Goal: Task Accomplishment & Management: Use online tool/utility

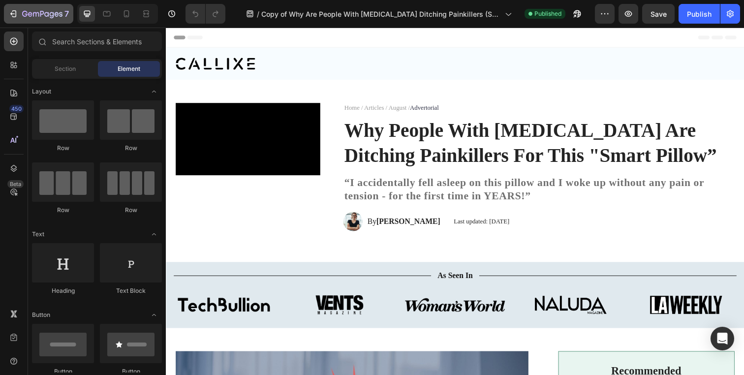
click at [20, 11] on div "7" at bounding box center [38, 14] width 61 height 12
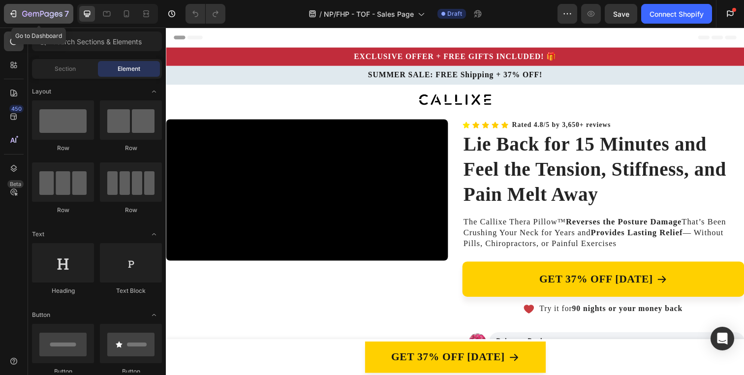
click at [11, 12] on icon "button" at bounding box center [13, 14] width 10 height 10
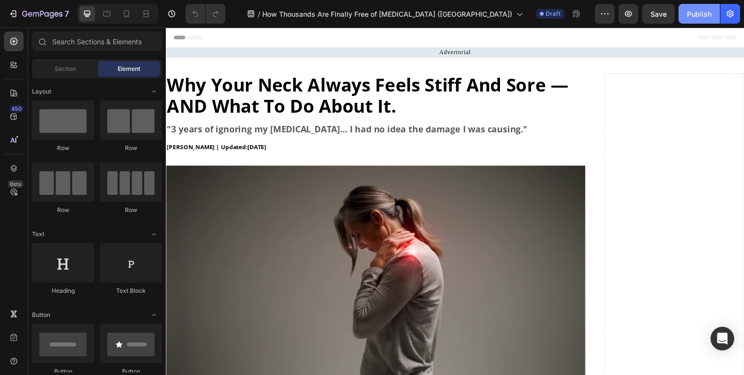
click at [682, 11] on button "Publish" at bounding box center [699, 14] width 41 height 20
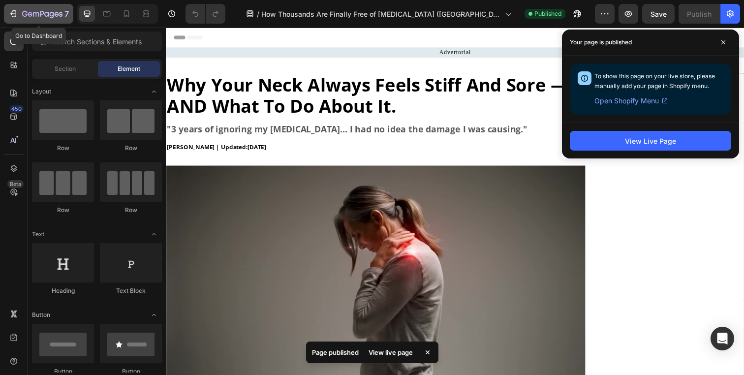
click at [35, 13] on icon "button" at bounding box center [36, 14] width 6 height 4
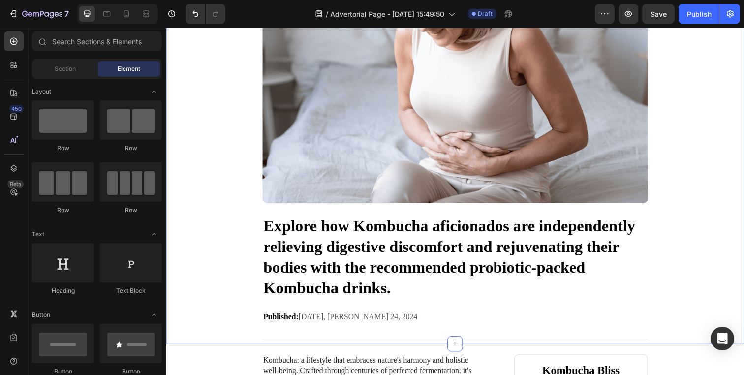
scroll to position [185, 0]
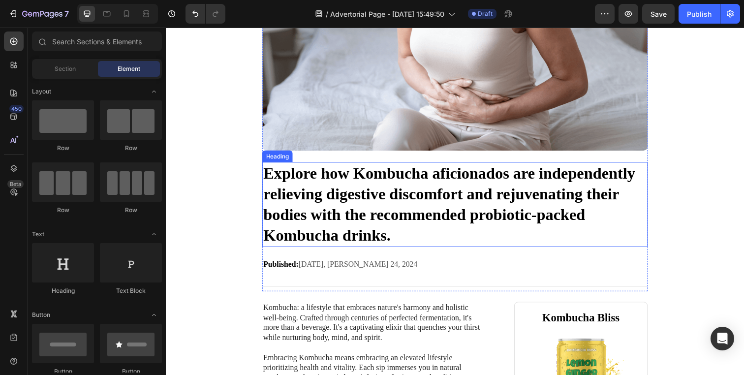
click at [444, 200] on h1 "Explore how Kombucha aficionados are independently relieving digestive discomfo…" at bounding box center [461, 208] width 394 height 87
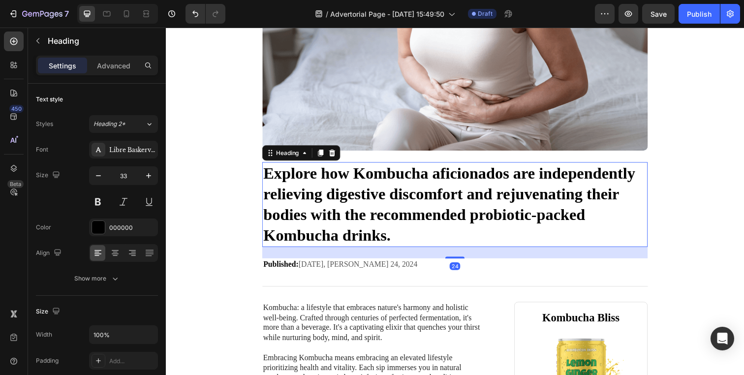
click at [444, 200] on h1 "Explore how Kombucha aficionados are independently relieving digestive discomfo…" at bounding box center [461, 208] width 394 height 87
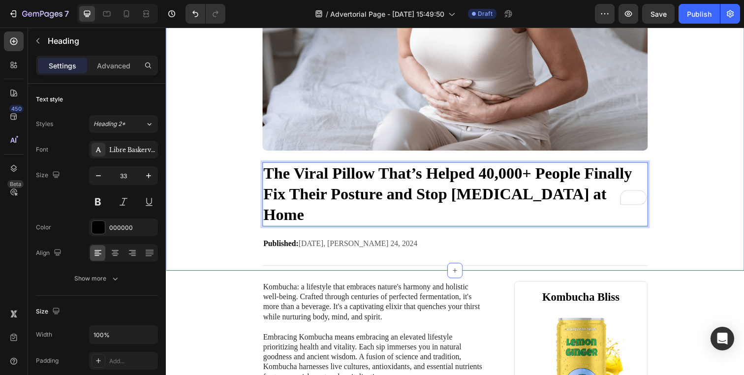
click at [208, 210] on div "Advertorial Text Block Row Image The Viral Pillow That’s Helped 40,000+ People …" at bounding box center [461, 69] width 590 height 413
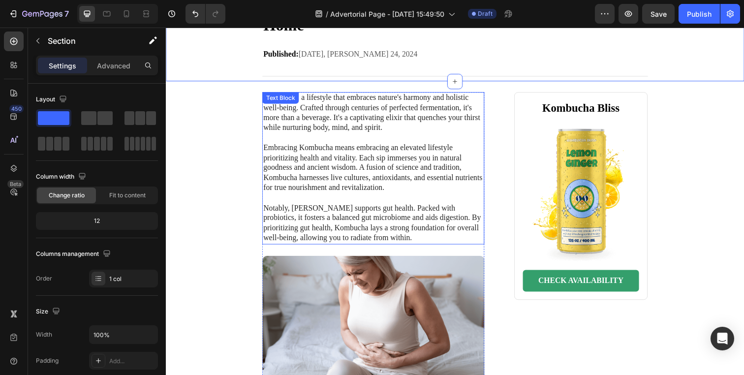
scroll to position [377, 0]
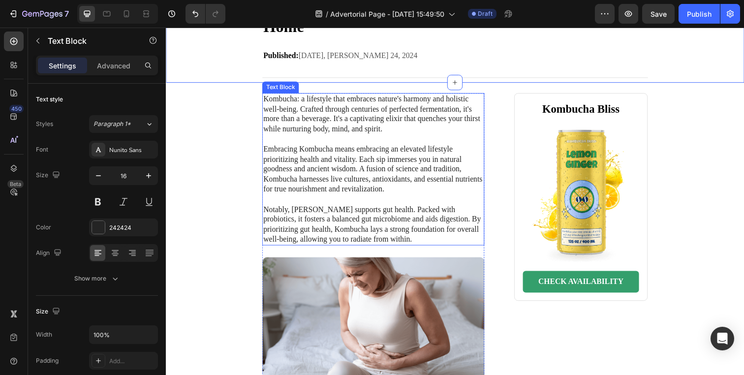
click at [336, 155] on p "Kombucha: a lifestyle that embraces nature's harmony and holistic well-being. C…" at bounding box center [377, 172] width 225 height 154
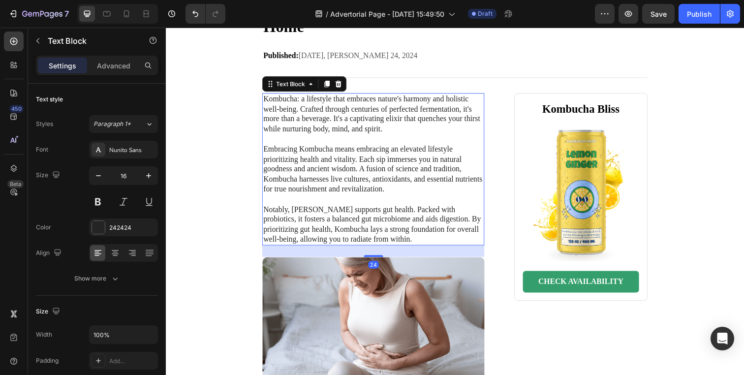
click at [336, 155] on p "Kombucha: a lifestyle that embraces nature's harmony and holistic well-being. C…" at bounding box center [377, 172] width 225 height 154
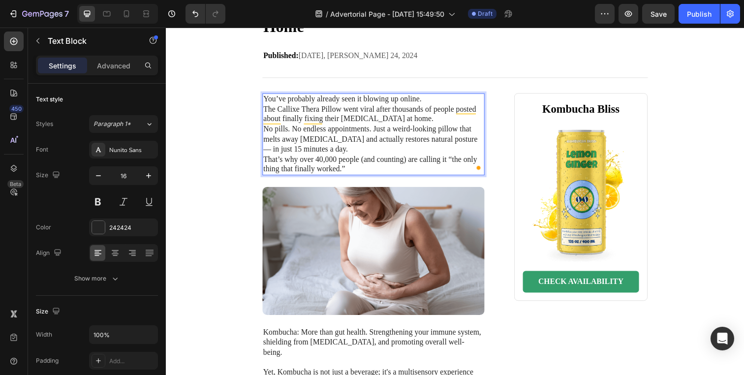
click at [433, 95] on p "You’ve probably already seen it blowing up online." at bounding box center [377, 100] width 225 height 10
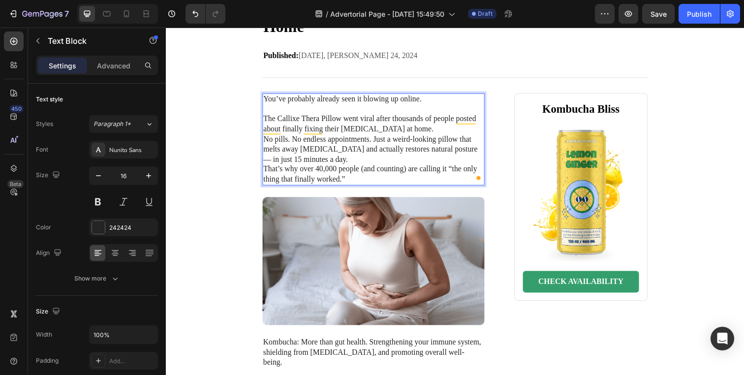
click at [414, 116] on p "The Callixe Thera Pillow went viral after thousands of people posted about fina…" at bounding box center [377, 126] width 225 height 21
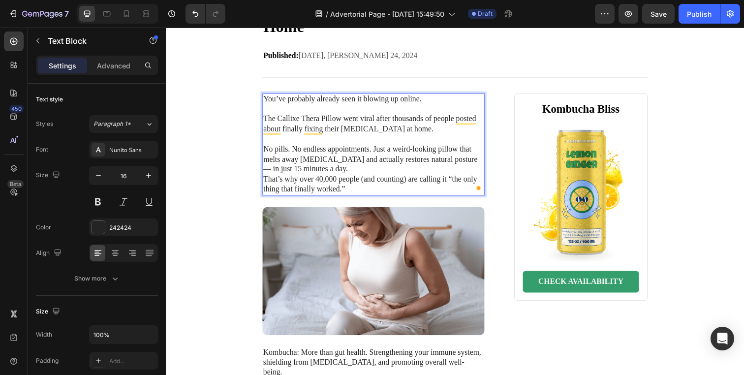
click at [391, 147] on p "No pills. No endless appointments. Just a weird-looking pillow that melts away …" at bounding box center [377, 162] width 225 height 31
click at [370, 153] on p "No pills. No endless appointments. Just a weird-looking pillow that melts away …" at bounding box center [377, 162] width 225 height 31
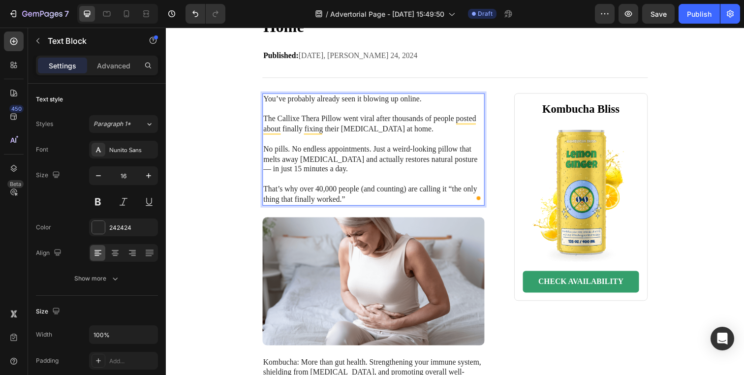
click at [370, 187] on p "That’s why over 40,000 people (and counting) are calling it “the only thing tha…" at bounding box center [377, 197] width 225 height 21
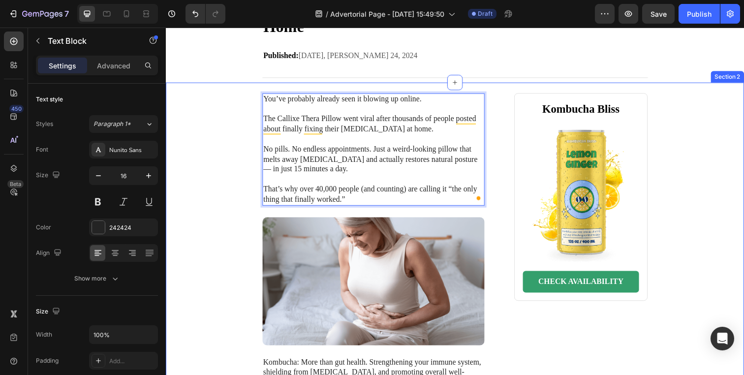
click at [212, 176] on div "You’ve probably already seen it blowing up online. The Callixe Thera Pillow wen…" at bounding box center [461, 347] width 571 height 506
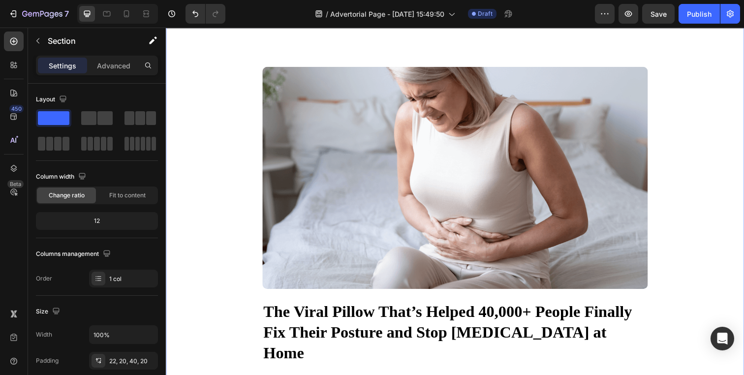
scroll to position [0, 0]
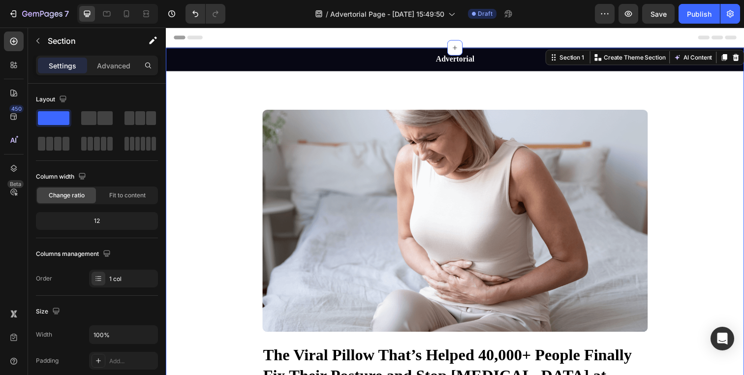
click at [213, 125] on div "Advertorial Text Block Row Image The Viral Pillow That’s Helped 40,000+ People …" at bounding box center [461, 254] width 590 height 413
click at [744, 60] on icon at bounding box center [748, 58] width 8 height 8
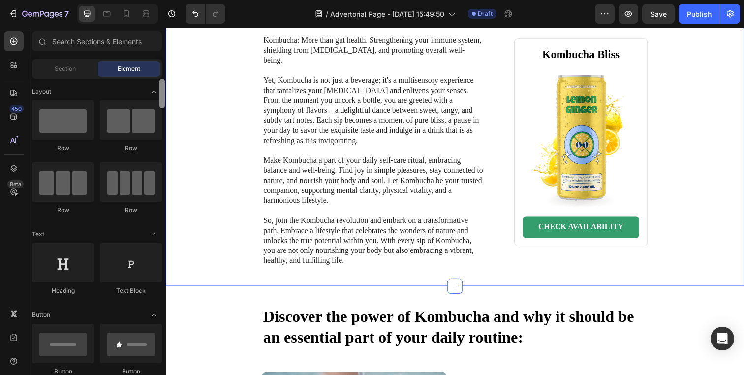
scroll to position [294, 0]
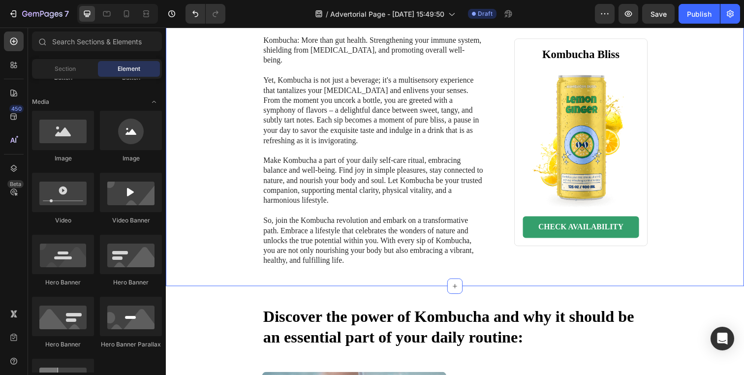
click at [195, 150] on div "You’ve probably already seen it blowing up online. The Callixe Thera Pillow wen…" at bounding box center [461, 18] width 571 height 506
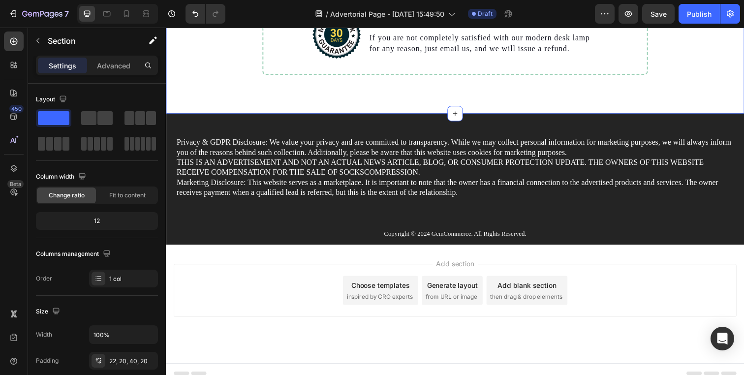
scroll to position [2494, 0]
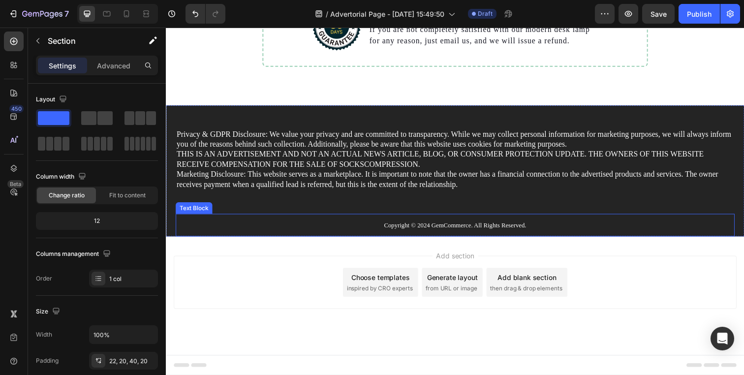
click at [319, 234] on div "Copyright © 2024 GemCommerce. All Rights Reserved." at bounding box center [461, 229] width 571 height 12
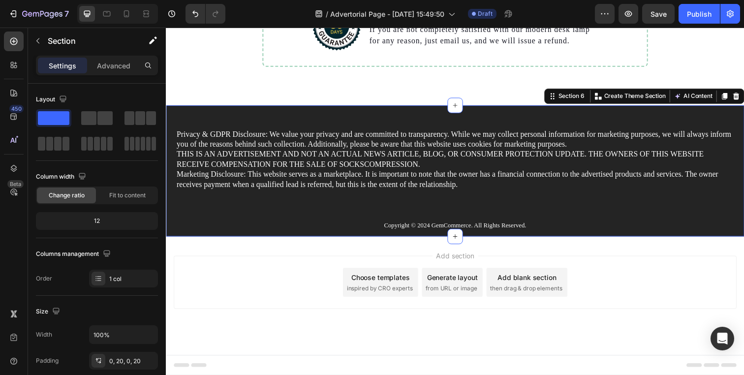
click at [173, 221] on div "Privacy & GDPR Disclosure: We value your privacy and are committed to transpare…" at bounding box center [461, 174] width 590 height 134
click at [744, 93] on icon at bounding box center [748, 97] width 8 height 8
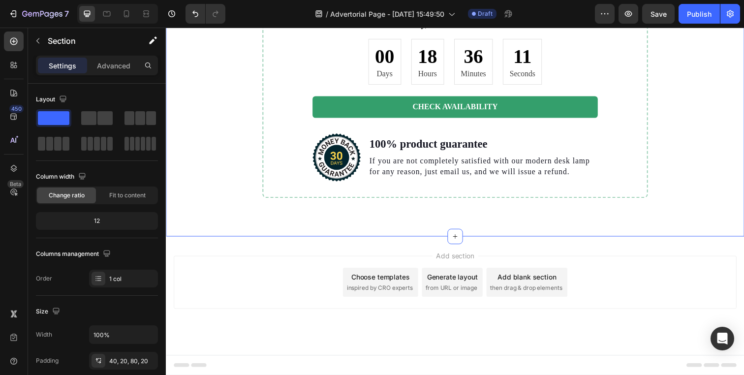
click at [738, 96] on div "Order now for an exclusive 30% discount! Heading Don't miss out on this incredi…" at bounding box center [461, 75] width 571 height 251
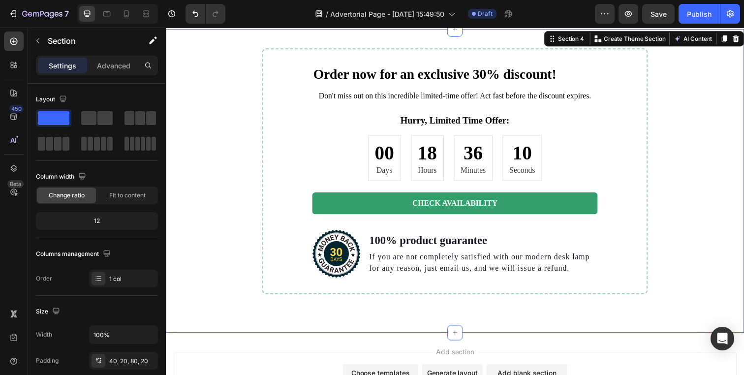
scroll to position [2029, 0]
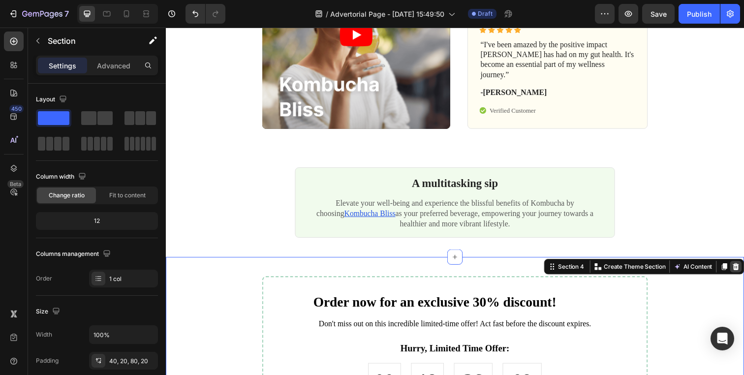
click at [744, 271] on icon at bounding box center [748, 271] width 6 height 7
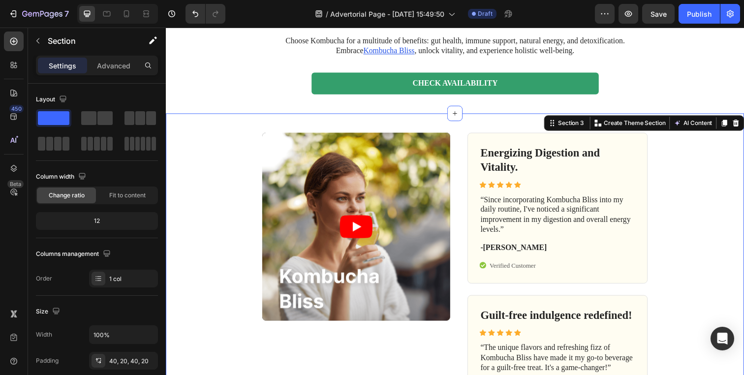
scroll to position [1508, 0]
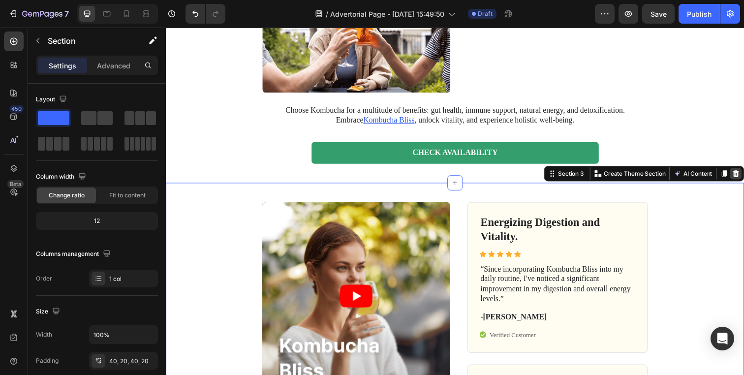
click at [744, 173] on icon at bounding box center [748, 177] width 8 height 8
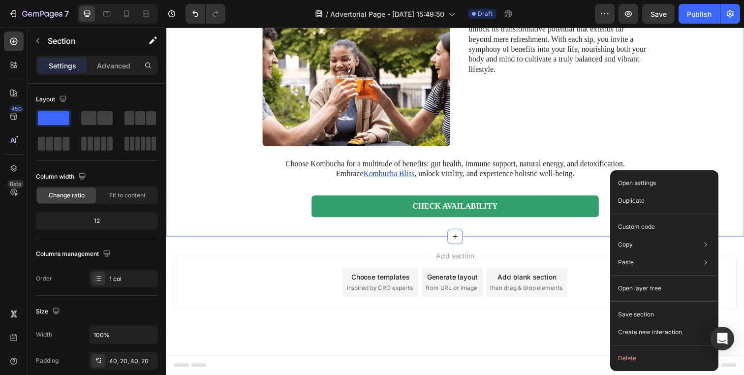
drag, startPoint x: 730, startPoint y: 173, endPoint x: 884, endPoint y: 198, distance: 155.6
click at [655, 358] on button "Delete" at bounding box center [664, 358] width 100 height 18
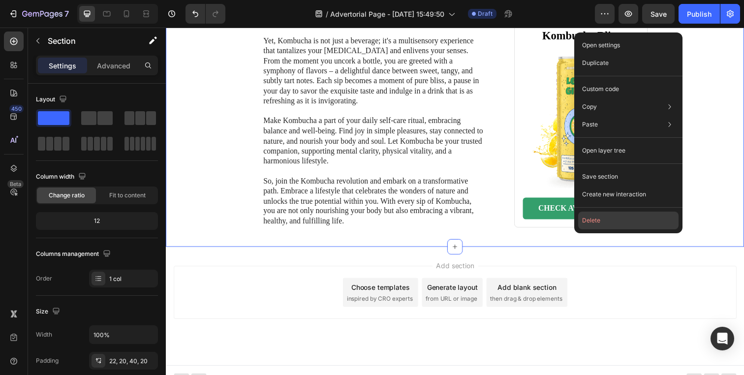
drag, startPoint x: 623, startPoint y: 225, endPoint x: 505, endPoint y: 191, distance: 123.4
click at [623, 225] on button "Delete" at bounding box center [628, 221] width 100 height 18
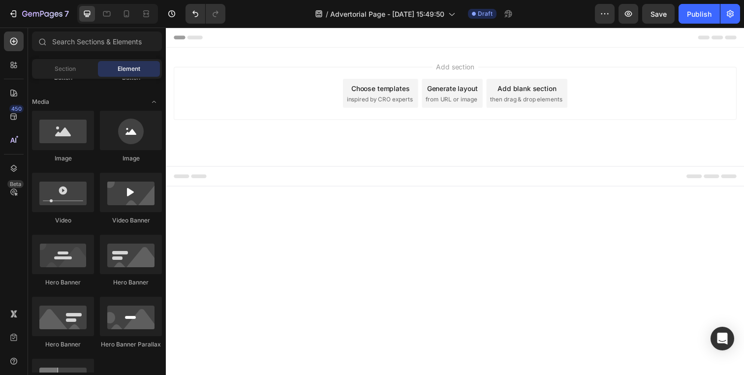
click at [247, 181] on div "Footer" at bounding box center [461, 179] width 575 height 20
click at [177, 181] on icon at bounding box center [177, 179] width 7 height 7
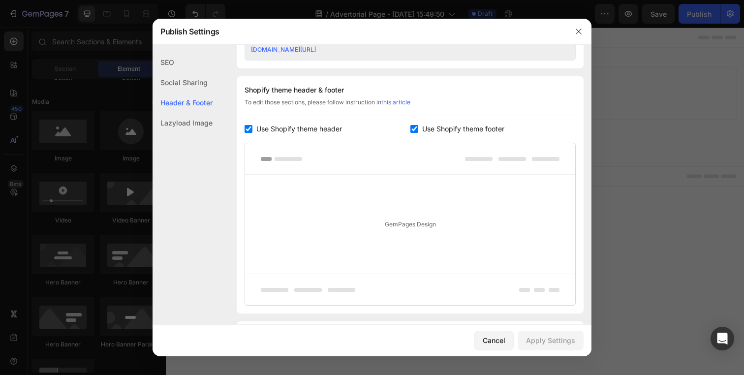
scroll to position [461, 0]
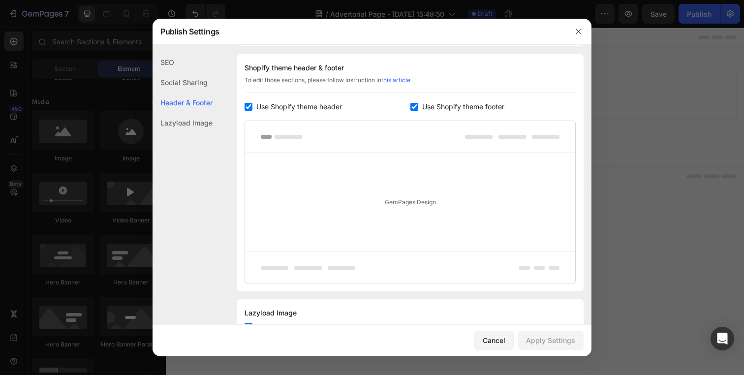
click at [410, 104] on input "checkbox" at bounding box center [414, 107] width 8 height 8
checkbox input "false"
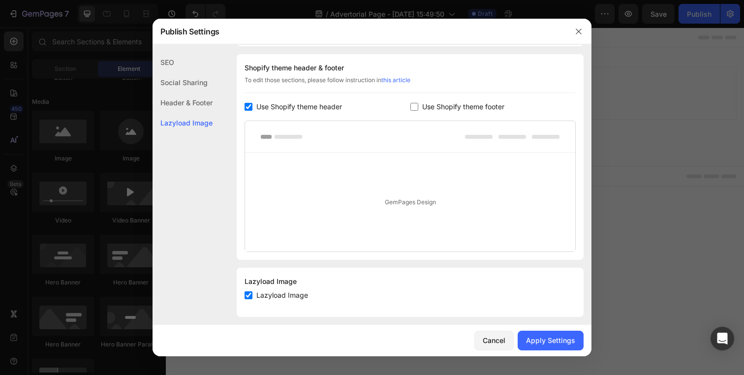
click at [281, 112] on span "Use Shopify theme header" at bounding box center [299, 107] width 86 height 12
checkbox input "false"
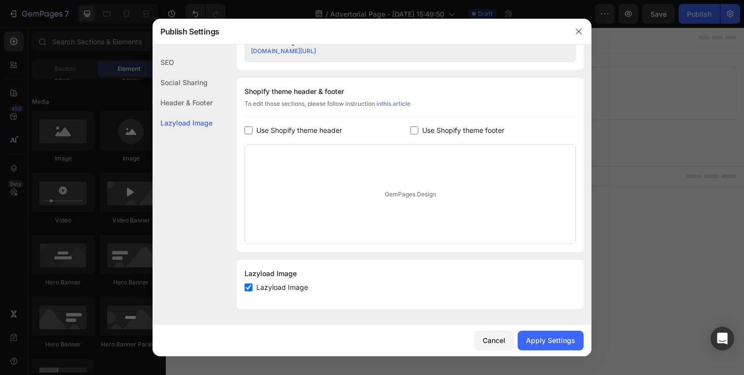
scroll to position [437, 0]
click at [558, 341] on div "Apply Settings" at bounding box center [550, 340] width 49 height 10
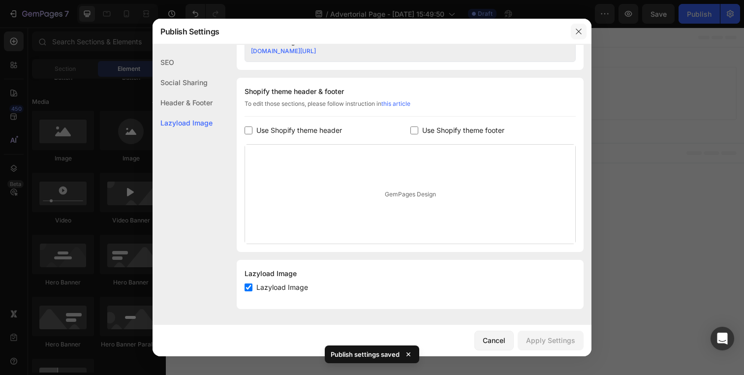
click at [583, 32] on button "button" at bounding box center [579, 32] width 16 height 16
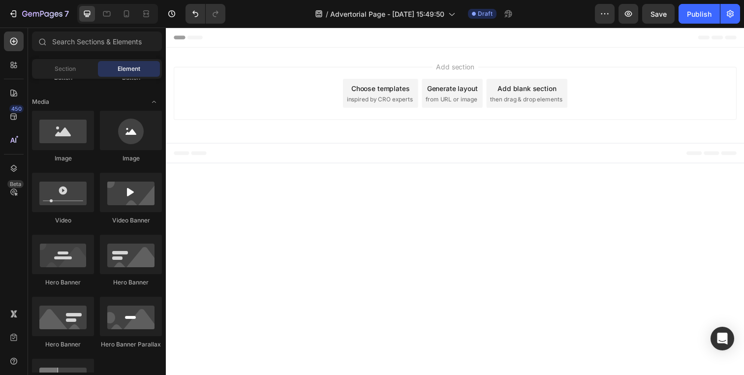
click at [388, 94] on div "Choose templates inspired by CRO experts" at bounding box center [384, 95] width 77 height 30
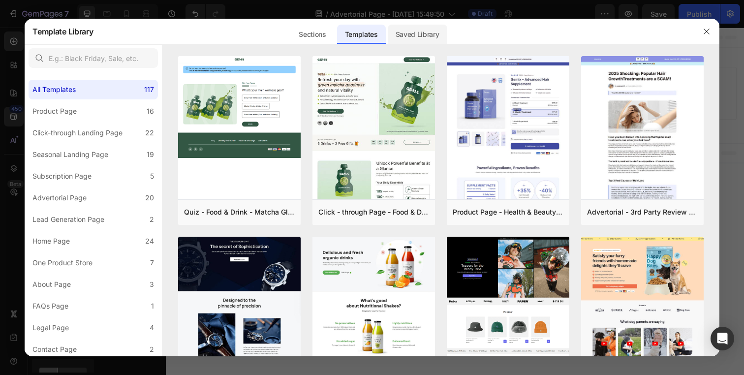
click at [403, 30] on div "Saved Library" at bounding box center [418, 35] width 60 height 20
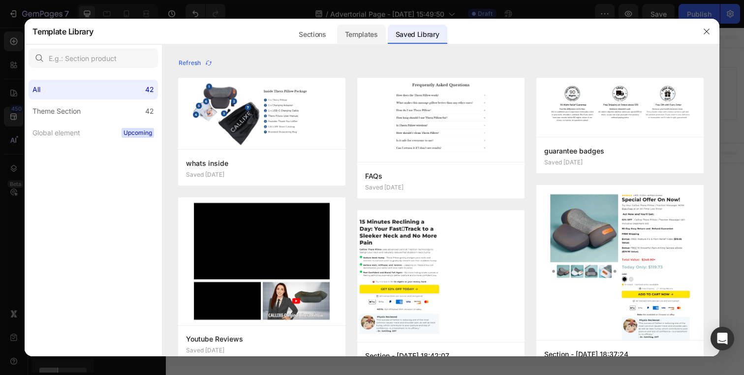
click at [353, 36] on div "Templates" at bounding box center [361, 35] width 49 height 20
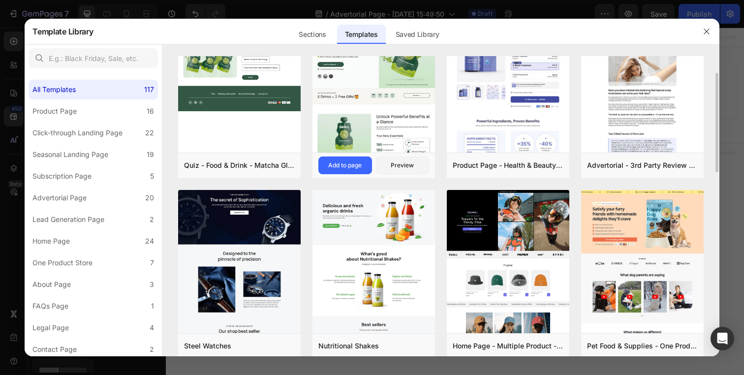
scroll to position [48, 0]
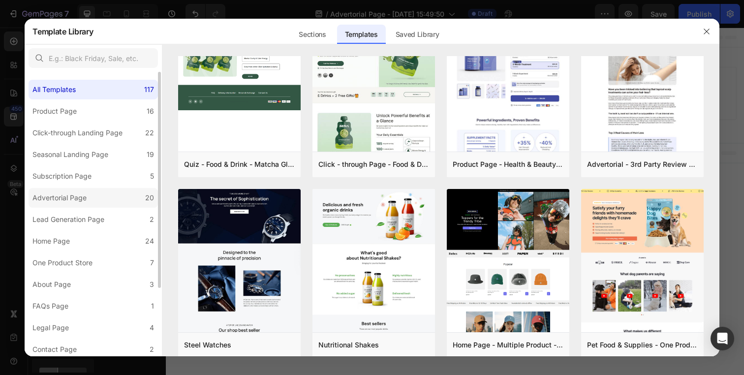
click at [94, 198] on label "Advertorial Page 20" at bounding box center [93, 198] width 129 height 20
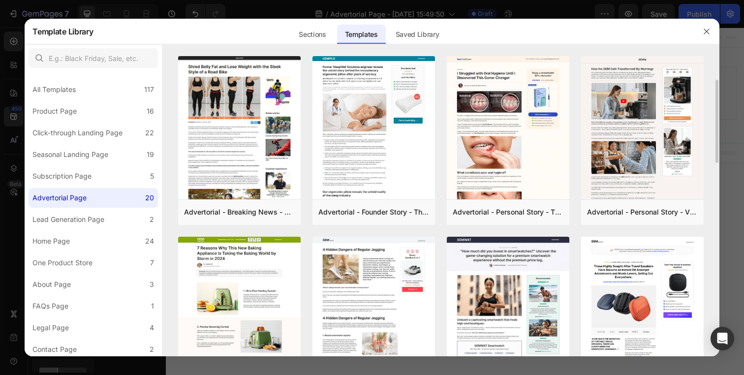
scroll to position [180, 0]
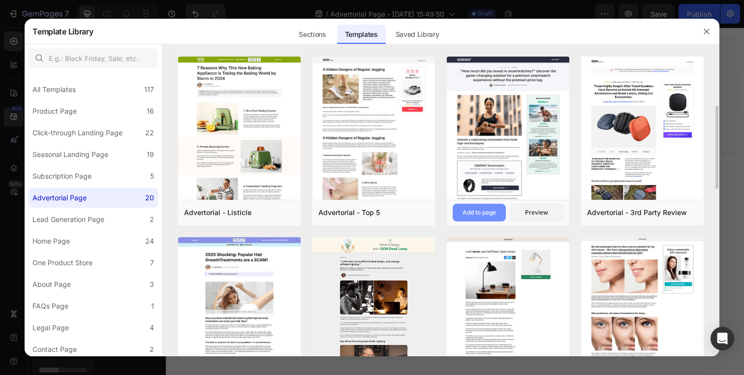
click at [482, 217] on button "Add to page" at bounding box center [479, 213] width 53 height 18
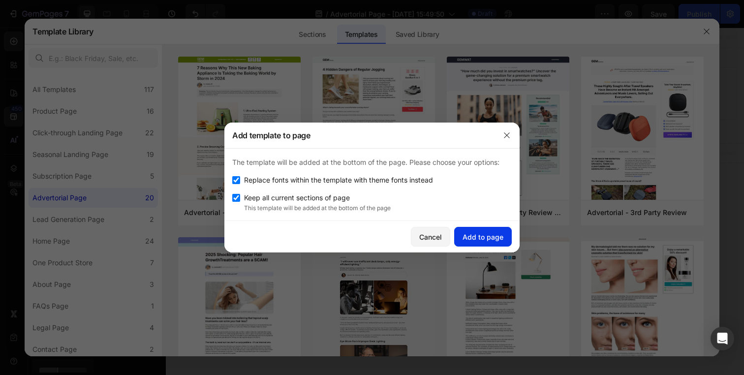
click at [483, 233] on div "Add to page" at bounding box center [483, 237] width 41 height 10
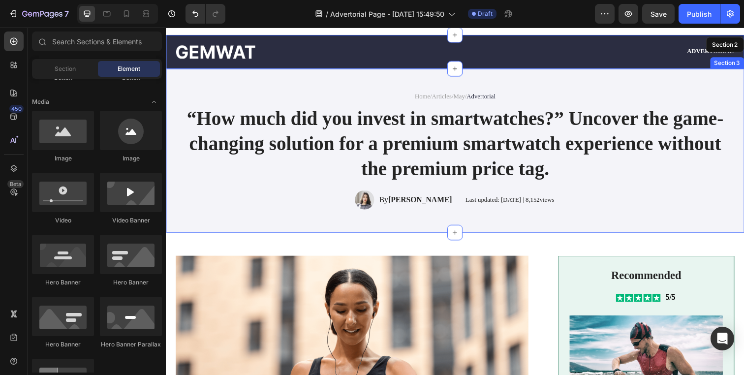
scroll to position [0, 0]
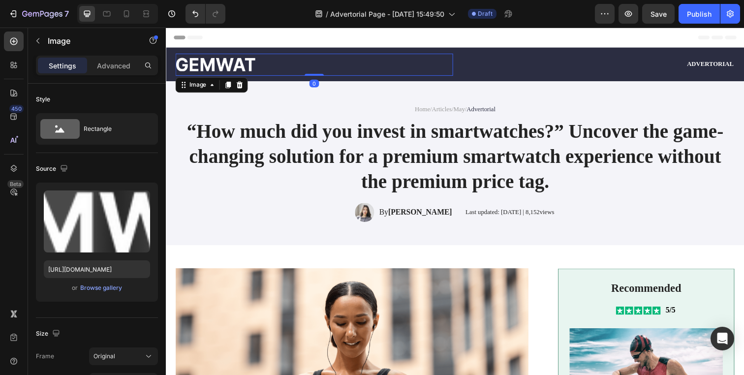
click at [239, 70] on img at bounding box center [216, 65] width 81 height 14
click at [105, 288] on div "Browse gallery" at bounding box center [101, 287] width 42 height 9
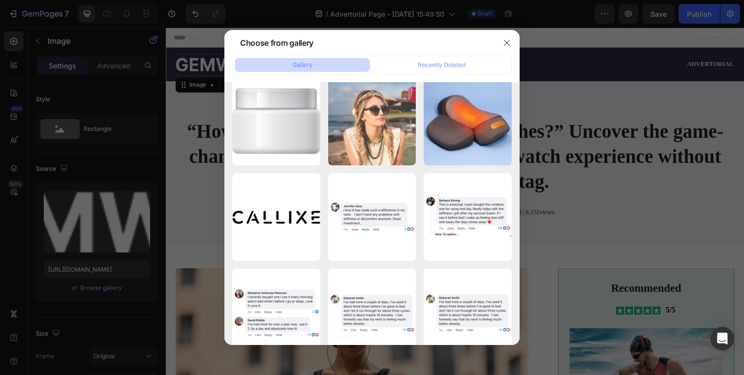
scroll to position [3071, 0]
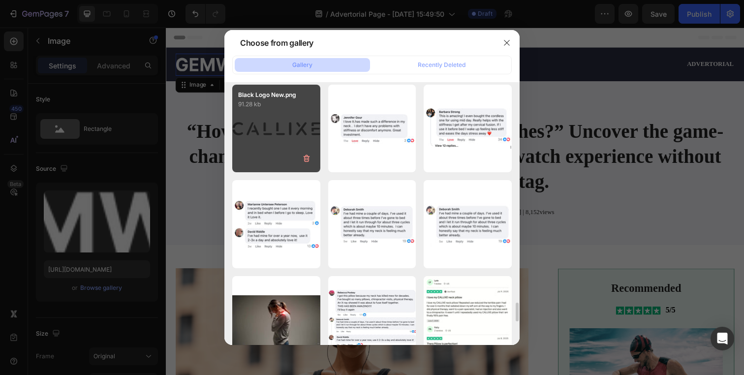
click at [292, 127] on div "Black Logo New.png 91.28 kb" at bounding box center [276, 129] width 88 height 88
type input "[URL][DOMAIN_NAME]"
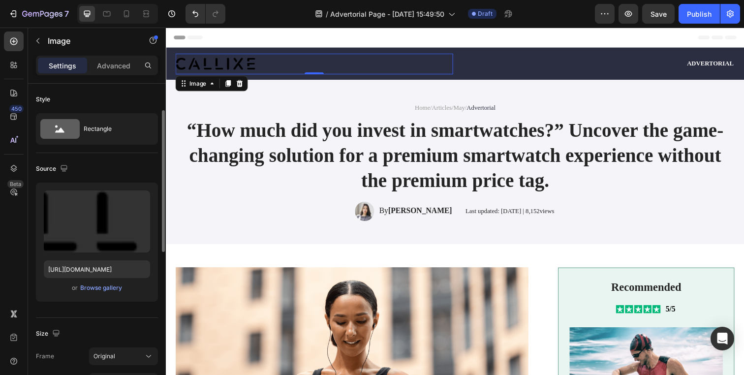
scroll to position [91, 0]
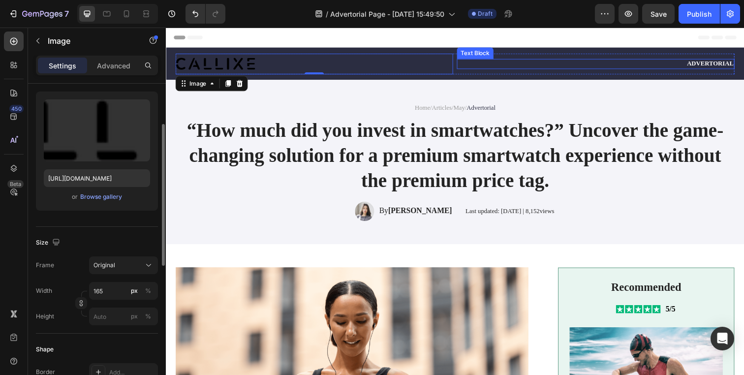
click at [649, 62] on p "Advertorial" at bounding box center [604, 64] width 281 height 8
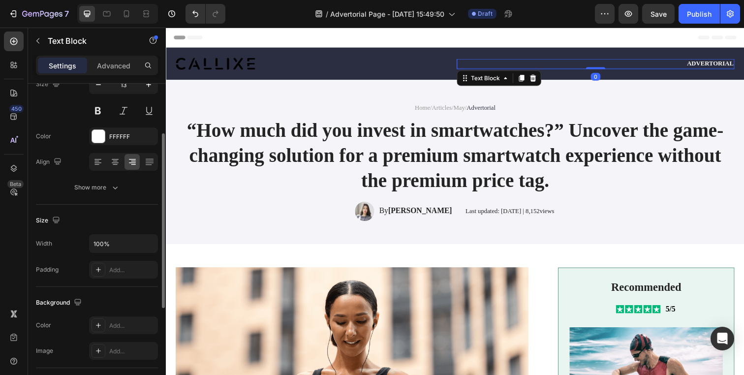
scroll to position [0, 0]
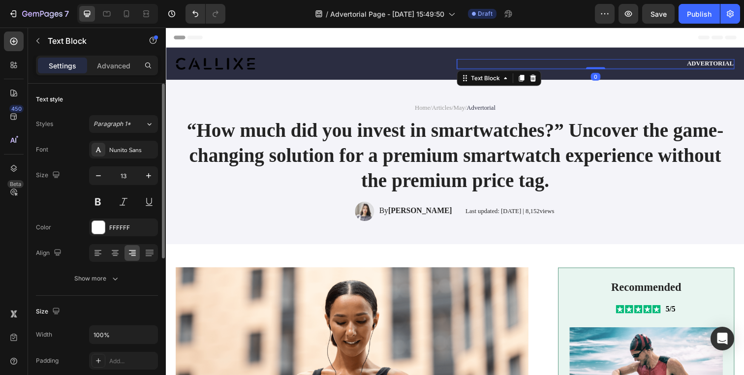
click at [600, 74] on div "0" at bounding box center [605, 77] width 10 height 8
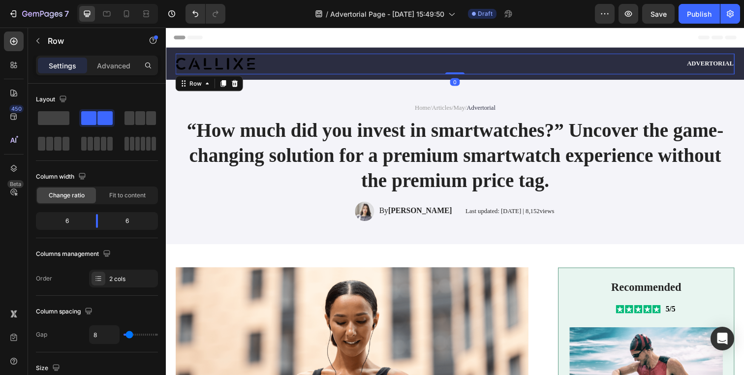
click at [557, 71] on div "Advertorial Text Block" at bounding box center [604, 64] width 283 height 21
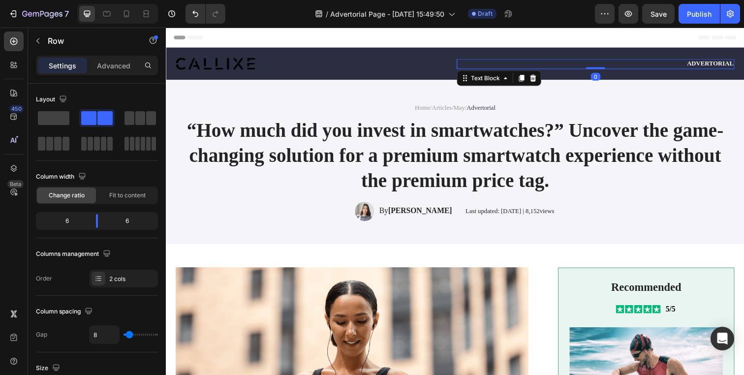
click at [538, 64] on p "Advertorial" at bounding box center [604, 64] width 281 height 8
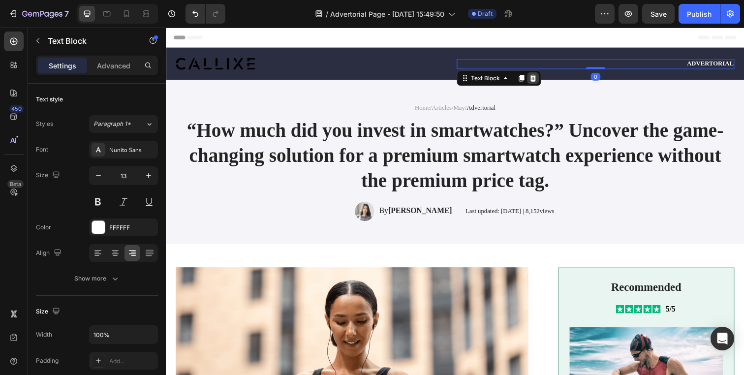
click at [538, 80] on icon at bounding box center [541, 78] width 6 height 7
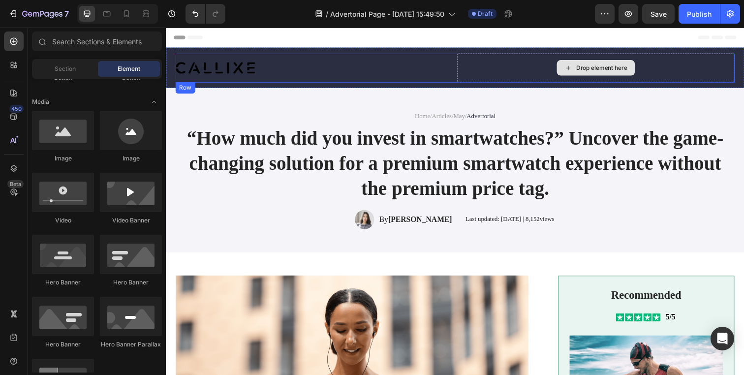
click at [475, 67] on div "Drop element here" at bounding box center [604, 69] width 283 height 30
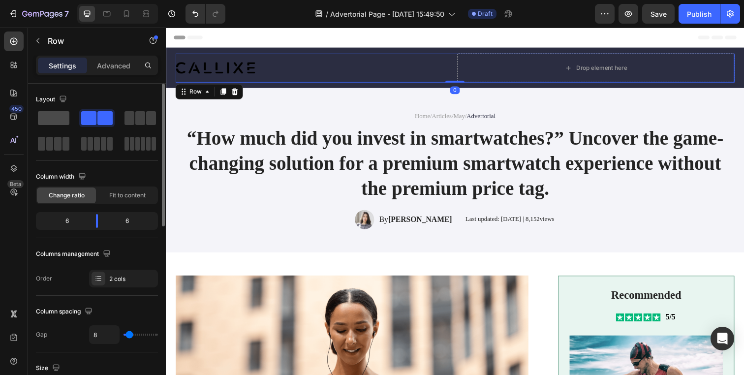
click at [62, 119] on span at bounding box center [53, 118] width 31 height 14
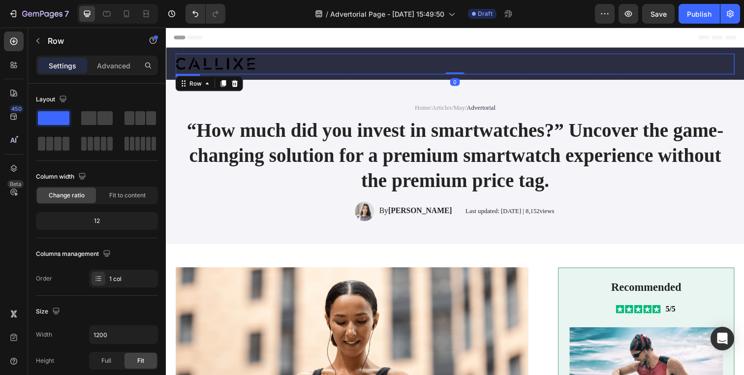
drag, startPoint x: 238, startPoint y: 59, endPoint x: 238, endPoint y: 76, distance: 16.7
click at [238, 59] on img at bounding box center [216, 64] width 81 height 12
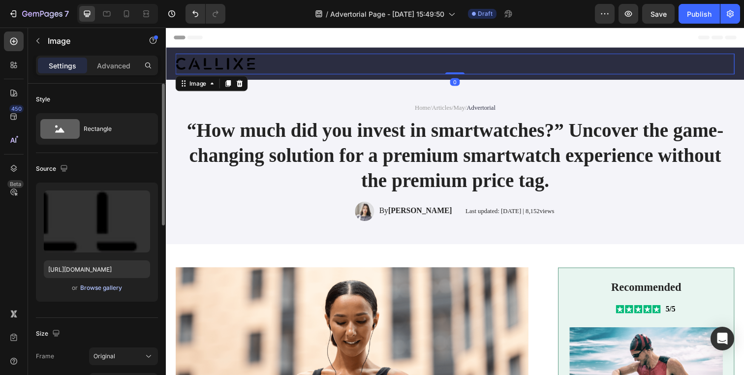
scroll to position [398, 0]
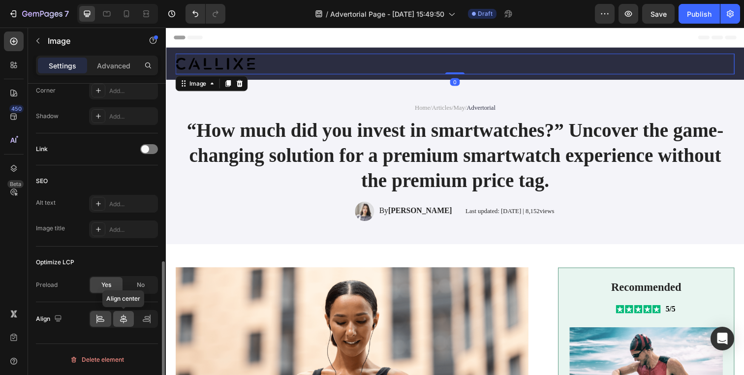
click at [127, 314] on icon at bounding box center [124, 319] width 10 height 10
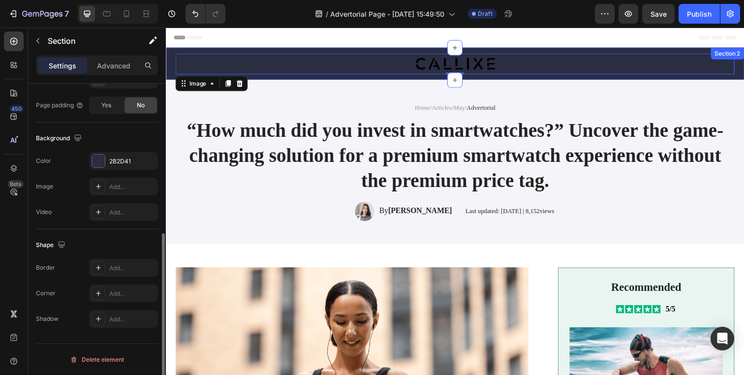
click at [172, 70] on div "Image 0 Row Section 2" at bounding box center [461, 64] width 590 height 33
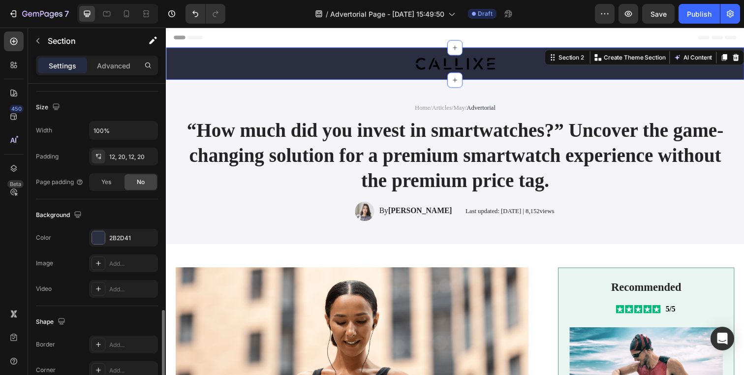
scroll to position [281, 0]
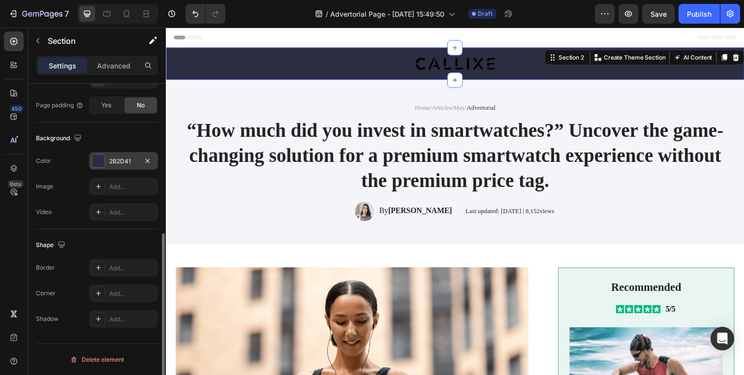
click at [119, 159] on div "2B2D41" at bounding box center [123, 161] width 29 height 9
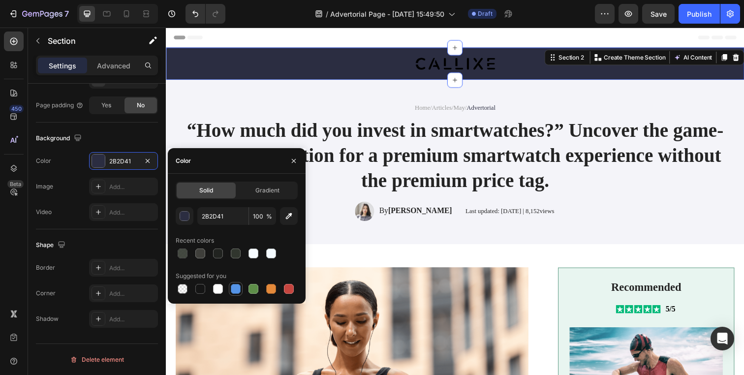
click at [236, 282] on div at bounding box center [236, 289] width 14 height 14
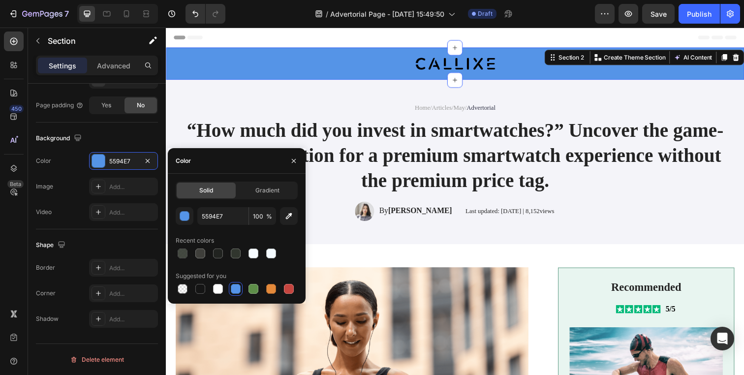
click at [262, 255] on div at bounding box center [237, 254] width 122 height 14
click at [256, 254] on div at bounding box center [253, 253] width 10 height 10
type input "F7FCFF"
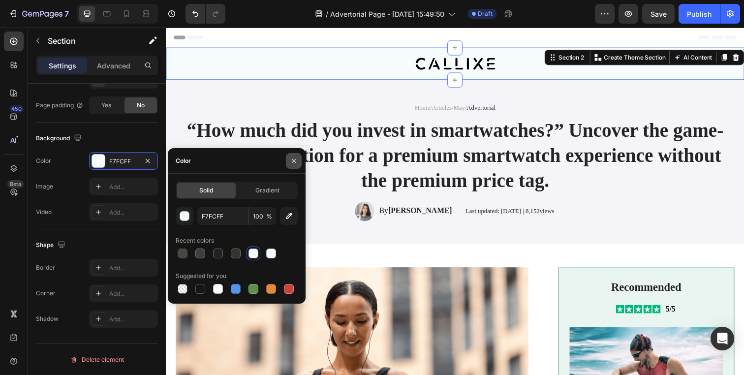
click at [289, 161] on button "button" at bounding box center [294, 161] width 16 height 16
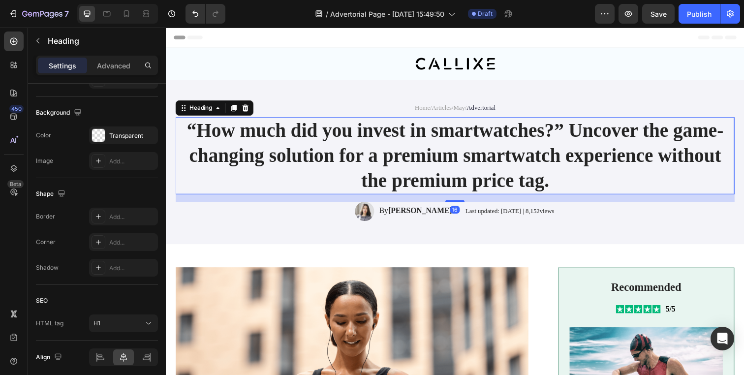
click at [472, 128] on h1 "“How much did you invest in smartwatches?” Uncover the game-changing solution f…" at bounding box center [461, 158] width 571 height 79
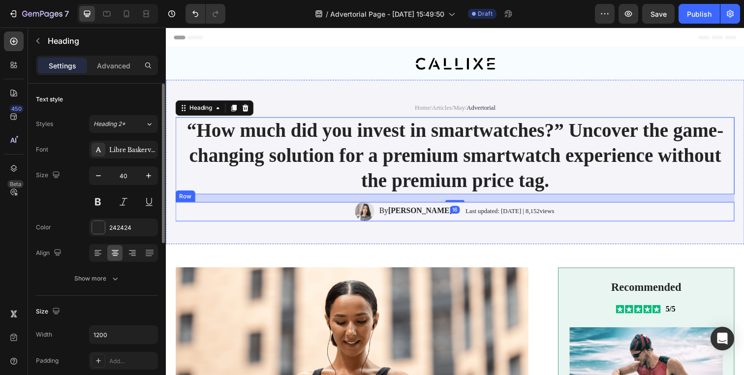
click at [618, 204] on div "16" at bounding box center [461, 201] width 571 height 8
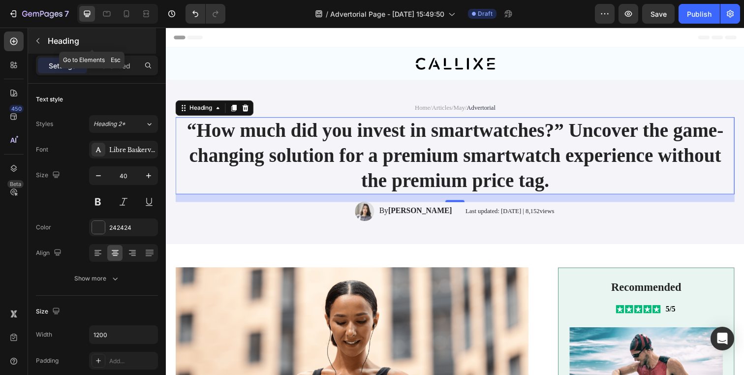
click at [45, 44] on button "button" at bounding box center [38, 41] width 16 height 16
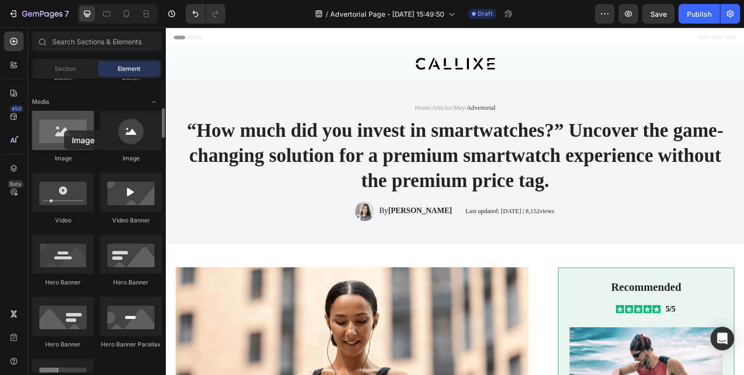
drag, startPoint x: 62, startPoint y: 143, endPoint x: 59, endPoint y: 131, distance: 12.3
click at [59, 131] on div at bounding box center [63, 130] width 62 height 39
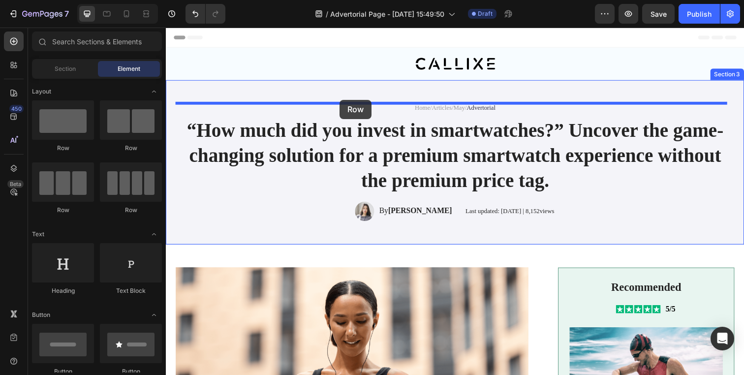
drag, startPoint x: 244, startPoint y: 153, endPoint x: 343, endPoint y: 101, distance: 111.4
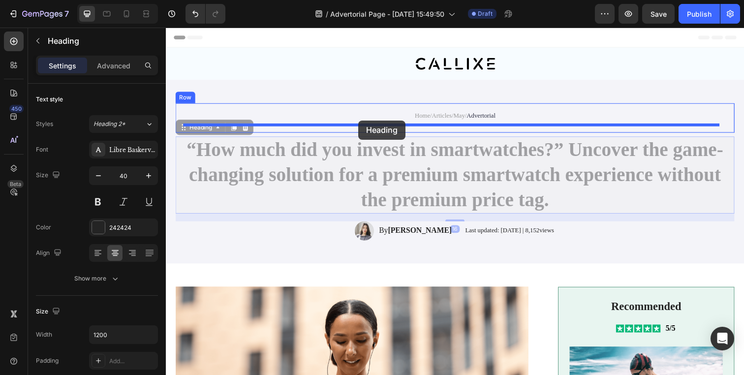
drag, startPoint x: 357, startPoint y: 163, endPoint x: 362, endPoint y: 123, distance: 40.7
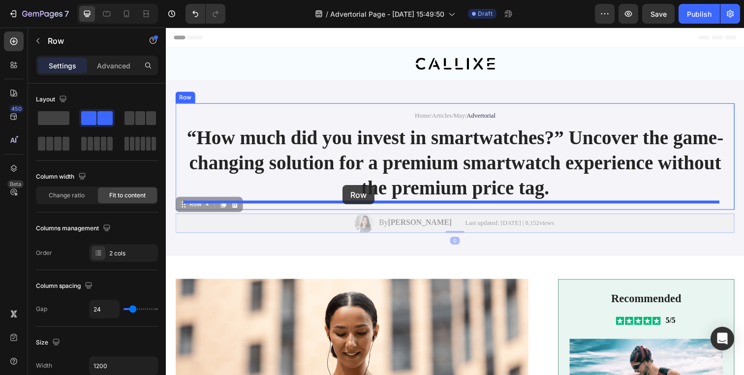
drag, startPoint x: 343, startPoint y: 229, endPoint x: 346, endPoint y: 188, distance: 40.9
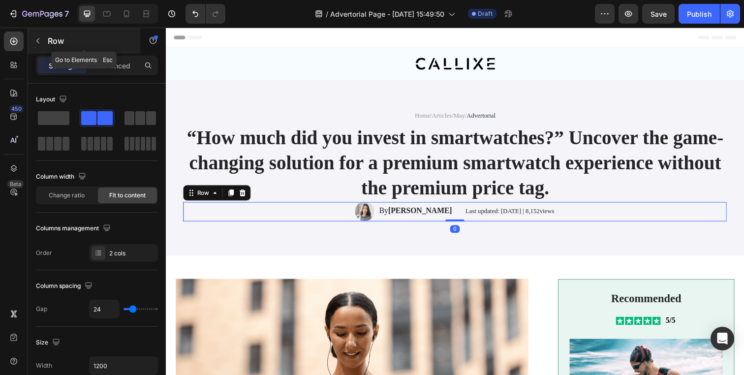
click at [65, 45] on p "Row" at bounding box center [90, 41] width 84 height 12
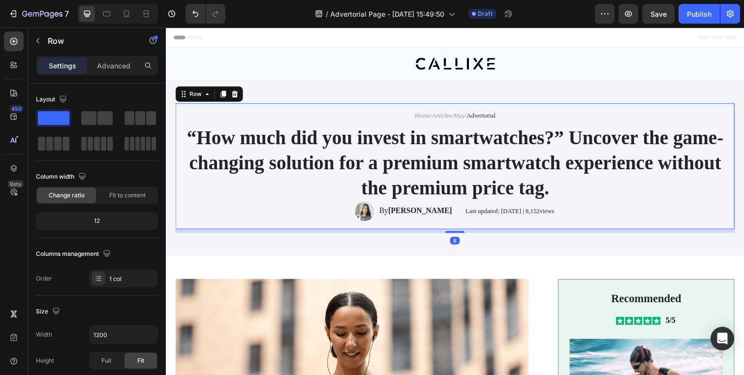
drag, startPoint x: 179, startPoint y: 183, endPoint x: 331, endPoint y: 194, distance: 152.5
click at [179, 183] on div "Home / Articles / May / Advertorial Text Block “How much did you invest in smar…" at bounding box center [461, 168] width 571 height 128
click at [111, 115] on span at bounding box center [104, 118] width 15 height 14
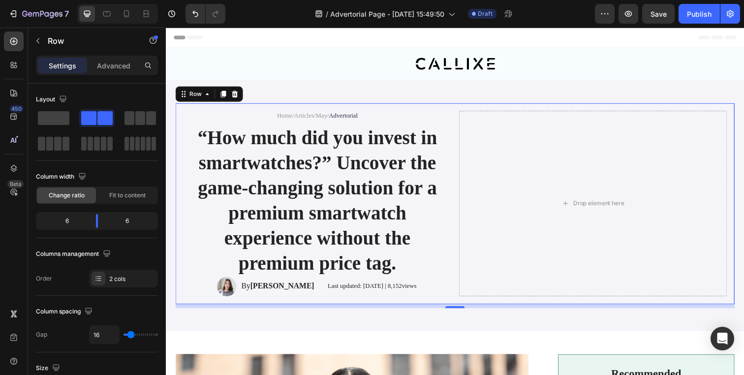
click at [182, 117] on div "Home / Articles / May / Advertorial Text Block “How much did you invest in smar…" at bounding box center [461, 206] width 571 height 205
click at [63, 44] on p "Row" at bounding box center [90, 41] width 84 height 12
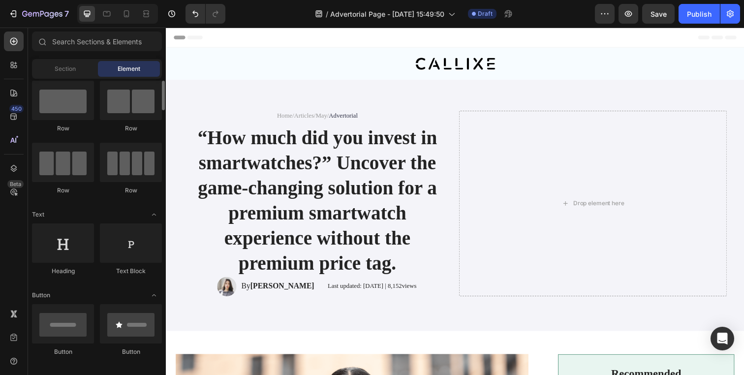
scroll to position [217, 0]
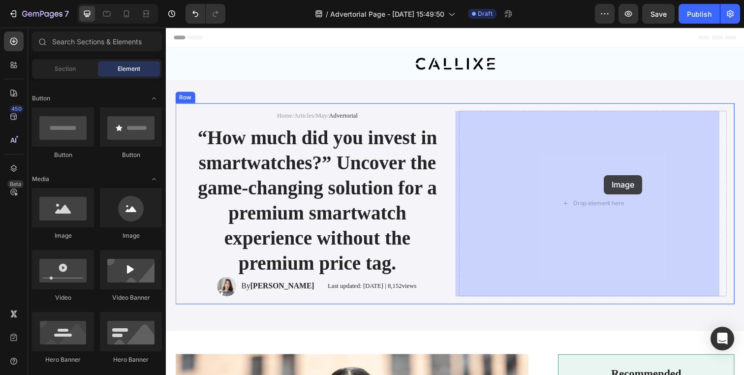
drag, startPoint x: 228, startPoint y: 249, endPoint x: 613, endPoint y: 178, distance: 391.4
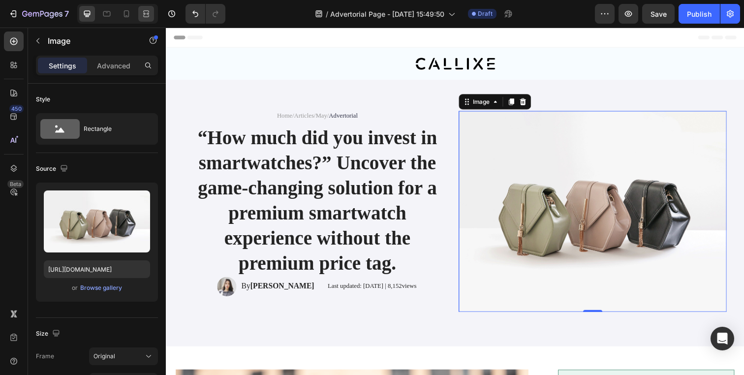
click at [152, 14] on div at bounding box center [146, 14] width 16 height 16
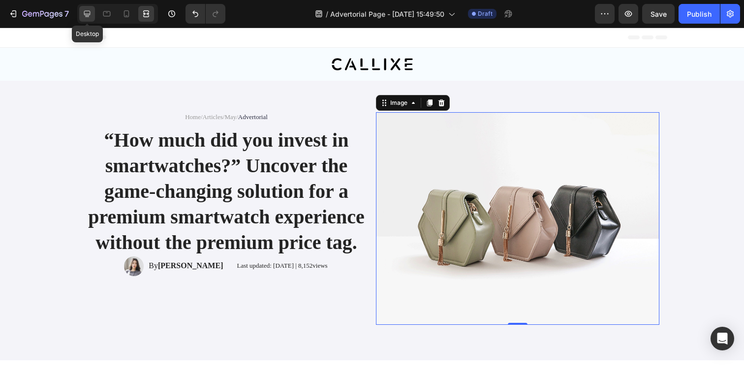
click at [89, 9] on icon at bounding box center [87, 14] width 10 height 10
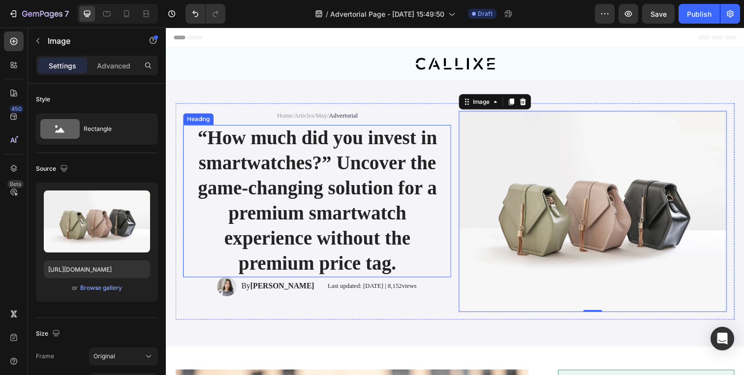
click at [280, 184] on h1 "“How much did you invest in smartwatches?” Uncover the game-changing solution f…" at bounding box center [321, 203] width 274 height 155
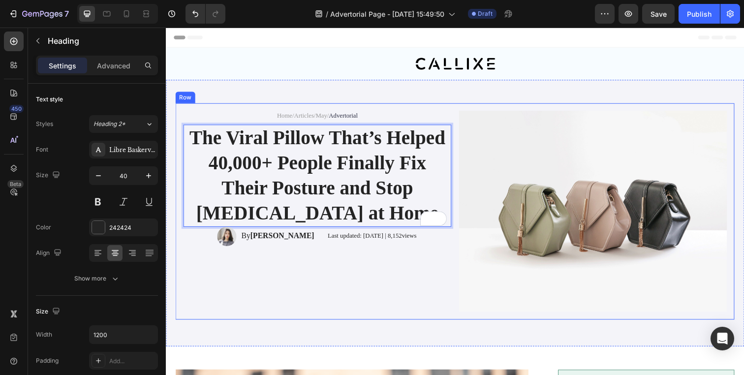
click at [304, 259] on div "Home / Articles / May / Advertorial Text Block The Viral Pillow That’s Helped 4…" at bounding box center [321, 214] width 274 height 205
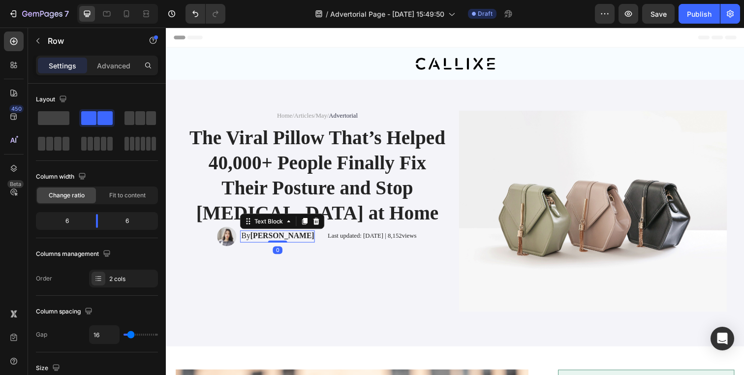
click at [277, 243] on strong "Emma Johnson" at bounding box center [284, 240] width 65 height 8
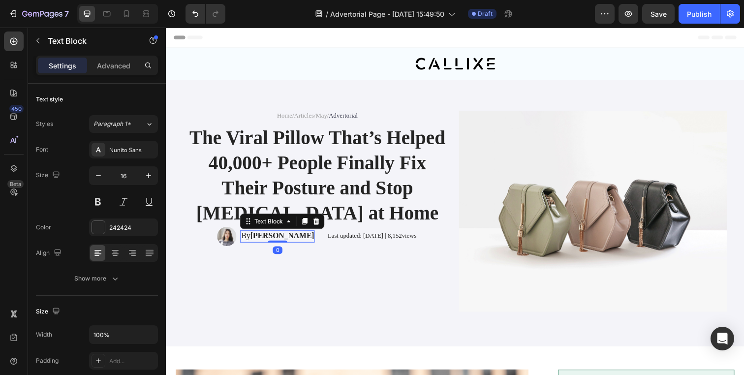
click at [277, 243] on strong "Emma Johnson" at bounding box center [284, 240] width 65 height 8
click at [273, 246] on div "By Jennifer T" at bounding box center [280, 240] width 76 height 12
click at [277, 242] on p "By Jennifer T" at bounding box center [280, 240] width 74 height 10
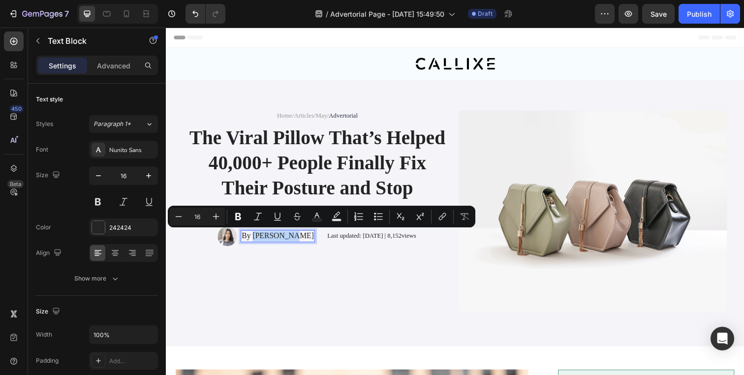
drag, startPoint x: 277, startPoint y: 242, endPoint x: 297, endPoint y: 240, distance: 20.2
click at [297, 240] on p "By Jennifer T" at bounding box center [280, 240] width 74 height 10
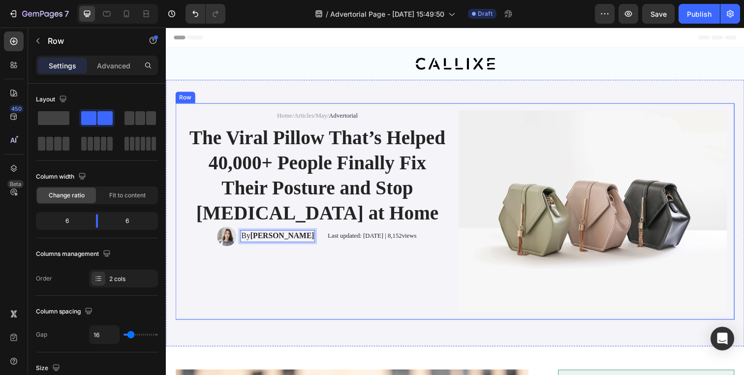
click at [317, 252] on div "Home / Articles / May / Advertorial Text Block The Viral Pillow That’s Helped 4…" at bounding box center [321, 214] width 274 height 205
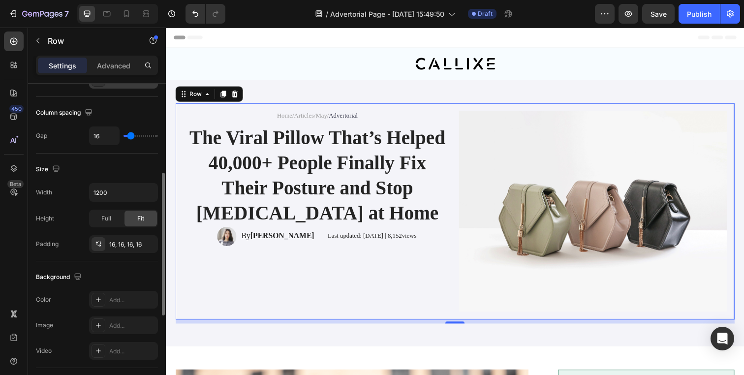
scroll to position [393, 0]
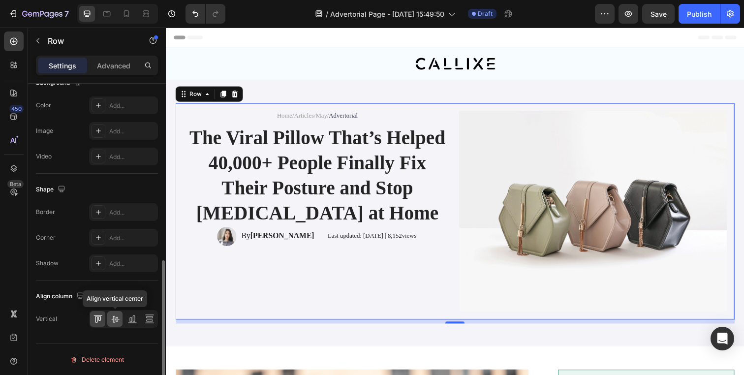
click at [120, 319] on div at bounding box center [114, 319] width 15 height 16
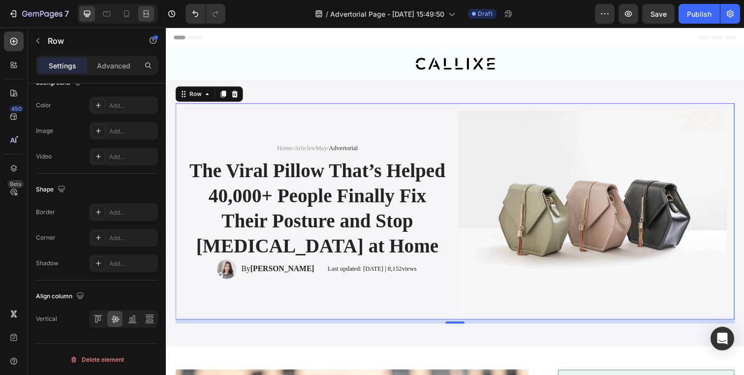
click at [148, 14] on icon at bounding box center [147, 13] width 3 height 2
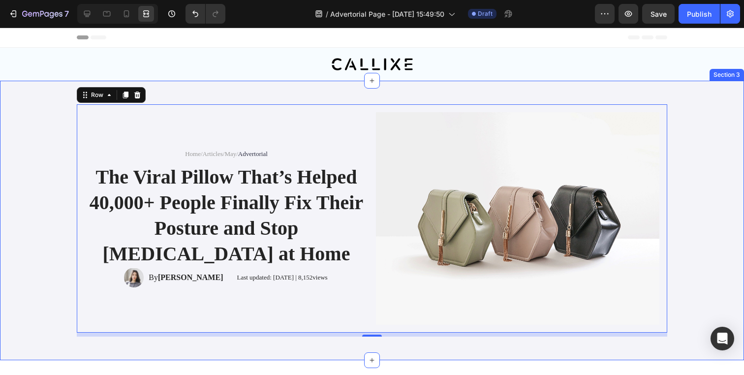
click at [17, 112] on div "Home / Articles / May / Advertorial Text Block The Viral Pillow That’s Helped 4…" at bounding box center [372, 220] width 724 height 232
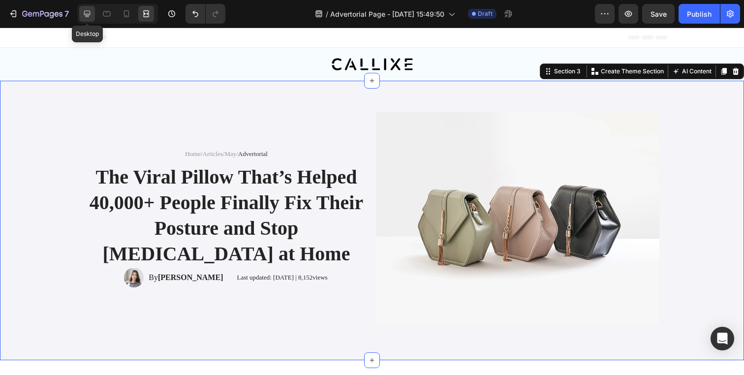
click at [92, 20] on div at bounding box center [87, 14] width 16 height 16
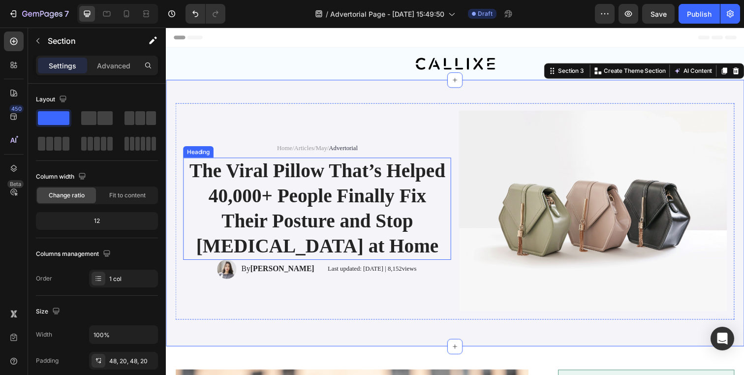
click at [325, 198] on p "The Viral Pillow That’s Helped 40,000+ People Finally Fix Their Posture and Sto…" at bounding box center [321, 212] width 272 height 102
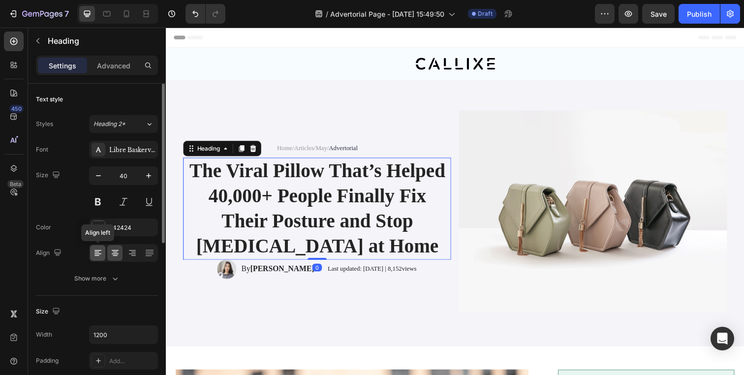
click at [96, 255] on icon at bounding box center [96, 255] width 5 height 1
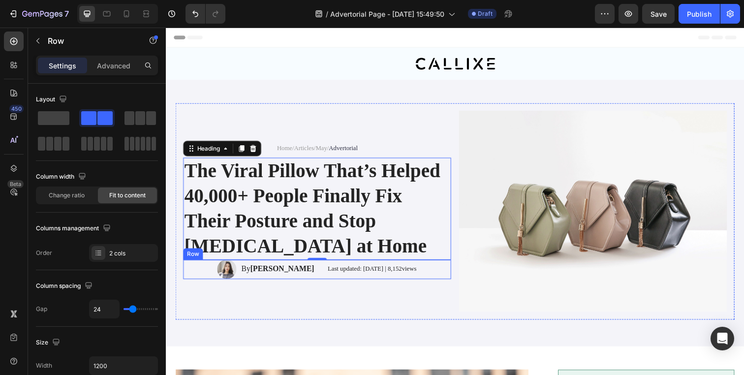
click at [303, 280] on div "Image By Jennifer T Text Block Row Last updated: May 2024 | 8,152views Text Blo…" at bounding box center [321, 274] width 274 height 20
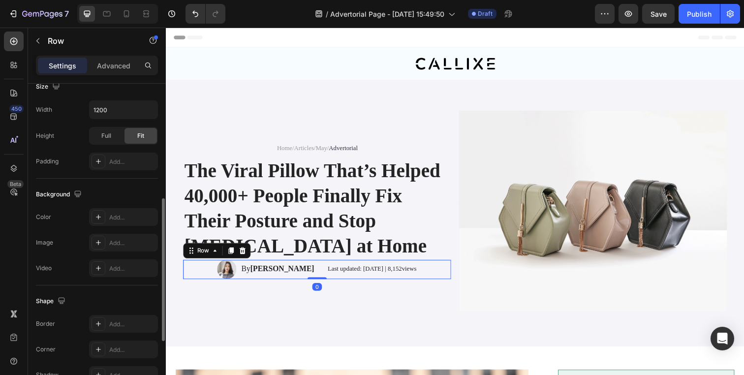
scroll to position [393, 0]
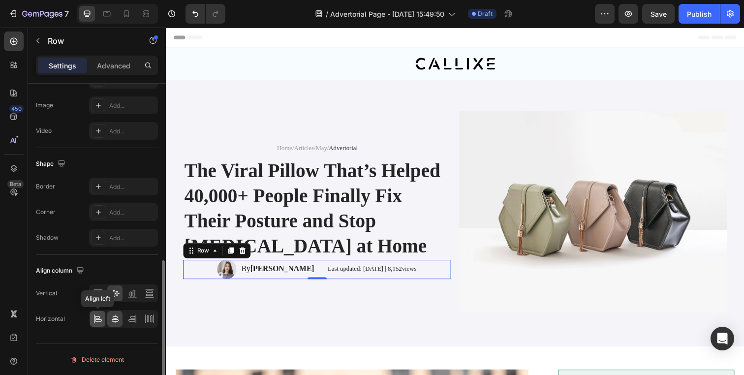
click at [91, 314] on div at bounding box center [97, 319] width 15 height 16
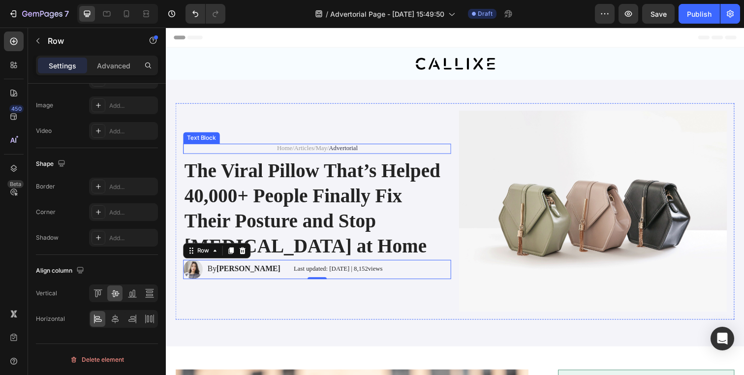
click at [256, 152] on p "Home / Articles / May / Advertorial" at bounding box center [321, 151] width 272 height 8
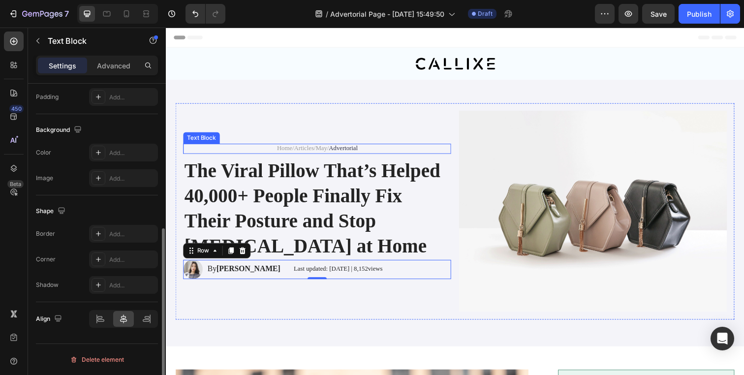
scroll to position [0, 0]
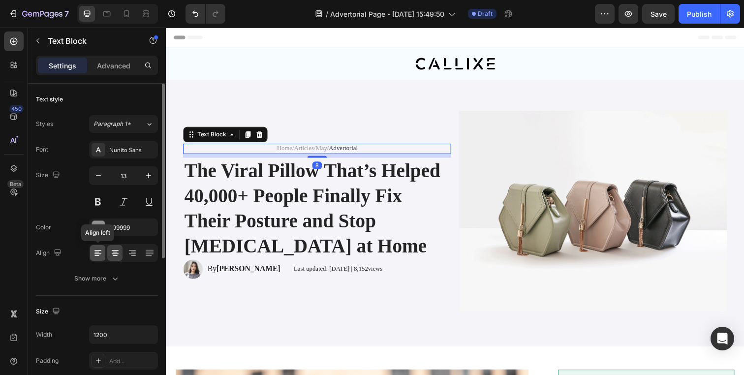
click at [97, 259] on div at bounding box center [97, 253] width 15 height 16
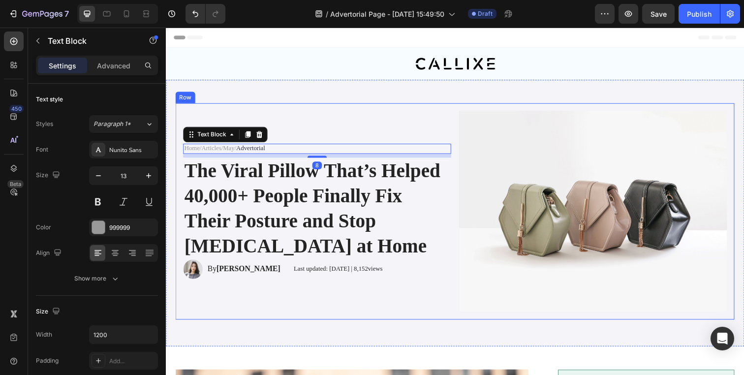
click at [277, 299] on div "Home / Articles / May / Advertorial Text Block 8 The Viral Pillow That’s Helped…" at bounding box center [321, 214] width 274 height 205
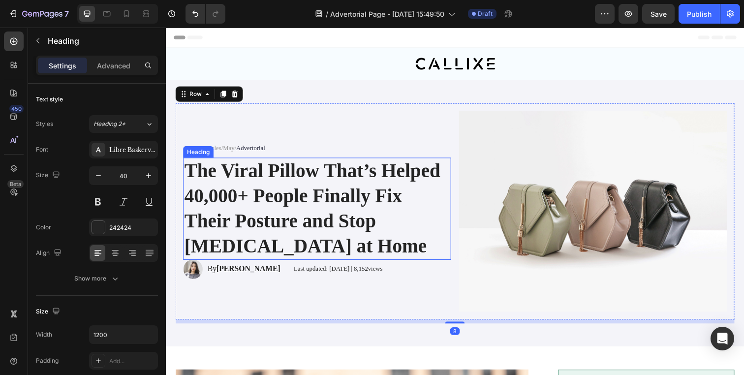
click at [282, 226] on p "The Viral Pillow That’s Helped 40,000+ People Finally Fix Their Posture and Sto…" at bounding box center [321, 212] width 272 height 102
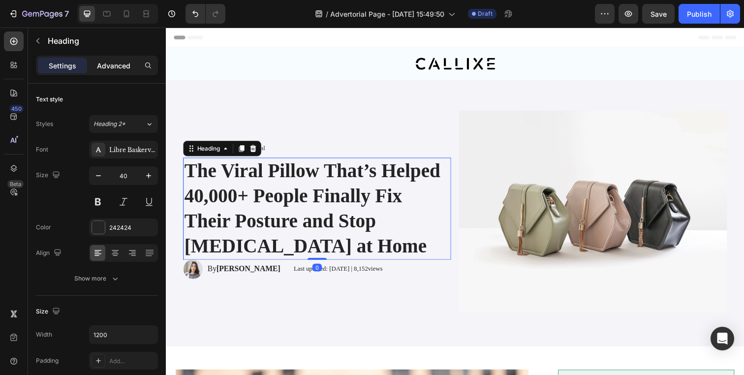
click at [120, 71] on div "Advanced" at bounding box center [113, 66] width 49 height 16
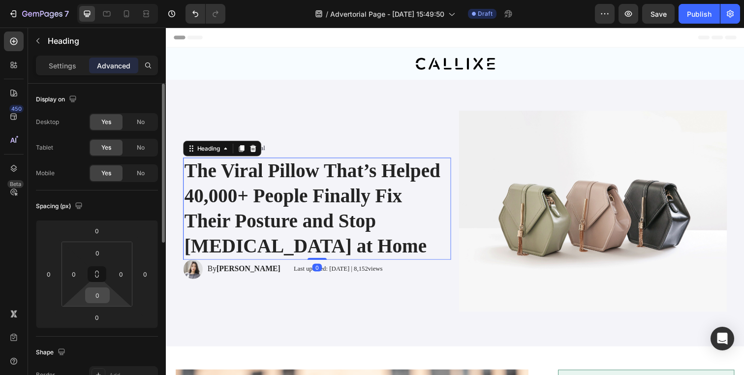
type textarea "0"
click at [98, 291] on input "0" at bounding box center [98, 295] width 20 height 15
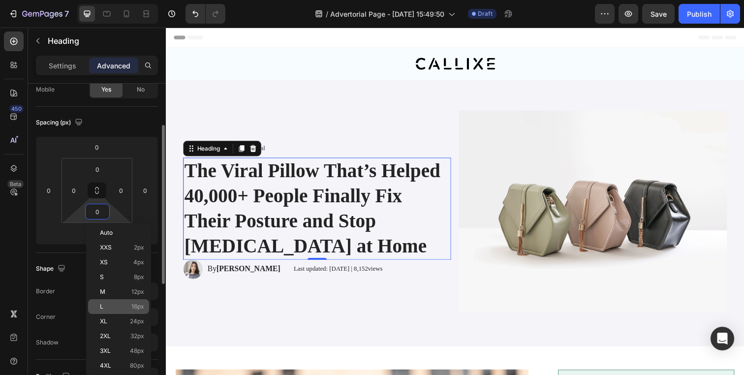
click at [118, 310] on p "L 16px" at bounding box center [122, 306] width 44 height 7
type input "16"
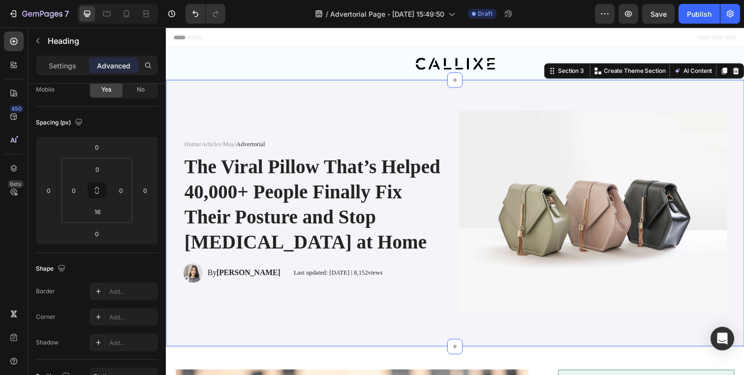
click at [261, 323] on div "Home / Articles / May / Advertorial Text Block The Viral Pillow That’s Helped 4…" at bounding box center [461, 216] width 571 height 225
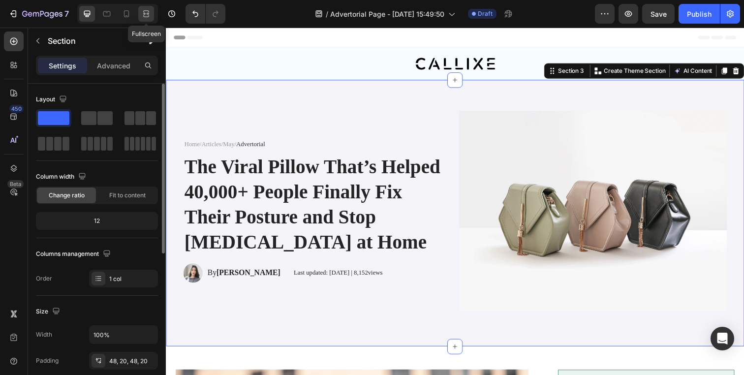
click at [150, 21] on div at bounding box center [146, 14] width 16 height 16
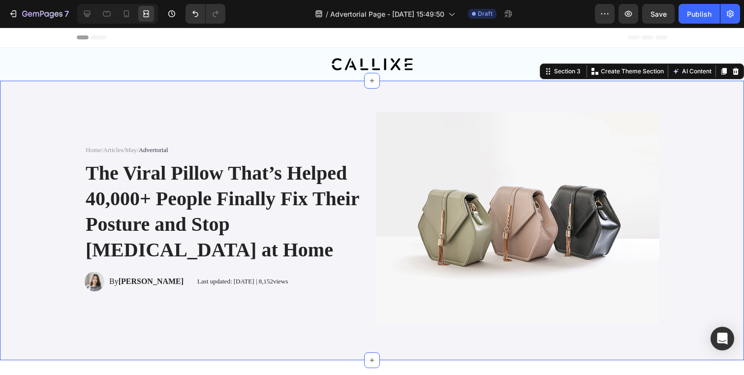
click at [24, 123] on div "Home / Articles / May / Advertorial Text Block The Viral Pillow That’s Helped 4…" at bounding box center [372, 220] width 724 height 232
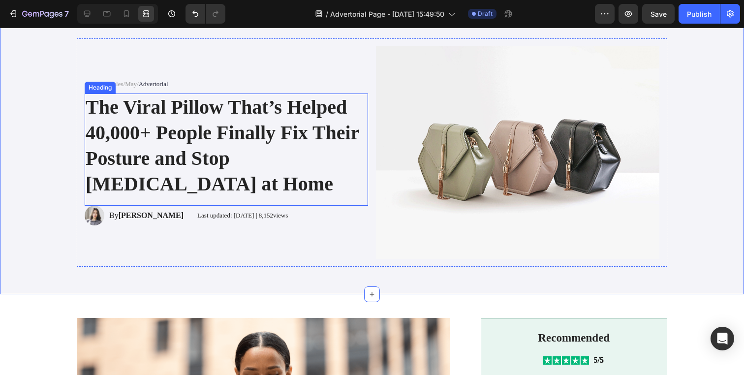
scroll to position [76, 0]
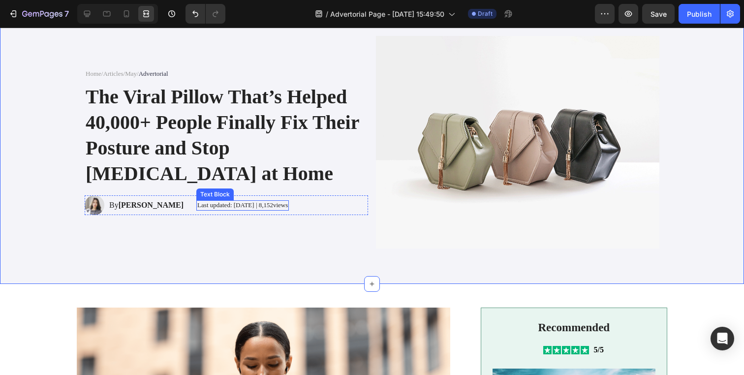
click at [222, 207] on p "Last updated: May 2024 | 8,152views" at bounding box center [242, 205] width 91 height 8
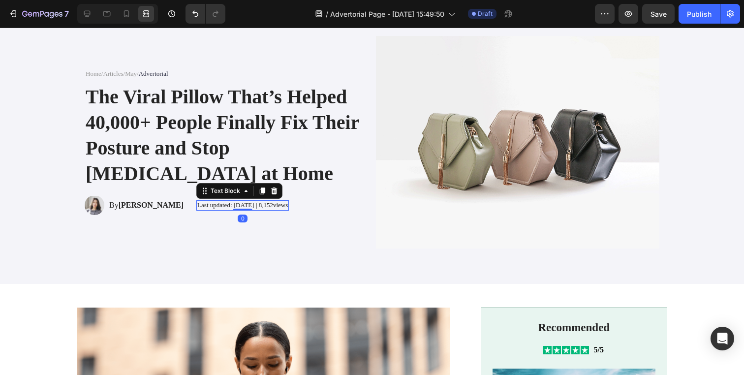
click at [222, 207] on p "Last updated: May 2024 | 8,152views" at bounding box center [242, 205] width 91 height 8
click at [210, 206] on p "Last updated: May 2024 | 8,152views" at bounding box center [242, 205] width 91 height 8
click at [229, 205] on p "Last updated: August 2024 | 8,152views" at bounding box center [242, 205] width 91 height 8
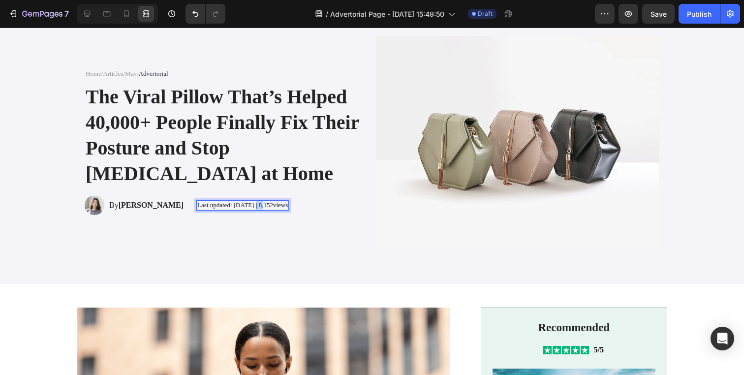
click at [229, 205] on p "Last updated: August 2024 | 8,152views" at bounding box center [242, 205] width 91 height 8
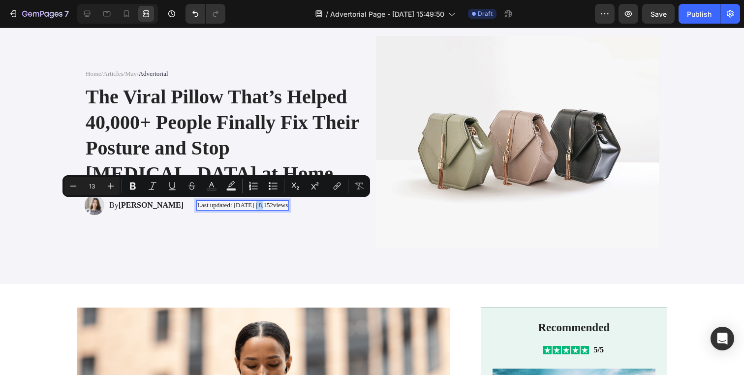
click at [229, 205] on p "Last updated: August 2024 | 8,152views" at bounding box center [242, 205] width 91 height 8
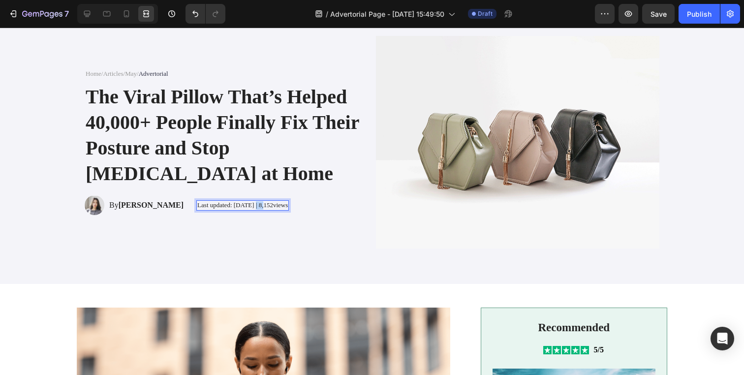
click at [229, 205] on p "Last updated: August 2024 | 8,152views" at bounding box center [242, 205] width 91 height 8
click at [197, 208] on p "Last updated: August 2025 | 8,152views" at bounding box center [242, 205] width 91 height 8
drag, startPoint x: 184, startPoint y: 208, endPoint x: 165, endPoint y: 207, distance: 19.2
click at [196, 207] on div "Last updated: August 2025 | 8,152views" at bounding box center [242, 205] width 93 height 10
drag, startPoint x: 228, startPoint y: 204, endPoint x: 286, endPoint y: 203, distance: 58.6
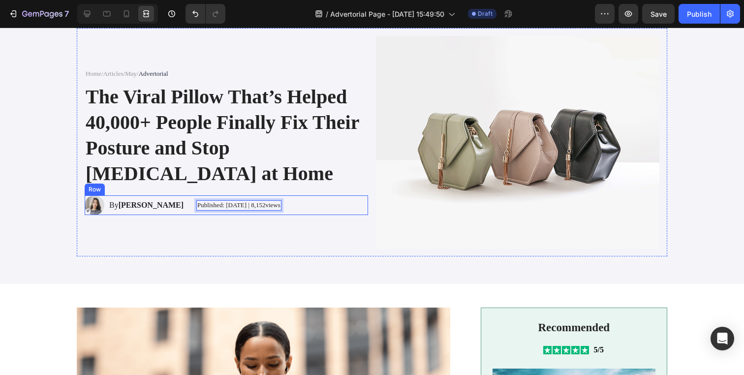
click at [286, 203] on div "Image By Jennifer T Text Block Row Published: August 2025 | 8,152views Text Blo…" at bounding box center [226, 205] width 283 height 20
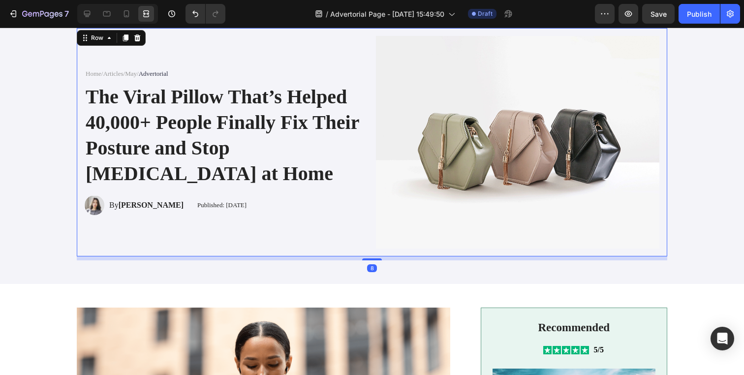
click at [249, 223] on div "Home / Articles / May / Advertorial Text Block The Viral Pillow That’s Helped 4…" at bounding box center [226, 142] width 283 height 213
click at [218, 206] on p "Published: August 2025" at bounding box center [221, 205] width 49 height 8
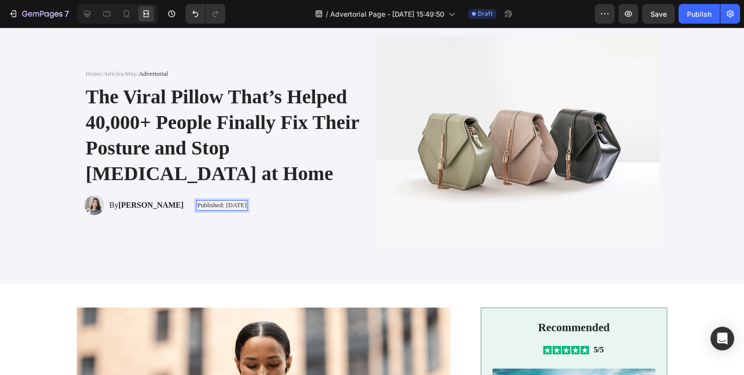
click at [214, 205] on p "Published: August 2025" at bounding box center [221, 205] width 49 height 8
click at [199, 212] on div "Published: August 26, 2025 Text Block 0" at bounding box center [221, 205] width 51 height 20
click at [197, 207] on p "Published: [DATE]" at bounding box center [221, 205] width 49 height 8
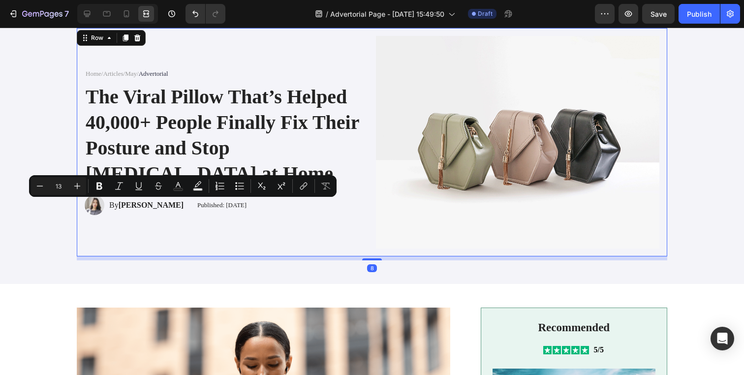
click at [196, 233] on div "Home / Articles / May / Advertorial Text Block The Viral Pillow That’s Helped 4…" at bounding box center [226, 142] width 283 height 213
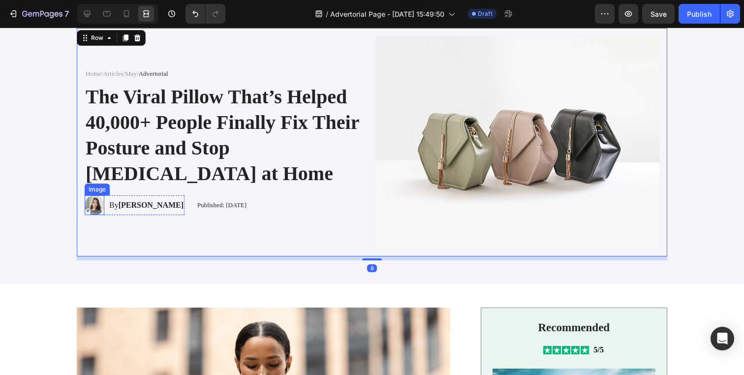
click at [88, 209] on img at bounding box center [95, 205] width 20 height 20
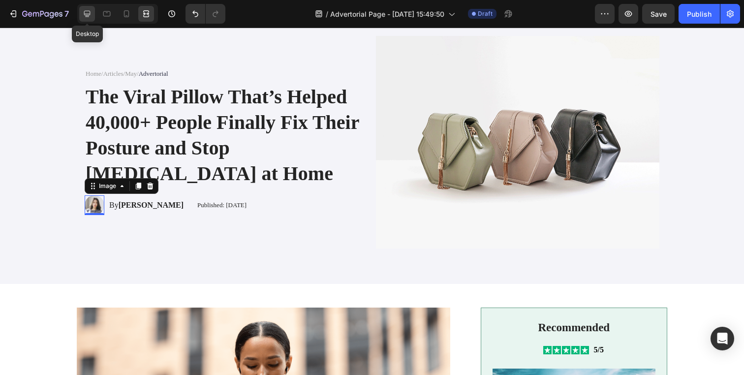
click at [87, 13] on icon at bounding box center [87, 14] width 10 height 10
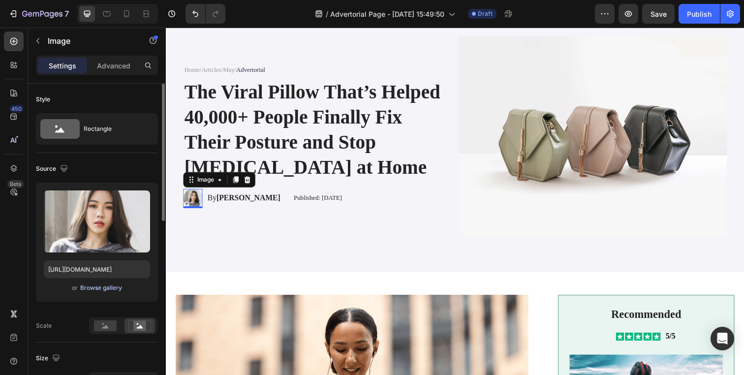
click at [110, 286] on div "Browse gallery" at bounding box center [101, 287] width 42 height 9
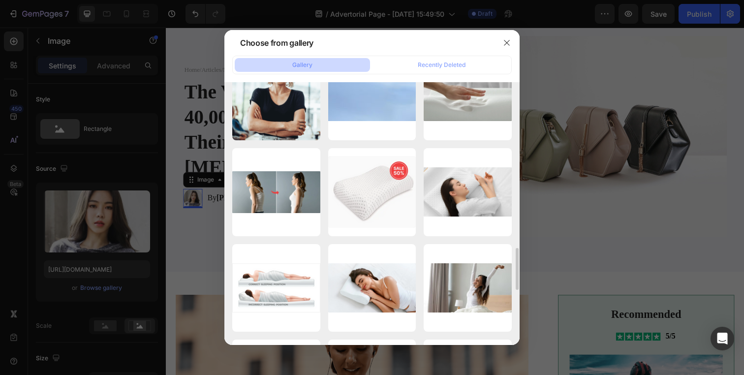
scroll to position [1188, 0]
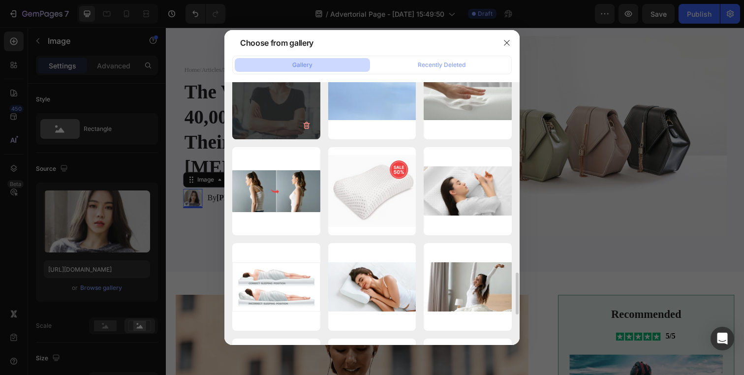
click at [273, 102] on div "woman.png 209.41 kb" at bounding box center [276, 95] width 88 height 88
type input "https://cdn.shopify.com/s/files/1/0695/0459/8289/files/gempages_490483624978678…"
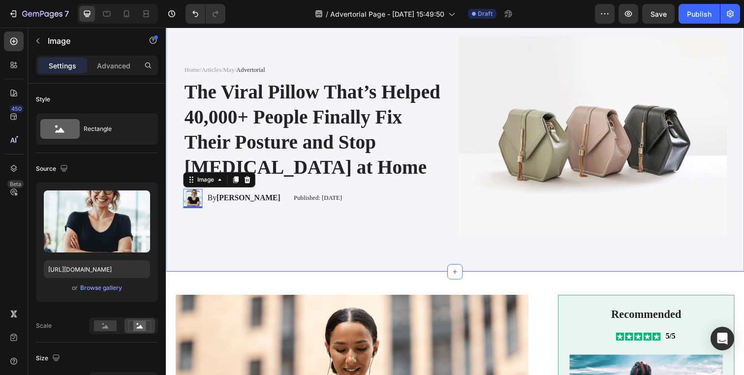
click at [288, 272] on div "Home / Articles / May / Advertorial Text Block The Viral Pillow That’s Helped 4…" at bounding box center [461, 140] width 590 height 272
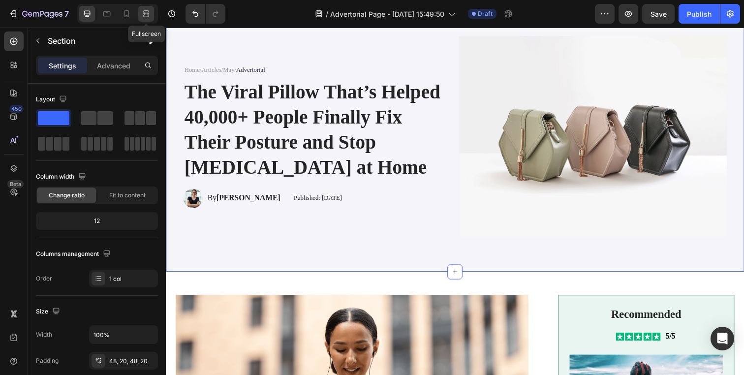
click at [145, 14] on icon at bounding box center [146, 14] width 10 height 10
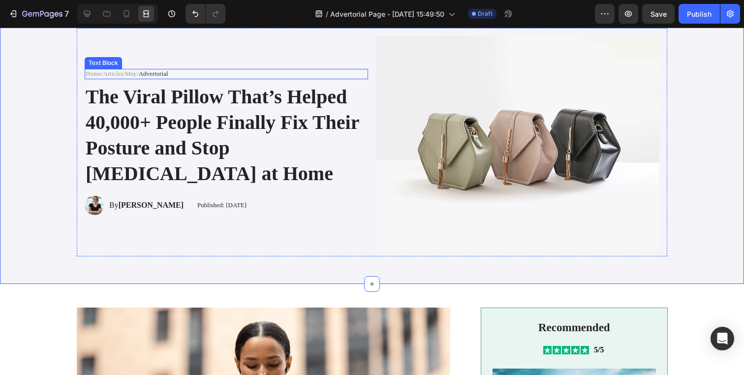
click at [135, 75] on link "May" at bounding box center [131, 73] width 12 height 7
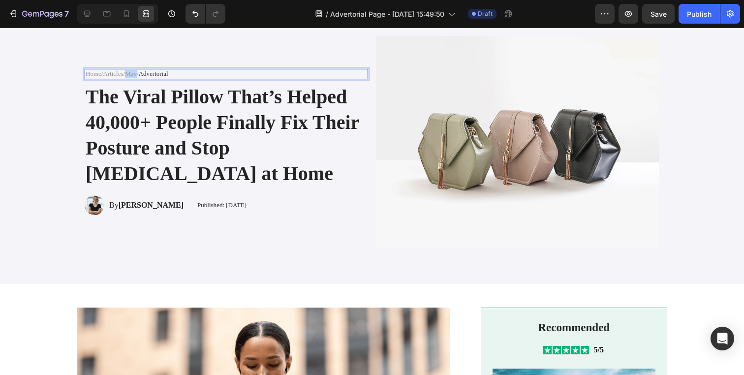
click at [135, 75] on link "May" at bounding box center [131, 73] width 12 height 7
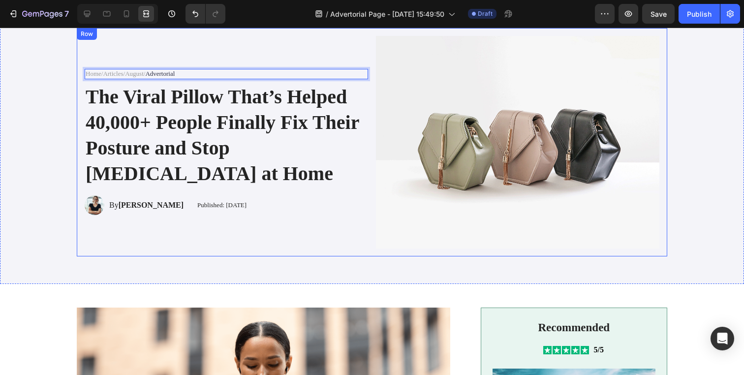
click at [66, 158] on div "Home / Articles / August / Advertorial Text Block 8 The Viral Pillow That’s Hel…" at bounding box center [372, 144] width 724 height 232
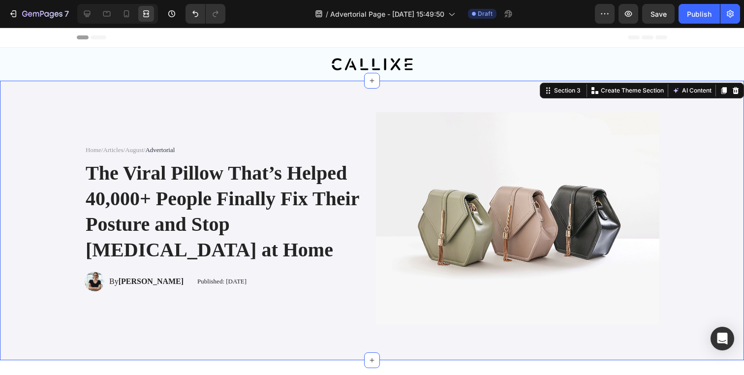
click at [56, 117] on div "Home / Articles / August / Advertorial Text Block The Viral Pillow That’s Helpe…" at bounding box center [372, 220] width 724 height 232
click at [81, 14] on div at bounding box center [87, 14] width 16 height 16
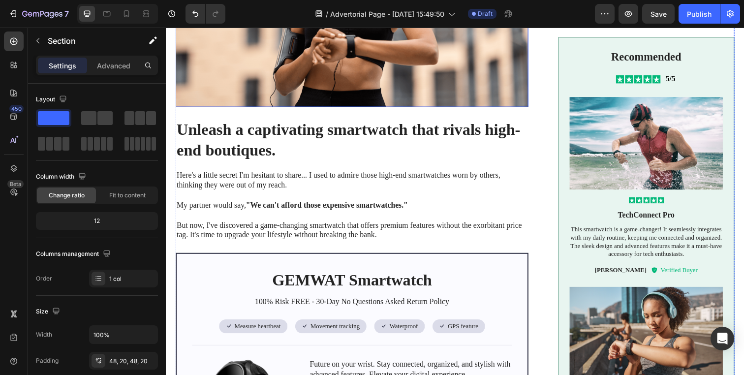
scroll to position [504, 0]
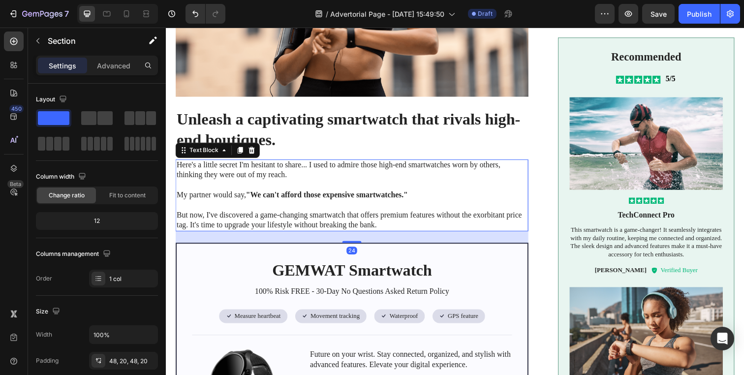
click at [251, 184] on p at bounding box center [356, 188] width 358 height 10
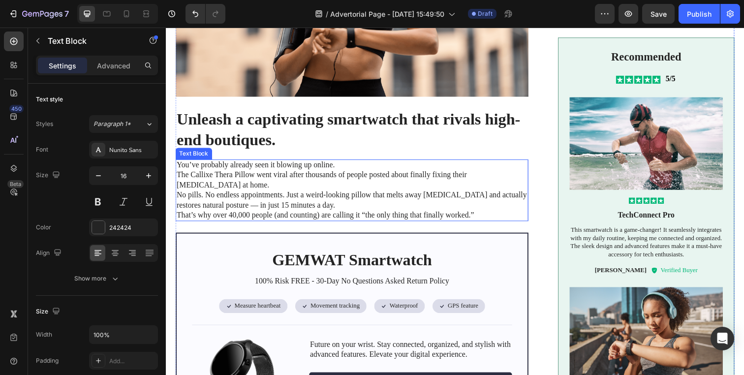
click at [348, 166] on p "You’ve probably already seen it blowing up online." at bounding box center [356, 168] width 358 height 10
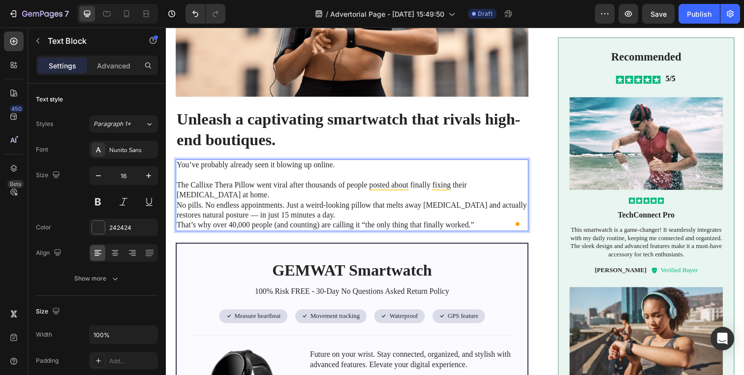
click at [321, 195] on p "The Callixe Thera Pillow went viral after thousands of people posted about fina…" at bounding box center [356, 193] width 358 height 21
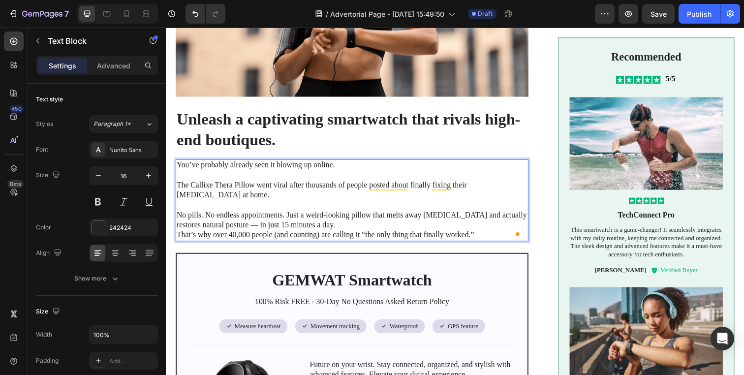
click at [321, 226] on p "No pills. No endless appointments. Just a weird-looking pillow that melts away …" at bounding box center [356, 224] width 358 height 21
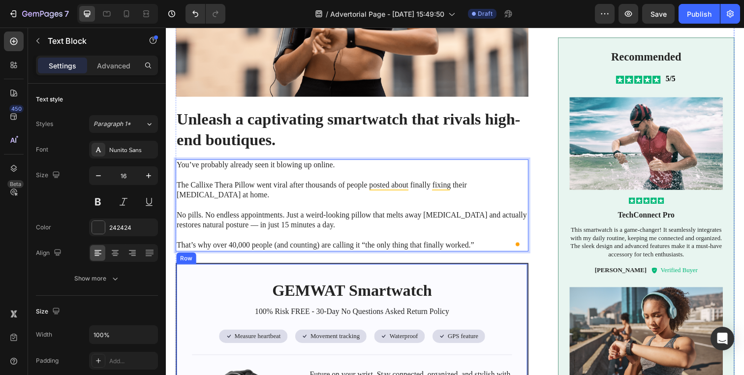
click at [283, 268] on div "GEMWAT Smartwatch Heading 100% Risk FREE - 30-Day No Questions Asked Return Pol…" at bounding box center [356, 369] width 360 height 203
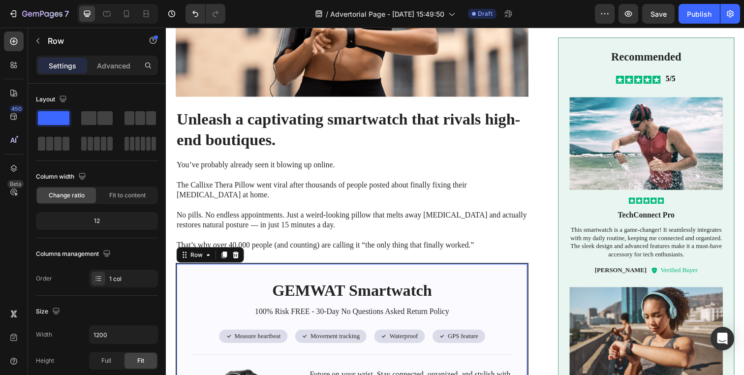
click at [284, 237] on p "To enrich screen reader interactions, please activate Accessibility in Grammarl…" at bounding box center [356, 239] width 358 height 10
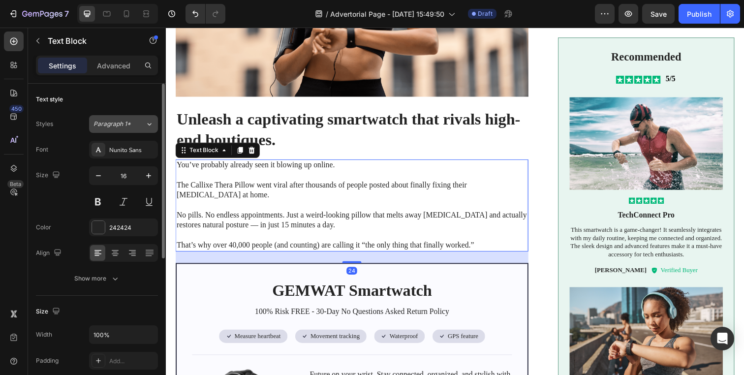
click at [135, 127] on div "Paragraph 1*" at bounding box center [119, 124] width 52 height 9
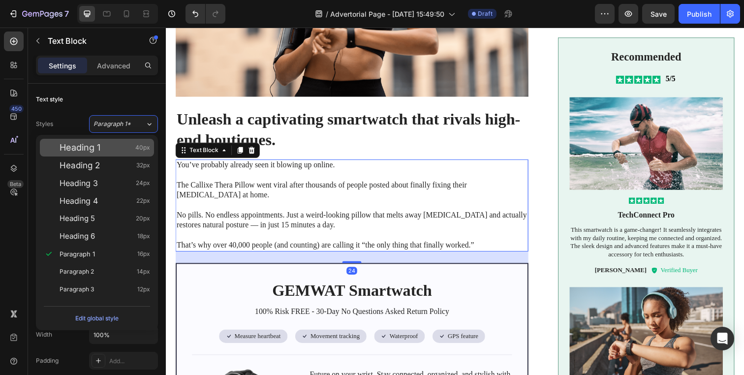
click at [118, 146] on div "Heading 1 40px" at bounding box center [105, 148] width 91 height 10
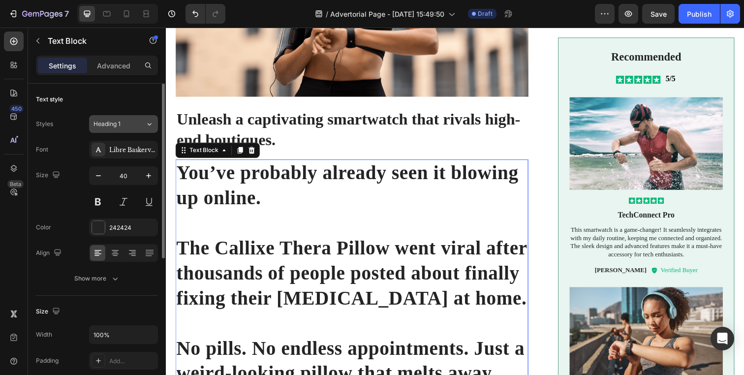
click at [128, 118] on button "Heading 1" at bounding box center [123, 124] width 69 height 18
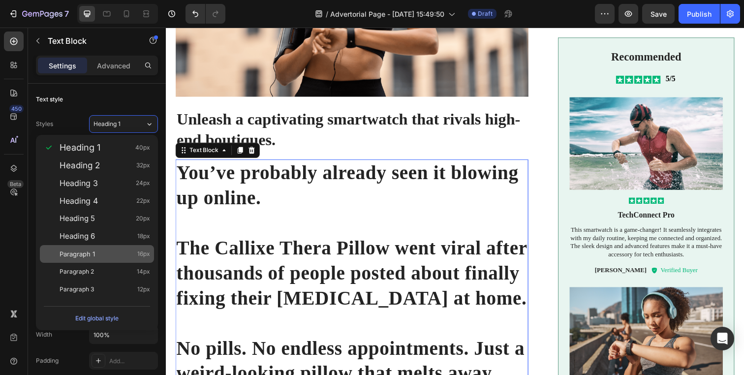
click at [101, 251] on div "Paragraph 1 16px" at bounding box center [105, 254] width 91 height 10
type input "16"
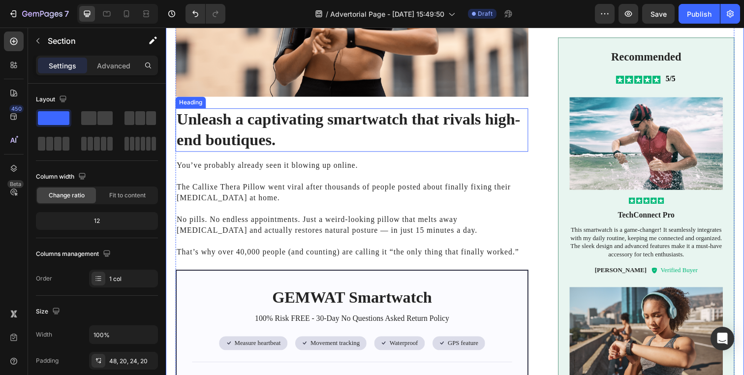
click at [295, 150] on h2 "Unleash a captivating smartwatch that rivals high-end boutiques." at bounding box center [356, 132] width 360 height 44
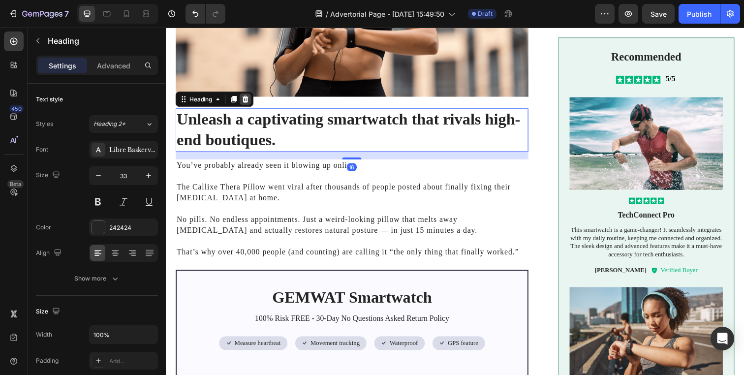
click at [248, 97] on icon at bounding box center [247, 100] width 6 height 7
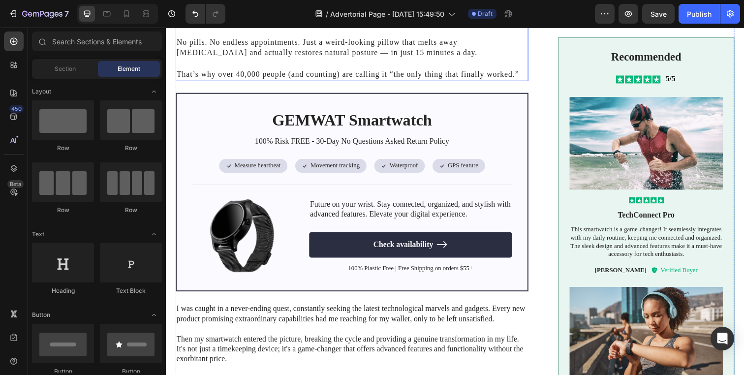
scroll to position [652, 0]
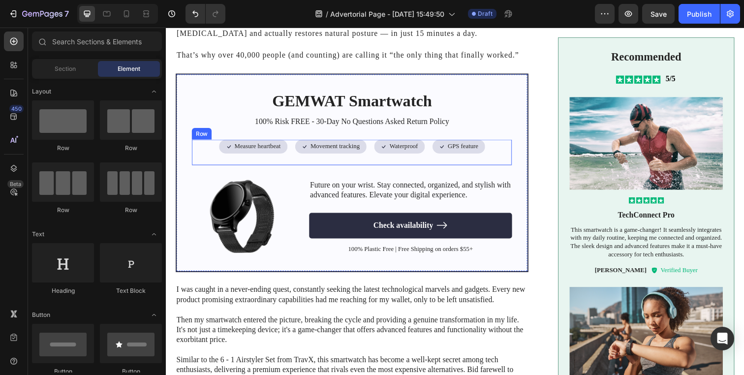
click at [193, 135] on div "Row" at bounding box center [202, 136] width 20 height 12
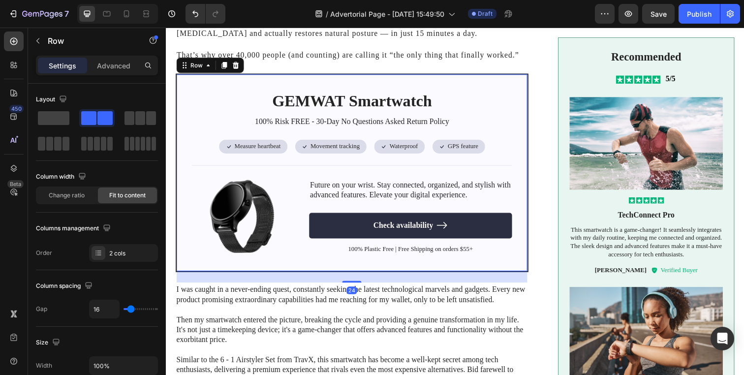
click at [186, 130] on div "GEMWAT Smartwatch Heading 100% Risk FREE - 30-Day No Questions Asked Return Pol…" at bounding box center [356, 175] width 360 height 203
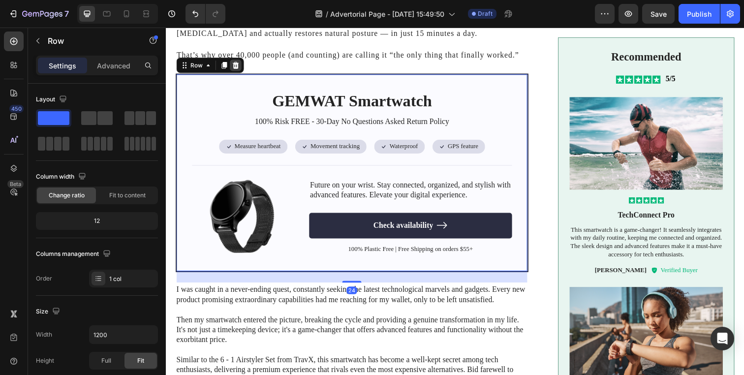
click at [238, 63] on icon at bounding box center [237, 66] width 8 height 8
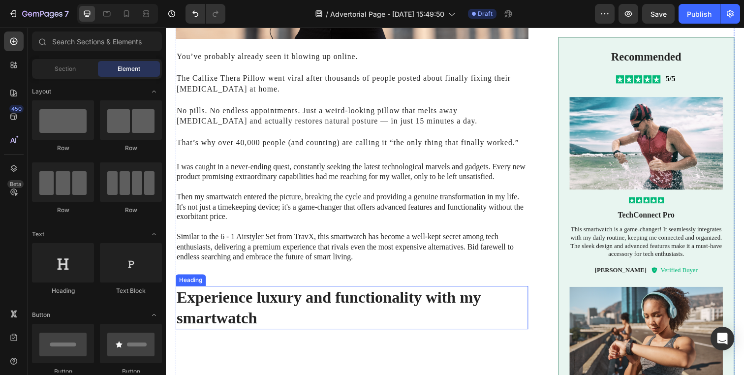
scroll to position [503, 0]
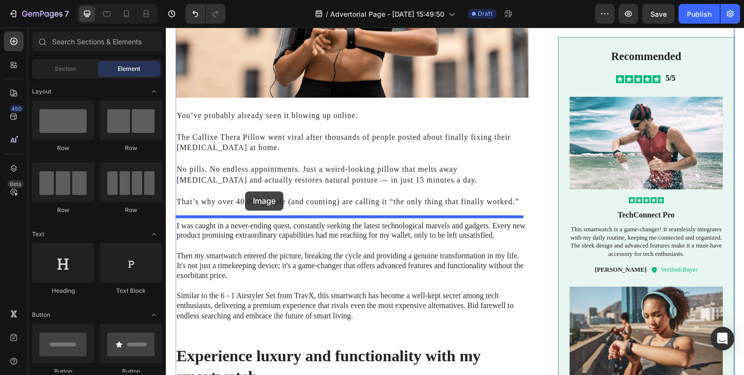
drag, startPoint x: 244, startPoint y: 238, endPoint x: 247, endPoint y: 195, distance: 43.4
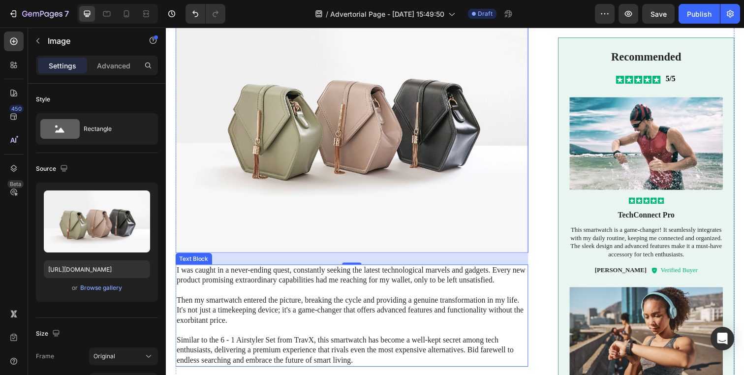
scroll to position [829, 0]
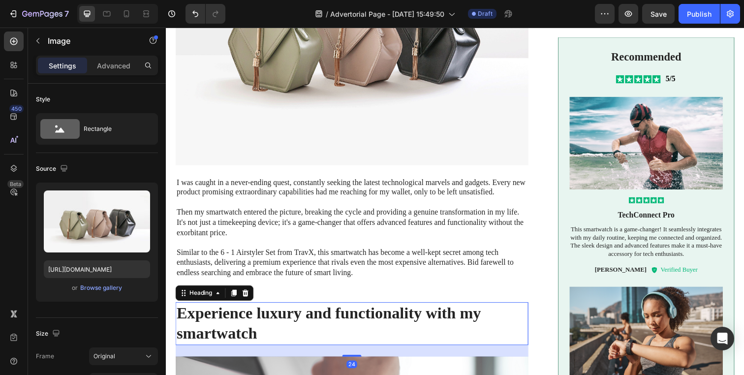
click at [259, 316] on h2 "Experience luxury and functionality with my smartwatch" at bounding box center [356, 330] width 360 height 44
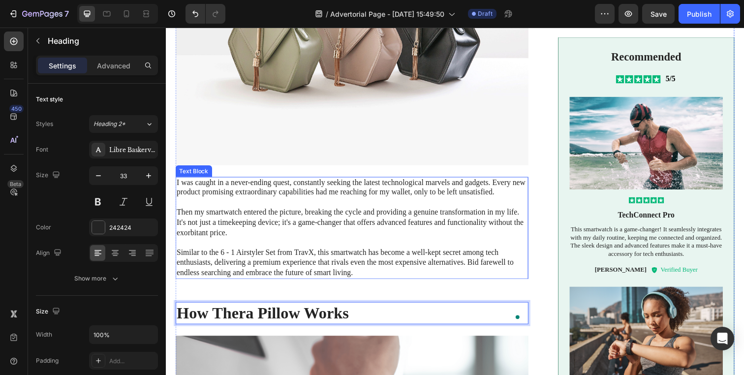
click at [256, 261] on p "Similar to the 6 - 1 Airstyler Set from TravX, this smartwatch has become a wel…" at bounding box center [355, 267] width 357 height 31
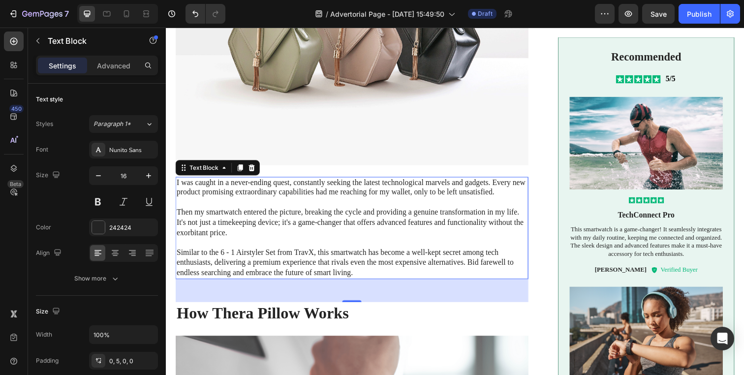
click at [305, 242] on p at bounding box center [355, 247] width 357 height 10
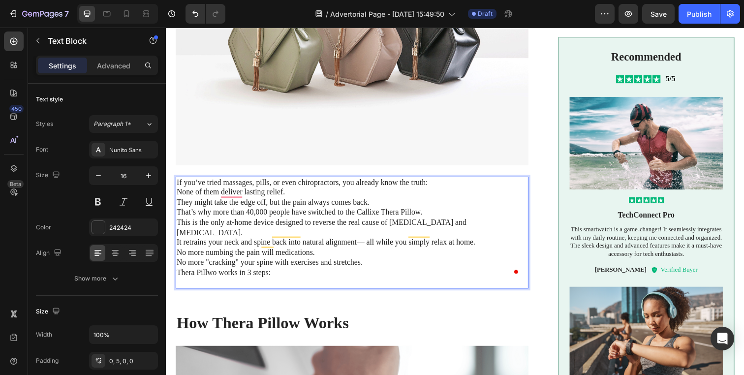
click at [208, 260] on p "If you’ve tried massages, pills, or even chiropractors, you already know the tr…" at bounding box center [355, 237] width 357 height 113
click at [203, 273] on p "If you’ve tried massages, pills, or even chiropractors, you already know the tr…" at bounding box center [355, 237] width 357 height 113
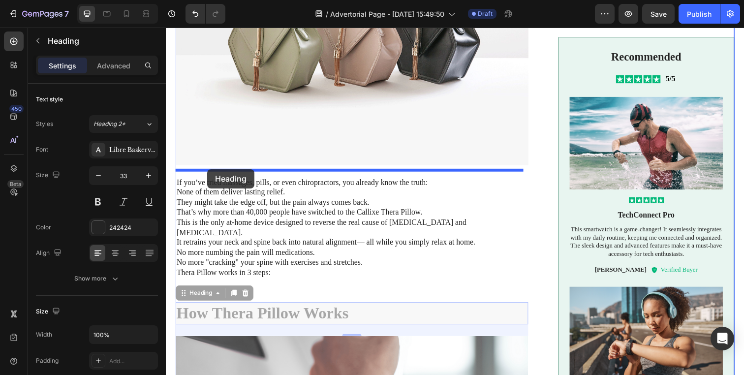
drag, startPoint x: 208, startPoint y: 304, endPoint x: 208, endPoint y: 172, distance: 131.4
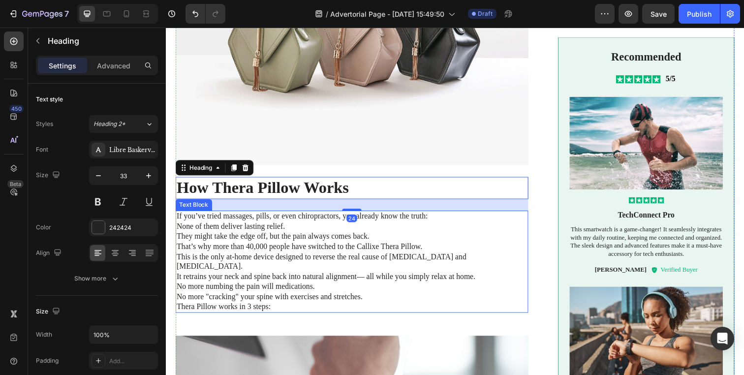
click at [224, 254] on p "If you’ve tried massages, pills, or even chiropractors, you already know the tr…" at bounding box center [355, 266] width 357 height 102
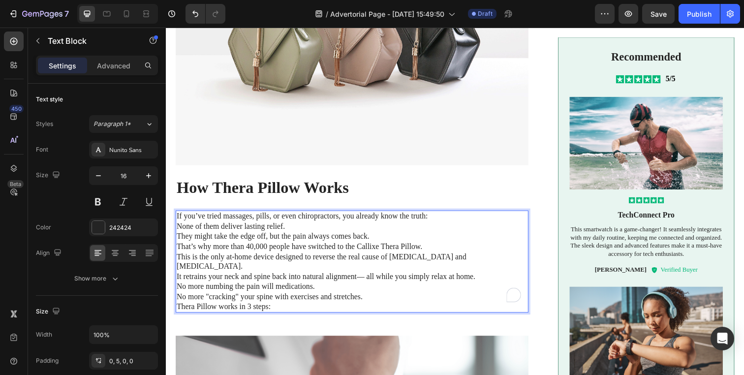
click at [435, 215] on p "If you’ve tried massages, pills, or even chiropractors, you already know the tr…" at bounding box center [355, 266] width 357 height 102
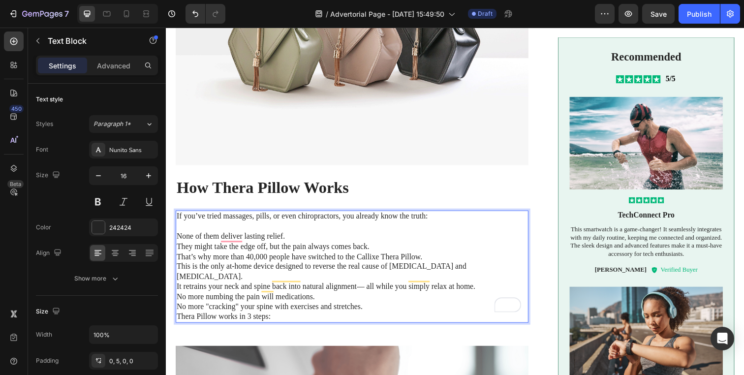
click at [410, 230] on p "⁠⁠⁠⁠⁠⁠⁠ None of them deliver lasting relief. They might take the edge off, but …" at bounding box center [355, 276] width 357 height 102
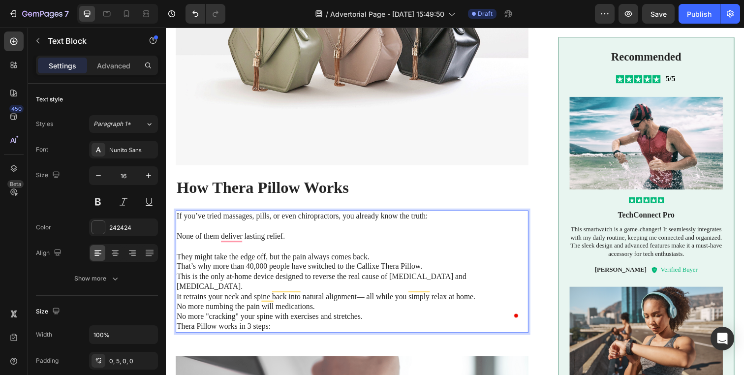
click at [383, 253] on p "⁠⁠⁠⁠⁠⁠⁠ They might take the edge off, but the pain always comes back. That’s wh…" at bounding box center [355, 292] width 357 height 92
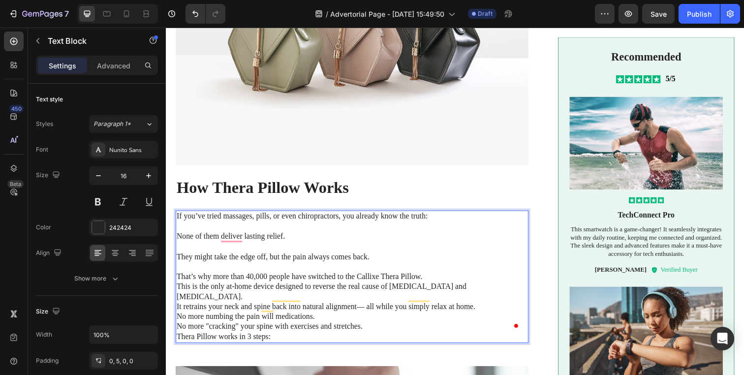
click at [437, 273] on p "⁠⁠⁠⁠⁠⁠⁠ That’s why more than 40,000 people have switched to the Callixe Thera P…" at bounding box center [355, 307] width 357 height 82
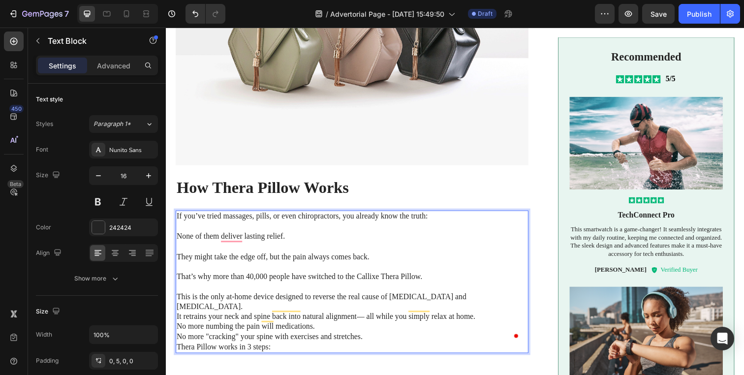
click at [473, 294] on p "⁠⁠⁠⁠⁠⁠⁠ This is the only at-home device designed to reverse the real cause of s…" at bounding box center [355, 323] width 357 height 72
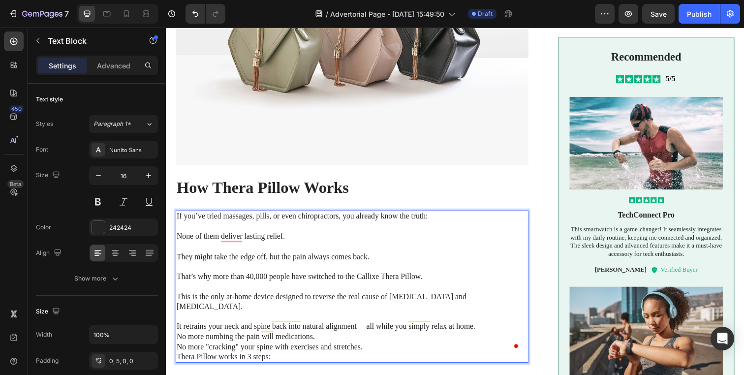
click at [489, 317] on p "⁠⁠⁠⁠⁠⁠⁠ It retrains your neck and spine back into natural alignment— all while …" at bounding box center [355, 342] width 357 height 51
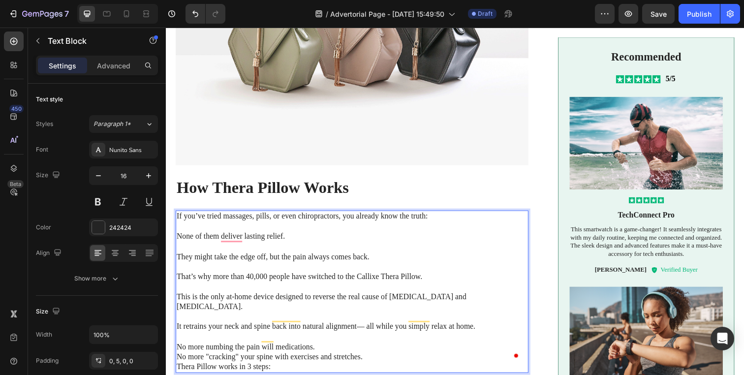
click at [467, 341] on p "⁠⁠⁠⁠⁠⁠⁠ No more numbing the pain will medications. No more "cracking" your spin…" at bounding box center [355, 358] width 357 height 41
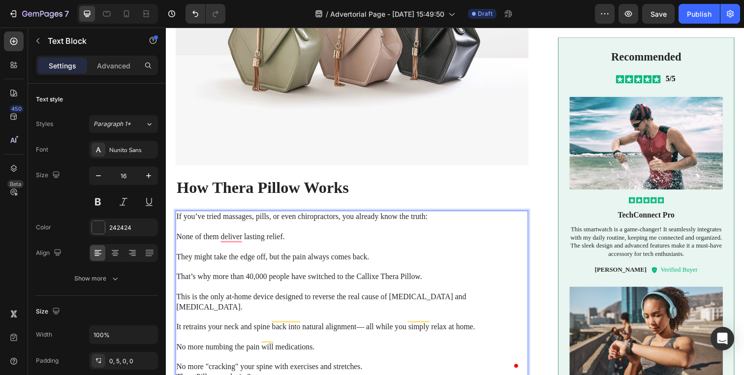
click at [444, 359] on p "⁠⁠⁠⁠⁠⁠⁠ No more "cracking" your spine with exercises and stretches. Thera Pillo…" at bounding box center [355, 374] width 357 height 31
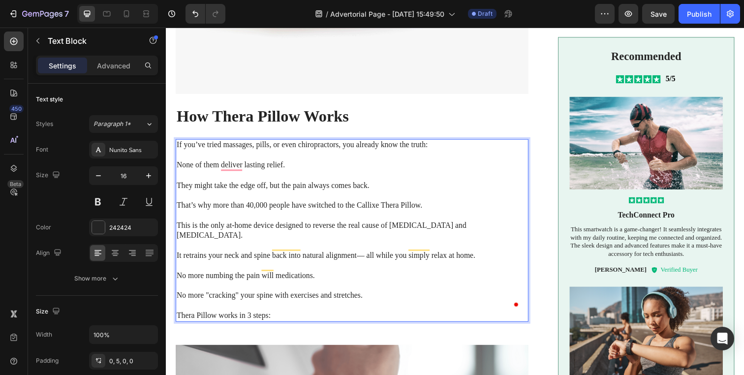
scroll to position [947, 0]
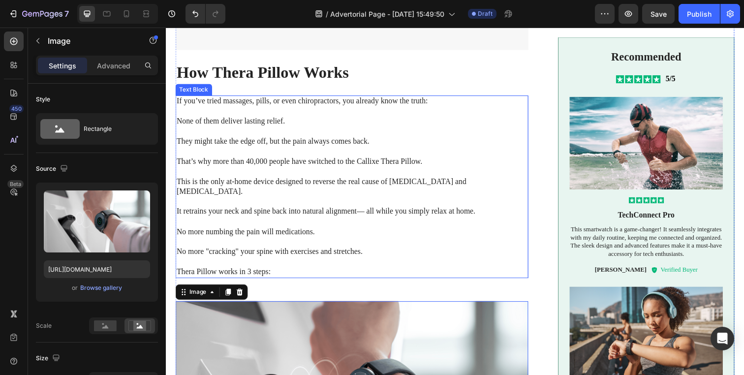
click at [394, 241] on p "No more "cracking" your spine with exercises and stretches." at bounding box center [355, 251] width 357 height 21
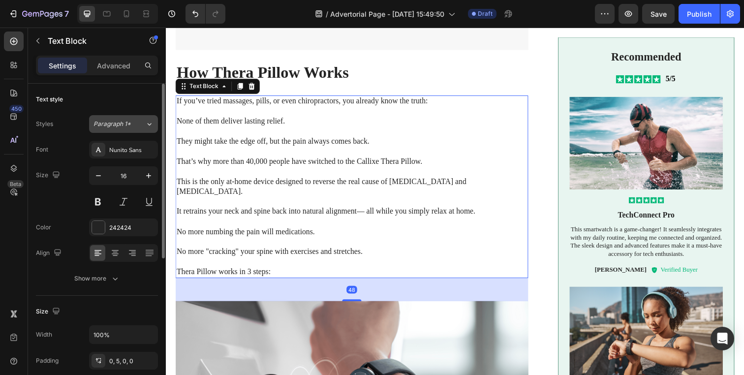
click at [120, 122] on span "Paragraph 1*" at bounding box center [111, 124] width 37 height 9
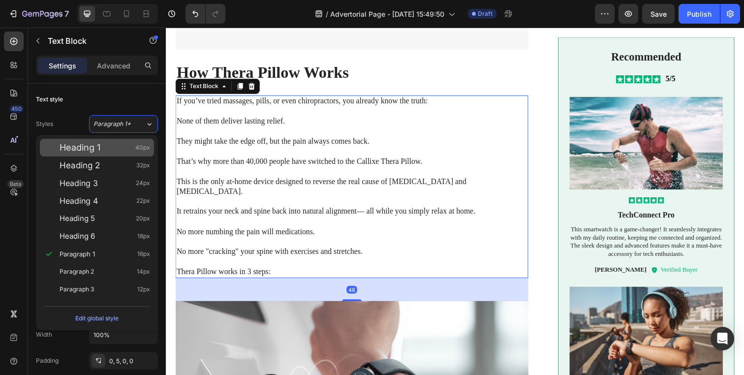
click at [101, 148] on div "Heading 1 40px" at bounding box center [105, 148] width 91 height 10
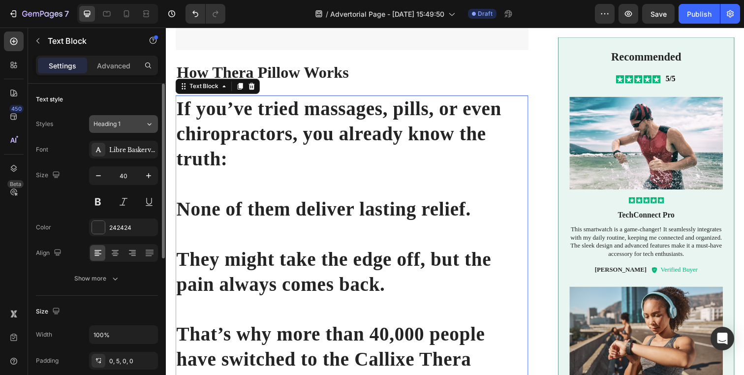
click at [118, 126] on span "Heading 1" at bounding box center [106, 124] width 27 height 9
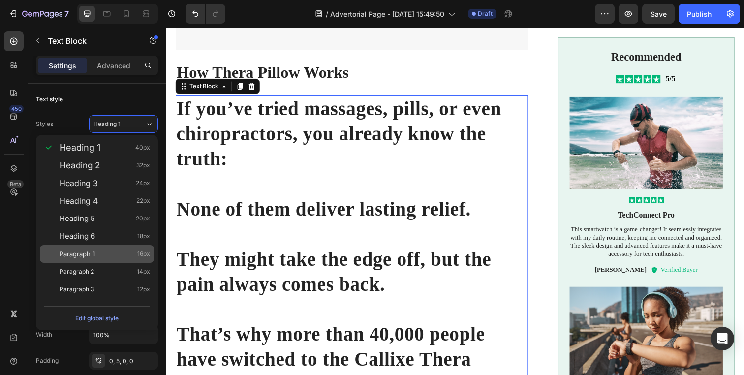
click at [92, 253] on span "Paragraph 1" at bounding box center [77, 254] width 35 height 10
type input "16"
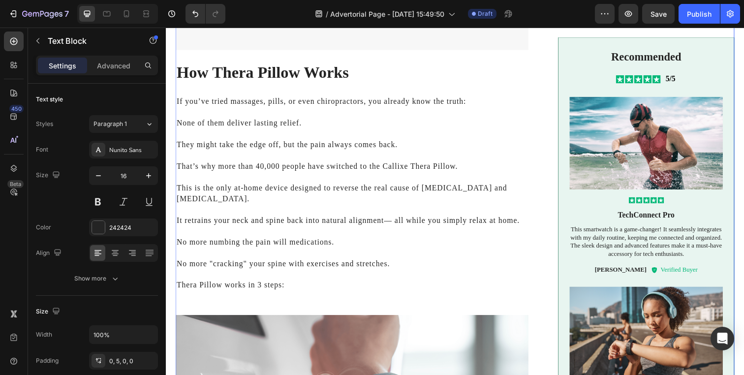
click at [543, 203] on div "Image You’ve probably already seen it blowing up online. The Callixe Thera Pill…" at bounding box center [461, 30] width 571 height 1206
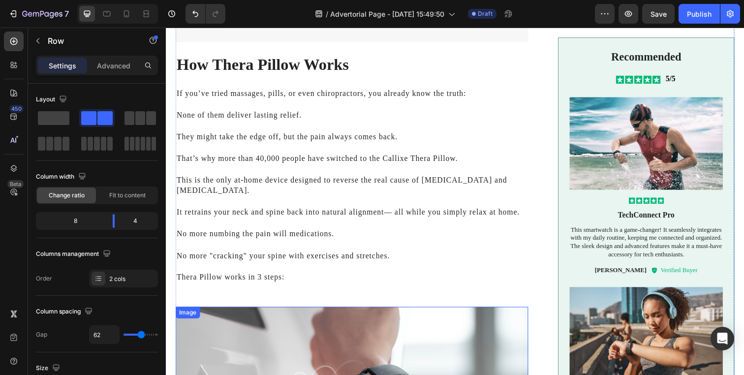
scroll to position [938, 0]
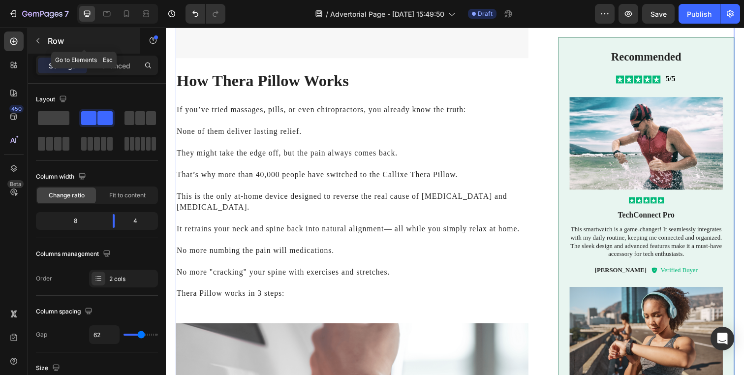
click at [43, 46] on button "button" at bounding box center [38, 41] width 16 height 16
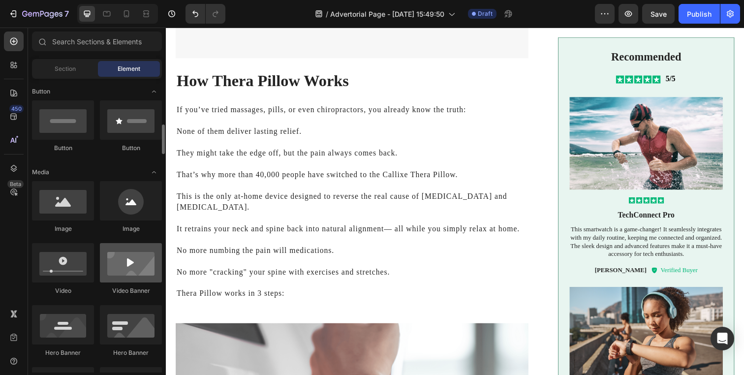
scroll to position [217, 0]
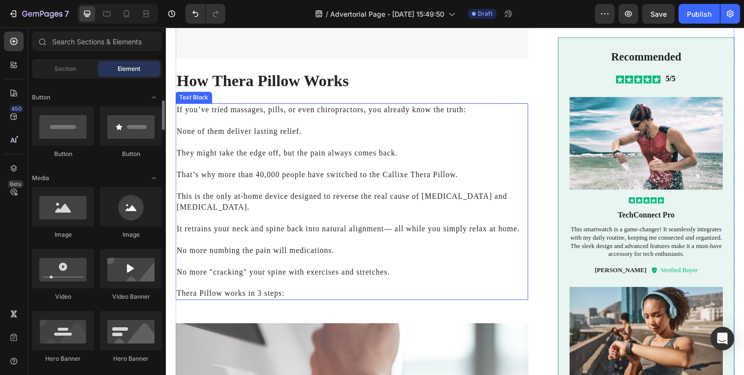
click at [225, 86] on h2 "How Thera Pillow Works" at bounding box center [356, 81] width 360 height 23
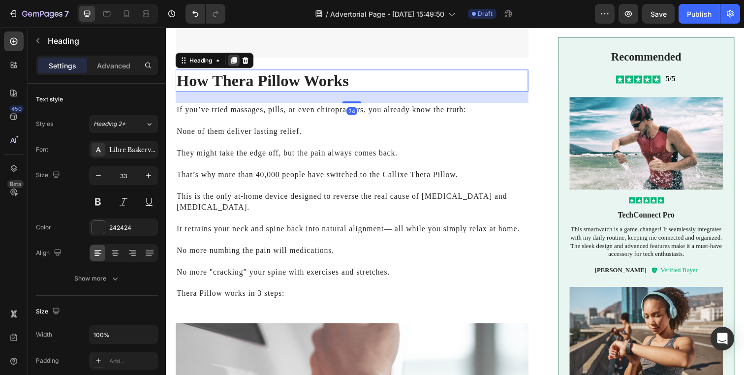
click at [230, 55] on div at bounding box center [235, 61] width 12 height 12
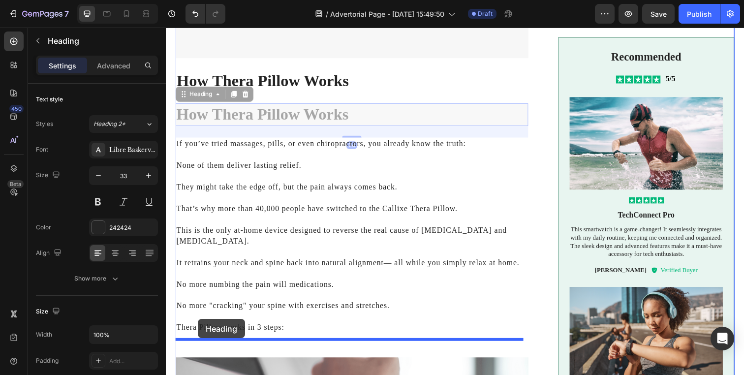
drag, startPoint x: 198, startPoint y: 96, endPoint x: 198, endPoint y: 325, distance: 229.3
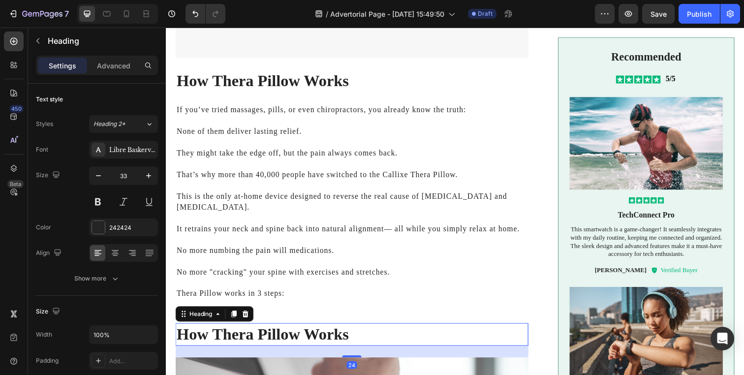
click at [213, 329] on h2 "How Thera Pillow Works" at bounding box center [356, 340] width 360 height 23
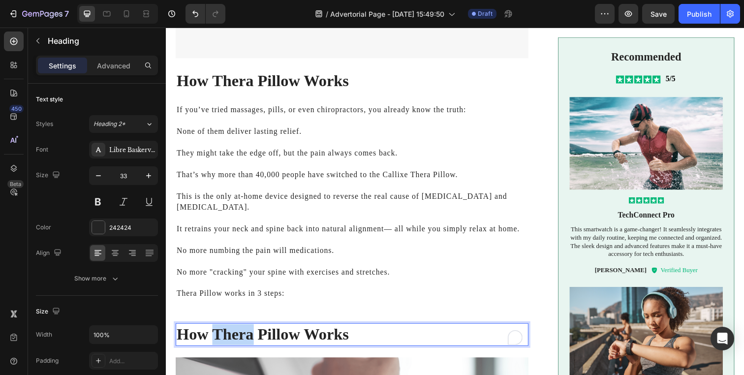
click at [213, 330] on p "How Thera Pillow Works" at bounding box center [356, 340] width 358 height 21
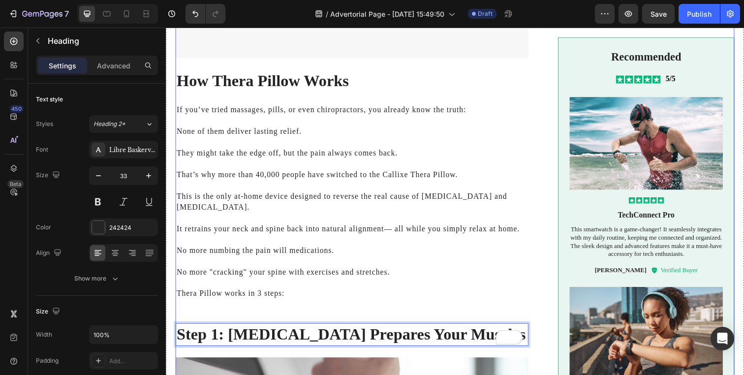
click at [221, 282] on p "⁠⁠⁠⁠⁠⁠⁠ Thera Pillow works in 3 steps:" at bounding box center [355, 293] width 357 height 22
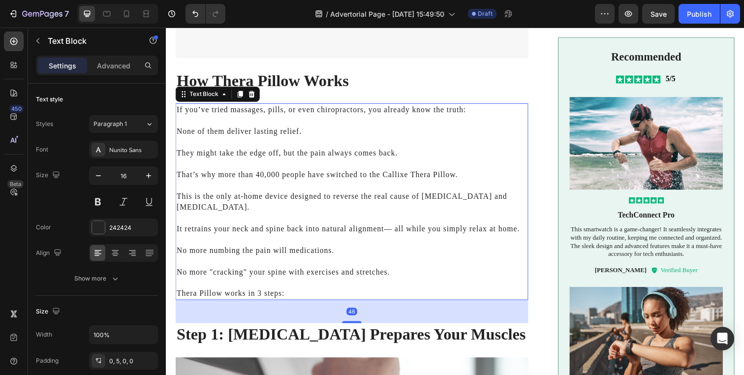
click at [227, 330] on p "Step 1: Heat Therapy Prepares Your Muscles" at bounding box center [356, 340] width 358 height 21
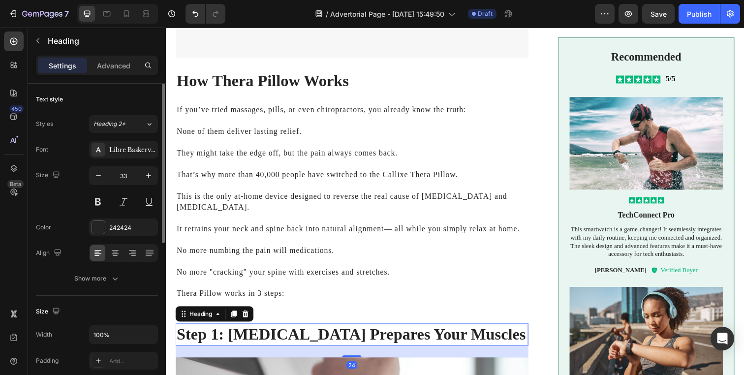
click at [136, 135] on div "Styles Heading 2* Font Libre Baskerville Size 33 Color 242424 Align Show more" at bounding box center [97, 201] width 122 height 172
click at [136, 130] on button "Heading 2*" at bounding box center [123, 124] width 69 height 18
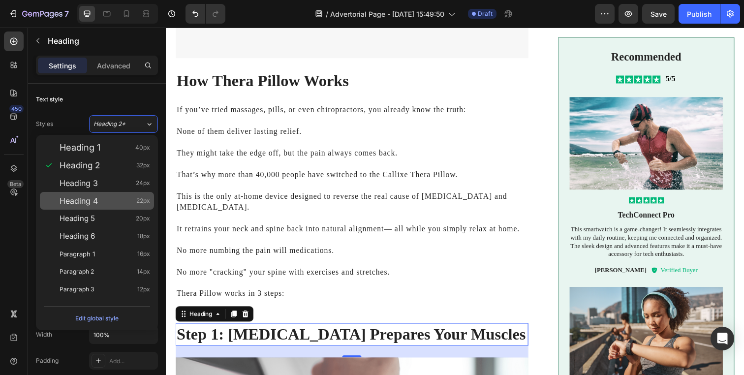
click at [124, 208] on div "Heading 4 22px" at bounding box center [97, 201] width 114 height 18
type input "22"
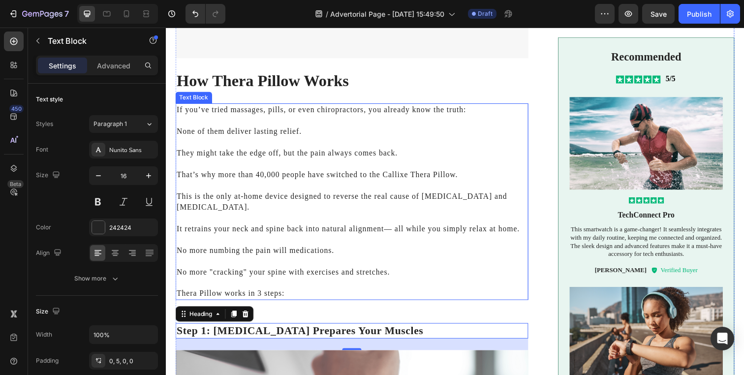
click at [249, 238] on p "No more numbing the pain will medications." at bounding box center [355, 249] width 357 height 22
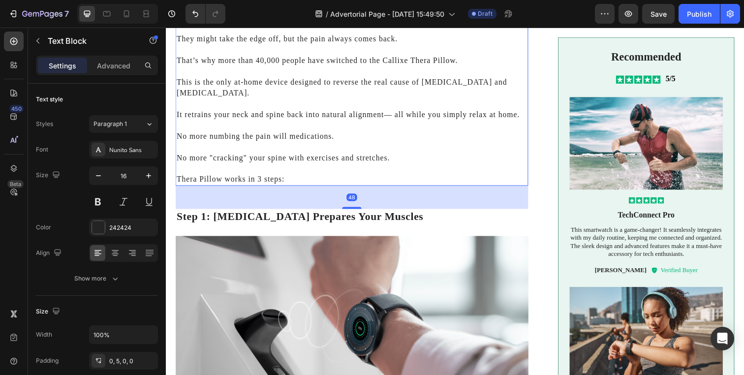
scroll to position [1099, 0]
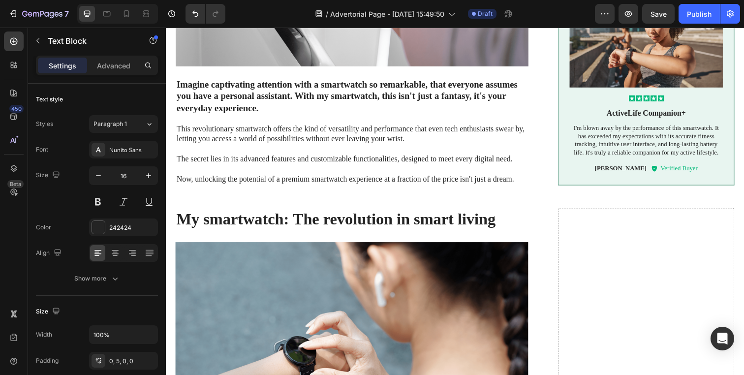
scroll to position [1365, 0]
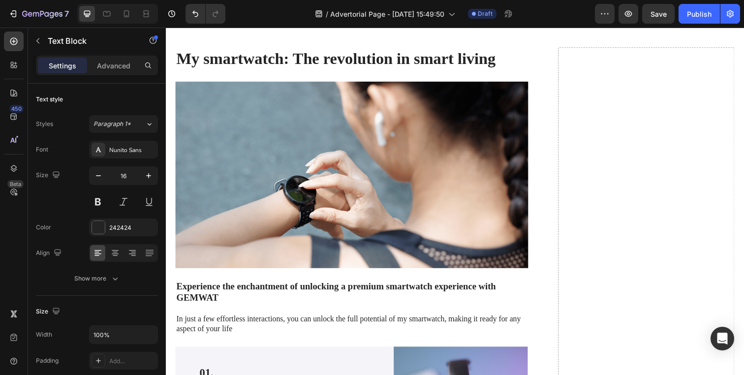
click at [517, 23] on p "⁠⁠⁠⁠⁠⁠⁠ This isn’t just surface massage — the device targets deep knots and tri…" at bounding box center [356, 2] width 358 height 41
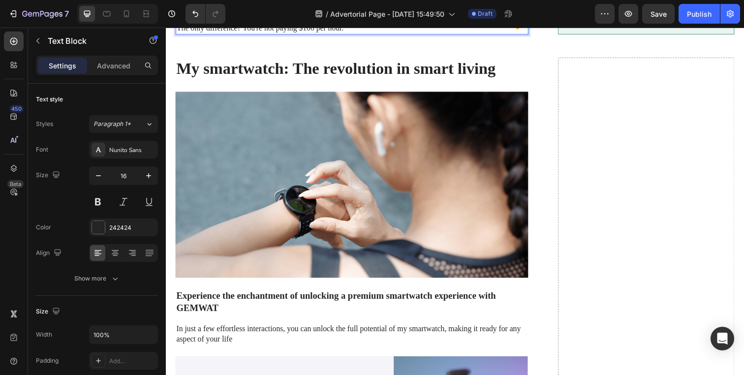
click at [489, 33] on p "⁠⁠⁠⁠⁠⁠⁠ It's like having a skilled massage therapist working on your neck for a…" at bounding box center [356, 18] width 358 height 31
click at [476, 33] on p "It's like having a skilled massage therapist working on your neck for as long a…" at bounding box center [356, 18] width 358 height 31
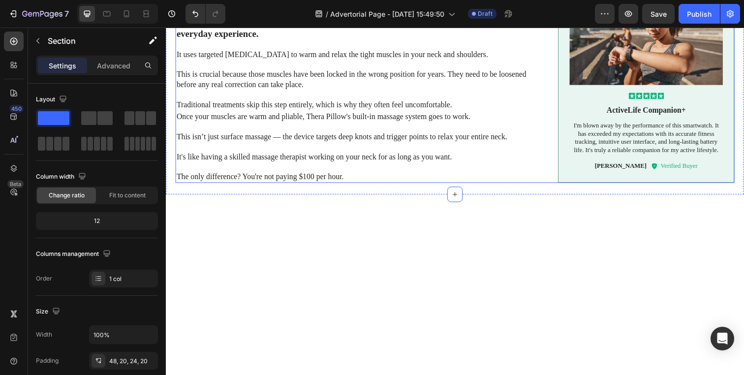
scroll to position [1148, 0]
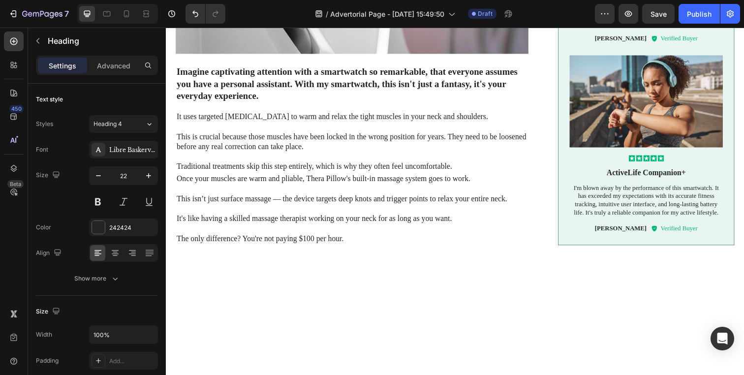
scroll to position [1209, 0]
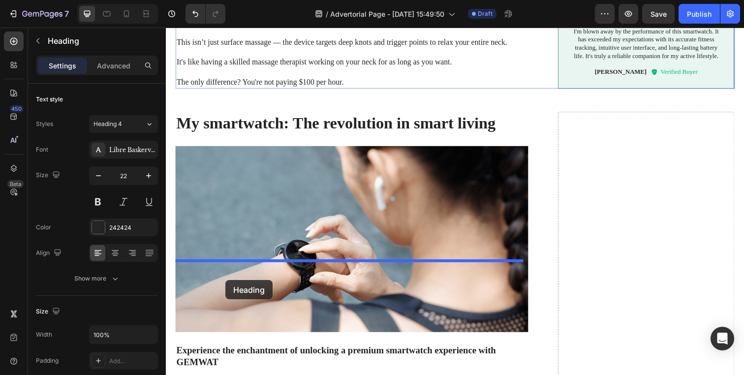
drag, startPoint x: 209, startPoint y: 59, endPoint x: 227, endPoint y: 285, distance: 227.6
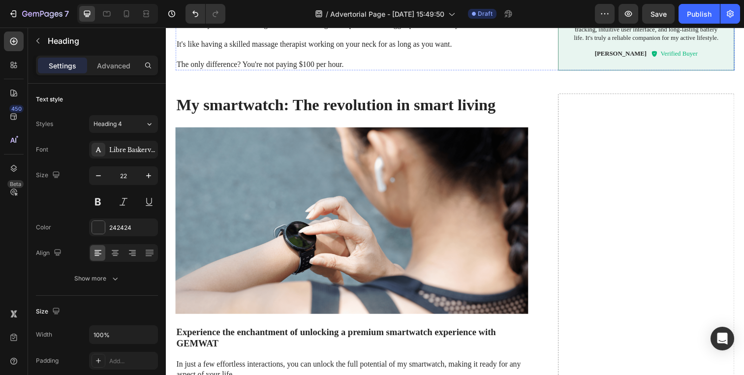
click at [241, 30] on p "This isn’t just surface massage — the device targets deep knots and trigger poi…" at bounding box center [356, 19] width 358 height 21
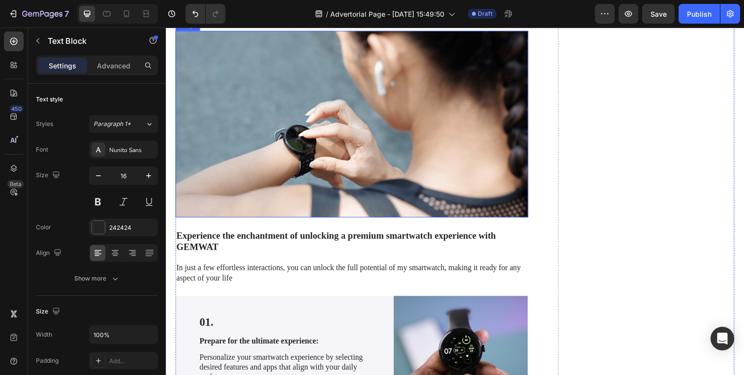
scroll to position [1406, 0]
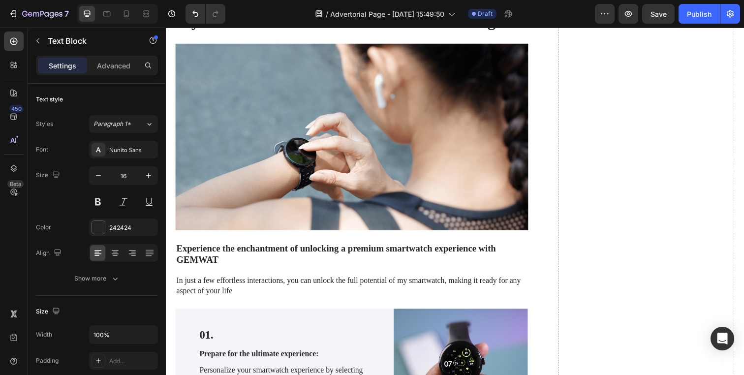
click at [323, 32] on h2 "My smartwatch: The revolution in smart living" at bounding box center [356, 20] width 360 height 23
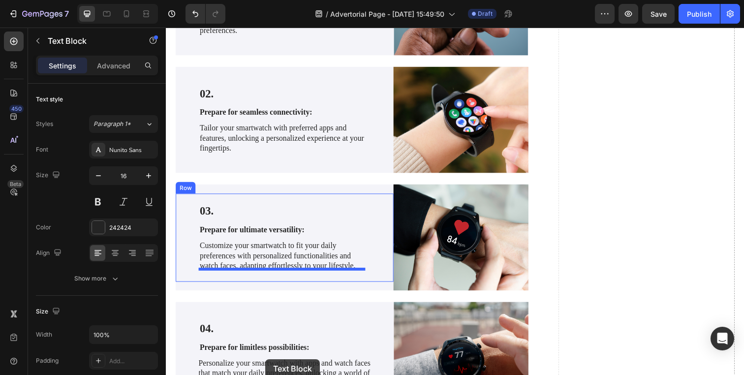
scroll to position [2040, 0]
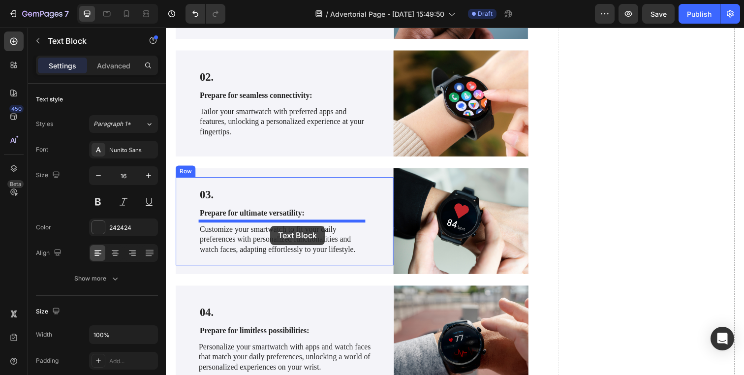
drag, startPoint x: 214, startPoint y: 150, endPoint x: 272, endPoint y: 230, distance: 99.7
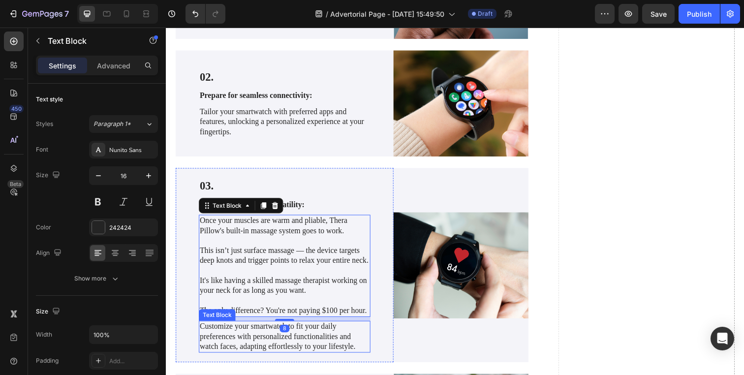
click at [266, 355] on p "Customize your smartwatch to fit your daily preferences with personalized funct…" at bounding box center [286, 343] width 173 height 31
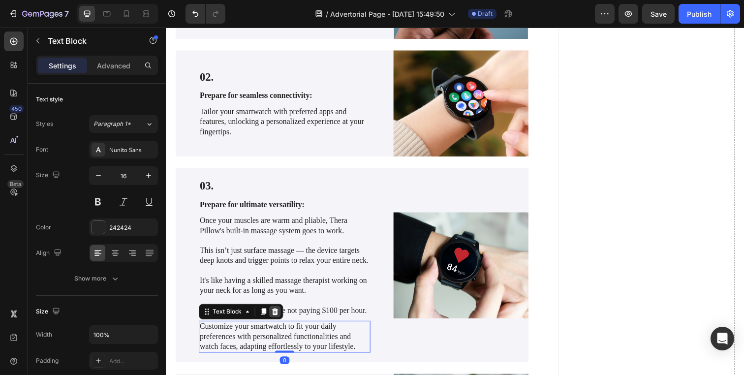
click at [276, 321] on icon at bounding box center [277, 317] width 6 height 7
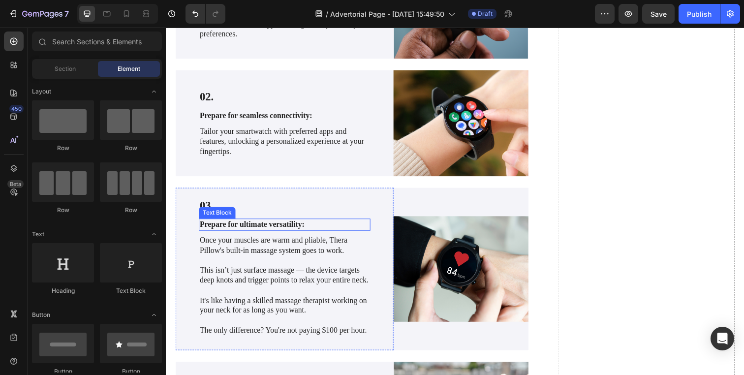
scroll to position [2008, 0]
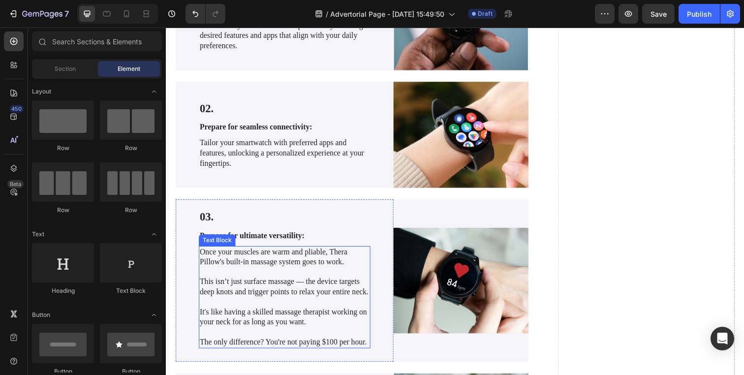
click at [246, 268] on p "Once your muscles are warm and pliable, Thera Pillow's built-in massage system …" at bounding box center [286, 261] width 173 height 21
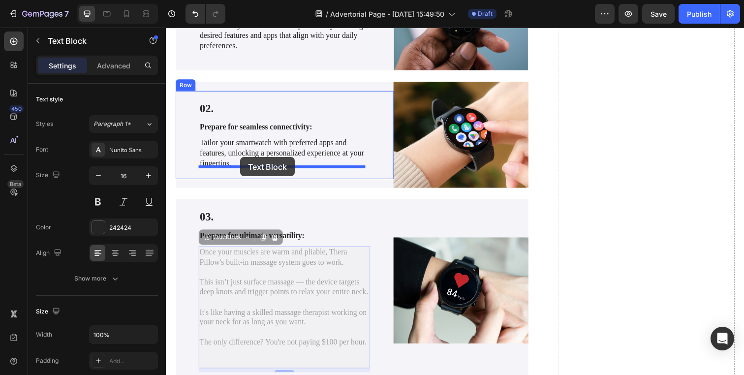
drag, startPoint x: 231, startPoint y: 243, endPoint x: 242, endPoint y: 160, distance: 83.4
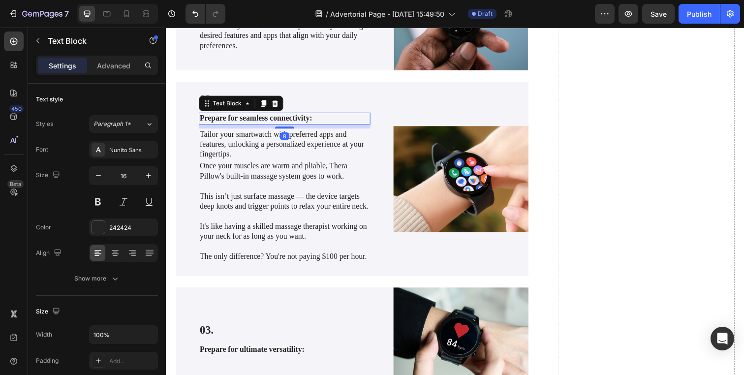
click at [272, 123] on div "Prepare for seamless connectivity:" at bounding box center [286, 120] width 175 height 12
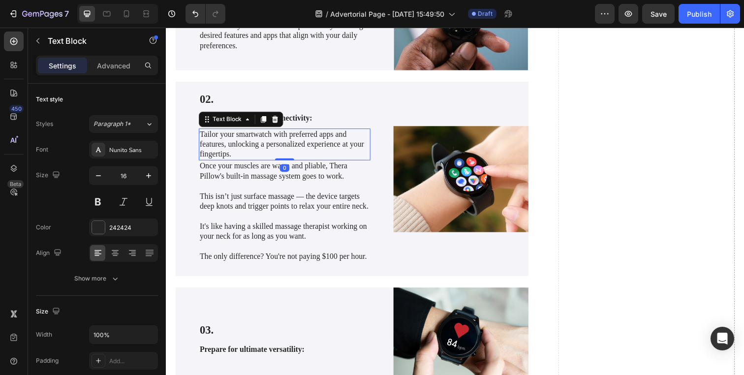
click at [310, 144] on p "Tailor your smartwatch with preferred apps and features, unlocking a personaliz…" at bounding box center [286, 146] width 173 height 31
click at [277, 118] on icon at bounding box center [277, 121] width 6 height 7
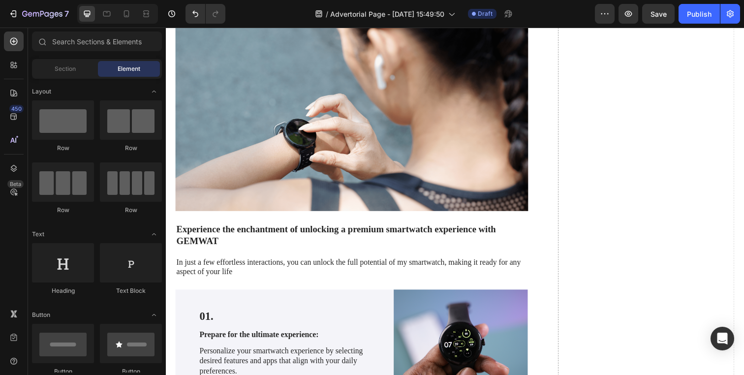
scroll to position [1342, 0]
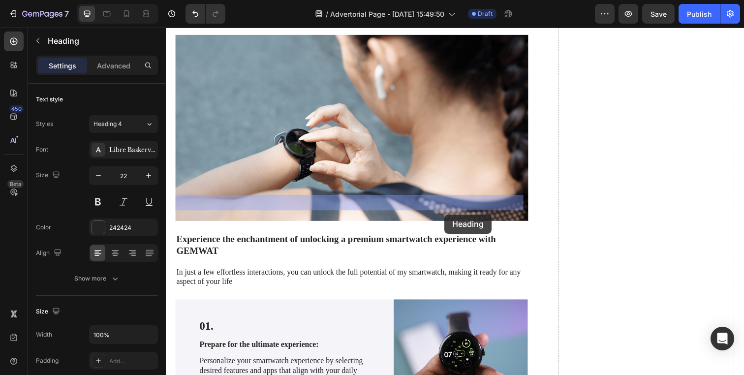
drag, startPoint x: 224, startPoint y: 204, endPoint x: 441, endPoint y: 215, distance: 217.2
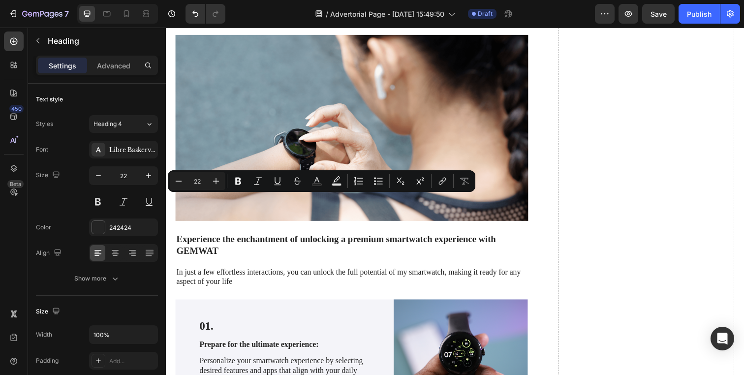
drag, startPoint x: 415, startPoint y: 209, endPoint x: 213, endPoint y: 210, distance: 202.2
copy p "Deep Massage Releases Years of Tension"
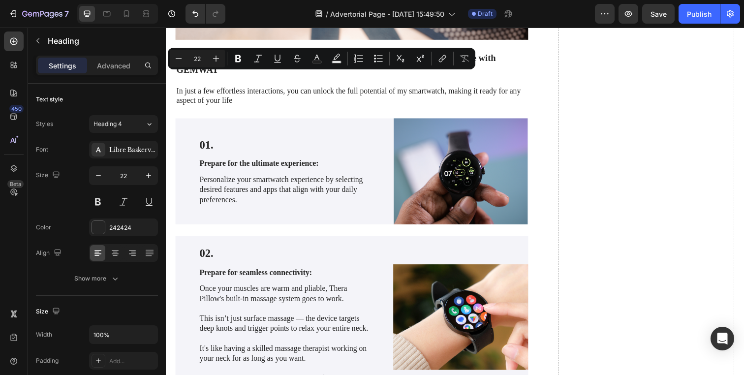
type input "16"
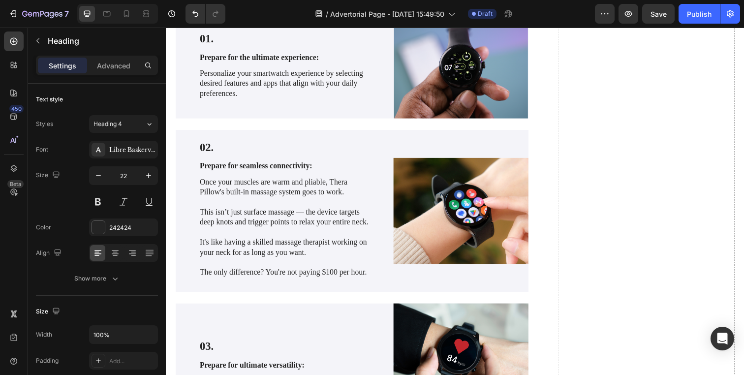
scroll to position [1921, 0]
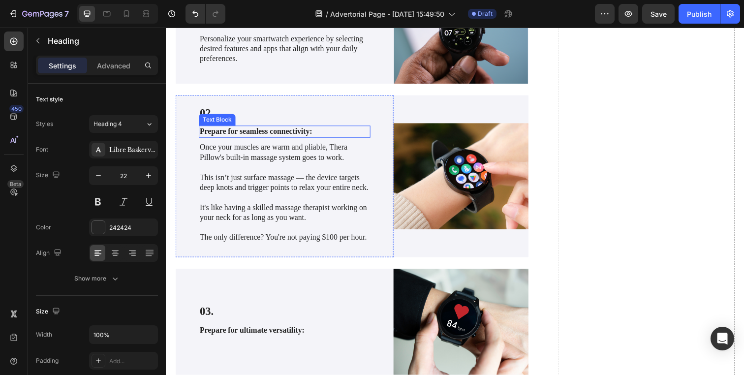
click at [251, 128] on p "Prepare for seamless connectivity:" at bounding box center [286, 133] width 173 height 10
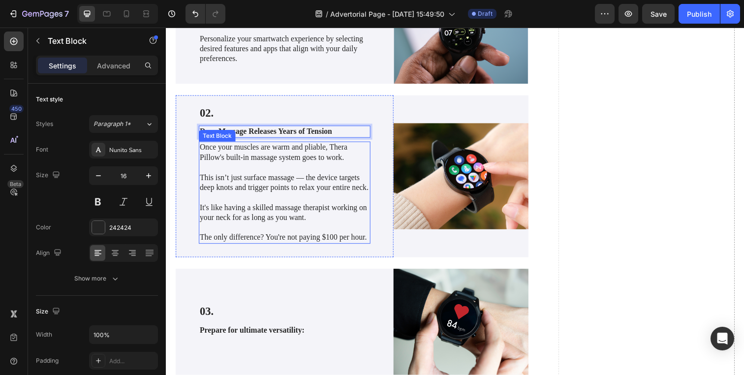
click at [246, 165] on p "This isn’t just surface massage — the device targets deep knots and trigger poi…" at bounding box center [286, 180] width 173 height 31
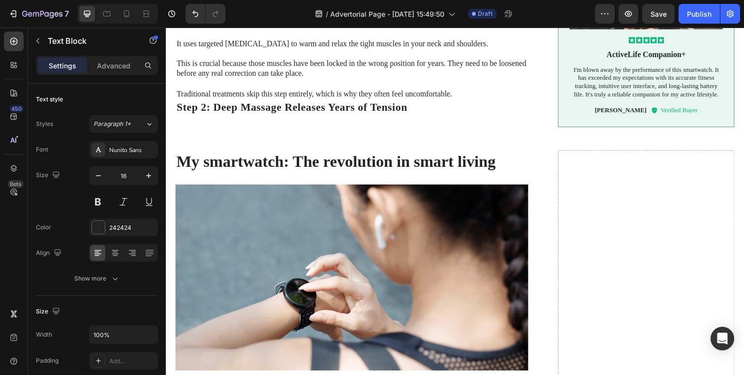
scroll to position [1251, 0]
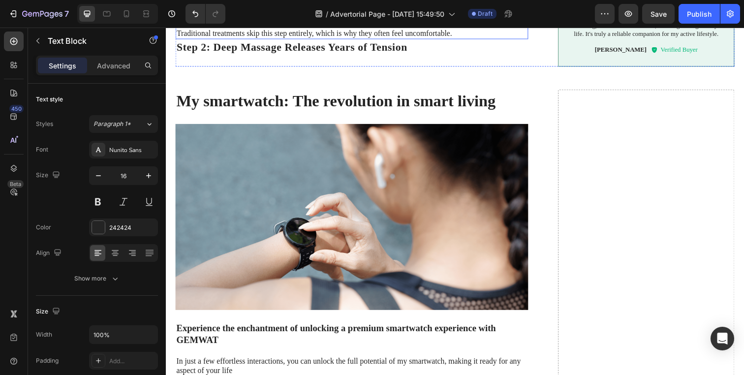
click at [228, 18] on p "This is crucial because those muscles have been locked in the wrong position fo…" at bounding box center [356, 2] width 358 height 31
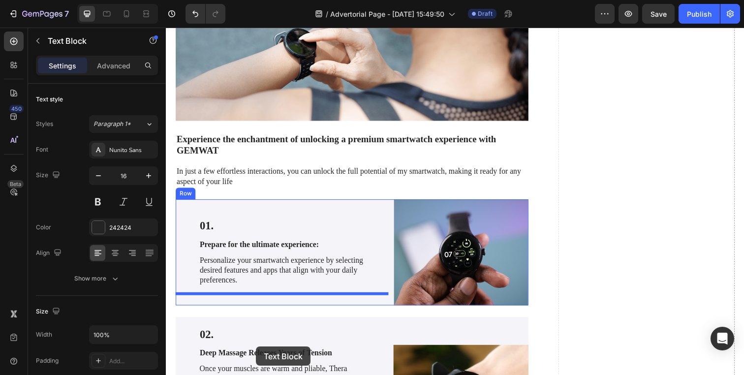
scroll to position [1729, 0]
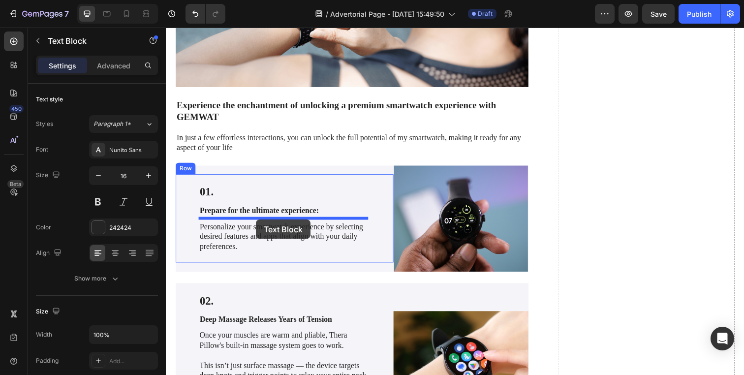
drag, startPoint x: 213, startPoint y: 218, endPoint x: 258, endPoint y: 223, distance: 45.5
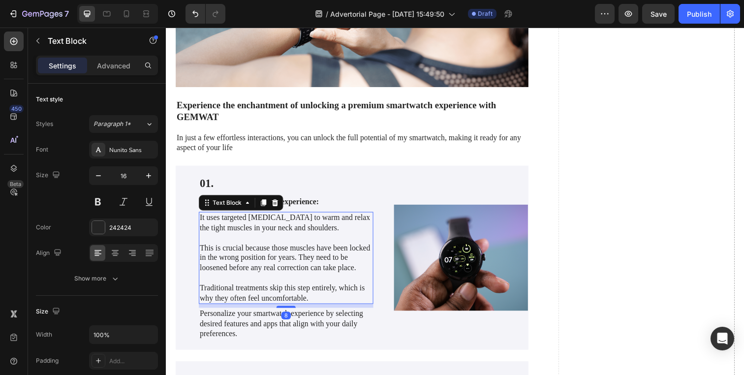
click at [248, 325] on p "Personalize your smartwatch experience by selecting desired features and apps t…" at bounding box center [288, 329] width 176 height 31
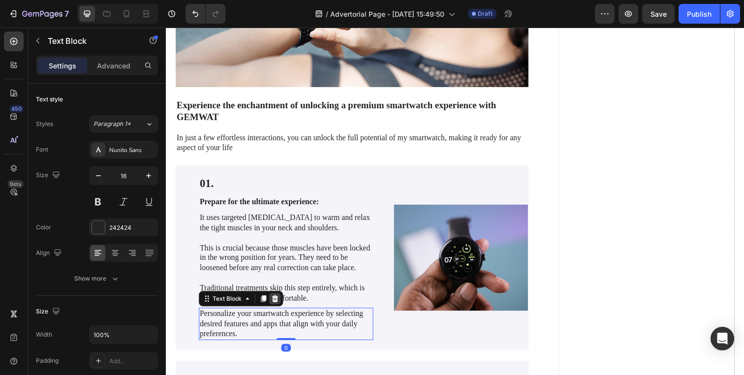
click at [279, 302] on icon at bounding box center [277, 304] width 8 height 8
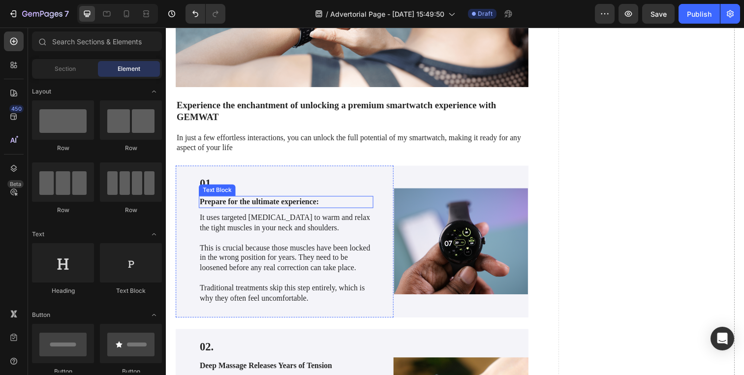
click at [278, 200] on p "Prepare for the ultimate experience:" at bounding box center [288, 205] width 176 height 10
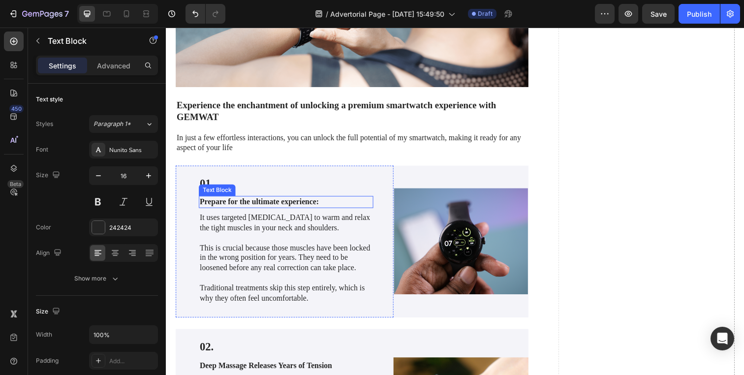
click at [278, 200] on p "Prepare for the ultimate experience:" at bounding box center [288, 205] width 176 height 10
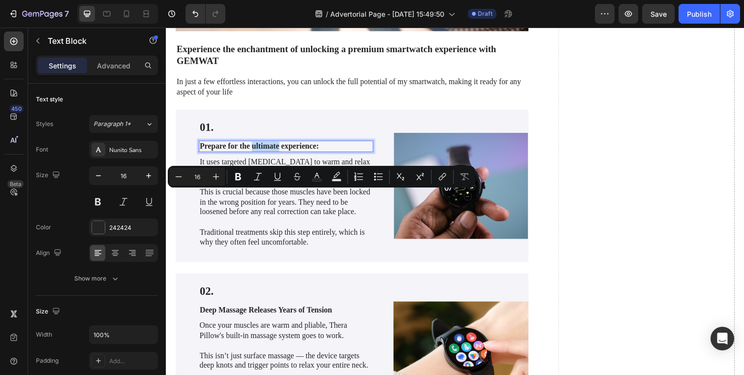
scroll to position [1726, 0]
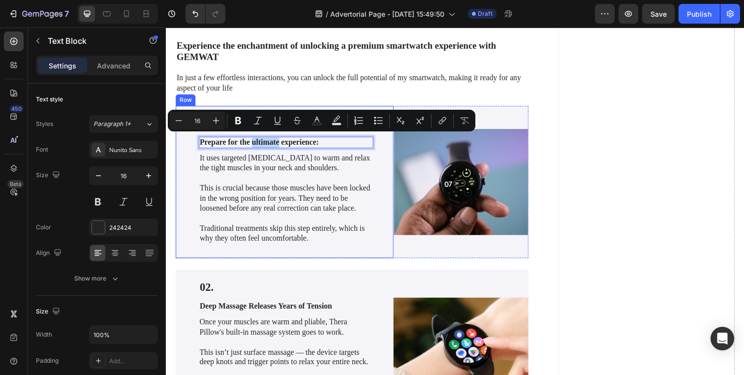
click at [266, 134] on div "01. Text Block Prepare for the ultimate experience: Text Block 8 It uses target…" at bounding box center [288, 185] width 178 height 136
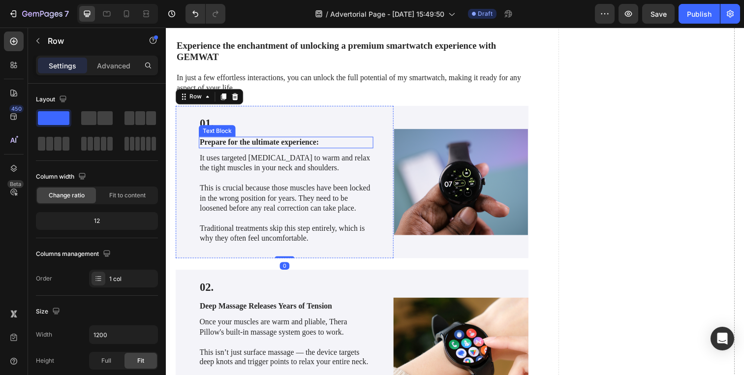
click at [266, 143] on p "Prepare for the ultimate experience:" at bounding box center [288, 145] width 176 height 10
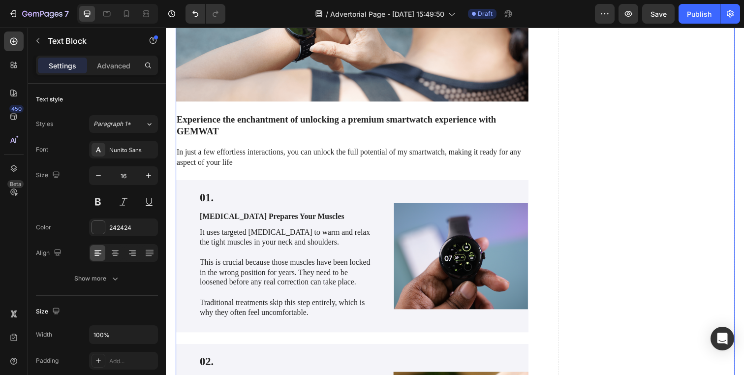
click at [232, 157] on p "In just a few effortless interactions, you can unlock the full potential of my …" at bounding box center [356, 160] width 358 height 21
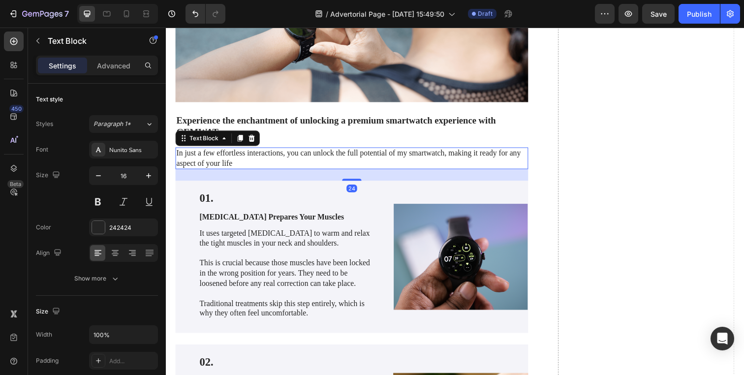
scroll to position [1415, 0]
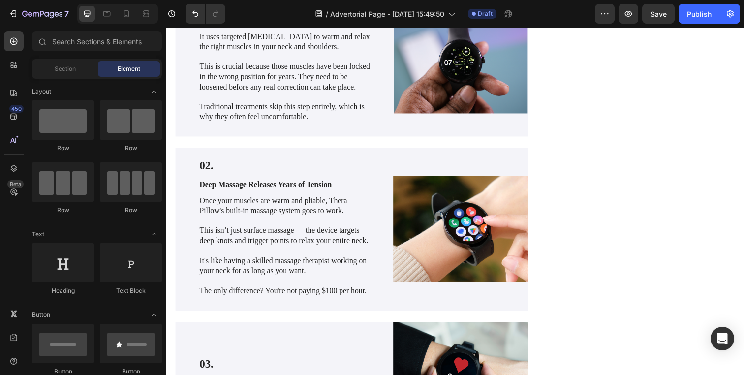
scroll to position [1294, 0]
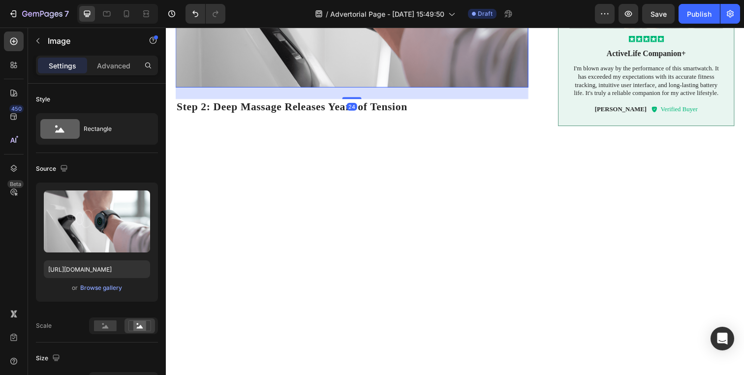
scroll to position [1094, 0]
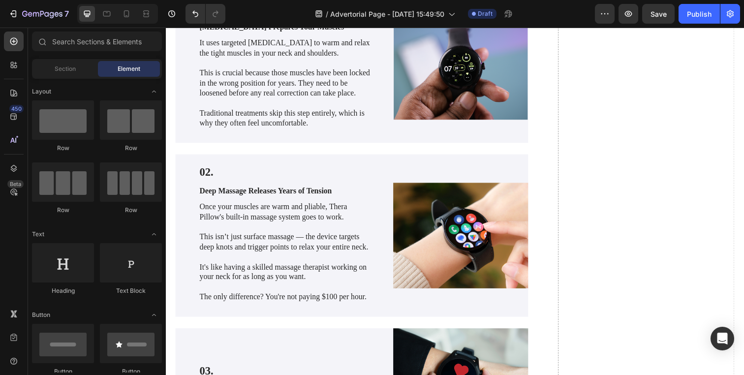
scroll to position [1057, 0]
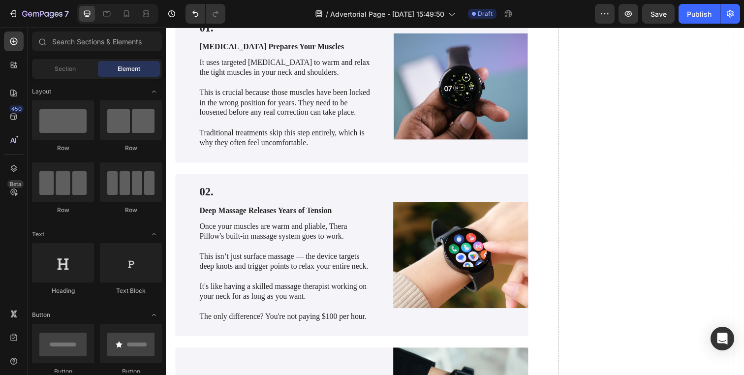
scroll to position [956, 0]
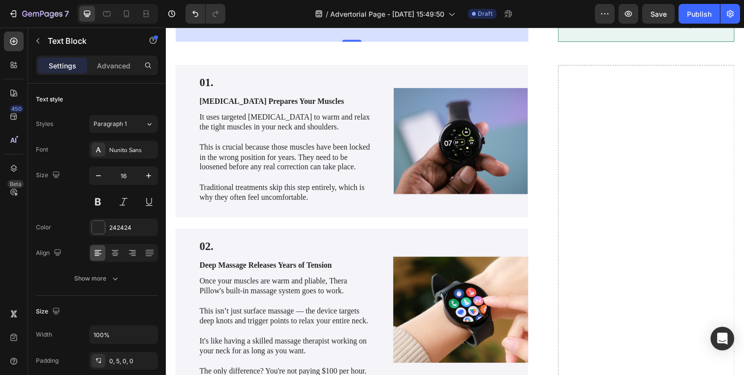
click at [435, 17] on p "Thera Pillow works in 3 steps:" at bounding box center [355, 6] width 357 height 22
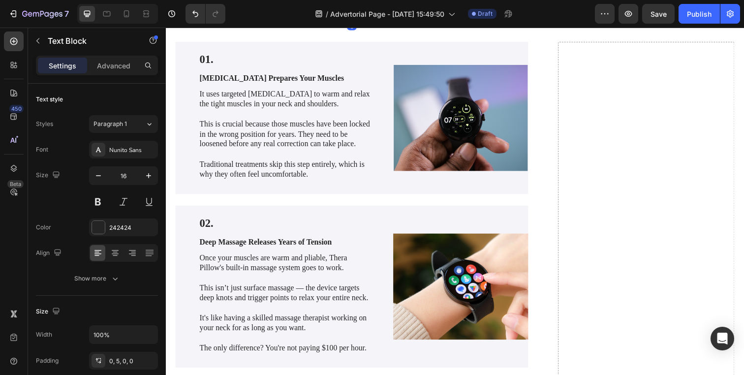
drag, startPoint x: 358, startPoint y: 271, endPoint x: 358, endPoint y: 191, distance: 79.7
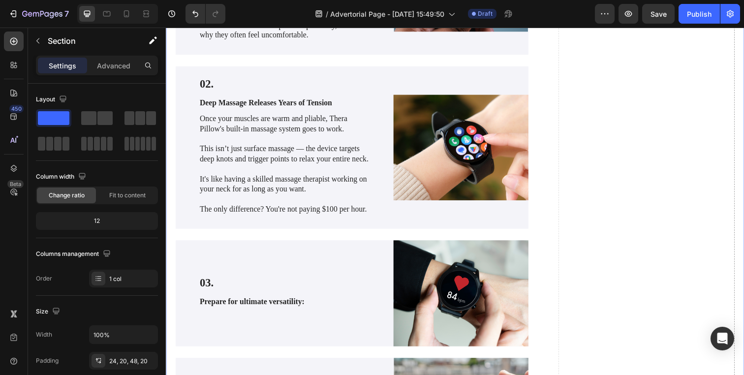
scroll to position [1357, 0]
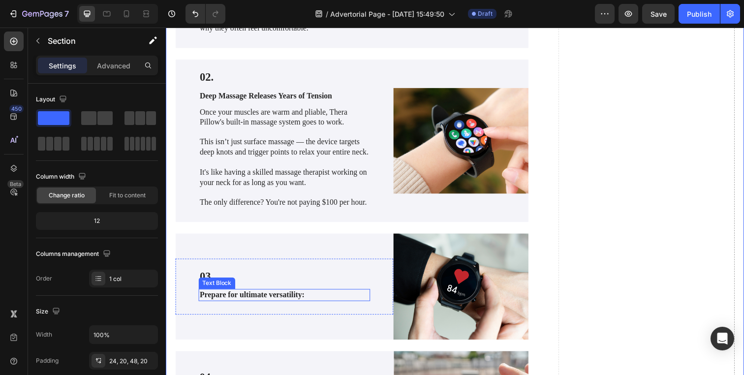
click at [235, 306] on p "Prepare for ultimate versatility:" at bounding box center [286, 300] width 173 height 10
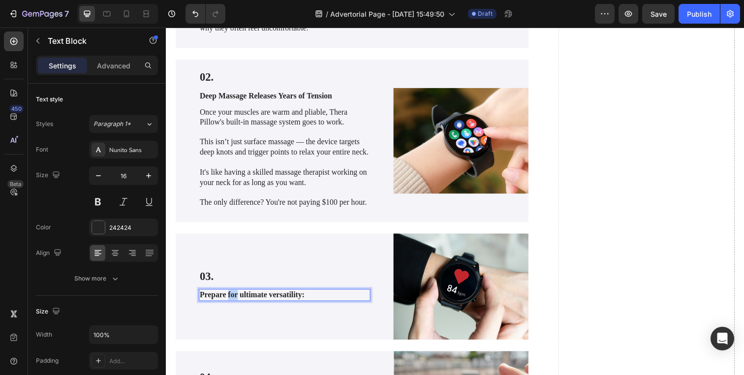
click at [235, 306] on p "Prepare for ultimate versatility:" at bounding box center [286, 300] width 173 height 10
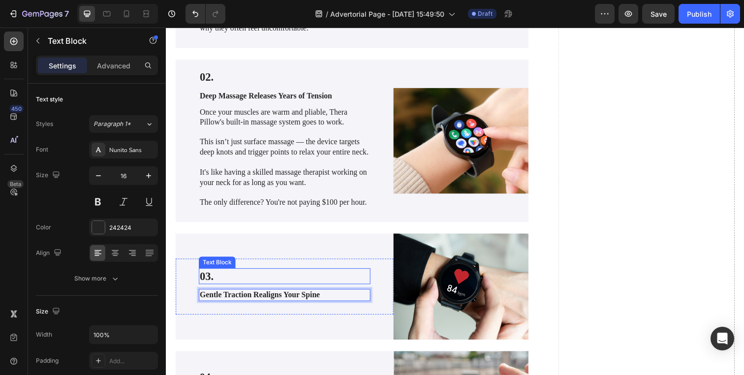
click at [298, 287] on div "03. Text Block Gentle Traction Realigns Your Spine Text Block 8 Row" at bounding box center [287, 292] width 222 height 58
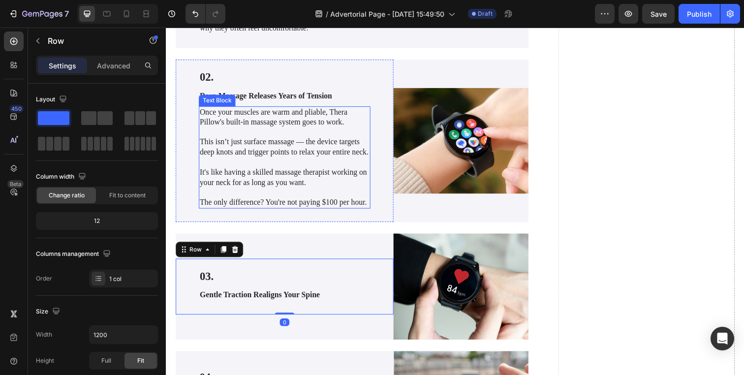
click at [256, 159] on p "This isn’t just surface massage — the device targets deep knots and trigger poi…" at bounding box center [286, 144] width 173 height 31
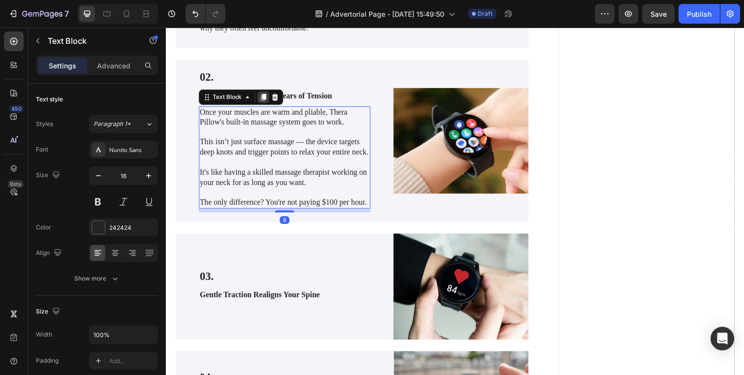
click at [265, 96] on icon at bounding box center [265, 98] width 5 height 7
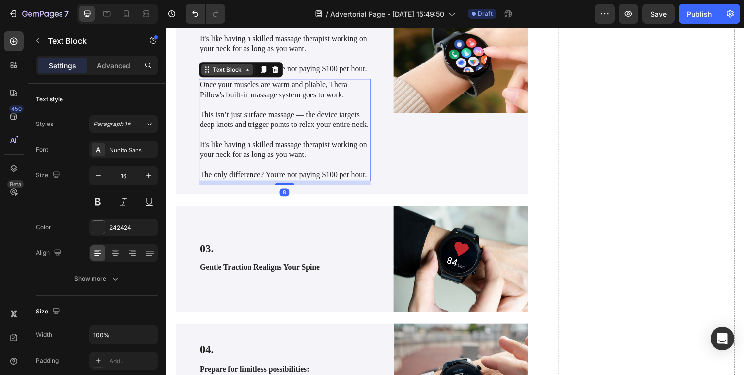
scroll to position [1515, 0]
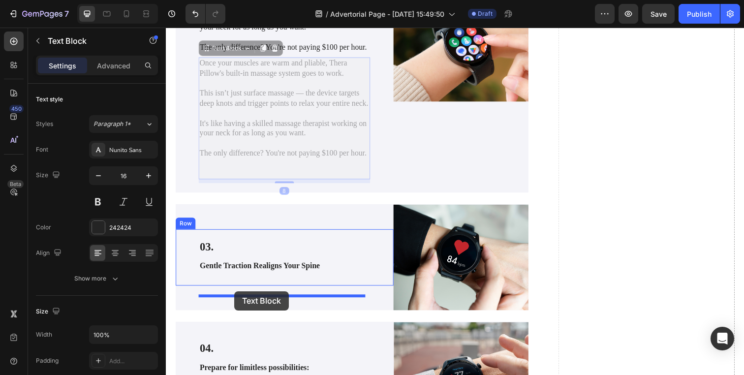
drag, startPoint x: 230, startPoint y: 65, endPoint x: 236, endPoint y: 297, distance: 231.3
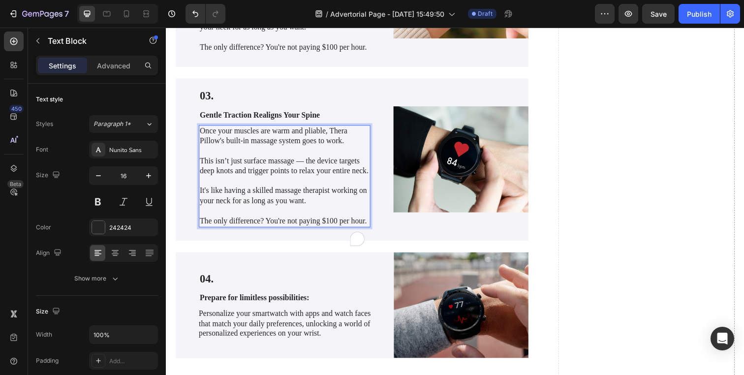
click at [232, 179] on p "This isn’t just surface massage — the device targets deep knots and trigger poi…" at bounding box center [286, 163] width 173 height 31
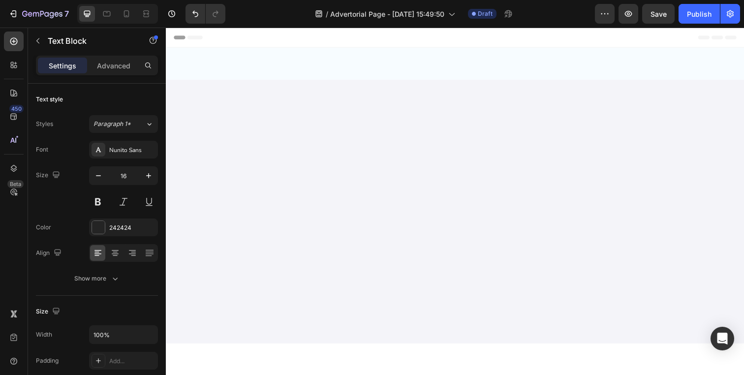
scroll to position [1515, 0]
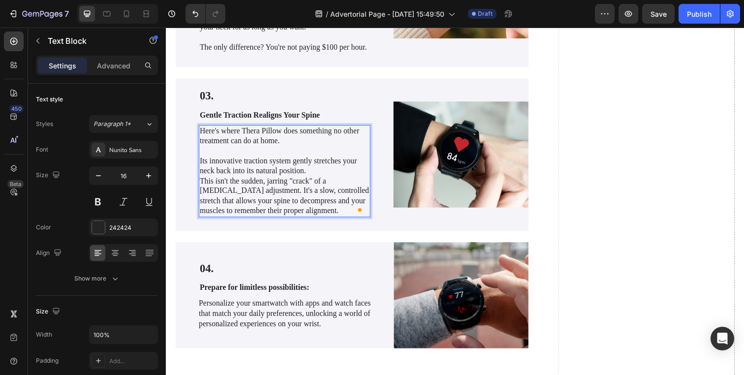
click at [323, 194] on p "⁠⁠⁠⁠⁠⁠⁠ Its innovative traction system gently stretches your neck back into its…" at bounding box center [286, 184] width 173 height 72
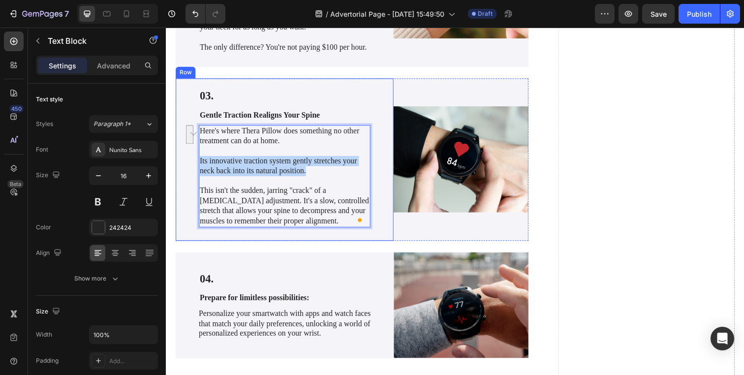
drag, startPoint x: 319, startPoint y: 193, endPoint x: 196, endPoint y: 186, distance: 123.7
click at [196, 186] on div "03. Text Block Gentle Traction Realigns Your Spine Text Block Here's where Ther…" at bounding box center [287, 162] width 222 height 166
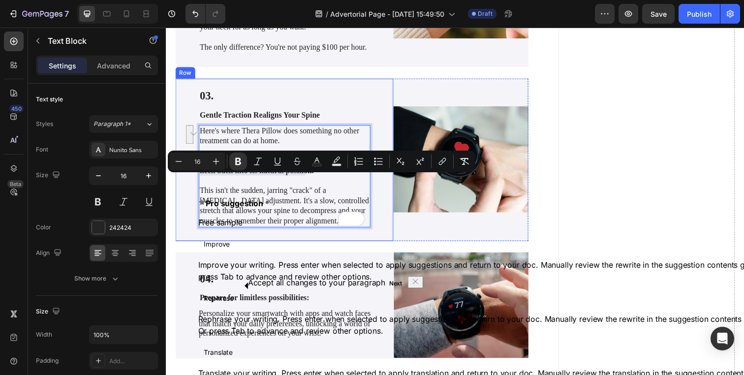
click at [237, 127] on div "03. Text Block Gentle Traction Realigns Your Spine Text Block Here's where Ther…" at bounding box center [286, 162] width 175 height 146
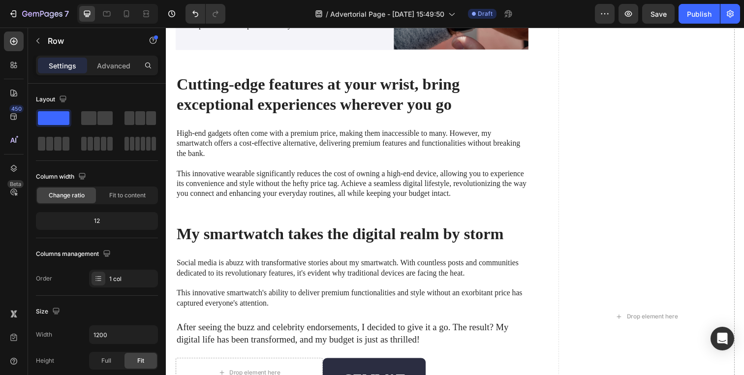
scroll to position [1831, 0]
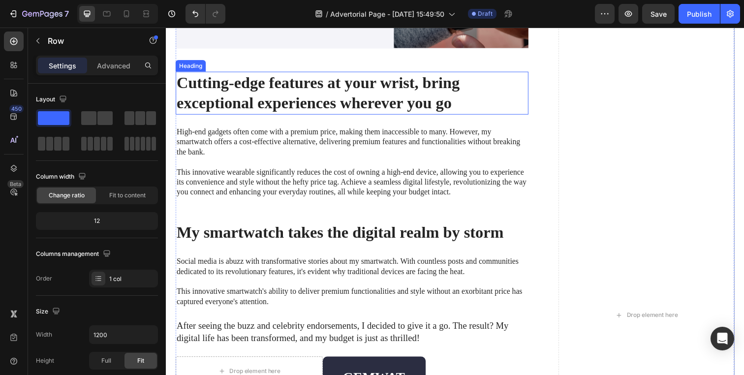
click at [247, 117] on h2 "Cutting-edge features at your wrist, bring exceptional experiences wherever you…" at bounding box center [356, 94] width 360 height 44
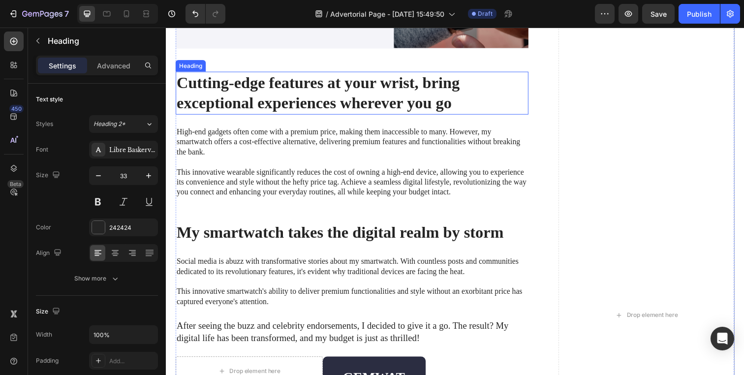
click at [247, 117] on h2 "Cutting-edge features at your wrist, bring exceptional experiences wherever you…" at bounding box center [356, 94] width 360 height 44
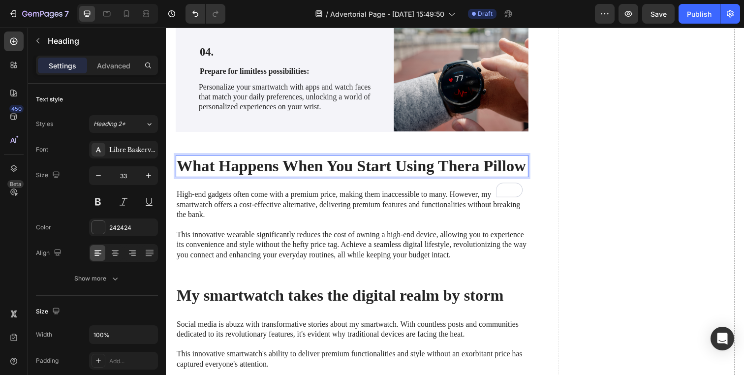
scroll to position [1736, 0]
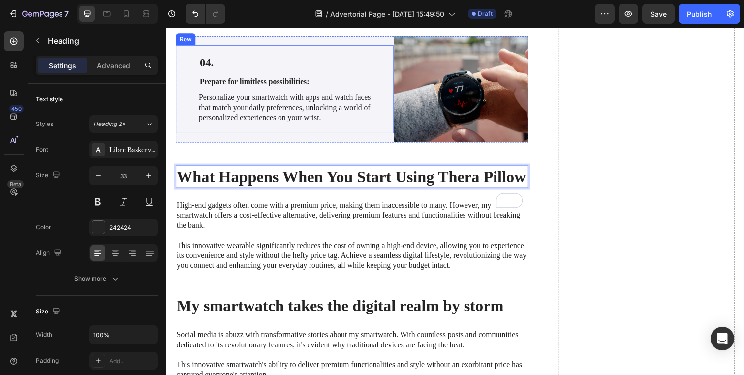
click at [187, 135] on div "04. Text Block Prepare for limitless possibilities: Text Block Personalize your…" at bounding box center [287, 90] width 222 height 90
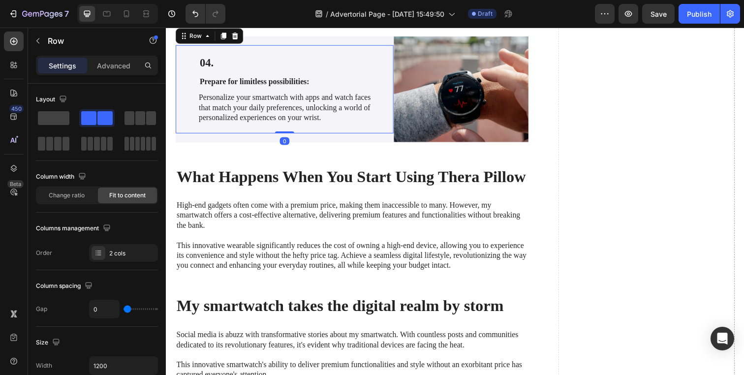
click at [190, 145] on div "04. Text Block Prepare for limitless possibilities: Text Block Personalize your…" at bounding box center [287, 90] width 222 height 108
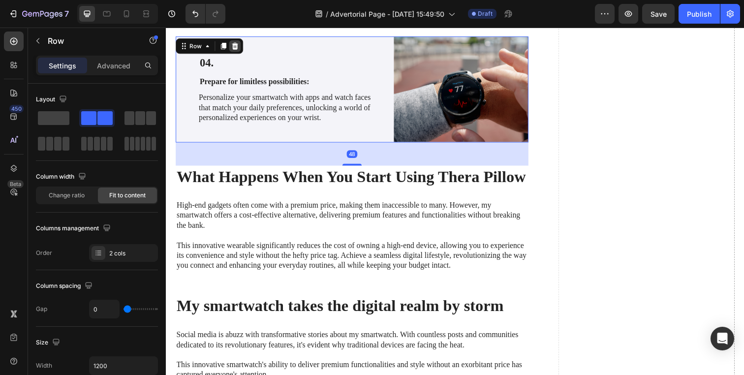
click at [237, 49] on icon at bounding box center [236, 45] width 6 height 7
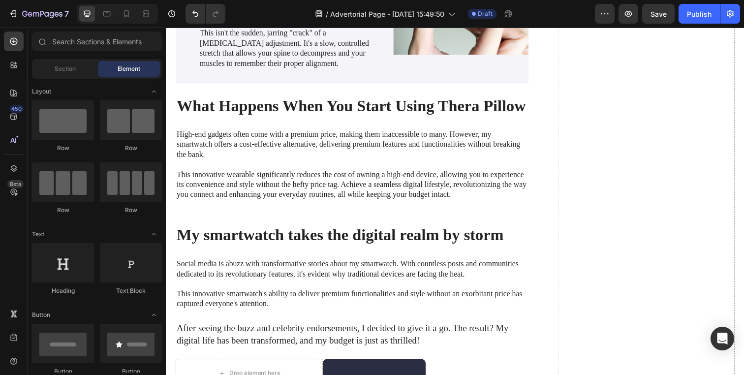
scroll to position [1681, 0]
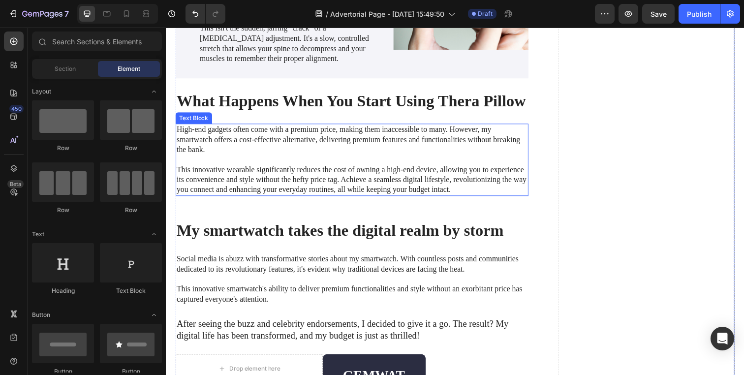
click at [249, 168] on p at bounding box center [356, 162] width 358 height 10
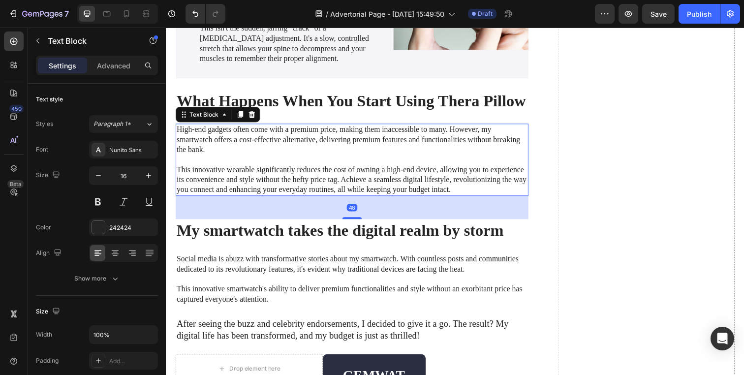
click at [249, 168] on p at bounding box center [356, 162] width 358 height 10
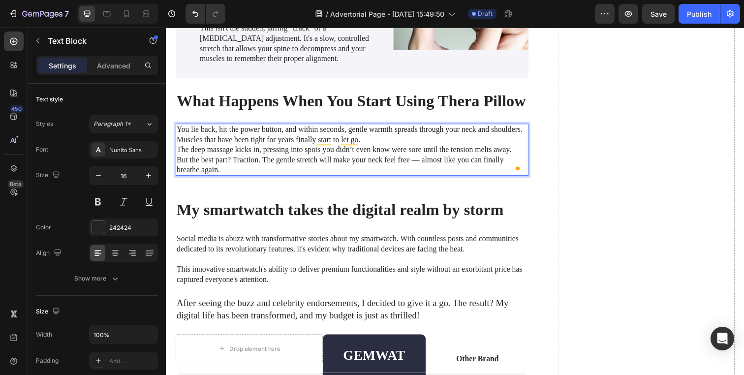
click at [179, 178] on p "You lie back, hit the power button, and within seconds, gentle warmth spreads t…" at bounding box center [356, 151] width 358 height 51
click at [178, 178] on p "You lie back, hit the power button, and within seconds, gentle warmth spreads t…" at bounding box center [356, 151] width 358 height 51
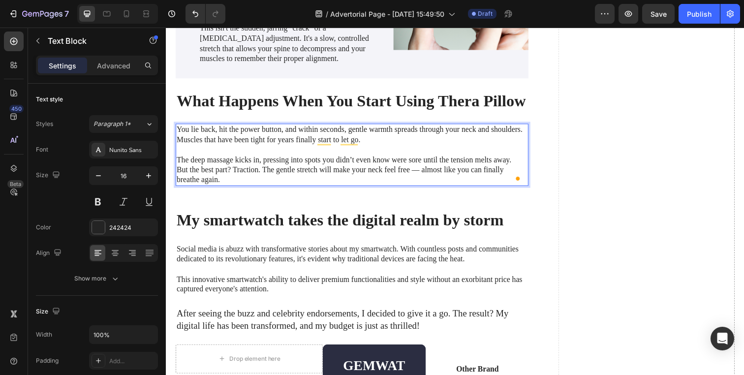
click at [178, 188] on p "The deep massage kicks in, pressing into spots you didn’t even know were sore u…" at bounding box center [356, 172] width 358 height 31
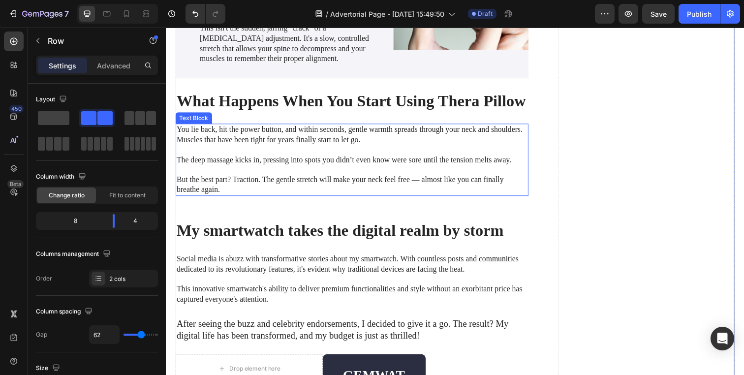
click at [208, 178] on p "The deep massage kicks in, pressing into spots you didn’t even know were sore u…" at bounding box center [356, 167] width 358 height 21
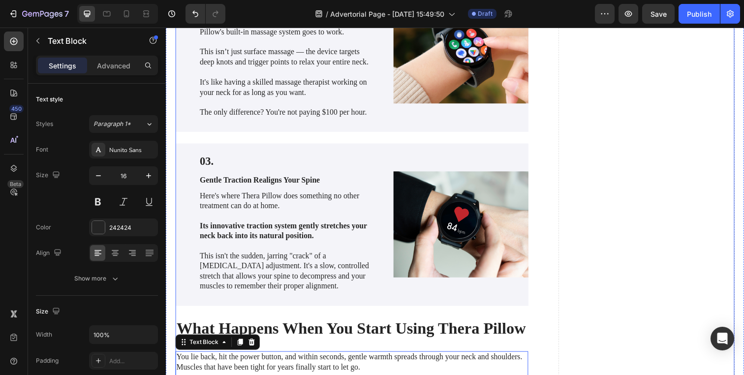
scroll to position [1430, 0]
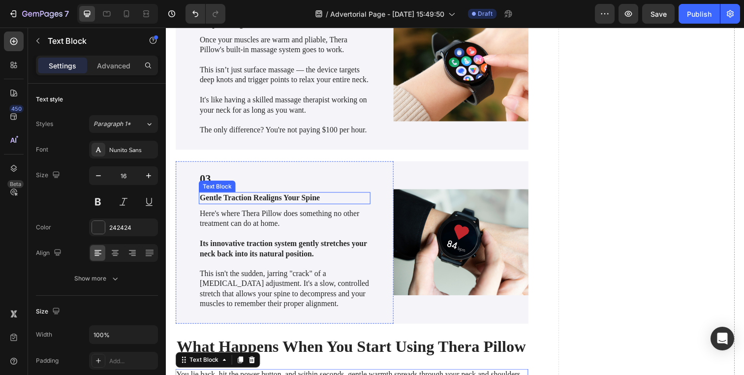
click at [241, 207] on p "Gentle Traction Realigns Your Spine" at bounding box center [286, 201] width 173 height 10
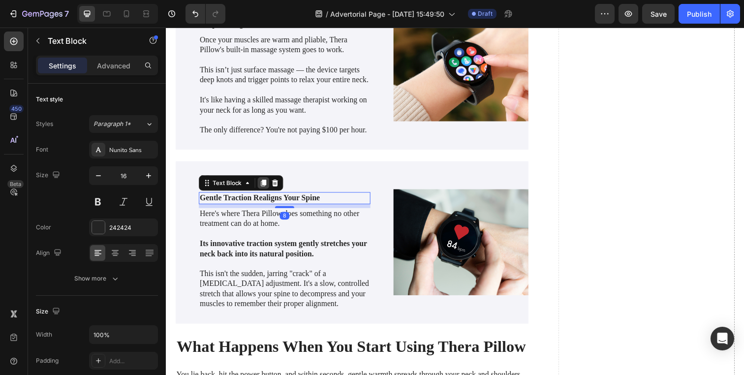
click at [263, 189] on icon at bounding box center [265, 186] width 5 height 7
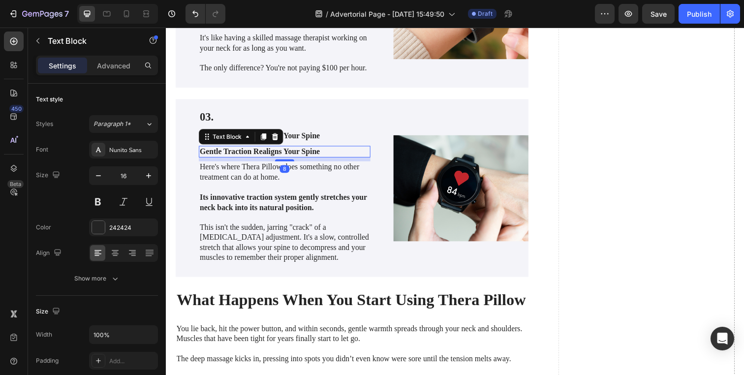
scroll to position [1503, 0]
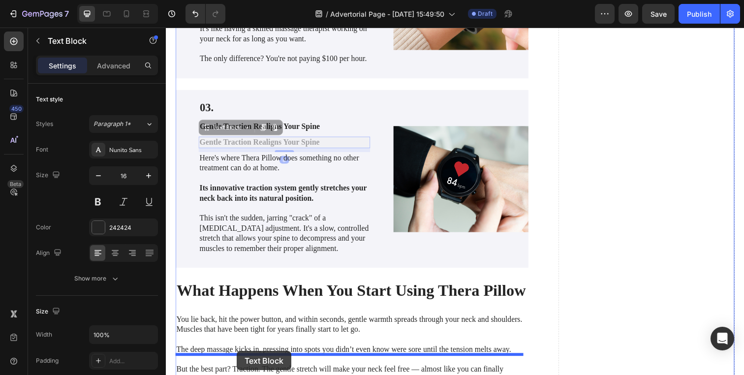
drag, startPoint x: 240, startPoint y: 149, endPoint x: 238, endPoint y: 358, distance: 209.1
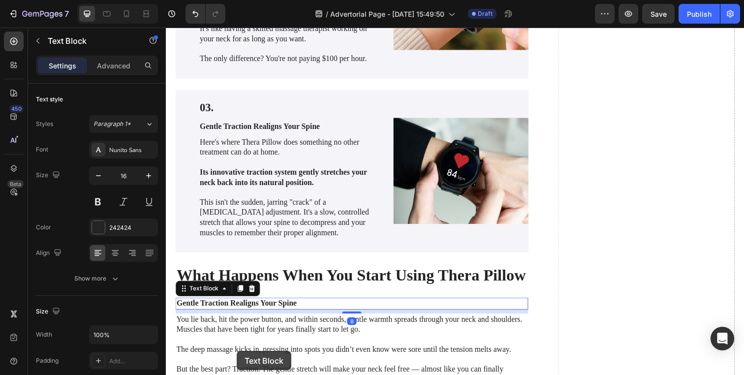
scroll to position [1515, 0]
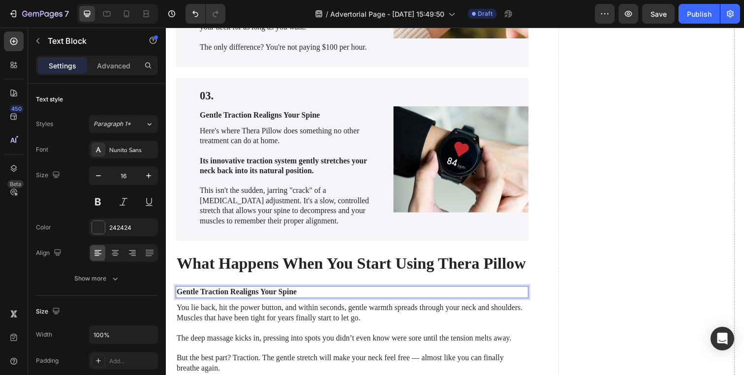
click at [248, 303] on p "Gentle Traction Realigns Your Spine" at bounding box center [356, 297] width 358 height 10
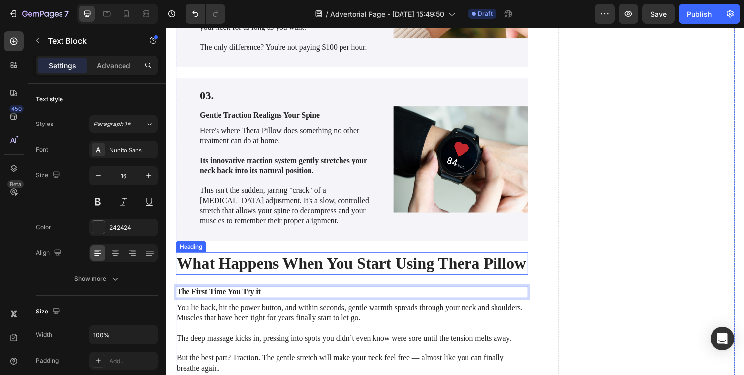
click at [254, 279] on h2 "What Happens When You Start Using Thera Pillow" at bounding box center [356, 268] width 360 height 23
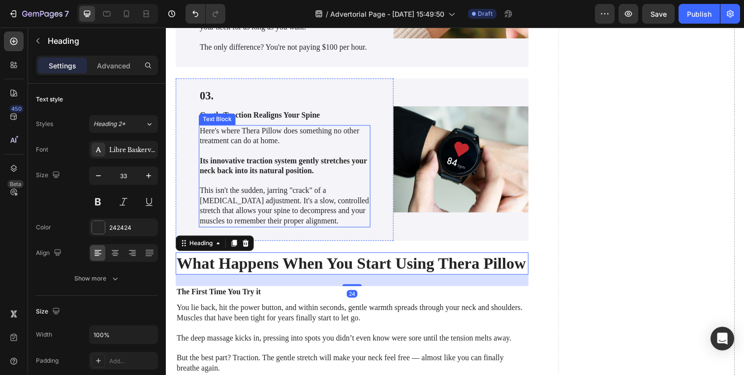
click at [237, 205] on p "This isn't the sudden, jarring "crack" of a [MEDICAL_DATA] adjustment. It's a s…" at bounding box center [286, 204] width 173 height 51
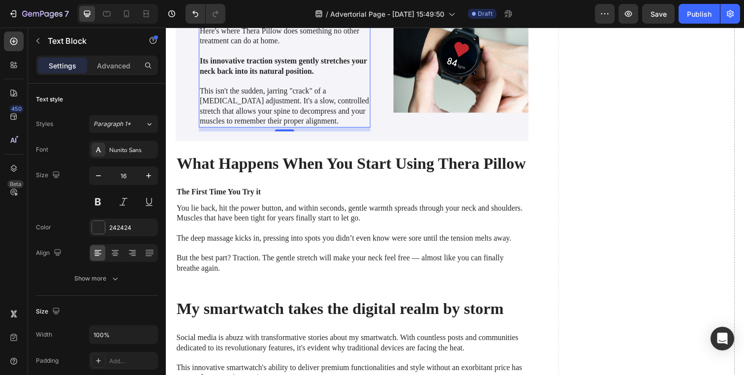
scroll to position [1689, 0]
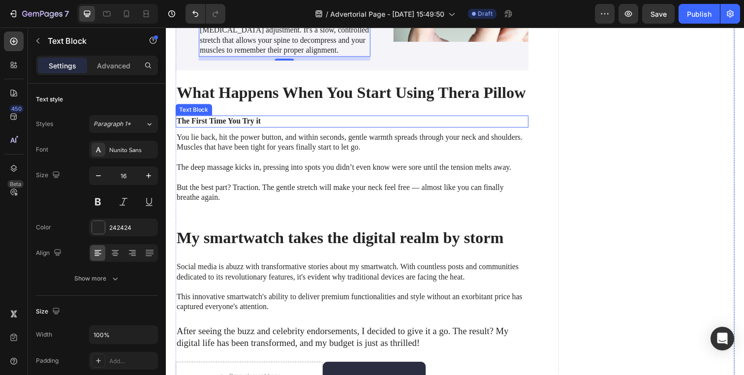
click at [245, 128] on p "The First Time You Try it" at bounding box center [356, 123] width 358 height 10
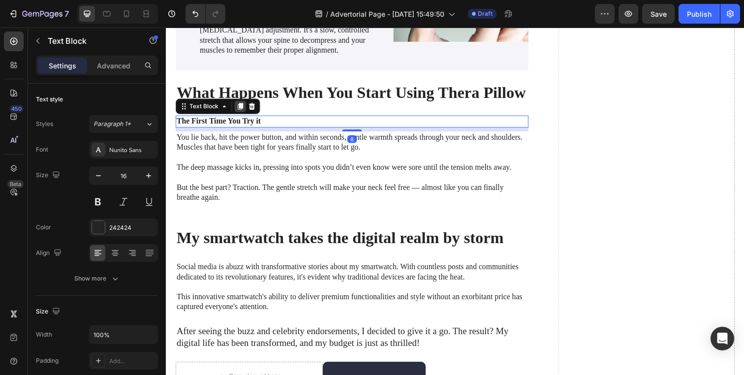
click at [241, 112] on icon at bounding box center [241, 108] width 5 height 7
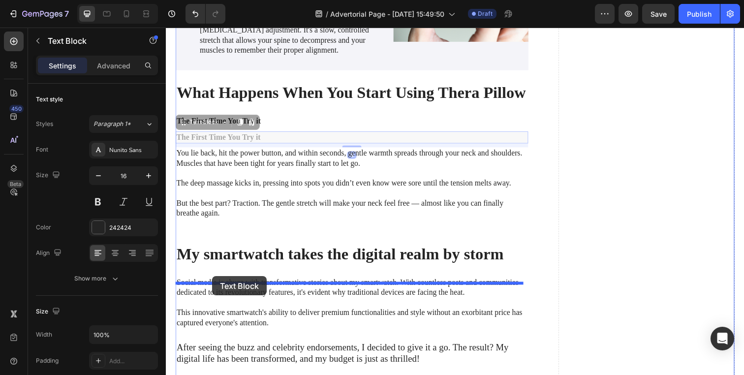
drag, startPoint x: 214, startPoint y: 167, endPoint x: 213, endPoint y: 281, distance: 114.7
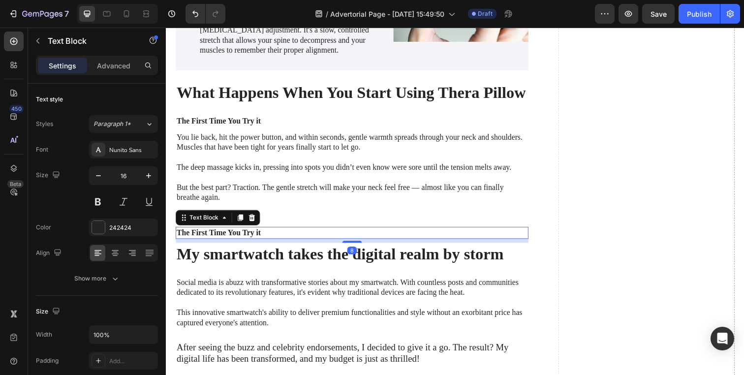
click at [217, 242] on p "The First Time You Try it" at bounding box center [356, 237] width 358 height 10
click at [245, 206] on p "But the best part? Traction. The gentle stretch will make your neck feel free —…" at bounding box center [356, 196] width 358 height 21
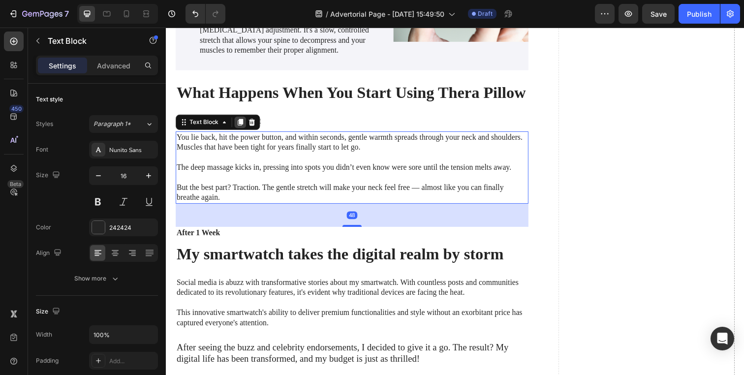
click at [243, 127] on icon at bounding box center [241, 124] width 5 height 7
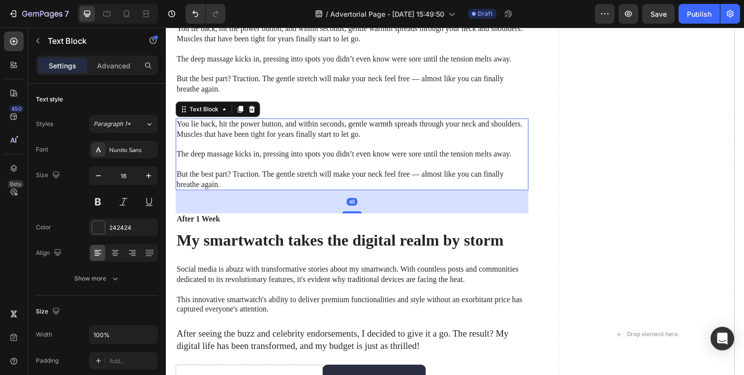
scroll to position [1835, 0]
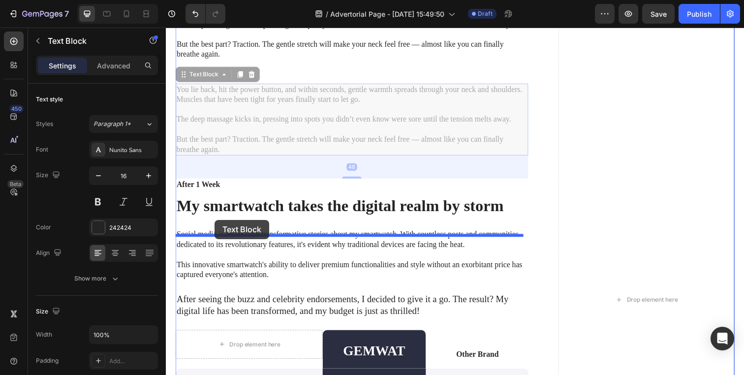
drag, startPoint x: 214, startPoint y: 116, endPoint x: 216, endPoint y: 224, distance: 108.3
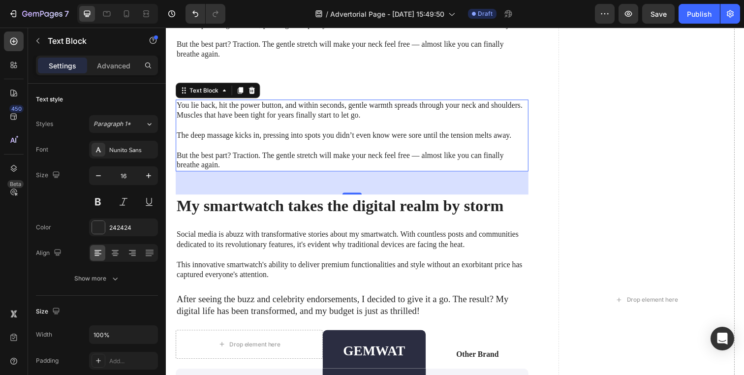
click at [221, 174] on p "But the best part? Traction. The gentle stretch will make your neck feel free —…" at bounding box center [356, 163] width 358 height 21
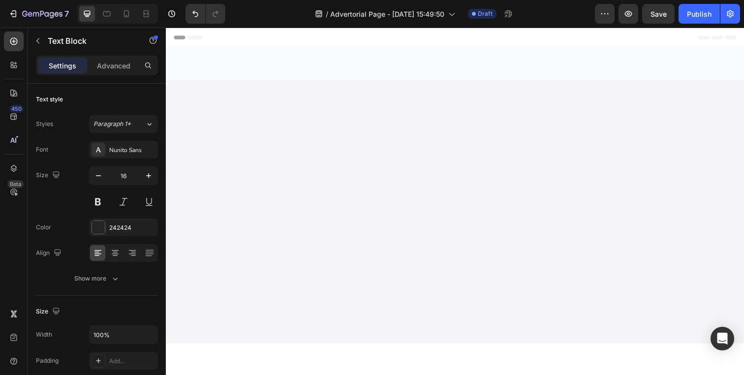
scroll to position [1835, 0]
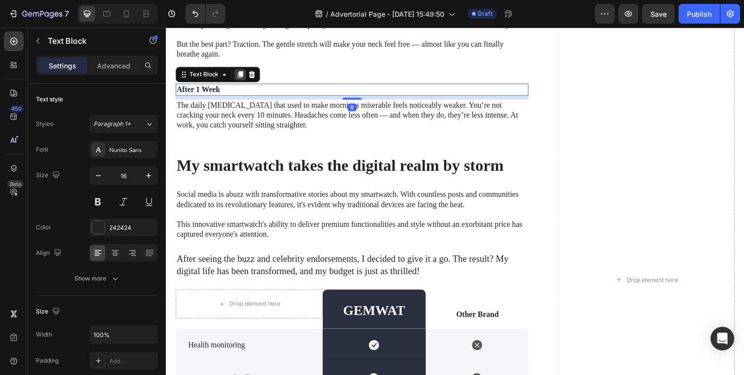
click at [240, 79] on icon at bounding box center [241, 75] width 5 height 7
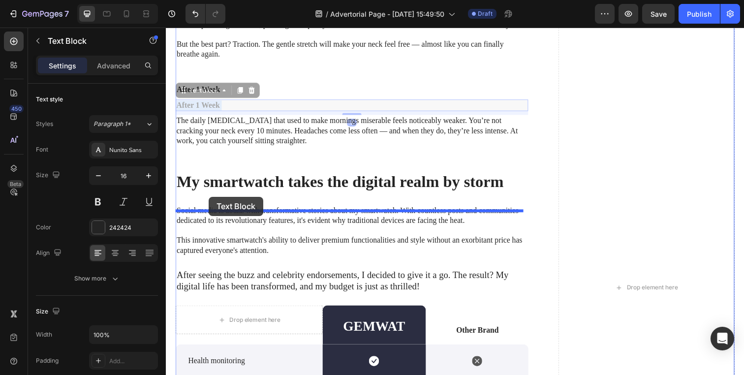
drag, startPoint x: 210, startPoint y: 149, endPoint x: 209, endPoint y: 202, distance: 53.6
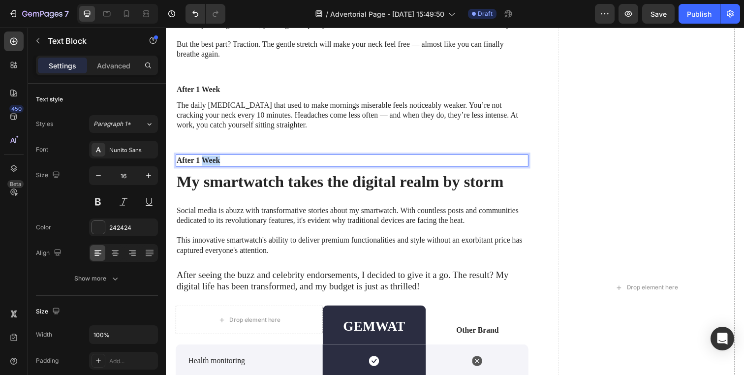
click at [209, 168] on p "After 1 Week" at bounding box center [356, 163] width 358 height 10
click at [250, 132] on p "The daily [MEDICAL_DATA] that used to make mornings miserable feels noticeably …" at bounding box center [356, 117] width 358 height 31
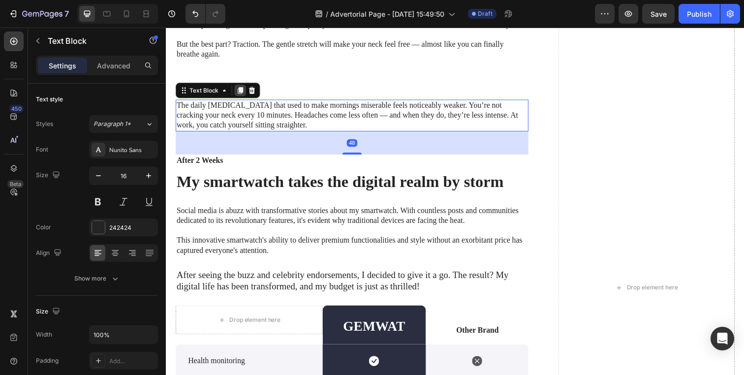
click at [243, 95] on icon at bounding box center [241, 91] width 5 height 7
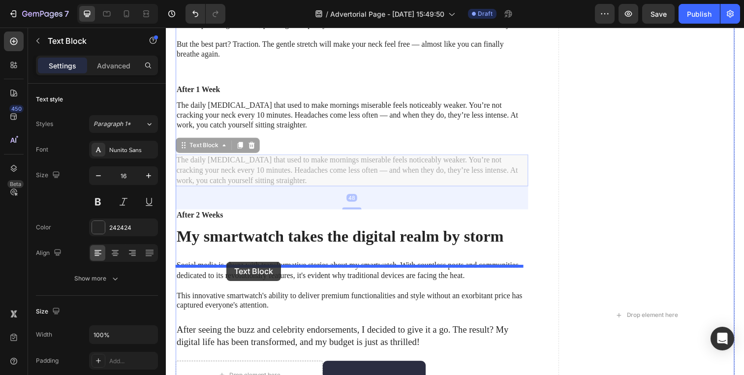
drag, startPoint x: 218, startPoint y: 193, endPoint x: 227, endPoint y: 268, distance: 74.9
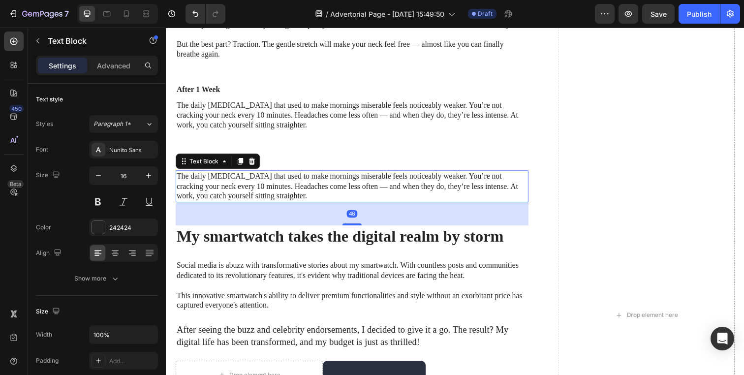
click at [287, 205] on p "The daily [MEDICAL_DATA] that used to make mornings miserable feels noticeably …" at bounding box center [356, 189] width 358 height 31
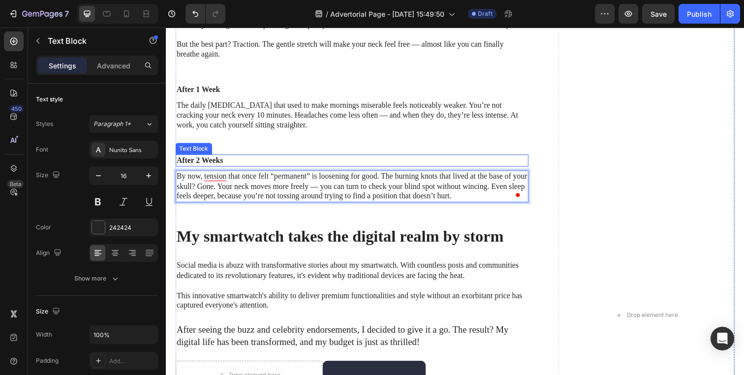
click at [241, 168] on p "After 2 Weeks" at bounding box center [356, 163] width 358 height 10
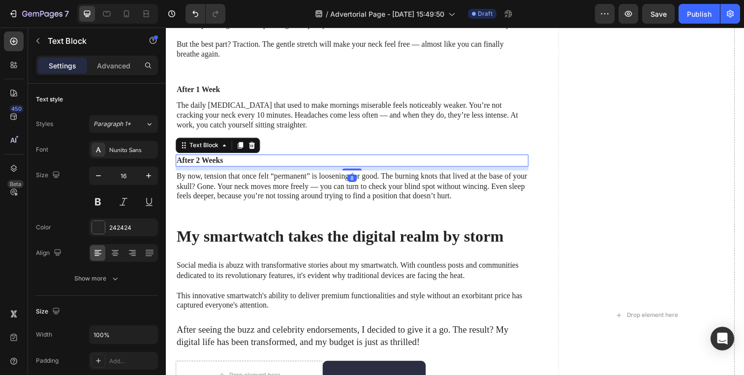
click at [241, 151] on icon at bounding box center [241, 147] width 5 height 7
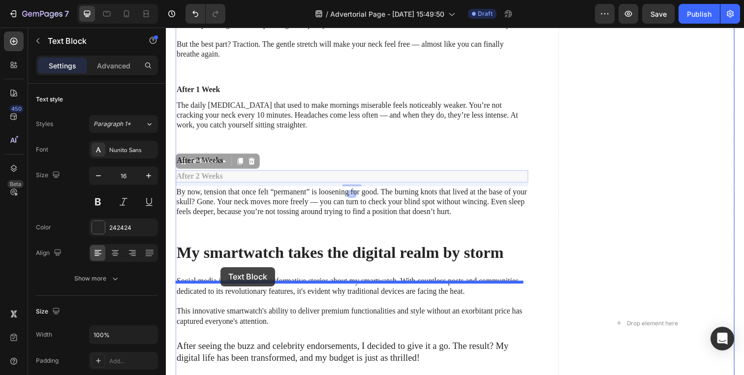
drag, startPoint x: 205, startPoint y: 206, endPoint x: 221, endPoint y: 272, distance: 68.4
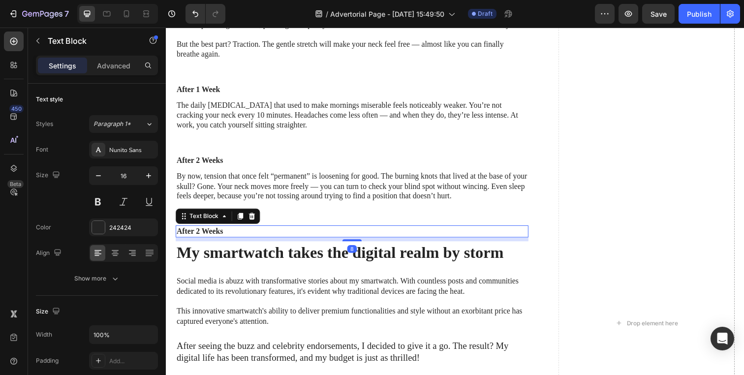
click at [228, 242] on div "After 2 Weeks" at bounding box center [356, 235] width 360 height 12
click at [230, 241] on p "After 2 Weeks" at bounding box center [356, 235] width 358 height 10
click at [234, 205] on p "By now, tension that once felt “permanent” is loosening for good. The burning k…" at bounding box center [356, 189] width 358 height 31
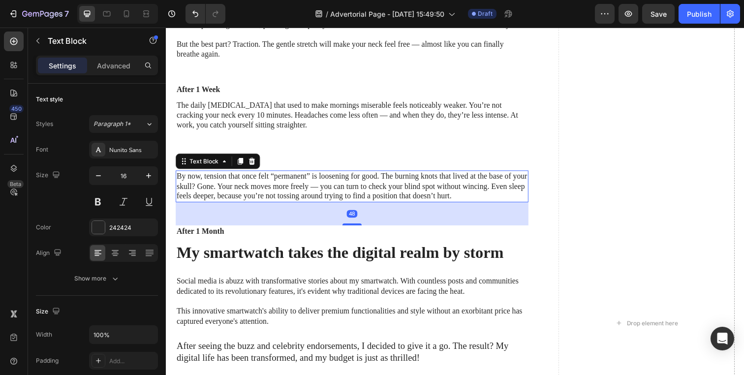
drag, startPoint x: 243, startPoint y: 209, endPoint x: 243, endPoint y: 224, distance: 15.7
click at [243, 168] on icon at bounding box center [242, 164] width 8 height 8
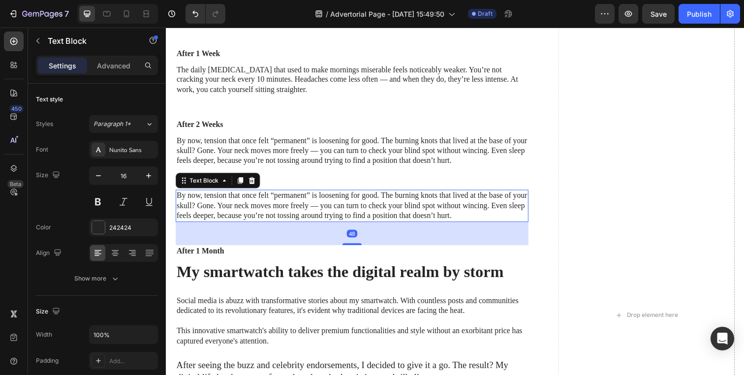
scroll to position [1929, 0]
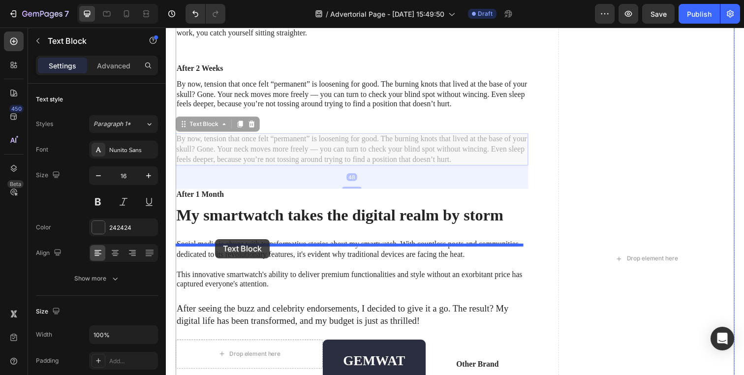
drag, startPoint x: 201, startPoint y: 172, endPoint x: 216, endPoint y: 244, distance: 73.4
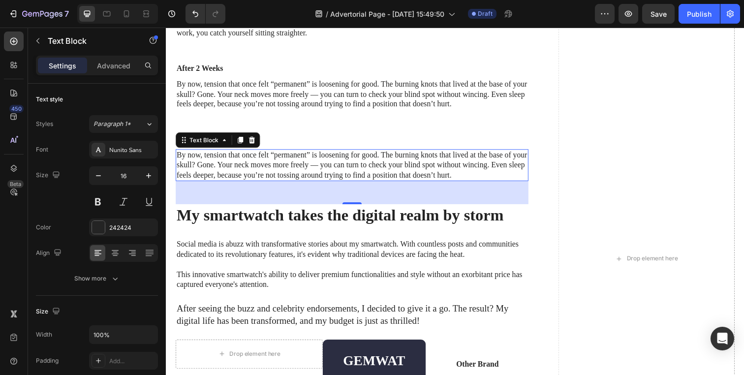
click at [254, 183] on p "By now, tension that once felt “permanent” is loosening for good. The burning k…" at bounding box center [356, 168] width 358 height 31
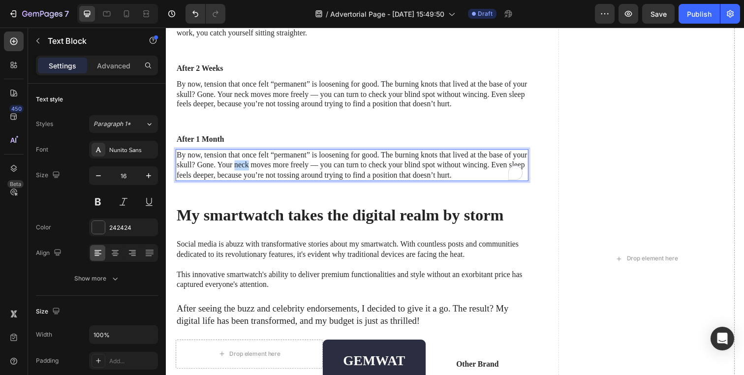
click at [254, 183] on p "By now, tension that once felt “permanent” is loosening for good. The burning k…" at bounding box center [356, 168] width 358 height 31
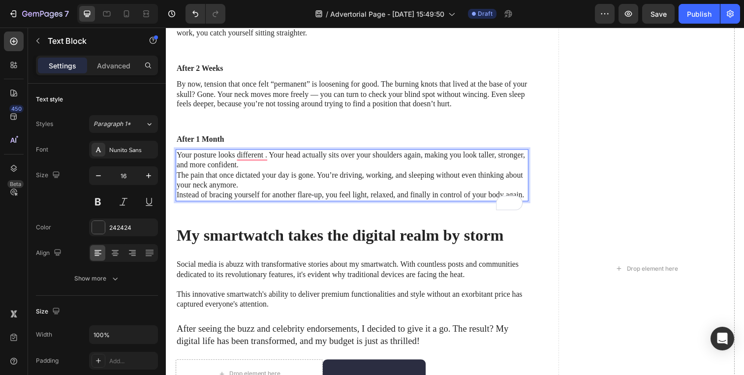
click at [283, 204] on p "Your posture looks different . Your head actually sits over your shoulders agai…" at bounding box center [356, 178] width 358 height 51
click at [285, 204] on p "Your posture looks different . Your head actually sits over your shoulders agai…" at bounding box center [356, 178] width 358 height 51
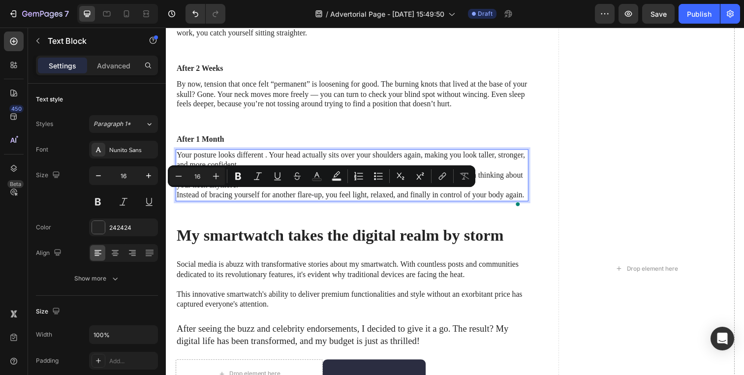
click at [275, 204] on p "Your posture looks different . Your head actually sits over your shoulders agai…" at bounding box center [356, 178] width 358 height 51
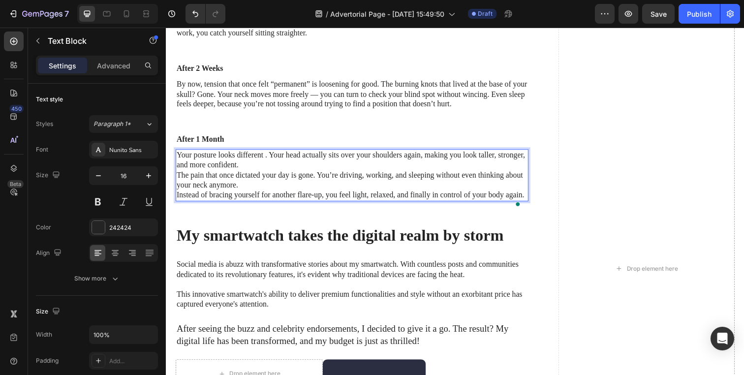
click at [264, 199] on p "Your posture looks different . Your head actually sits over your shoulders agai…" at bounding box center [356, 178] width 358 height 51
click at [268, 200] on p "Your posture looks different . Your head actually sits over your shoulders agai…" at bounding box center [356, 178] width 358 height 51
click at [275, 204] on p "Your posture looks different Your head actually sits over your shoulders again,…" at bounding box center [356, 178] width 358 height 51
click at [262, 195] on p "Your posture looks different Your head actually sits over your shoulders again,…" at bounding box center [356, 178] width 358 height 51
click at [267, 198] on p "Your posture looks different Your head actually sits over your shoulders again,…" at bounding box center [356, 178] width 358 height 51
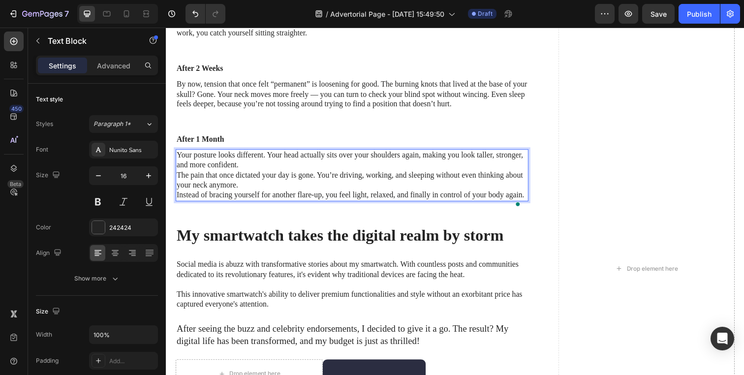
click at [278, 204] on p "Your posture looks different. Your head actually sits over your shoulders again…" at bounding box center [356, 178] width 358 height 51
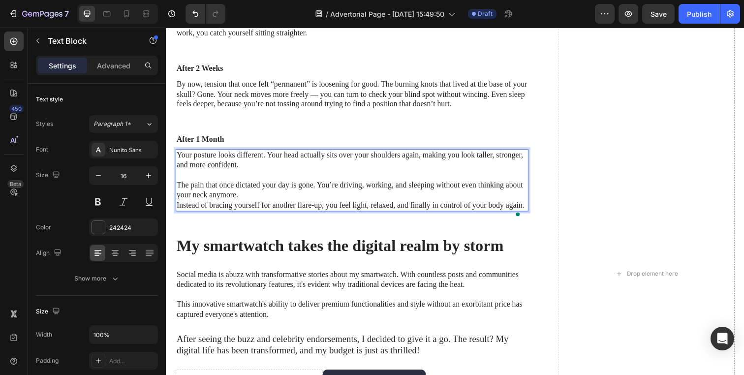
click at [279, 214] on p "⁠⁠⁠⁠⁠⁠⁠ The pain that once dictated your day is gone. You’re driving, working, …" at bounding box center [356, 193] width 358 height 41
click at [286, 214] on p "The pain that once dictated your day is gone. You’re driving, working, and slee…" at bounding box center [356, 193] width 358 height 41
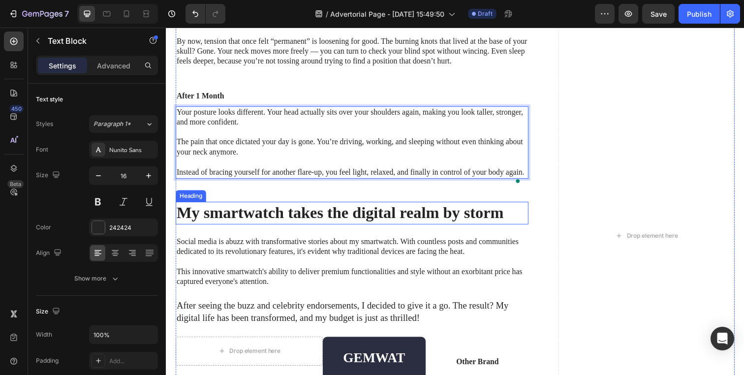
scroll to position [2013, 0]
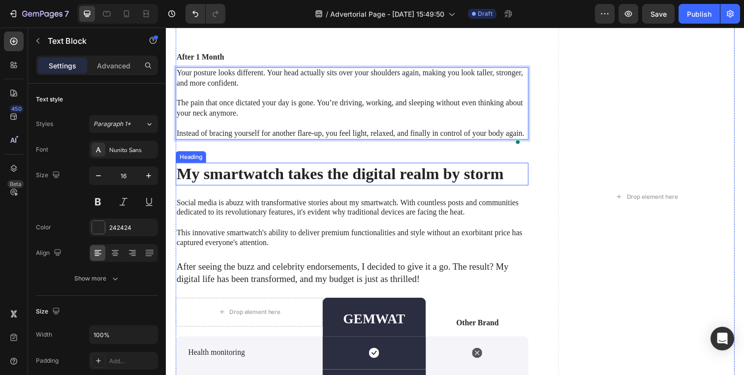
click at [319, 188] on h2 "My smartwatch takes the digital realm by storm" at bounding box center [356, 176] width 360 height 23
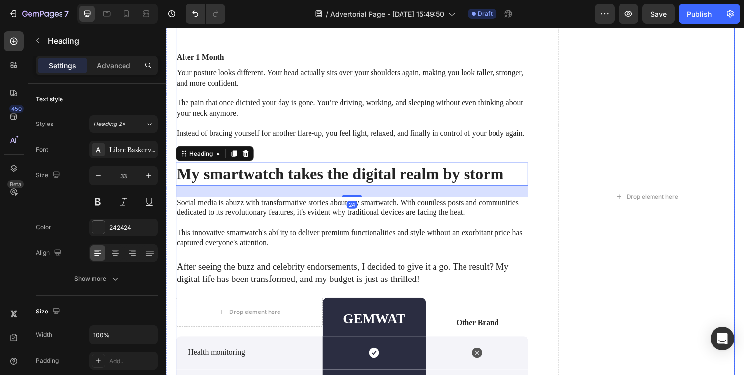
click at [282, 211] on div "01. Text Block Heat Therapy Prepares Your Muscles Text Block It uses targeted h…" at bounding box center [356, 199] width 360 height 1927
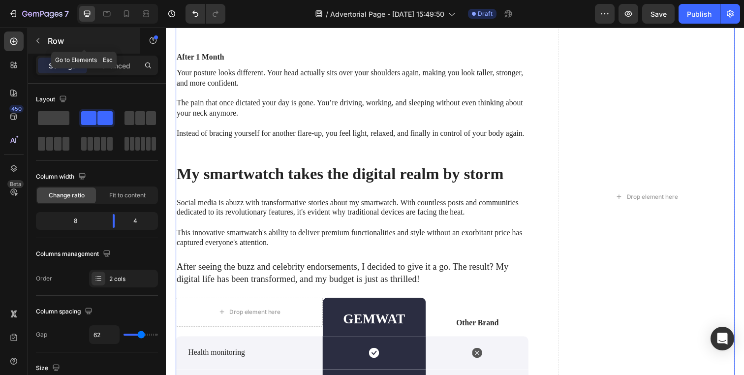
click at [66, 46] on p "Row" at bounding box center [90, 41] width 84 height 12
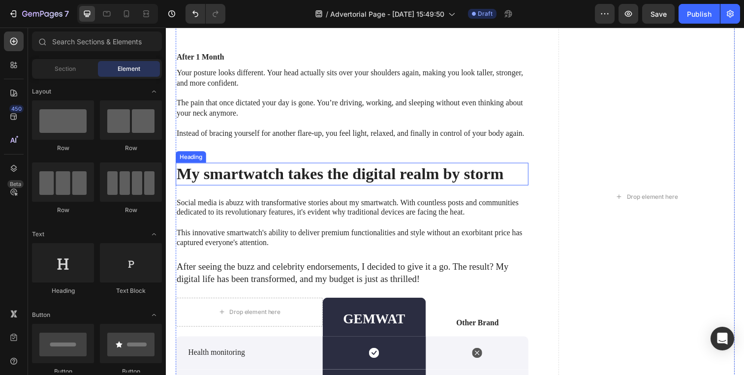
click at [441, 188] on h2 "My smartwatch takes the digital realm by storm" at bounding box center [356, 176] width 360 height 23
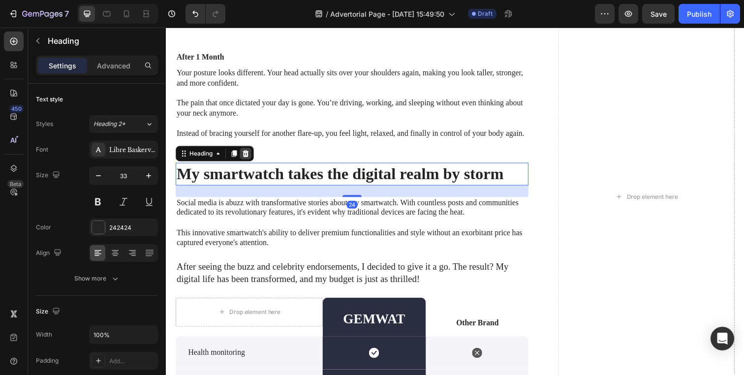
click at [246, 159] on icon at bounding box center [247, 155] width 6 height 7
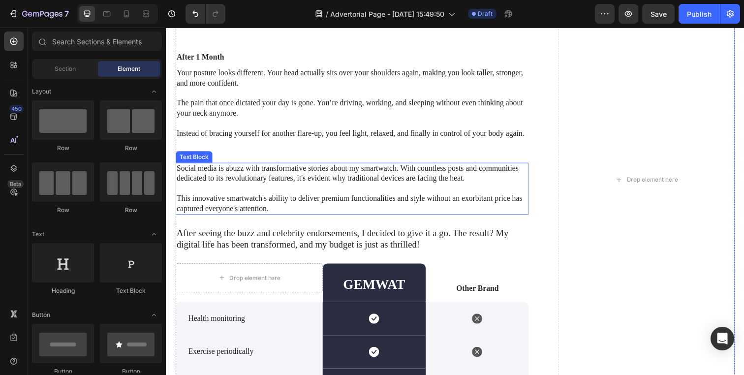
click at [318, 187] on p "Social media is abuzz with transformative stories about my smartwatch. With cou…" at bounding box center [356, 176] width 359 height 21
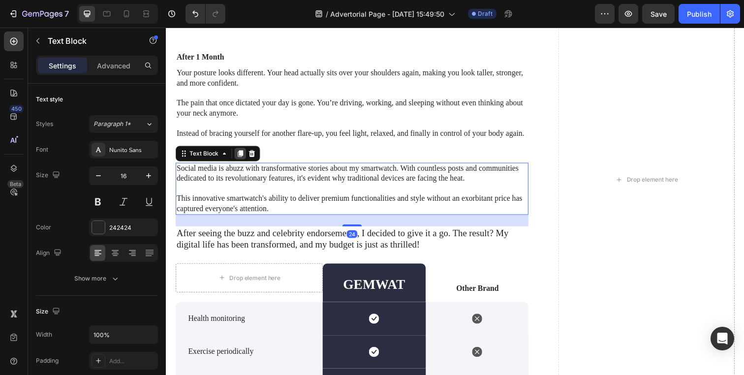
click at [244, 162] on div at bounding box center [242, 156] width 12 height 12
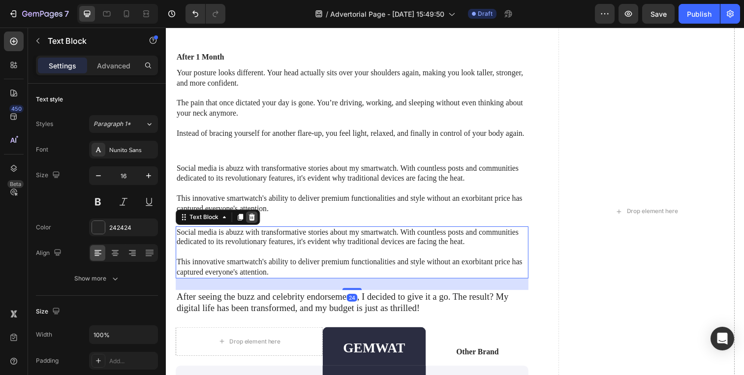
click at [253, 224] on icon at bounding box center [253, 220] width 6 height 7
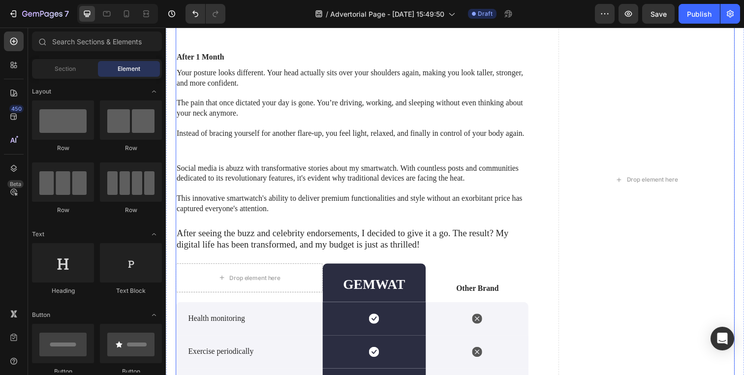
click at [294, 187] on p "Social media is abuzz with transformative stories about my smartwatch. With cou…" at bounding box center [356, 176] width 359 height 21
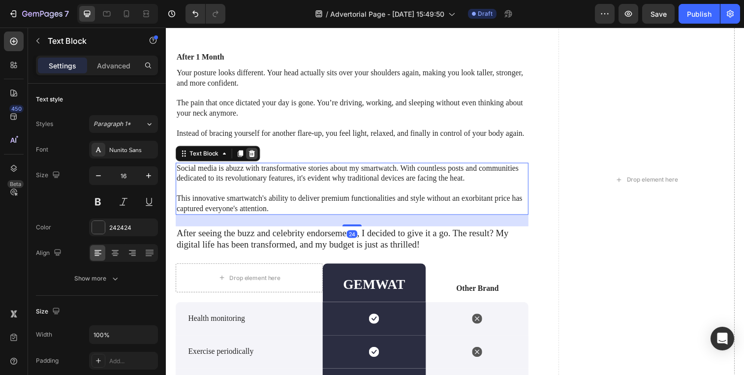
click at [252, 159] on icon at bounding box center [253, 155] width 6 height 7
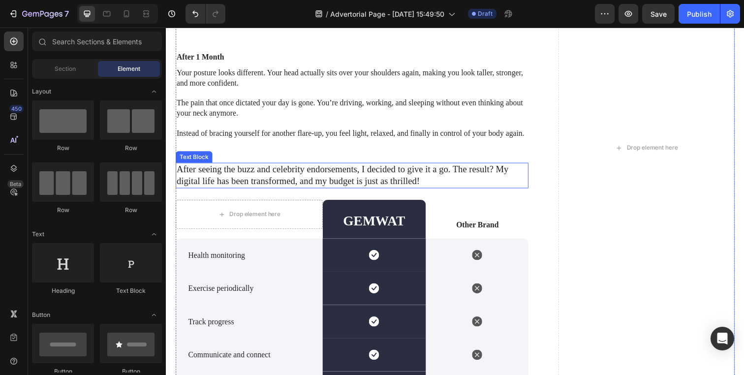
click at [283, 190] on p "After seeing the buzz and celebrity endorsements, I decided to give it a go. Th…" at bounding box center [356, 178] width 359 height 24
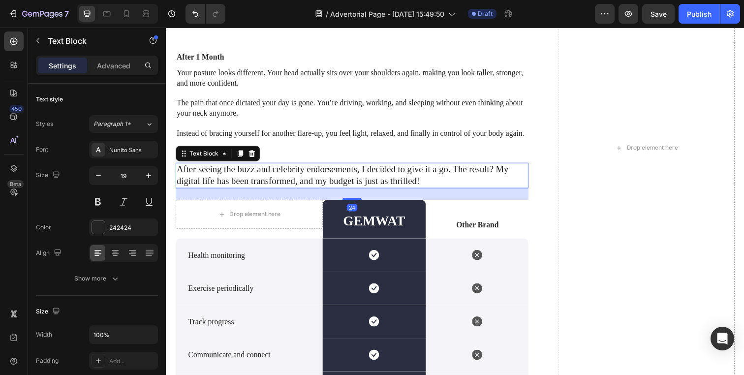
click at [259, 164] on div "Text Block" at bounding box center [219, 156] width 86 height 16
click at [253, 159] on icon at bounding box center [253, 155] width 6 height 7
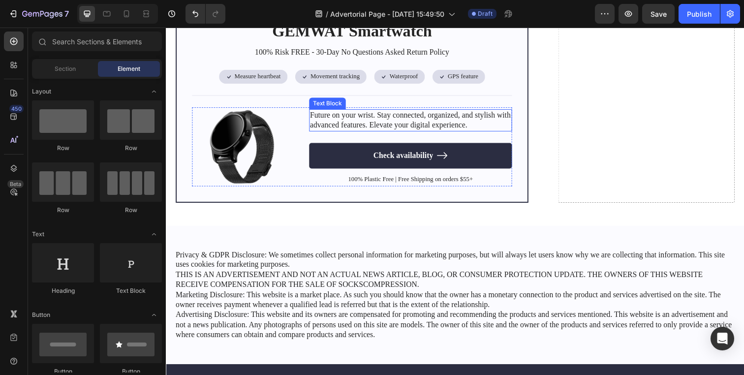
scroll to position [2836, 0]
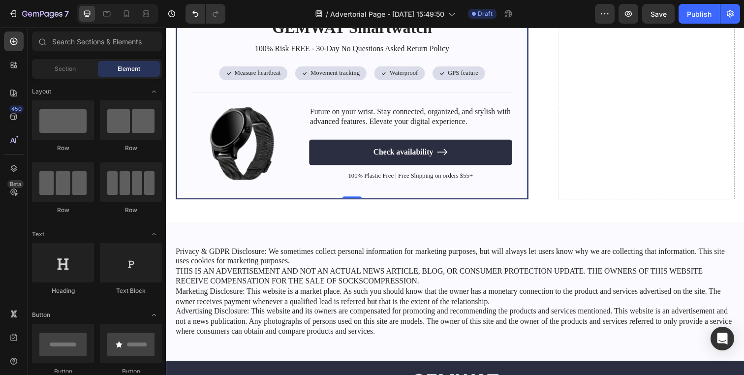
click at [465, 70] on div "GEMWAT Smartwatch Heading 100% Risk FREE - 30-Day No Questions Asked Return Pol…" at bounding box center [356, 101] width 360 height 203
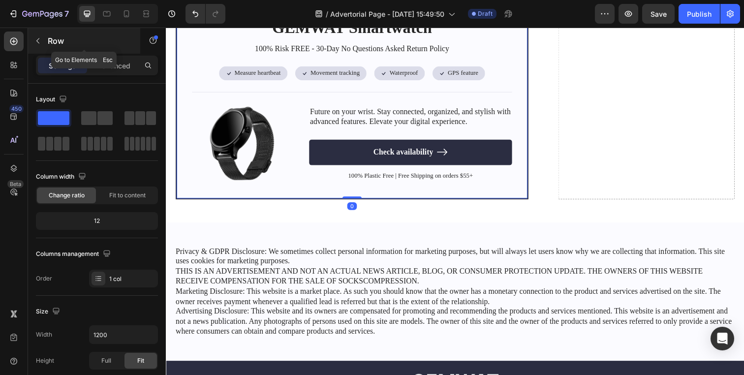
click at [44, 37] on button "button" at bounding box center [38, 41] width 16 height 16
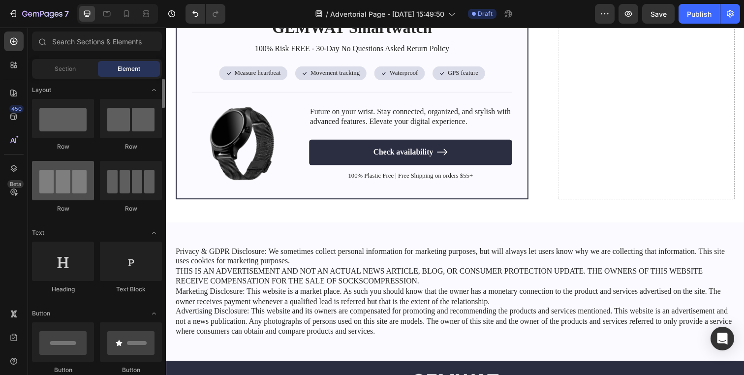
scroll to position [0, 0]
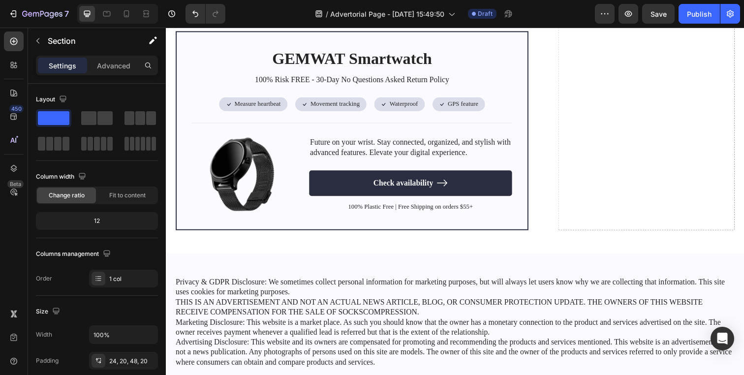
scroll to position [3009, 0]
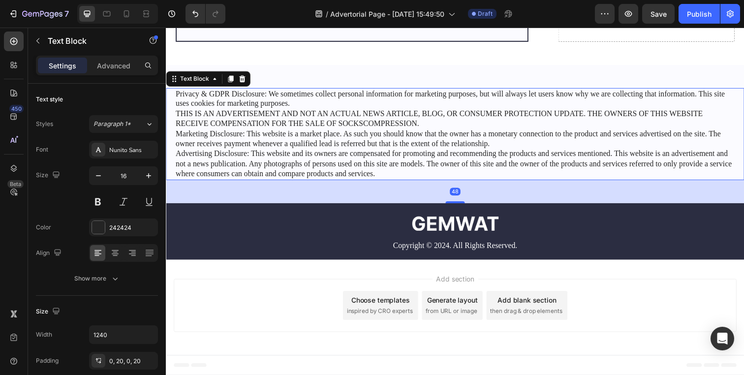
click at [525, 182] on p "Privacy & GDPR Disclosure: We sometimes collect personal information for market…" at bounding box center [461, 136] width 571 height 92
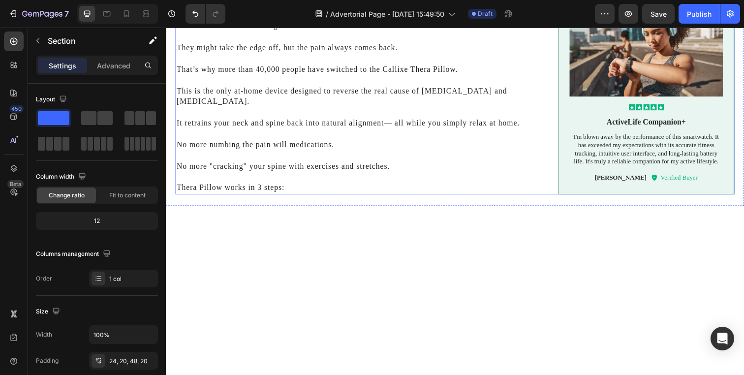
scroll to position [979, 0]
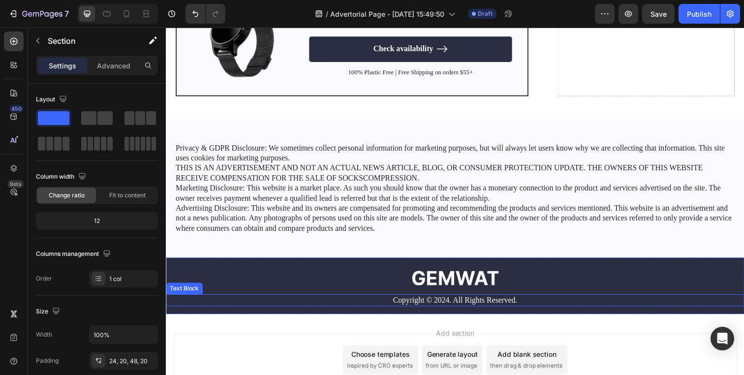
scroll to position [2845, 0]
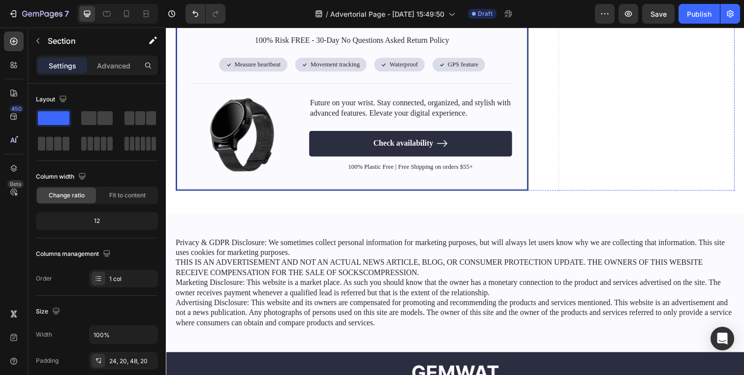
click at [521, 194] on div "GEMWAT Smartwatch Heading 100% Risk FREE - 30-Day No Questions Asked Return Pol…" at bounding box center [356, 92] width 360 height 203
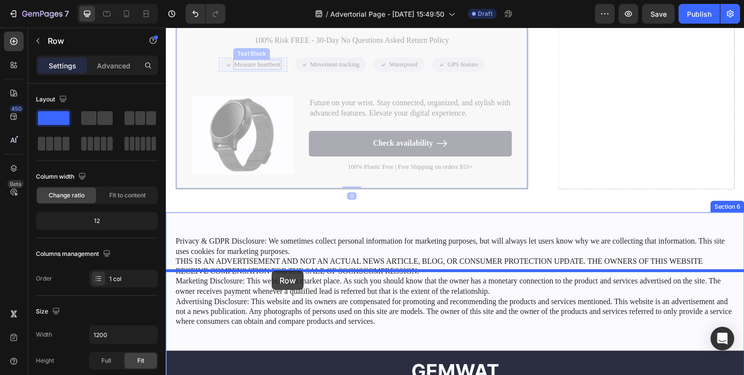
drag, startPoint x: 196, startPoint y: 61, endPoint x: 274, endPoint y: 276, distance: 228.8
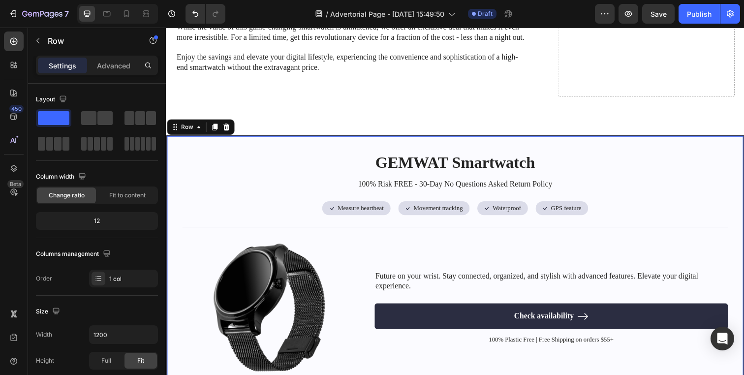
scroll to position [2731, 0]
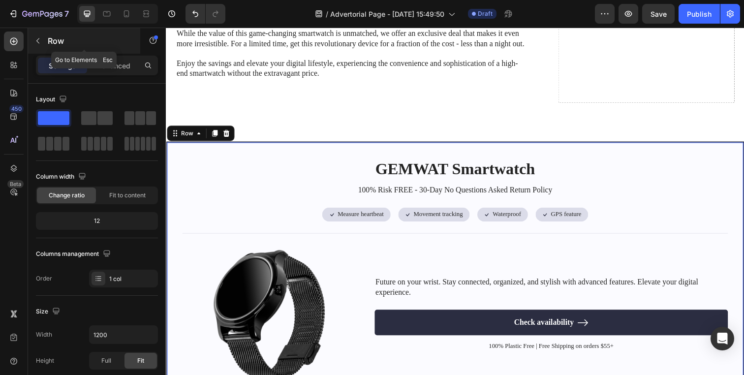
click at [51, 41] on p "Row" at bounding box center [90, 41] width 84 height 12
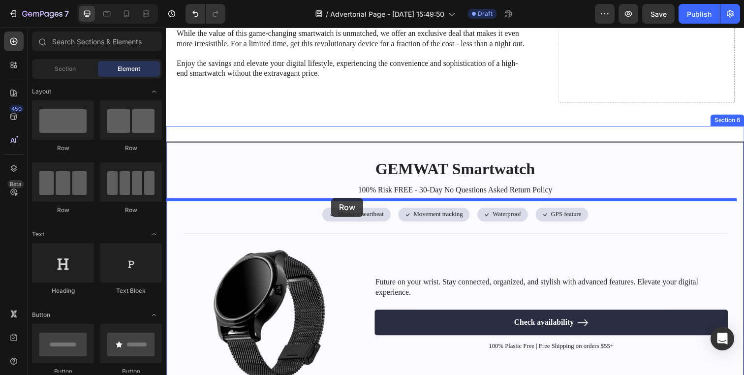
drag, startPoint x: 243, startPoint y: 156, endPoint x: 335, endPoint y: 201, distance: 102.6
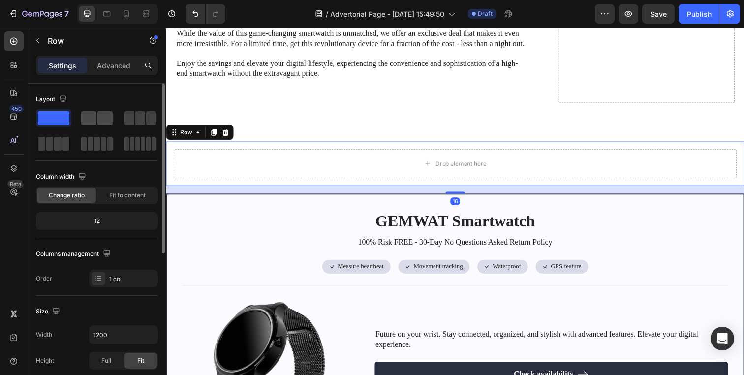
click at [109, 124] on span at bounding box center [104, 118] width 15 height 14
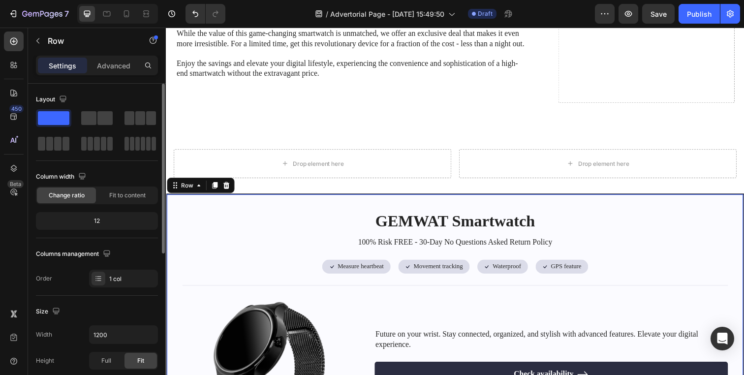
click at [191, 259] on div "GEMWAT Smartwatch Heading 100% Risk FREE - 30-Day No Questions Asked Return Pol…" at bounding box center [461, 328] width 590 height 263
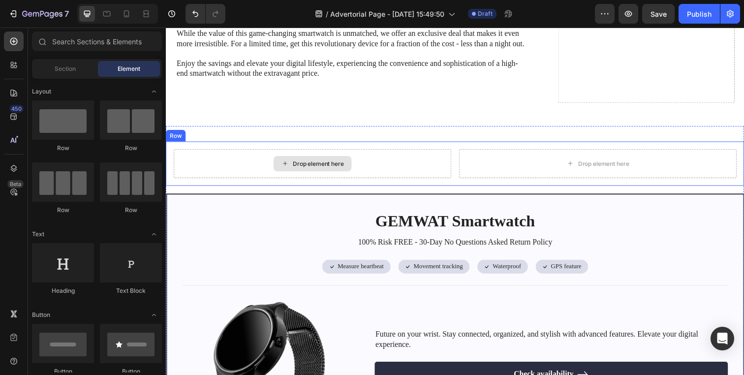
click at [276, 174] on div "Drop element here" at bounding box center [316, 166] width 80 height 16
click at [457, 189] on div "Drop element here Drop element here Row" at bounding box center [461, 166] width 590 height 45
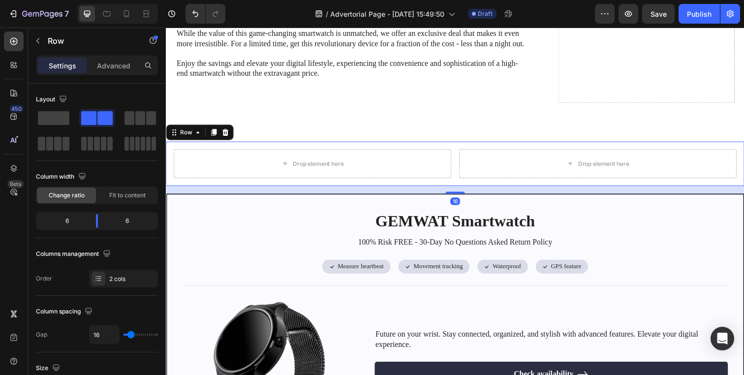
click at [64, 57] on div "Settings Advanced" at bounding box center [97, 66] width 122 height 20
click at [65, 50] on div "Row" at bounding box center [84, 41] width 112 height 26
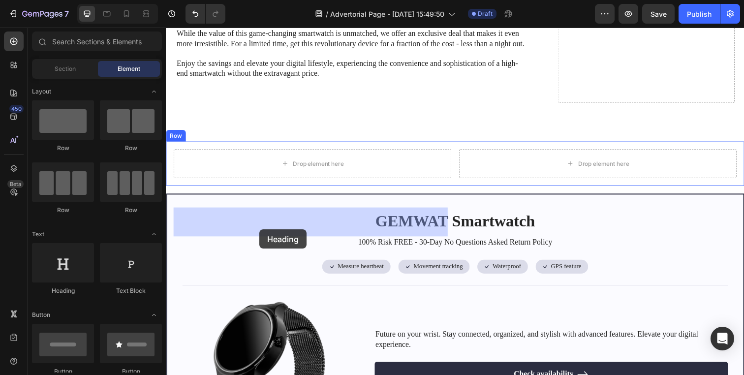
drag, startPoint x: 237, startPoint y: 289, endPoint x: 261, endPoint y: 234, distance: 60.2
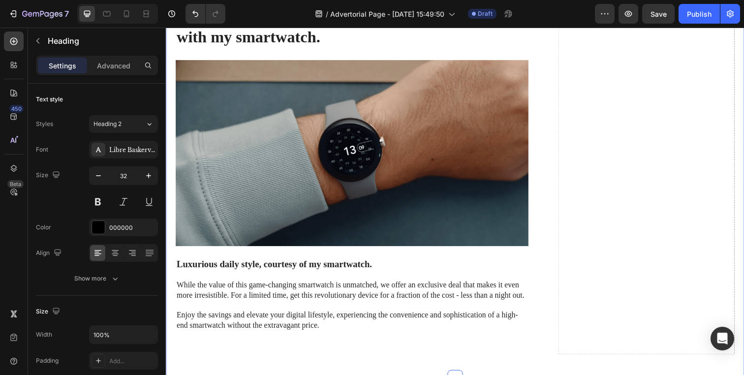
scroll to position [2459, 0]
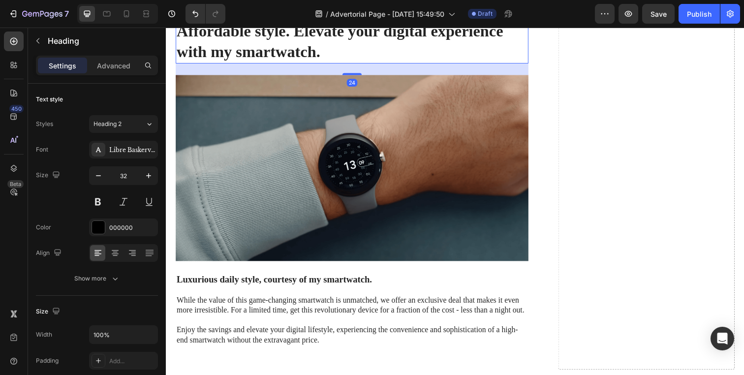
click at [272, 64] on h2 "Affordable style. Elevate your digital experience with my smartwatch." at bounding box center [356, 42] width 360 height 44
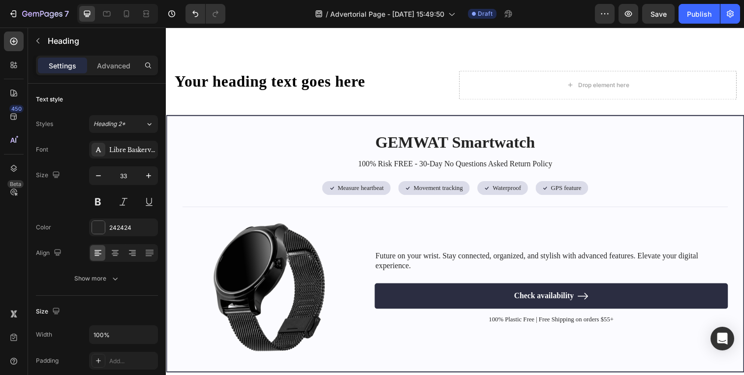
scroll to position [2820, 0]
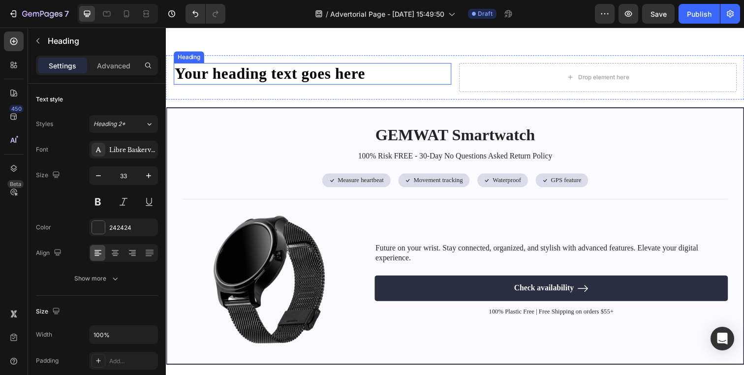
click at [247, 86] on h2 "Your heading text goes here" at bounding box center [315, 74] width 283 height 23
click at [245, 60] on div at bounding box center [245, 54] width 12 height 12
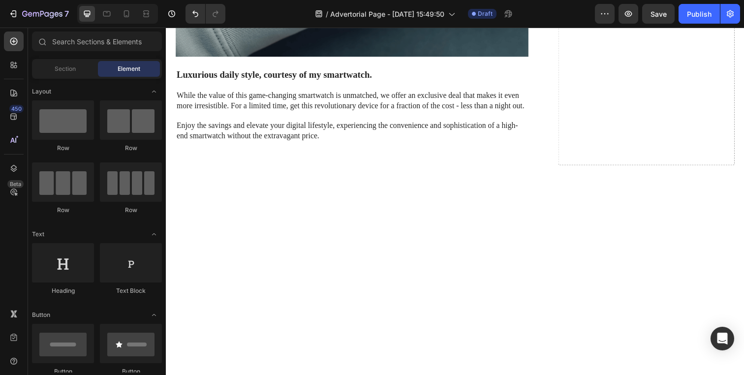
scroll to position [2482, 0]
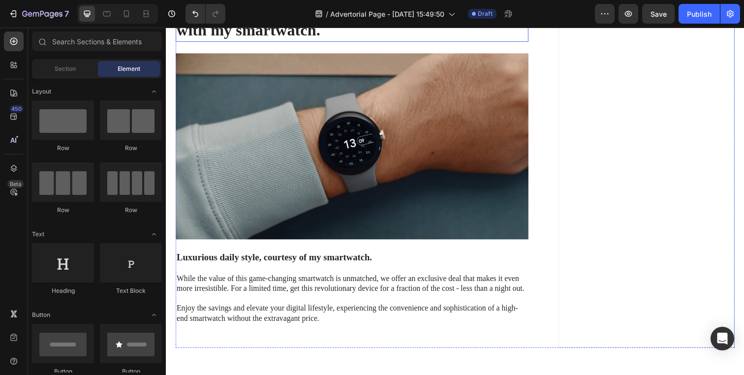
click at [294, 42] on h2 "Affordable style. Elevate your digital experience with my smartwatch." at bounding box center [356, 20] width 360 height 44
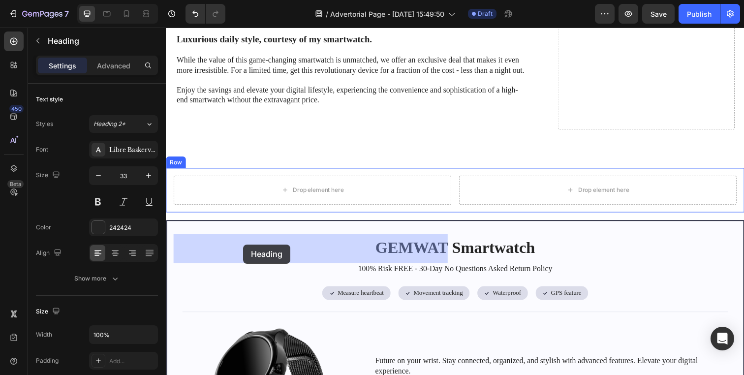
drag, startPoint x: 209, startPoint y: 61, endPoint x: 245, endPoint y: 249, distance: 191.4
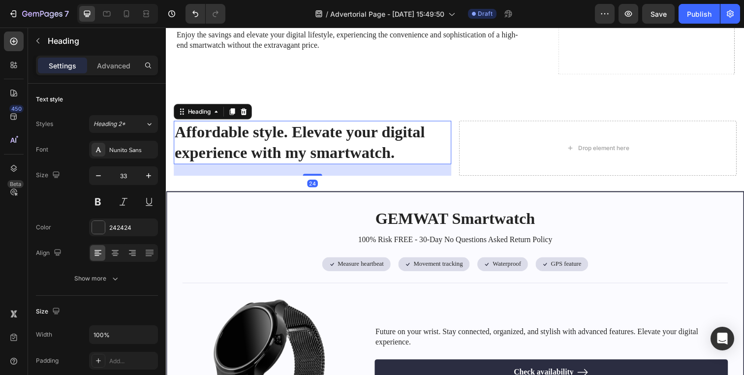
scroll to position [2649, 0]
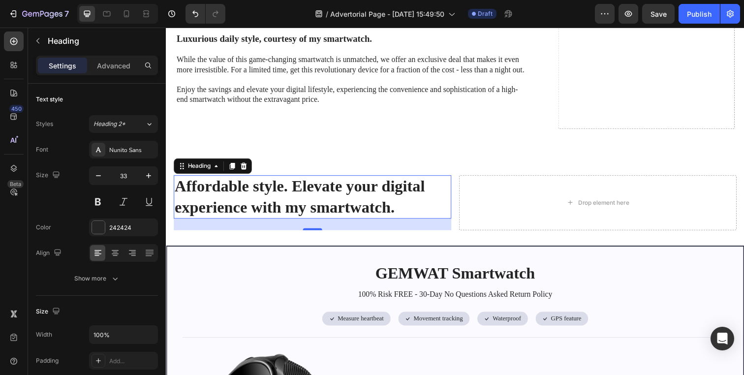
click at [318, 222] on h2 "Affordable style. Elevate your digital experience with my smartwatch." at bounding box center [315, 200] width 283 height 44
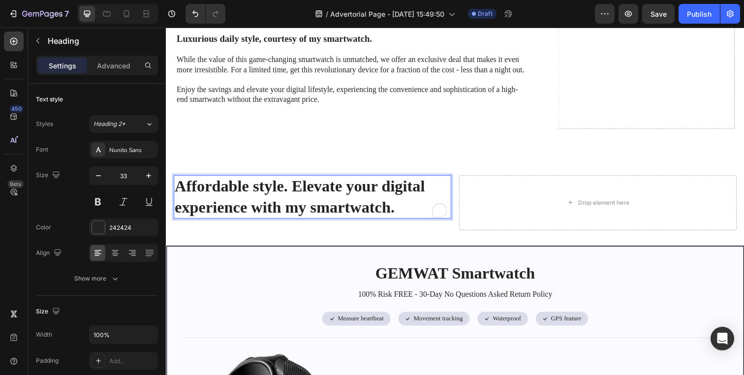
click at [318, 221] on p "Affordable style. Elevate your digital experience with my smartwatch." at bounding box center [315, 200] width 281 height 42
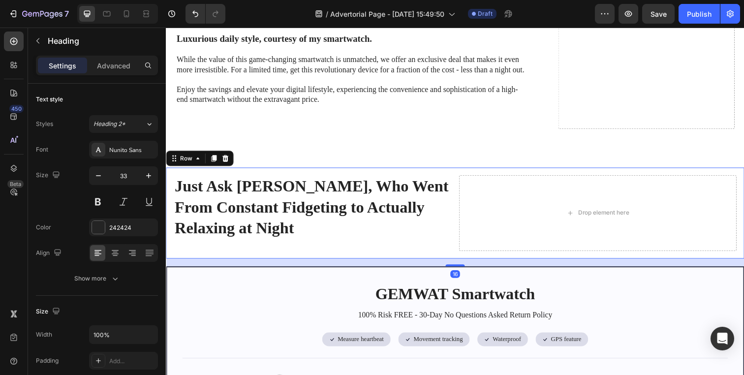
click at [460, 263] on div "Just Ask Denise, Who Went From Constant Fidgeting to Actually Relaxing at Night…" at bounding box center [461, 216] width 590 height 93
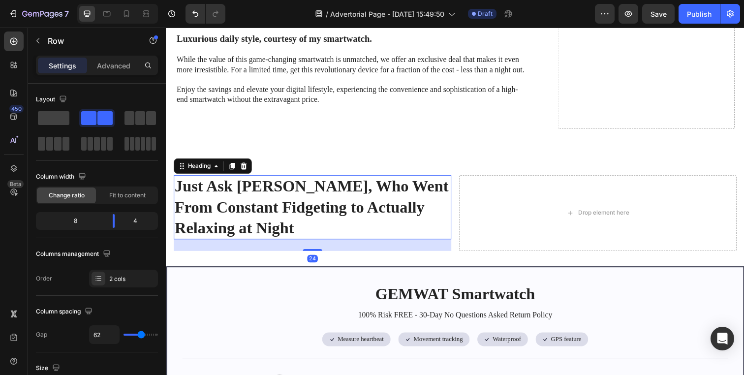
click at [453, 244] on h2 "Just Ask [PERSON_NAME], Who Went From Constant Fidgeting to Actually Relaxing a…" at bounding box center [315, 210] width 283 height 65
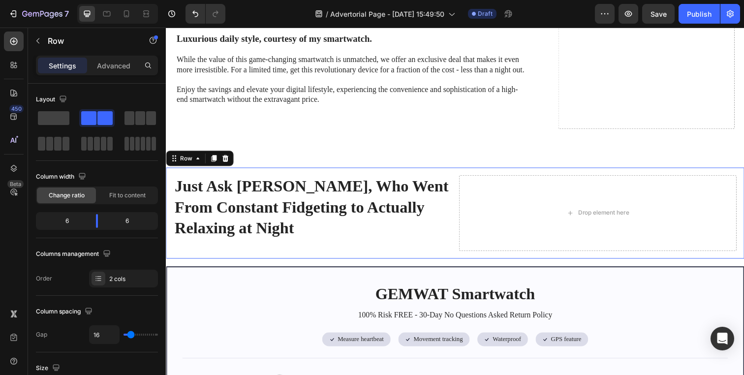
click at [456, 263] on div "Just Ask Denise, Who Went From Constant Fidgeting to Actually Relaxing at Night…" at bounding box center [461, 216] width 590 height 93
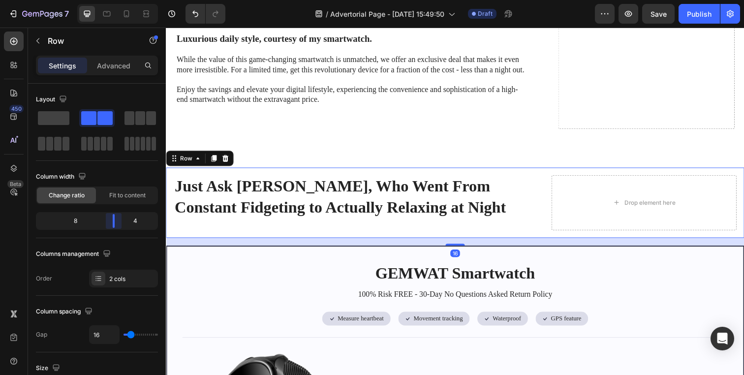
drag, startPoint x: 96, startPoint y: 225, endPoint x: 117, endPoint y: 225, distance: 20.7
click at [117, 0] on body "7 Version history / Advertorial Page - Aug 26, 15:49:50 Draft Preview Save Publ…" at bounding box center [372, 0] width 744 height 0
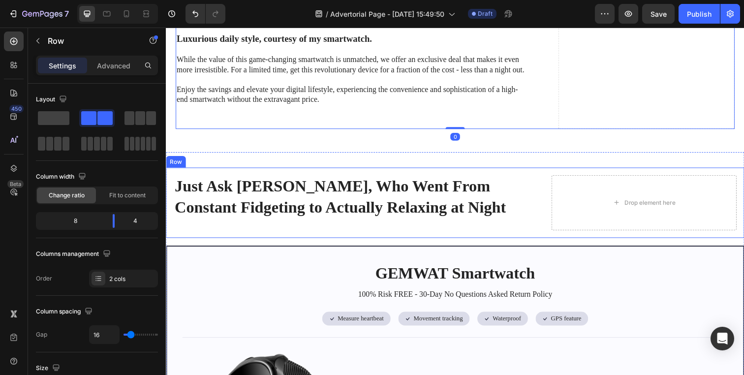
click at [550, 242] on div "Just Ask Denise, Who Went From Constant Fidgeting to Actually Relaxing at Night…" at bounding box center [461, 206] width 590 height 72
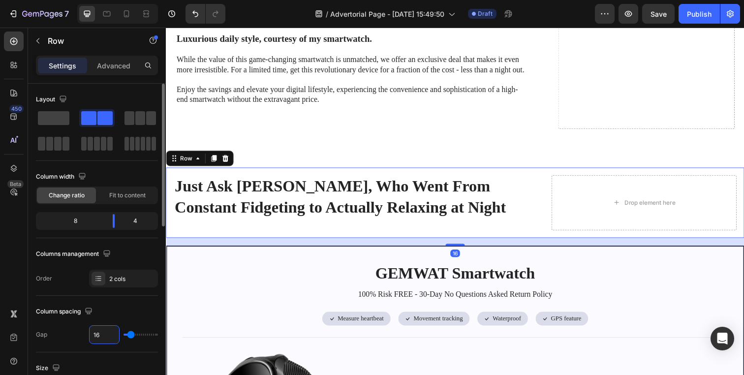
click at [98, 341] on input "16" at bounding box center [105, 335] width 30 height 18
type input "62"
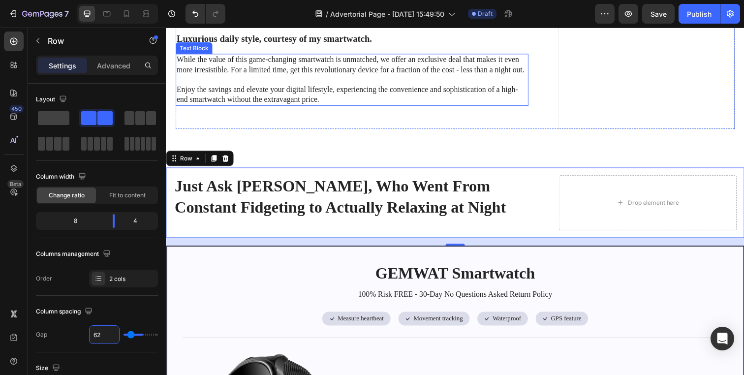
click at [276, 106] on p "Enjoy the savings and elevate your digital lifestyle, experiencing the convenie…" at bounding box center [356, 96] width 358 height 21
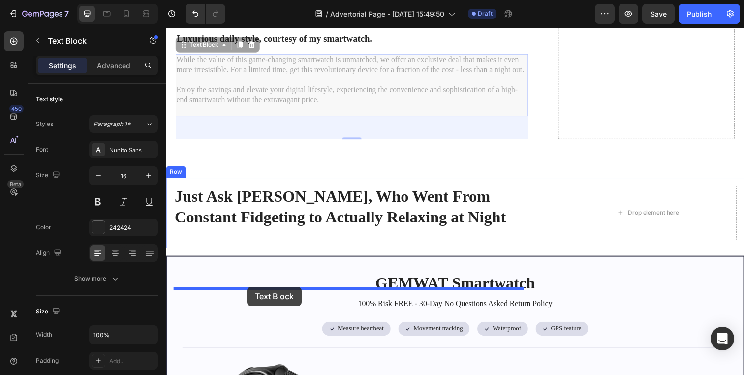
drag, startPoint x: 216, startPoint y: 97, endPoint x: 248, endPoint y: 292, distance: 198.0
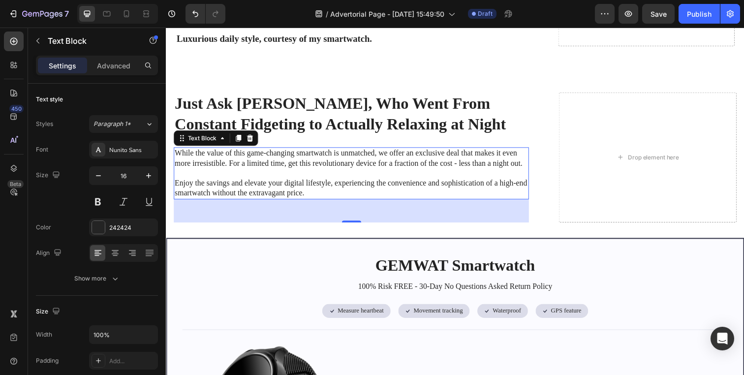
click at [303, 171] on p "While the value of this game-changing smartwatch is unmatched, we offer an excl…" at bounding box center [355, 161] width 361 height 21
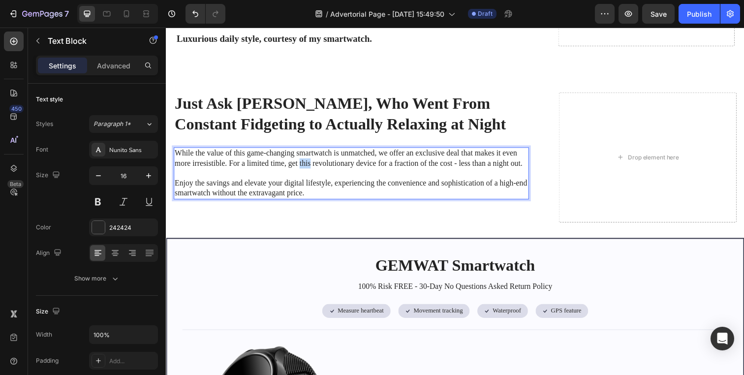
click at [303, 171] on p "While the value of this game-changing smartwatch is unmatched, we offer an excl…" at bounding box center [355, 161] width 361 height 21
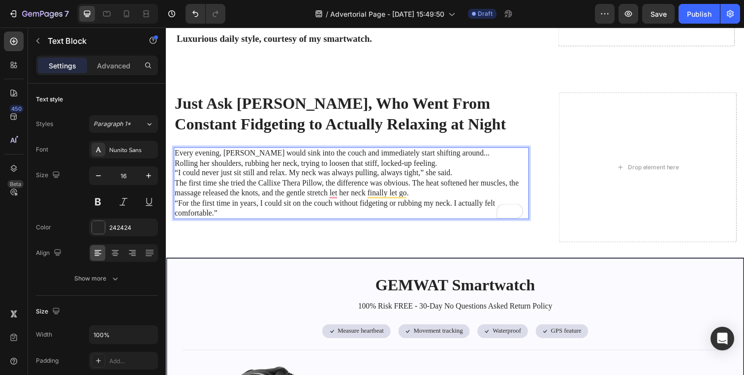
click at [473, 204] on p "Every evening, Denise would sink into the couch and immediately start shifting …" at bounding box center [355, 187] width 361 height 72
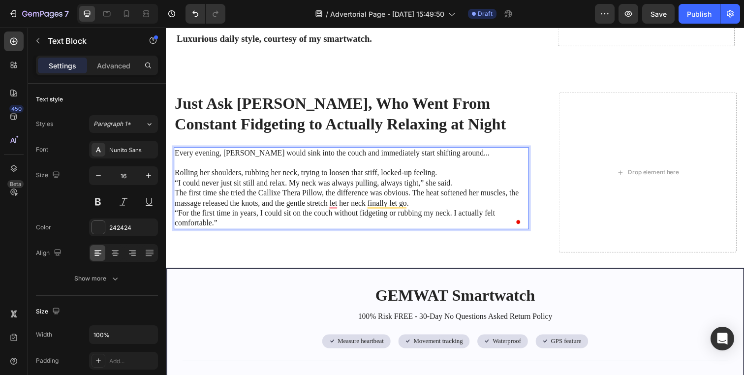
click at [459, 221] on p "⁠⁠⁠⁠⁠⁠⁠ Rolling her shoulders, rubbing her neck, trying to loosen that stiff, l…" at bounding box center [355, 197] width 361 height 72
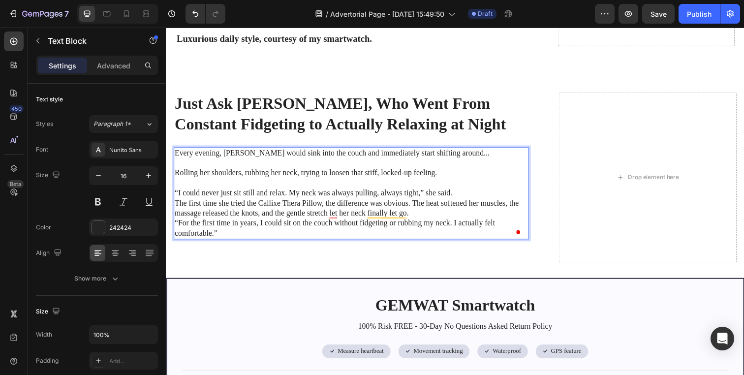
click at [463, 243] on p "⁠⁠⁠⁠⁠⁠⁠ “I could never just sit still and relax. My neck was always pulling, al…" at bounding box center [355, 212] width 361 height 62
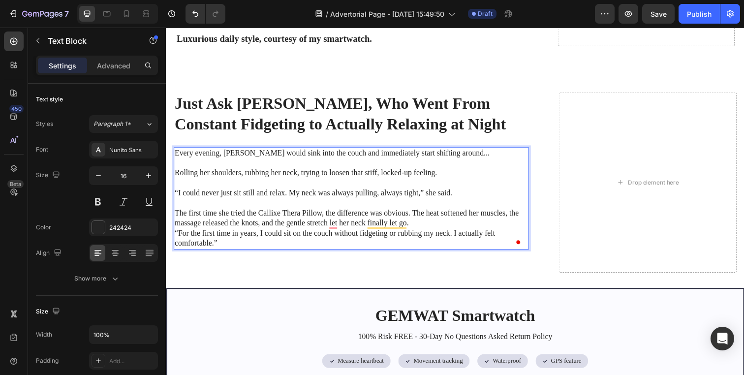
click at [459, 253] on p "⁠⁠⁠⁠⁠⁠⁠ The first time she tried the Callixe Thera Pillow, the difference was o…" at bounding box center [355, 227] width 361 height 51
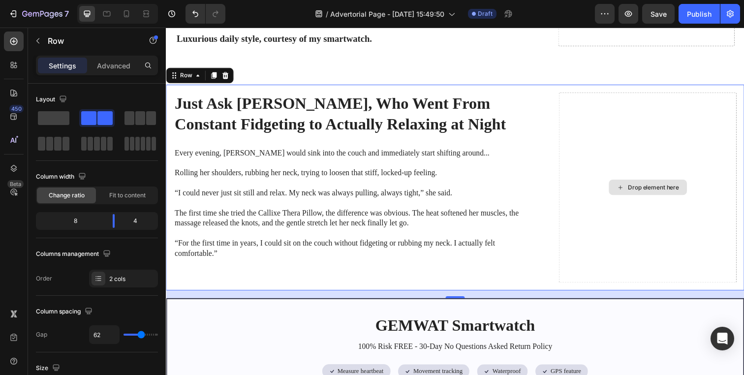
click at [577, 213] on div "Drop element here" at bounding box center [658, 190] width 182 height 194
click at [59, 42] on p "Row" at bounding box center [90, 41] width 84 height 12
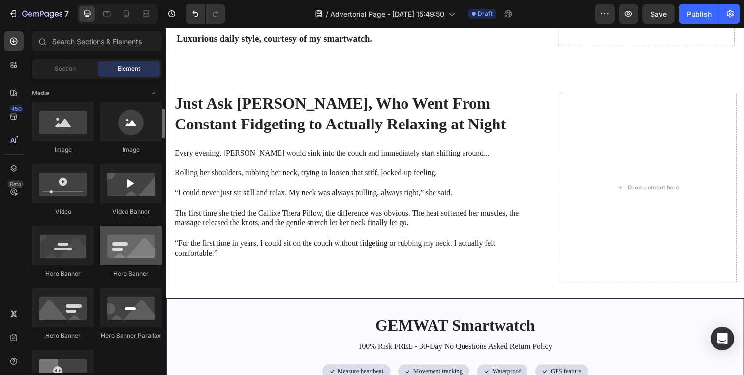
scroll to position [322, 0]
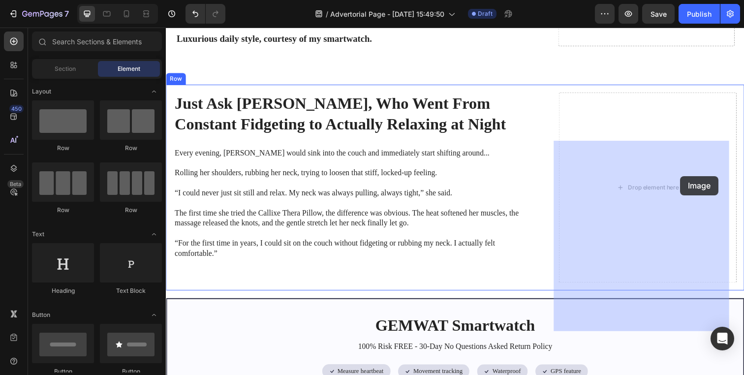
scroll to position [322, 0]
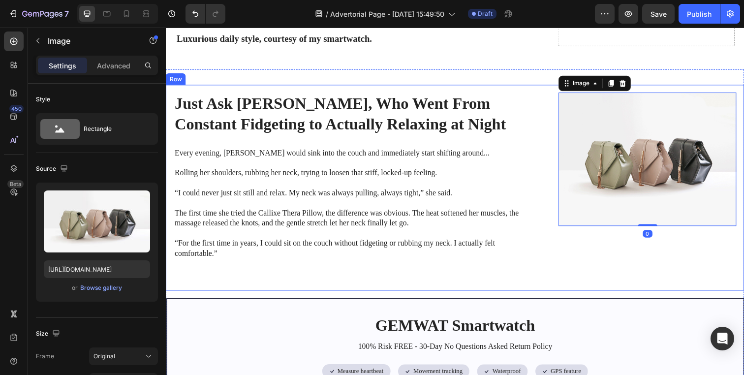
click at [541, 191] on div "Just Ask [PERSON_NAME], Who Went From Constant Fidgeting to Actually Relaxing a…" at bounding box center [461, 191] width 590 height 210
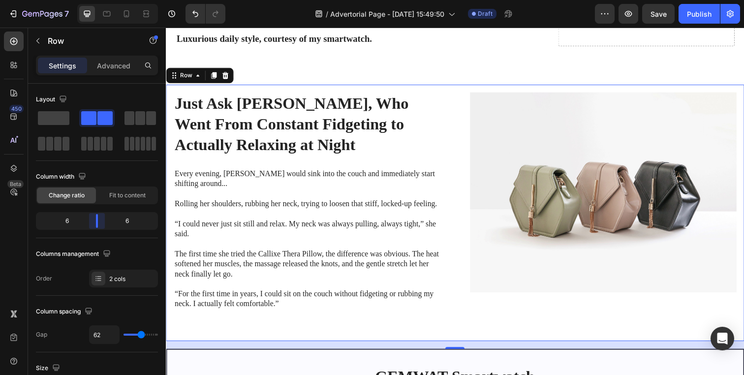
drag, startPoint x: 106, startPoint y: 225, endPoint x: 101, endPoint y: 226, distance: 5.0
click at [101, 0] on body "7 Version history / Advertorial Page - [DATE] 15:49:50 Draft Preview Save Publi…" at bounding box center [372, 0] width 744 height 0
click at [148, 17] on icon at bounding box center [146, 14] width 10 height 10
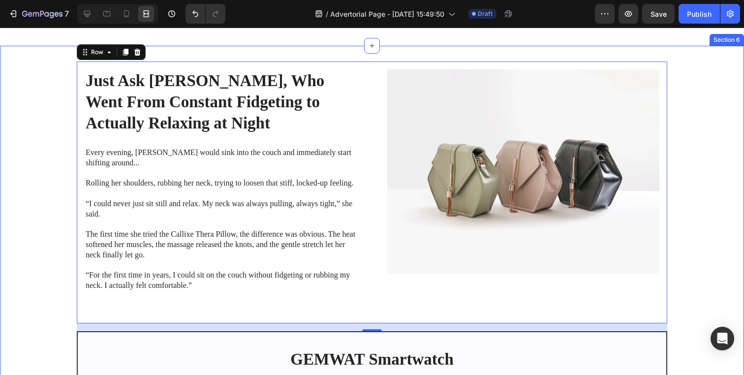
scroll to position [2689, 0]
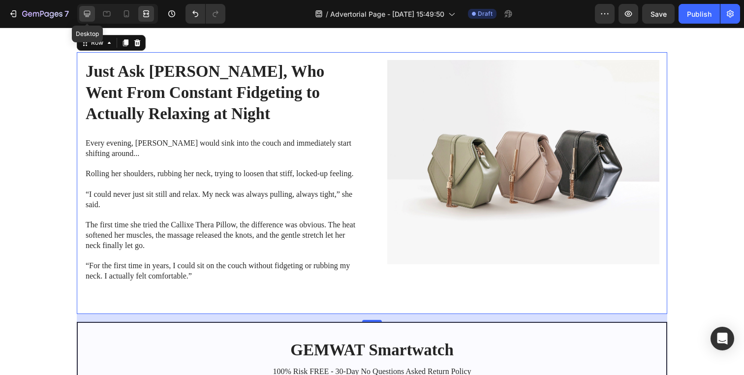
click at [90, 17] on icon at bounding box center [87, 14] width 10 height 10
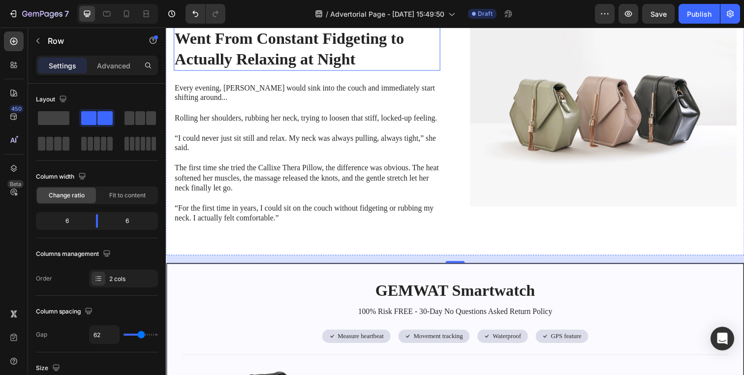
scroll to position [2686, 0]
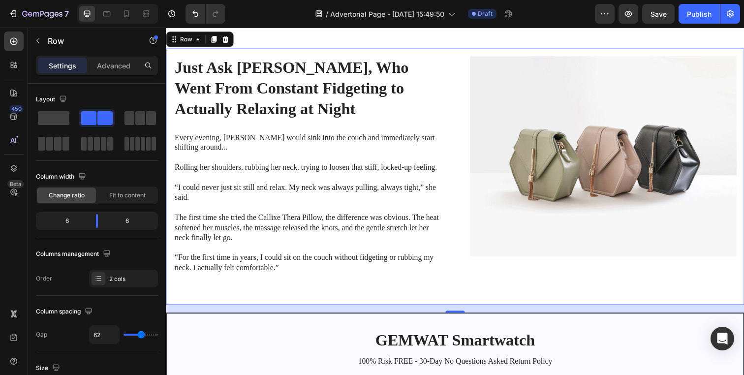
click at [259, 101] on div "Just Ask [PERSON_NAME], Who Went From Constant Fidgeting to Actually Relaxing a…" at bounding box center [461, 180] width 590 height 262
click at [216, 43] on icon at bounding box center [214, 39] width 5 height 7
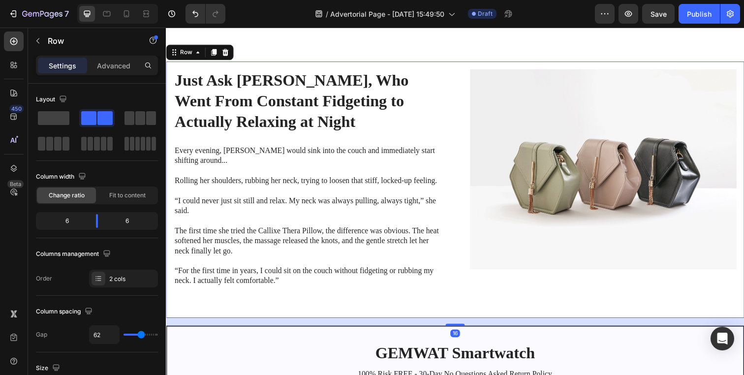
scroll to position [3001, 0]
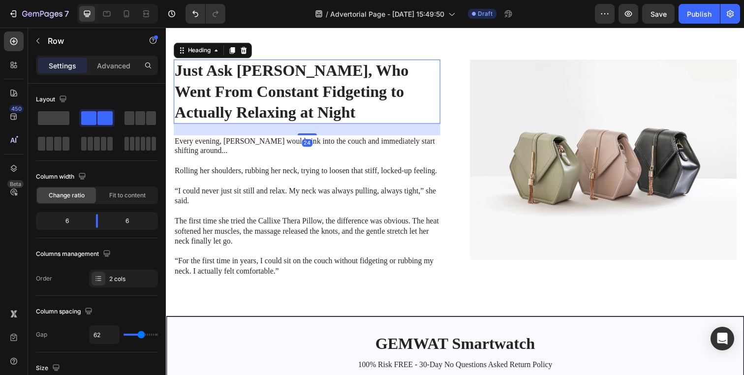
click at [260, 84] on h2 "Just Ask [PERSON_NAME], Who Went From Constant Fidgeting to Actually Relaxing a…" at bounding box center [310, 92] width 272 height 65
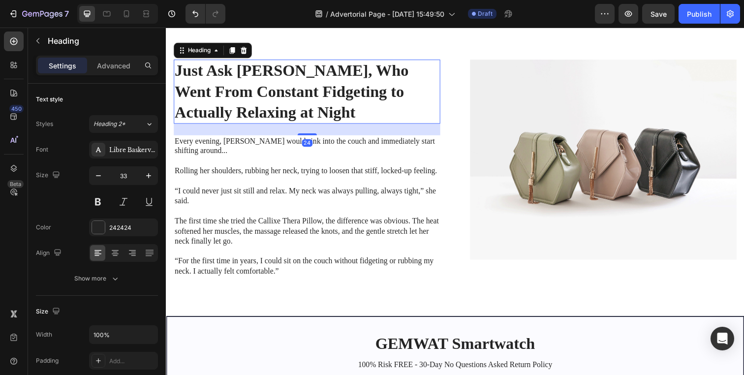
click at [260, 84] on h2 "Just Ask [PERSON_NAME], Who Went From Constant Fidgeting to Actually Relaxing a…" at bounding box center [310, 92] width 272 height 65
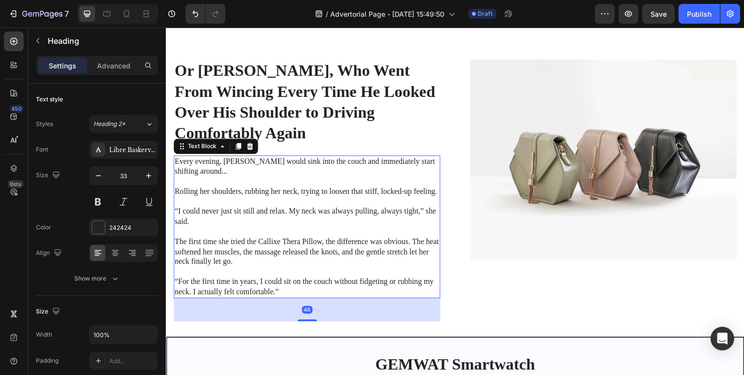
click at [293, 190] on p "Rolling her shoulders, rubbing her neck, trying to loosen that stiff, locked-up…" at bounding box center [310, 190] width 270 height 21
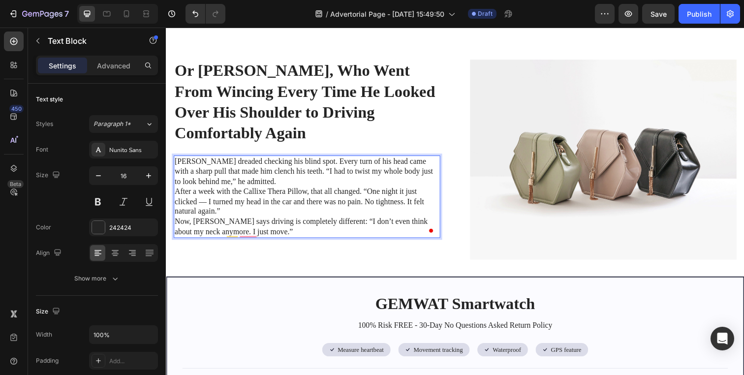
click at [319, 192] on p "[PERSON_NAME] dreaded checking his blind spot. Every turn of his head came with…" at bounding box center [310, 200] width 270 height 82
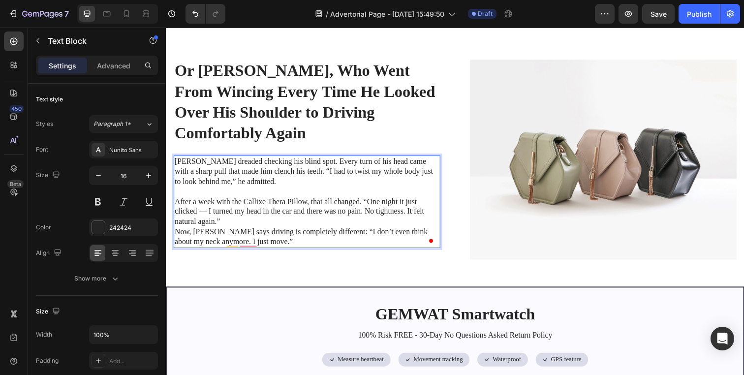
click at [261, 237] on p "⁠⁠⁠⁠⁠⁠⁠ After a week with the Callixe Thera Pillow, that all changed. “One nigh…" at bounding box center [310, 221] width 270 height 62
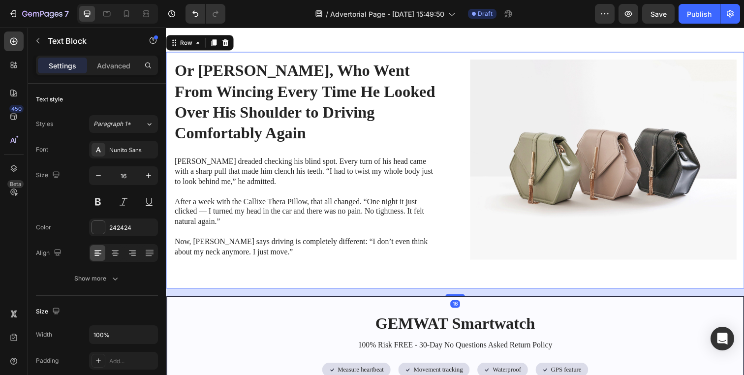
click at [453, 285] on div "Or [PERSON_NAME], Who Went From Wincing Every Time He Looked Over His Shoulder …" at bounding box center [461, 173] width 590 height 242
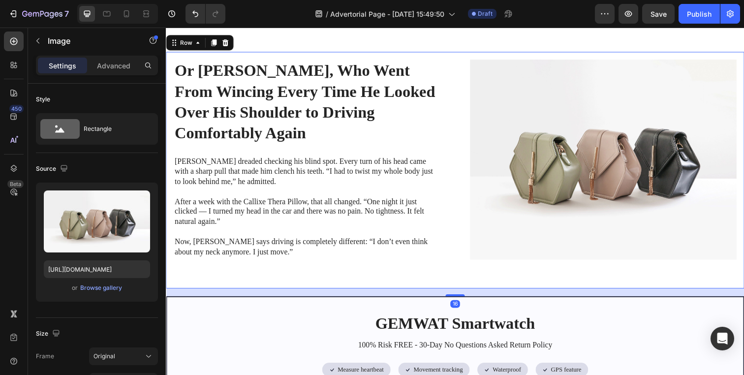
click at [510, 197] on img at bounding box center [612, 162] width 272 height 204
click at [469, 194] on div "Or [PERSON_NAME], Who Went From Wincing Every Time He Looked Over His Shoulder …" at bounding box center [461, 173] width 590 height 242
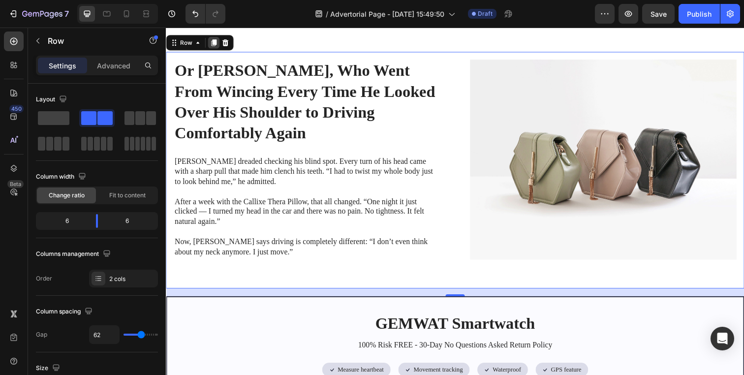
click at [218, 47] on icon at bounding box center [215, 43] width 8 height 8
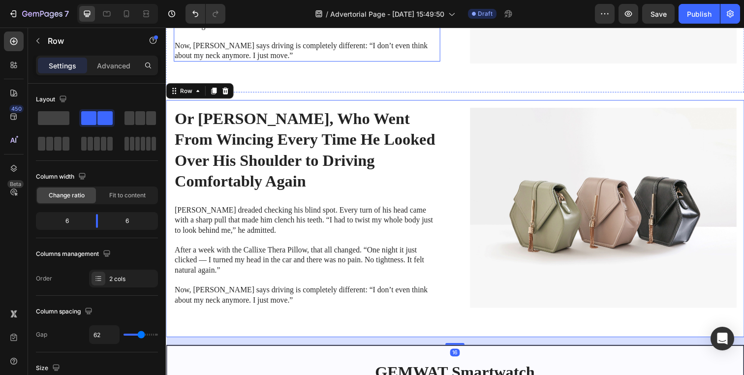
scroll to position [3251, 0]
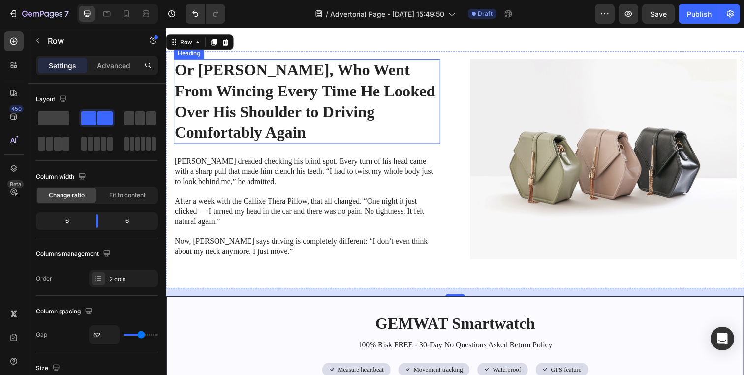
click at [382, 136] on h2 "Or [PERSON_NAME], Who Went From Wincing Every Time He Looked Over His Shoulder …" at bounding box center [310, 103] width 272 height 87
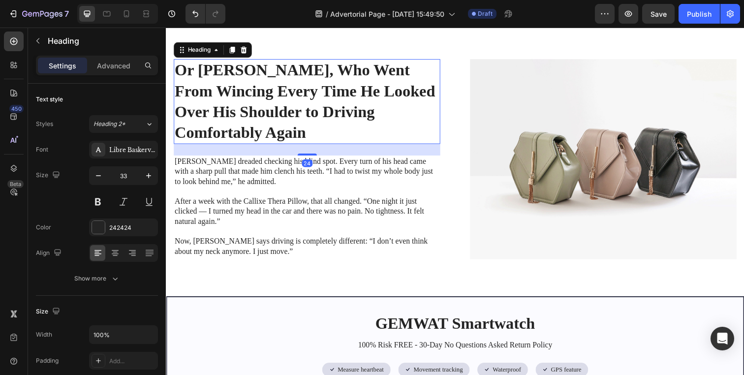
click at [382, 136] on h2 "Or [PERSON_NAME], Who Went From Wincing Every Time He Looked Over His Shoulder …" at bounding box center [310, 103] width 272 height 87
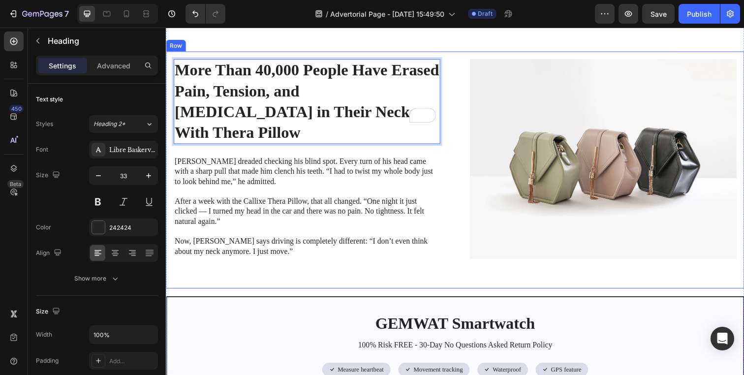
click at [465, 140] on div "More Than 40,000 People Have Erased Pain, Tension, and [MEDICAL_DATA] in Their …" at bounding box center [461, 173] width 590 height 242
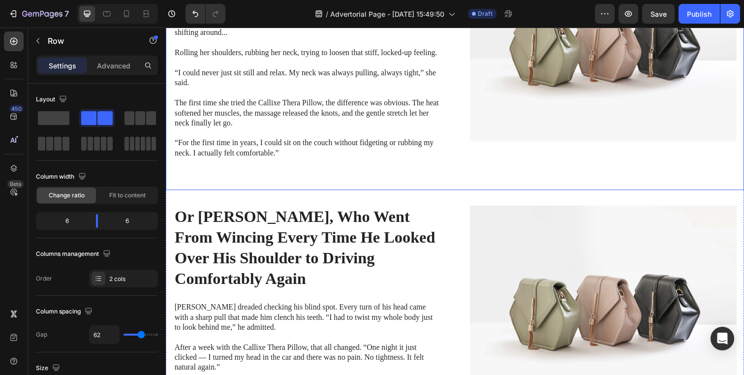
scroll to position [2946, 0]
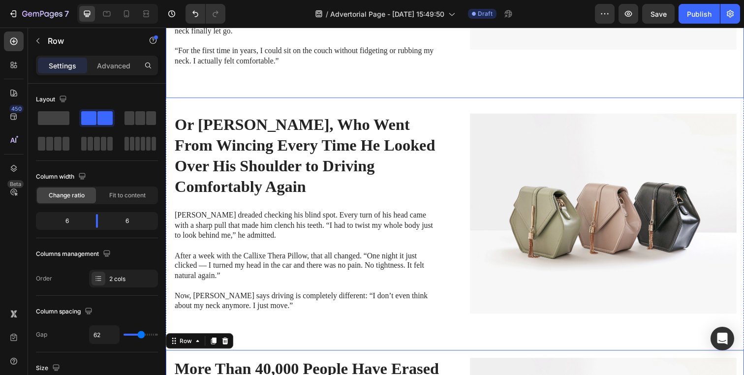
click at [466, 150] on div "Or [PERSON_NAME], Who Went From Wincing Every Time He Looked Over His Shoulder …" at bounding box center [461, 228] width 590 height 242
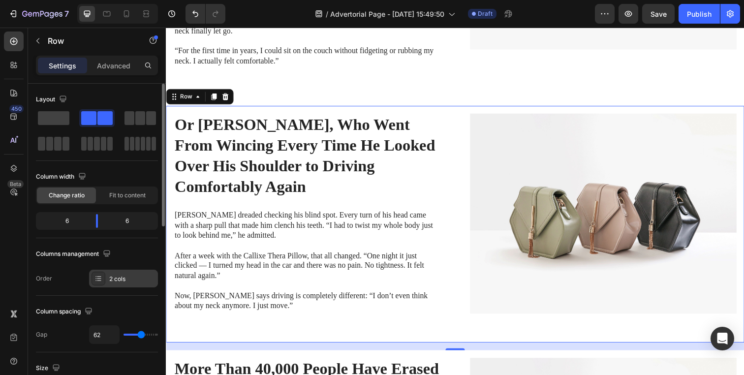
click at [122, 283] on div "2 cols" at bounding box center [132, 279] width 46 height 9
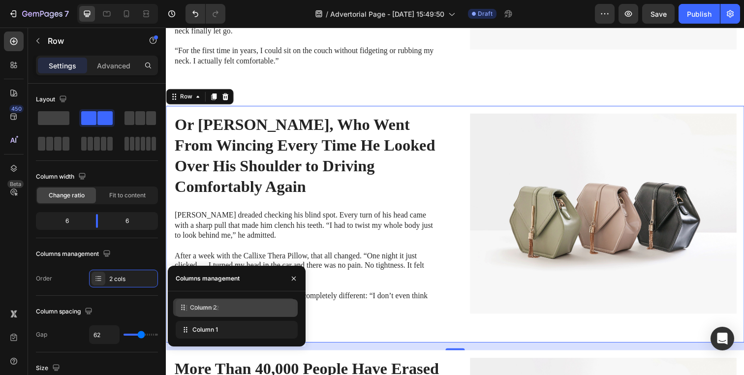
drag, startPoint x: 222, startPoint y: 331, endPoint x: 218, endPoint y: 304, distance: 27.3
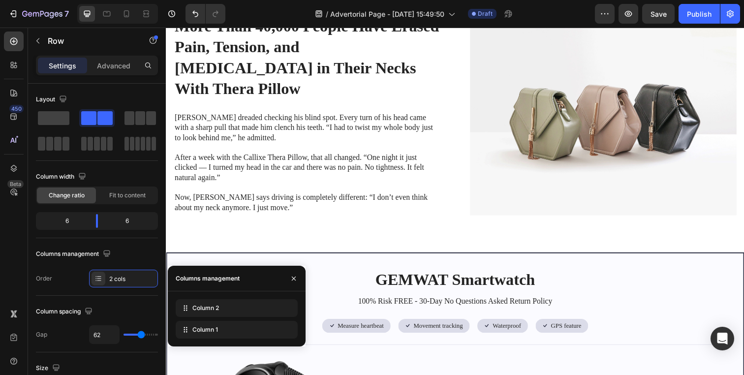
scroll to position [3298, 0]
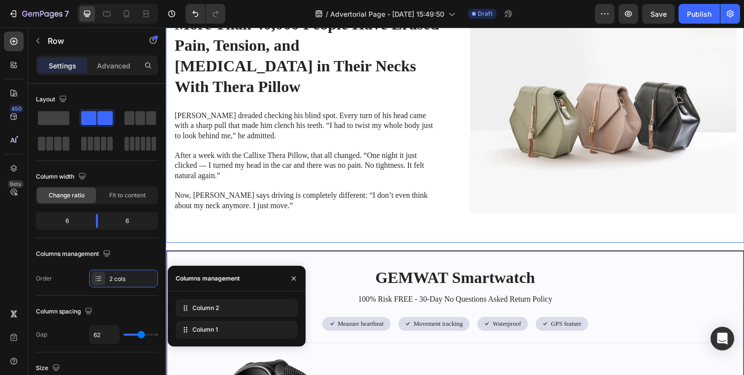
click at [470, 114] on div "More Than 40,000 People Have Erased Pain, Tension, and [MEDICAL_DATA] in Their …" at bounding box center [461, 126] width 590 height 242
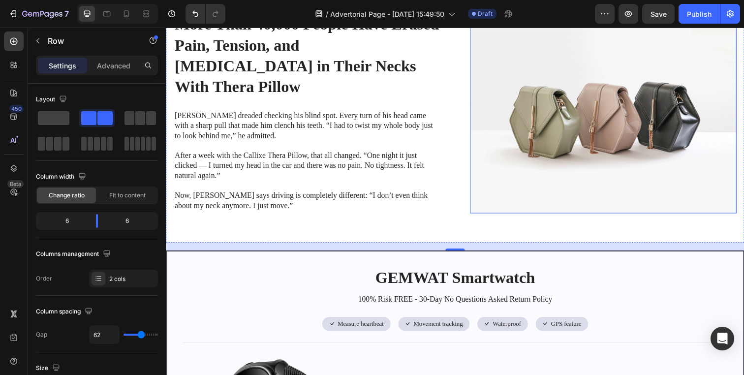
click at [510, 113] on img at bounding box center [612, 115] width 272 height 204
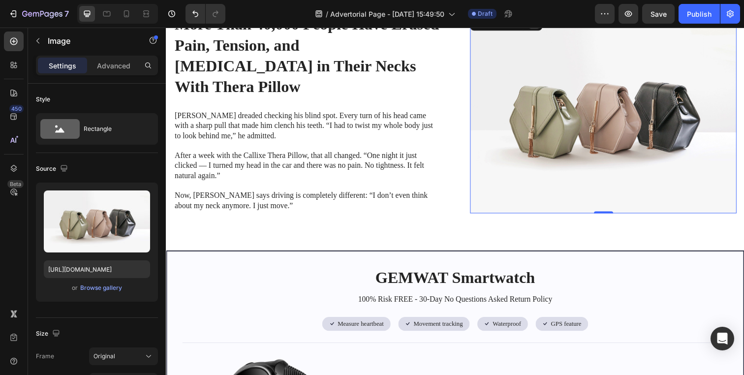
click at [541, 27] on icon at bounding box center [542, 23] width 8 height 8
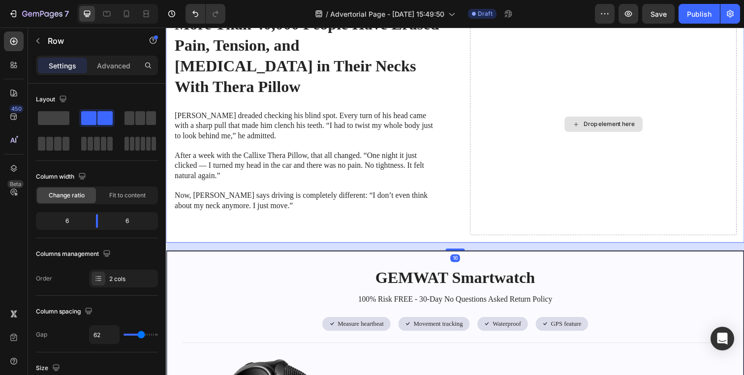
click at [476, 99] on div "Drop element here" at bounding box center [612, 126] width 272 height 226
click at [104, 229] on div "6 6" at bounding box center [97, 221] width 122 height 18
click at [100, 228] on div "6 6" at bounding box center [97, 221] width 122 height 18
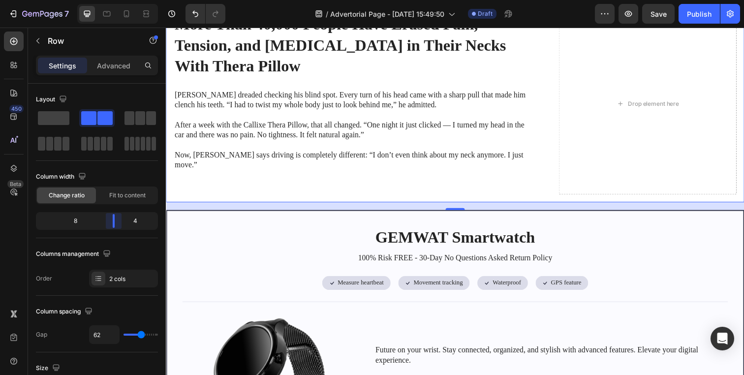
drag, startPoint x: 97, startPoint y: 227, endPoint x: 117, endPoint y: 225, distance: 19.3
click at [117, 0] on body "7 Version history / Advertorial Page - Aug 26, 15:49:50 Draft Preview Save Publ…" at bounding box center [372, 0] width 744 height 0
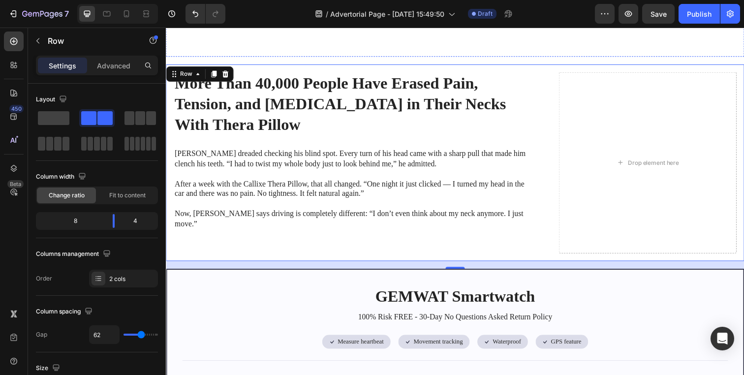
scroll to position [3263, 0]
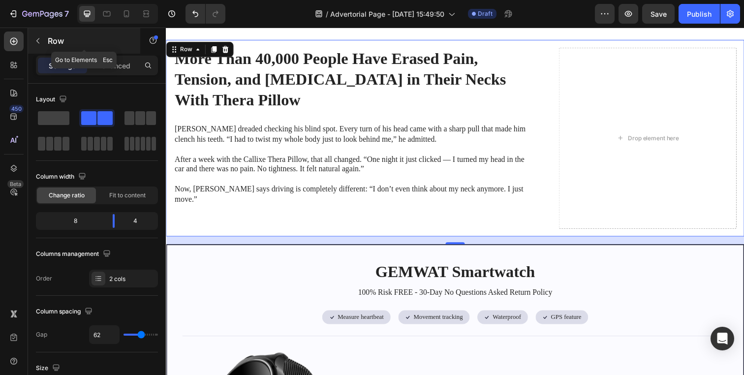
click at [90, 48] on div "Row" at bounding box center [84, 41] width 112 height 26
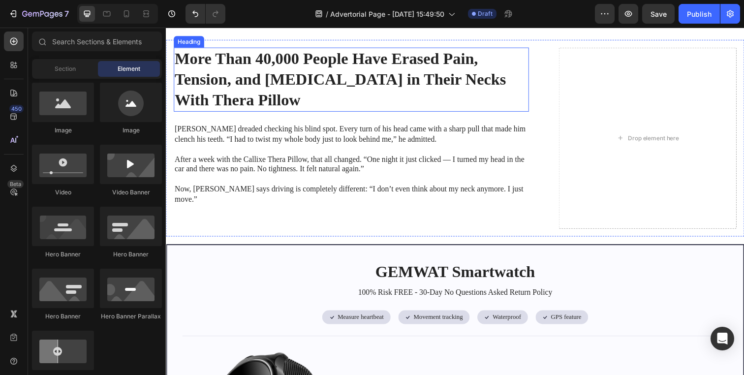
click at [308, 97] on p "More Than 40,000 People Have Erased Pain, Tension, and [MEDICAL_DATA] in Their …" at bounding box center [355, 80] width 361 height 63
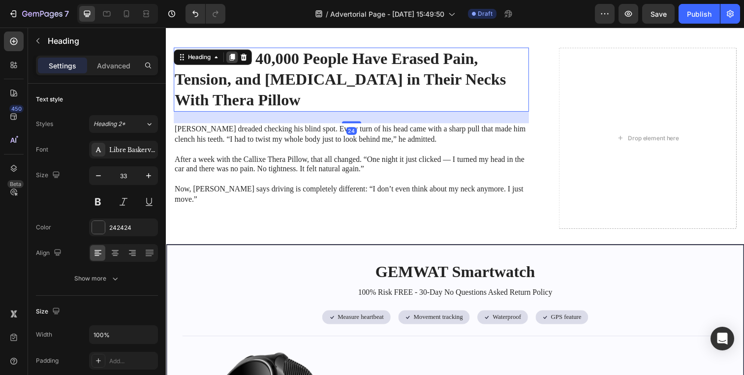
click at [230, 62] on div at bounding box center [233, 58] width 12 height 12
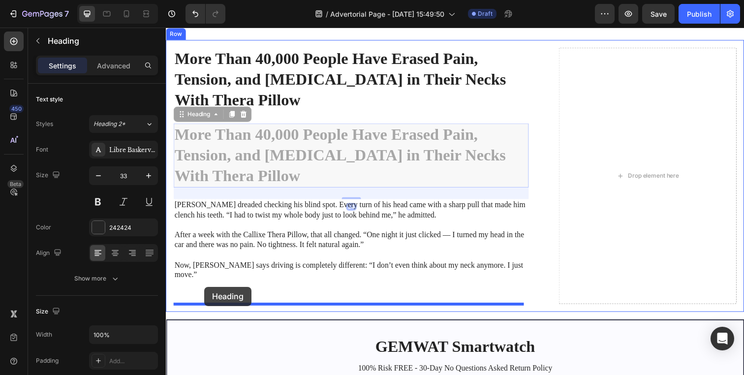
drag, startPoint x: 198, startPoint y: 128, endPoint x: 205, endPoint y: 292, distance: 164.5
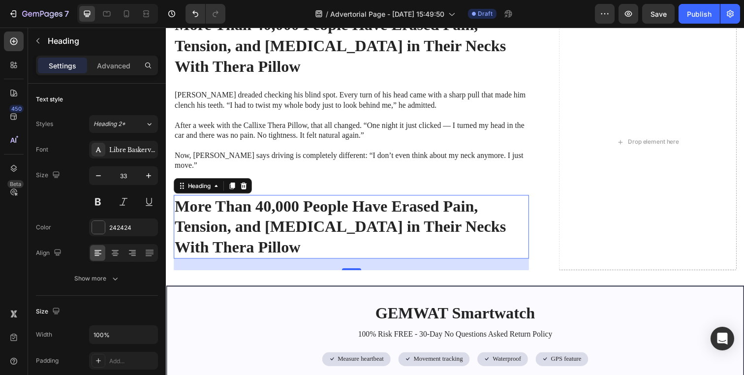
scroll to position [3306, 0]
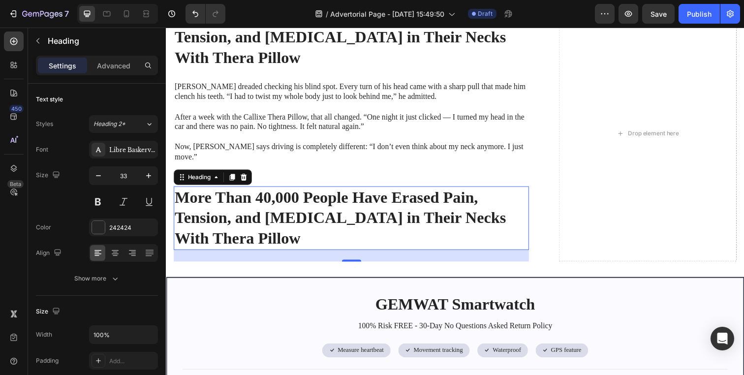
click at [310, 204] on h2 "More Than 40,000 People Have Erased Pain, Tension, and [MEDICAL_DATA] in Their …" at bounding box center [355, 221] width 363 height 65
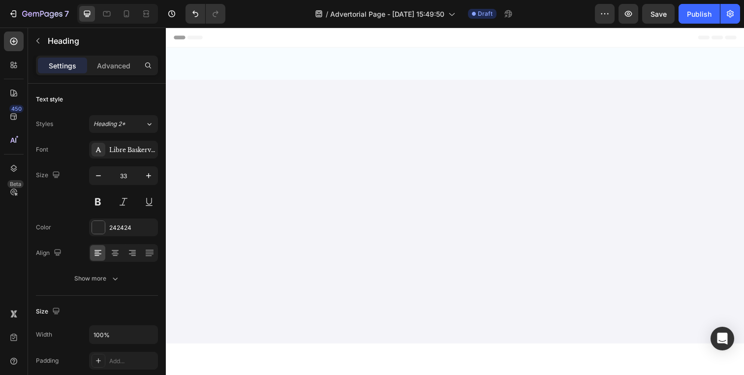
scroll to position [3306, 0]
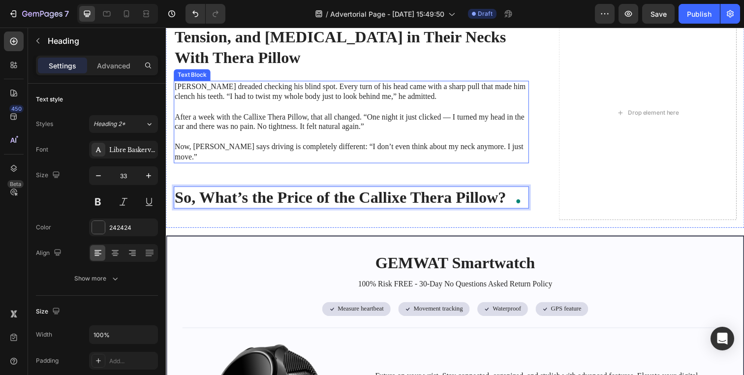
click at [267, 116] on p "After a week with the Callixe Thera Pillow, that all changed. “One night it jus…" at bounding box center [355, 118] width 361 height 31
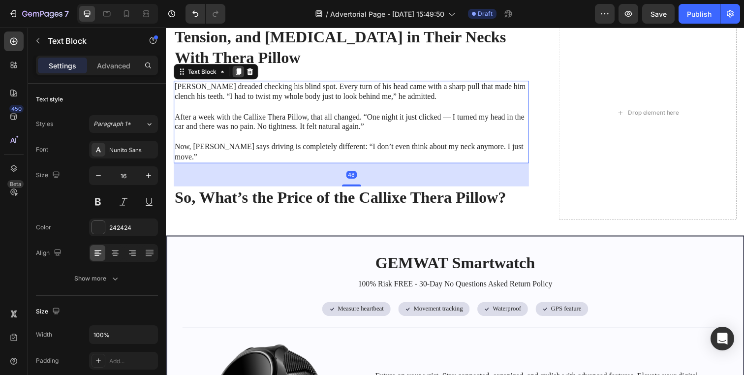
click at [237, 76] on icon at bounding box center [240, 72] width 8 height 8
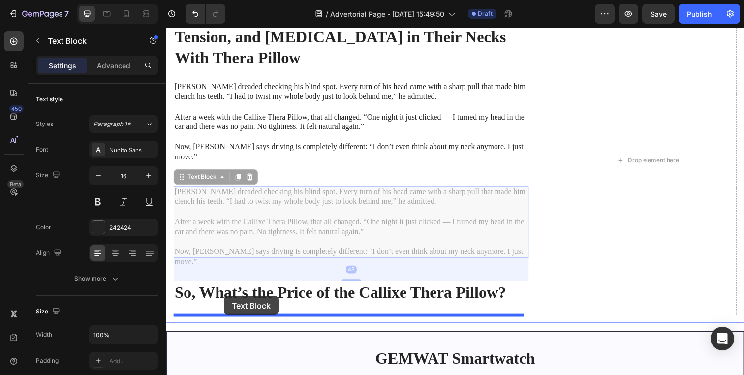
drag, startPoint x: 211, startPoint y: 181, endPoint x: 225, endPoint y: 302, distance: 121.4
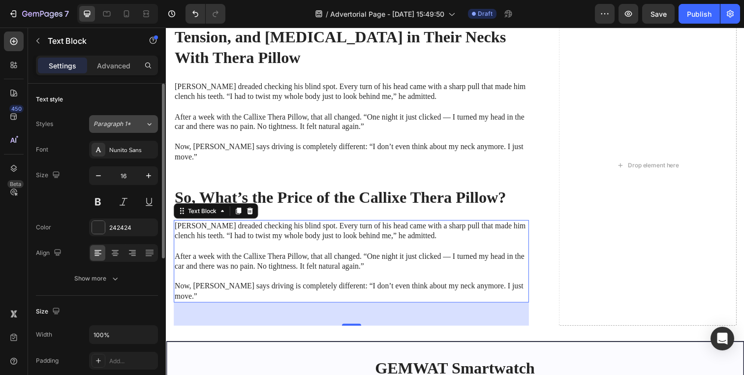
click at [131, 118] on button "Paragraph 1*" at bounding box center [123, 124] width 69 height 18
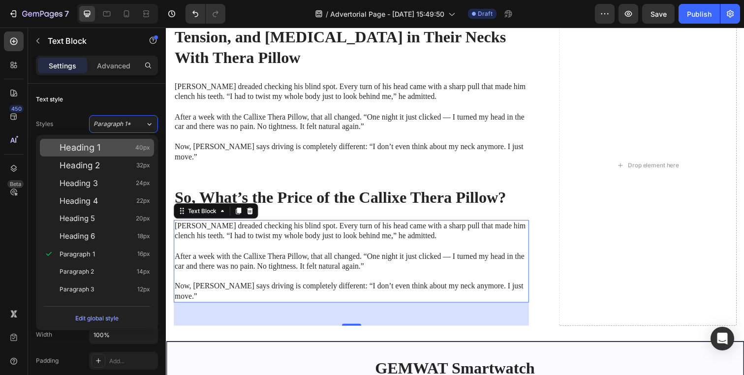
click at [113, 155] on div "Heading 1 40px" at bounding box center [97, 148] width 114 height 18
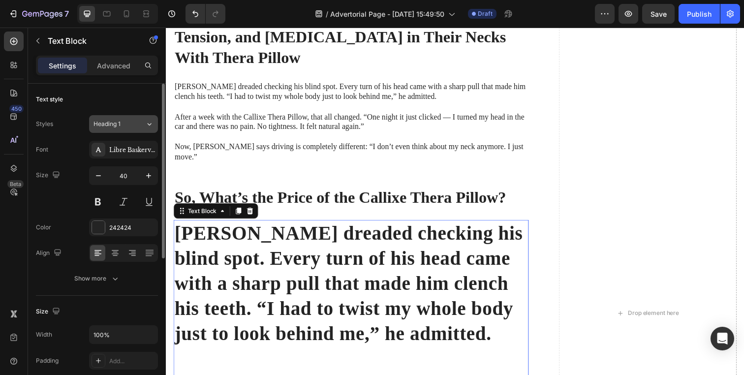
click at [118, 123] on span "Heading 1" at bounding box center [106, 124] width 27 height 9
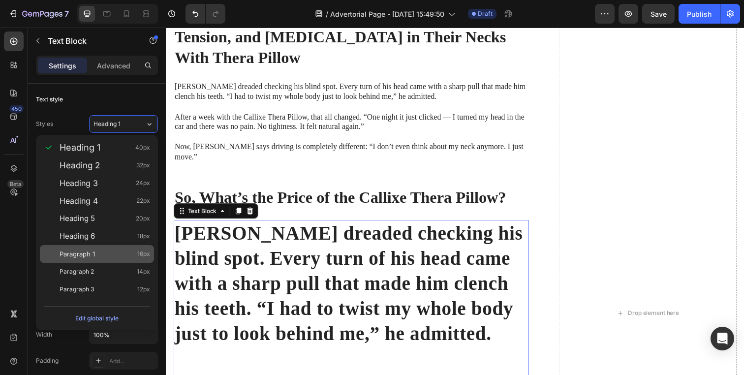
click at [112, 250] on div "Paragraph 1 16px" at bounding box center [105, 254] width 91 height 10
type input "16"
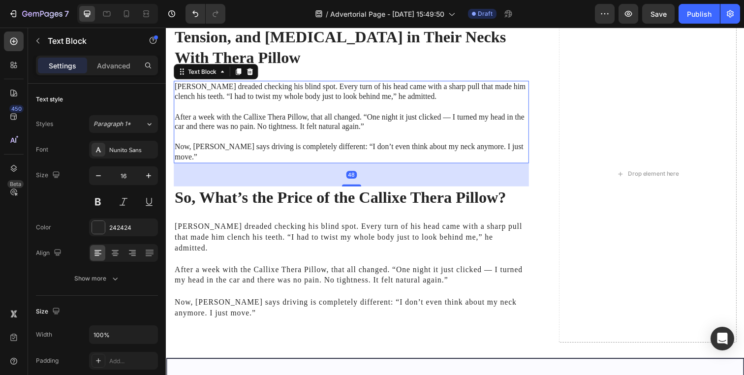
click at [245, 152] on p "Now, [PERSON_NAME] says driving is completely different: “I don’t even think ab…" at bounding box center [355, 149] width 361 height 31
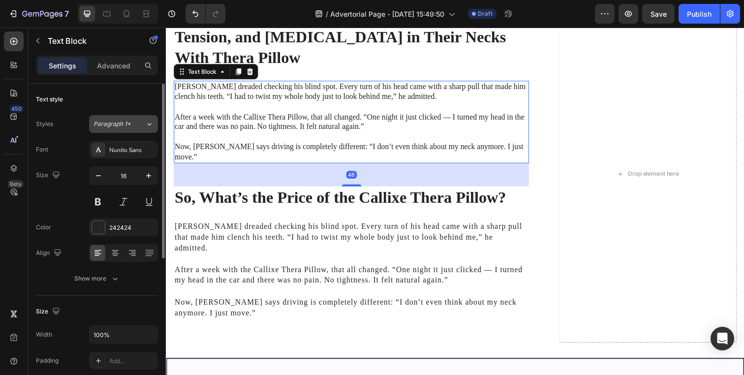
click at [111, 116] on button "Paragraph 1*" at bounding box center [123, 124] width 69 height 18
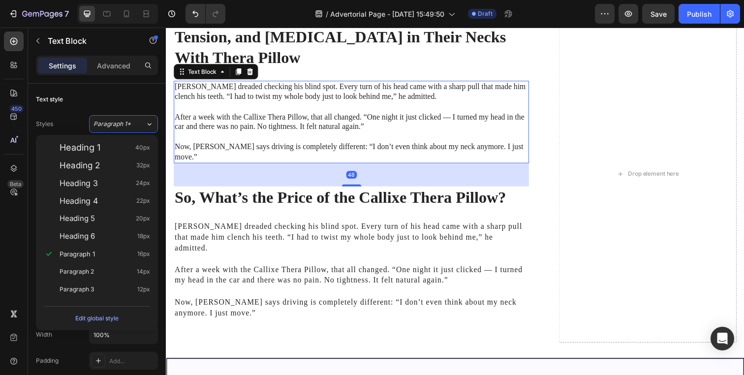
click at [111, 136] on div "Heading 1 40px Heading 2 32px Heading 3 24px Heading 4 22px Heading 5 20px Head…" at bounding box center [97, 218] width 122 height 167
click at [114, 141] on div "Heading 1 40px" at bounding box center [97, 148] width 114 height 18
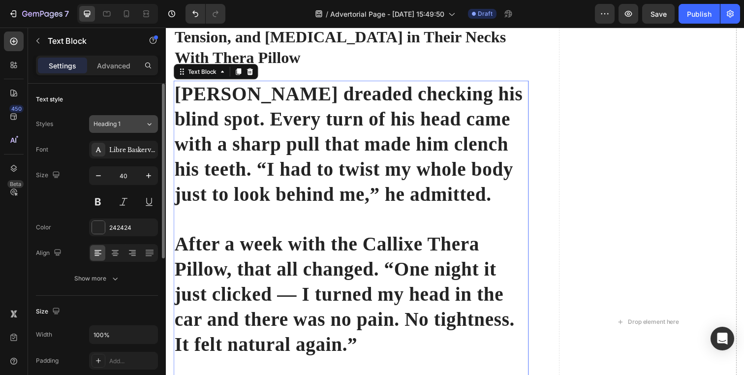
click at [118, 122] on span "Heading 1" at bounding box center [106, 124] width 27 height 9
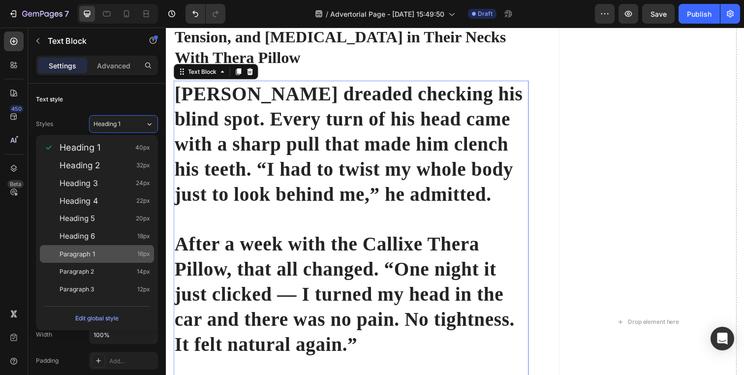
click at [112, 249] on div "Paragraph 1 16px" at bounding box center [105, 254] width 91 height 10
type input "16"
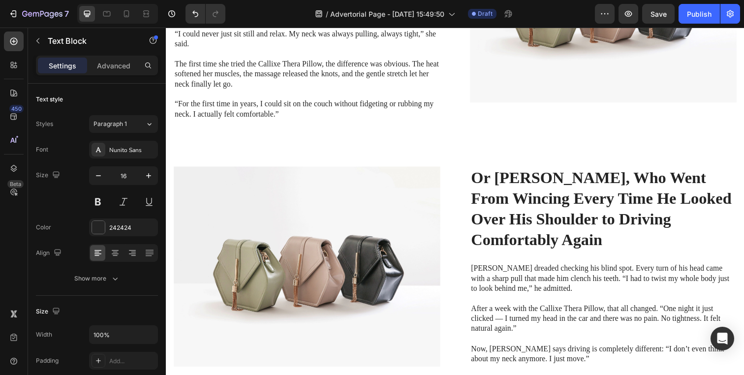
scroll to position [2885, 0]
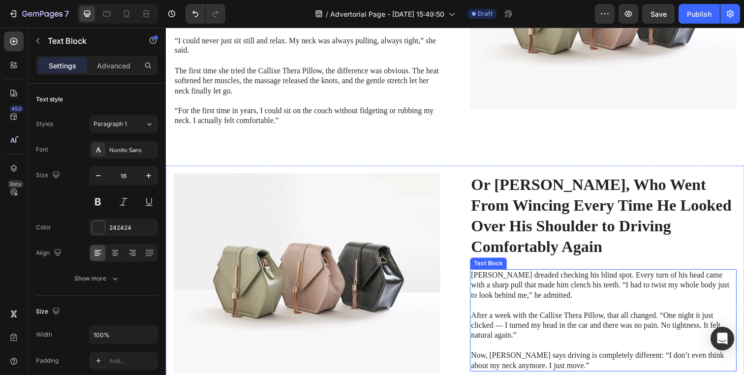
click at [499, 295] on p "[PERSON_NAME] dreaded checking his blind spot. Every turn of his head came with…" at bounding box center [612, 290] width 270 height 31
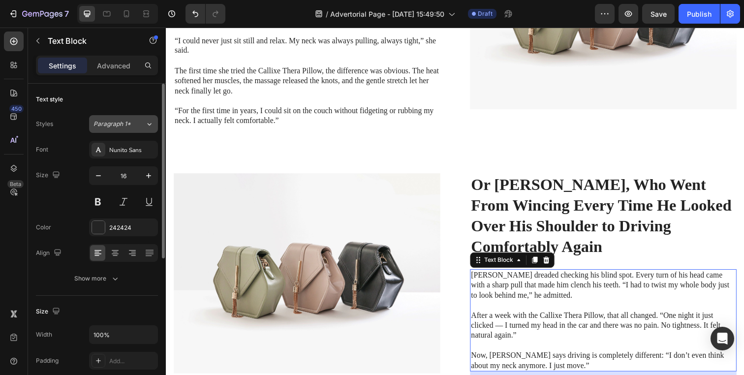
click at [129, 126] on span "Paragraph 1*" at bounding box center [111, 124] width 37 height 9
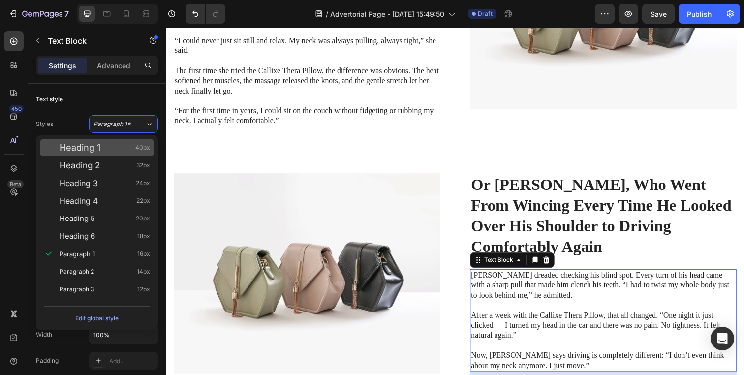
click at [115, 149] on div "Heading 1 40px" at bounding box center [105, 148] width 91 height 10
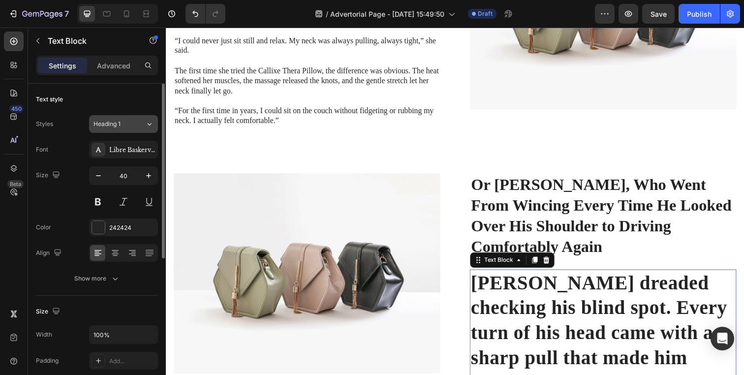
click at [117, 126] on span "Heading 1" at bounding box center [106, 124] width 27 height 9
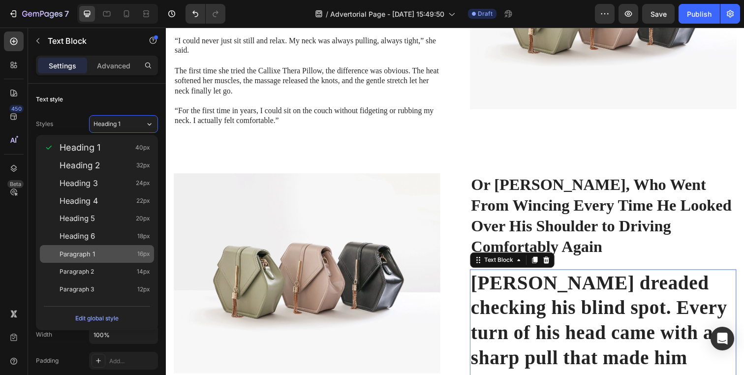
click at [114, 250] on div "Paragraph 1 16px" at bounding box center [105, 254] width 91 height 10
type input "16"
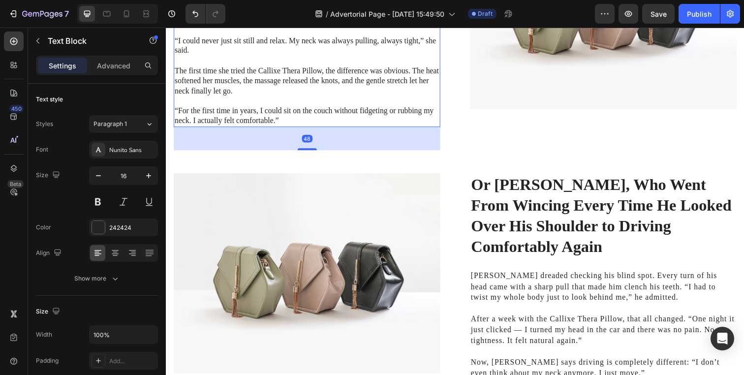
click at [254, 114] on p "⁠⁠⁠⁠⁠⁠⁠ “For the first time in years, I could sit on the couch without fidgetin…" at bounding box center [310, 112] width 270 height 31
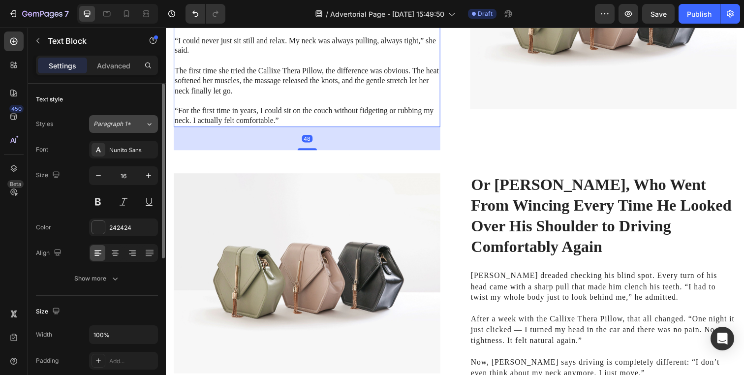
click at [132, 117] on button "Paragraph 1*" at bounding box center [123, 124] width 69 height 18
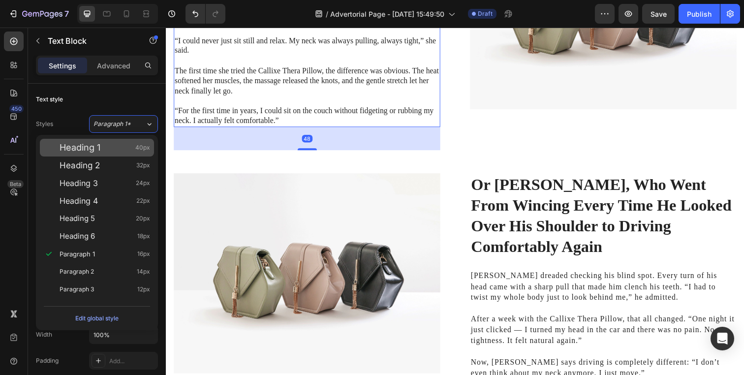
click at [128, 149] on div "Heading 1 40px" at bounding box center [105, 148] width 91 height 10
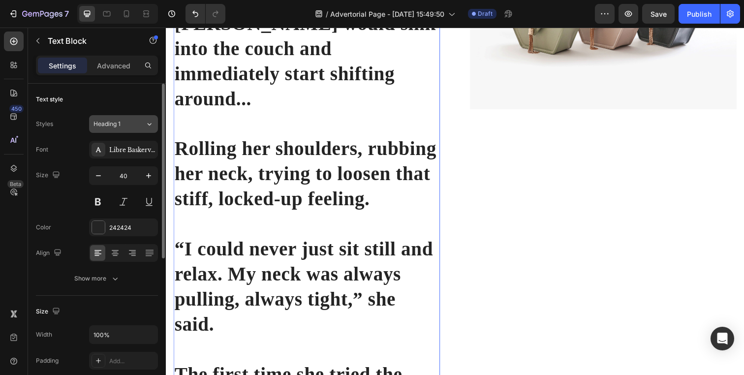
scroll to position [2983, 0]
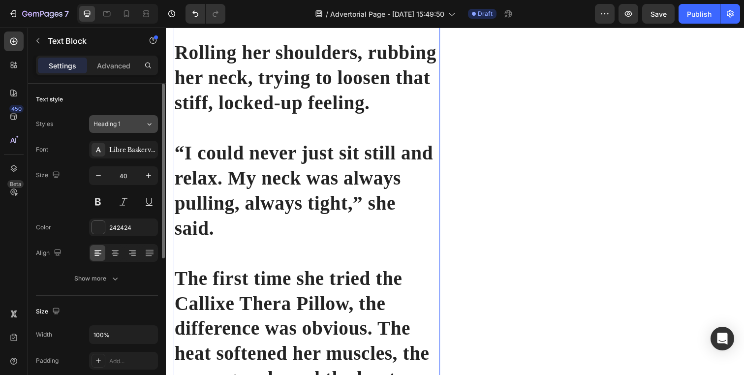
click at [133, 120] on div "Heading 1" at bounding box center [113, 124] width 40 height 9
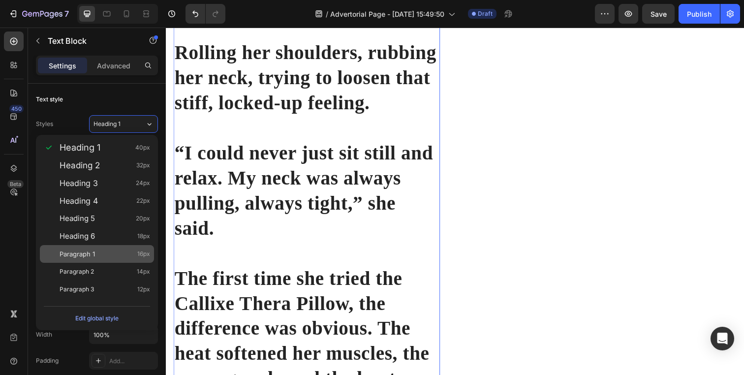
click at [105, 257] on div "Paragraph 1 16px" at bounding box center [105, 254] width 91 height 10
type input "16"
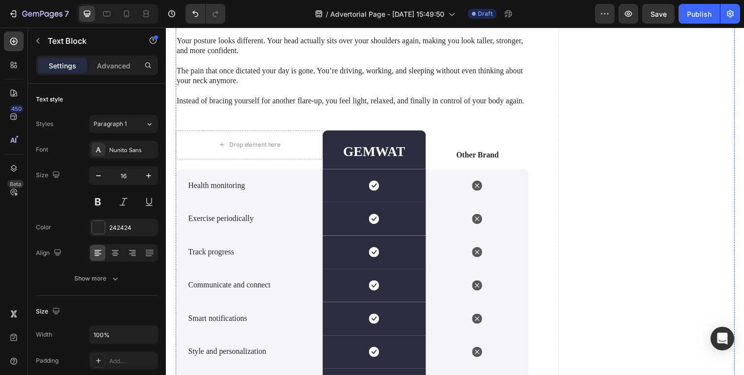
scroll to position [1999, 0]
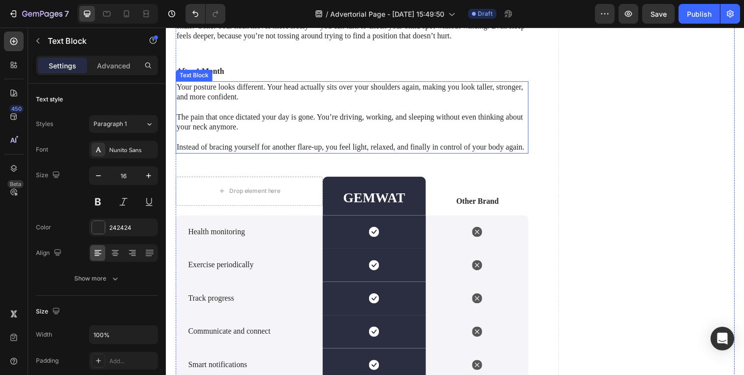
click at [309, 155] on p "Instead of bracing yourself for another flare-up, you feel light, relaxed, and …" at bounding box center [356, 144] width 358 height 21
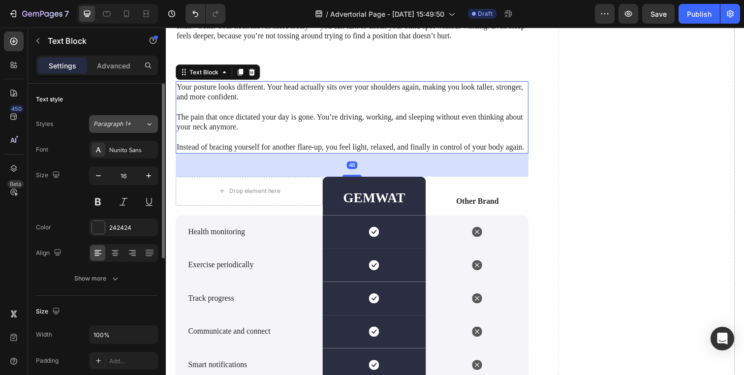
click at [137, 121] on div "Paragraph 1*" at bounding box center [119, 124] width 52 height 9
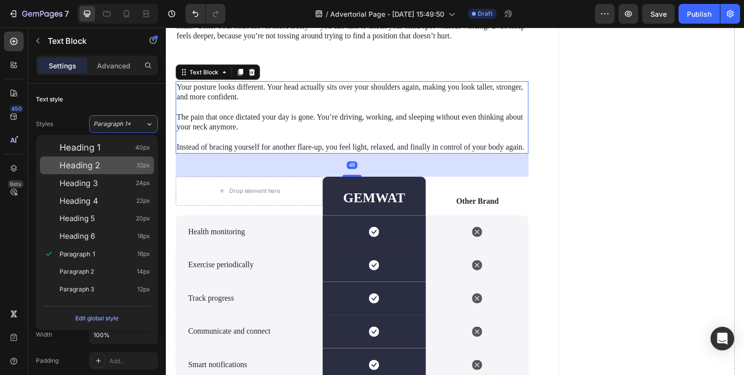
click at [129, 159] on div "Heading 2 32px" at bounding box center [97, 165] width 114 height 18
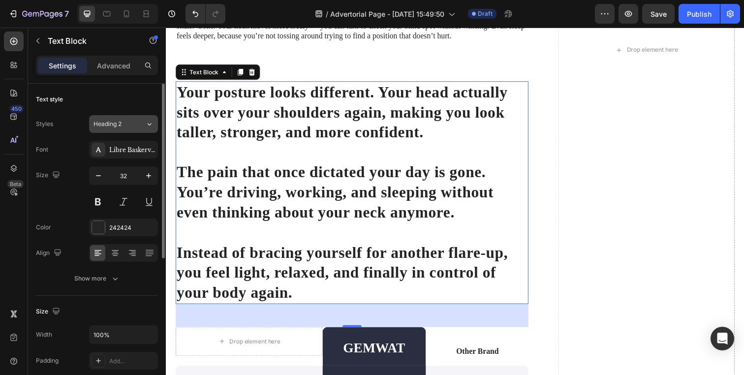
click at [129, 124] on div "Heading 2" at bounding box center [113, 124] width 40 height 9
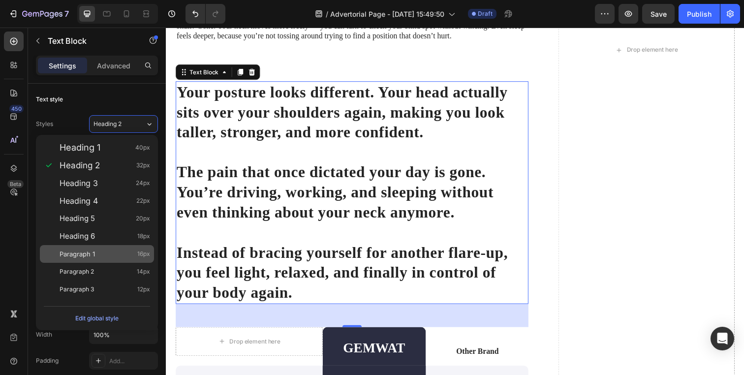
click at [127, 248] on div "Paragraph 1 16px" at bounding box center [97, 254] width 114 height 18
type input "16"
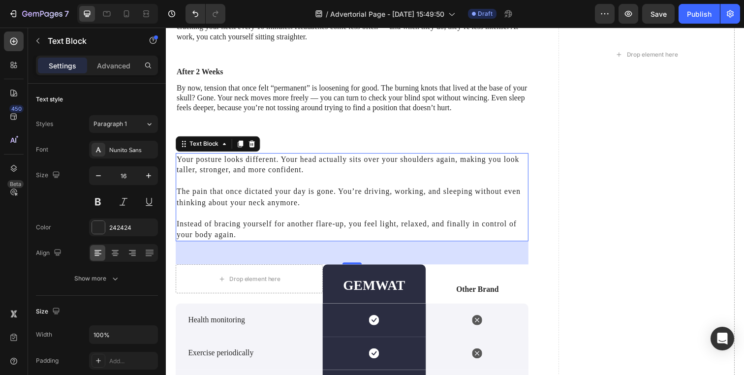
scroll to position [1897, 0]
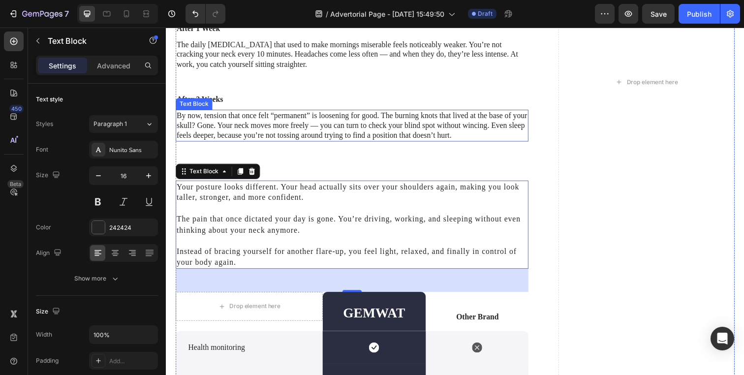
click at [315, 143] on p "By now, tension that once felt “permanent” is loosening for good. The burning k…" at bounding box center [356, 127] width 358 height 31
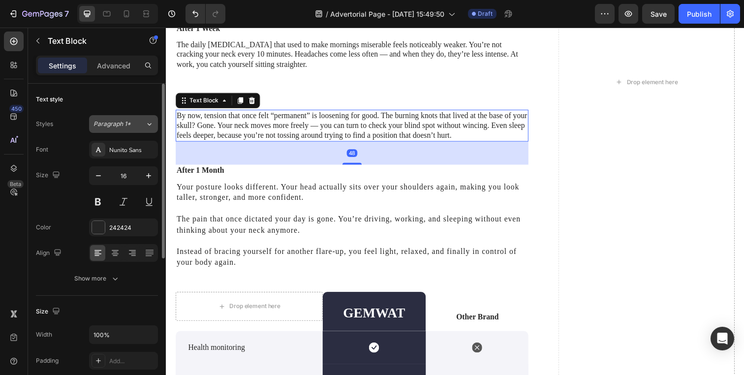
click at [122, 124] on span "Paragraph 1*" at bounding box center [111, 124] width 37 height 9
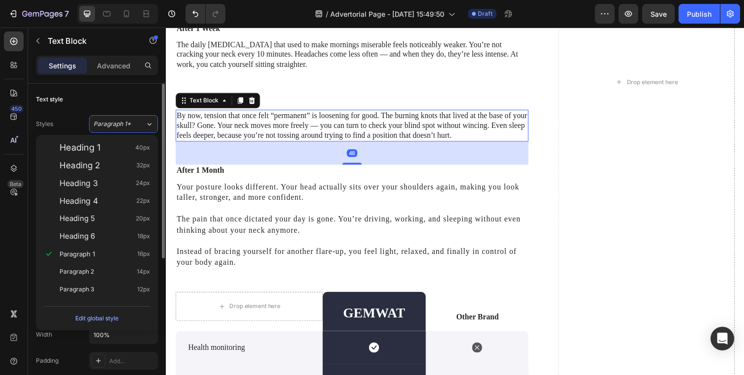
click at [122, 148] on div "Heading 1 40px" at bounding box center [105, 148] width 91 height 10
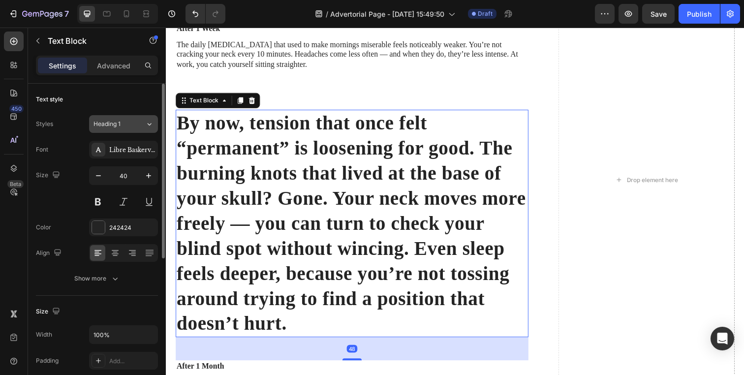
click at [124, 121] on div "Heading 1" at bounding box center [113, 124] width 40 height 9
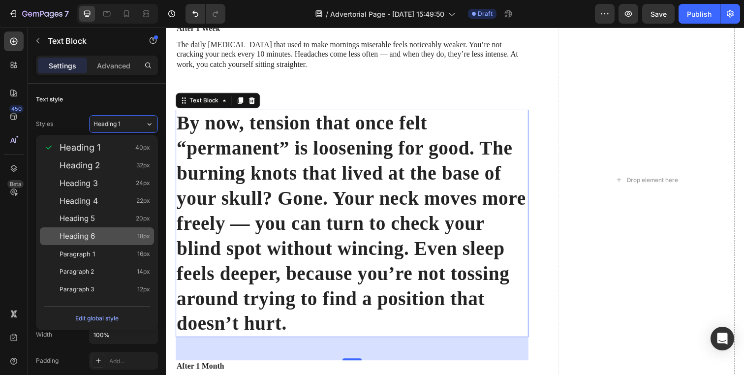
click at [119, 236] on div "Heading 6 18px" at bounding box center [105, 236] width 91 height 10
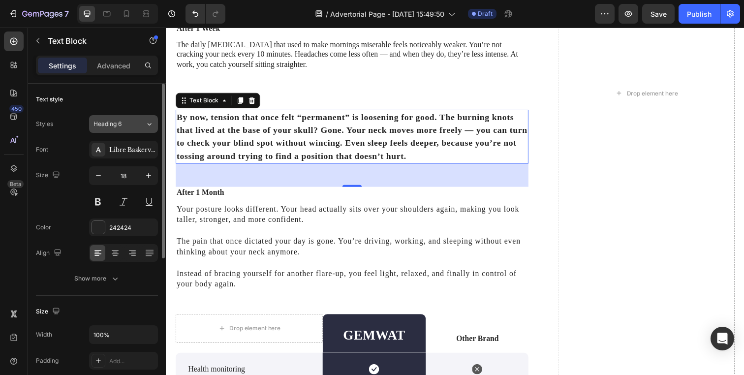
click at [117, 130] on button "Heading 6" at bounding box center [123, 124] width 69 height 18
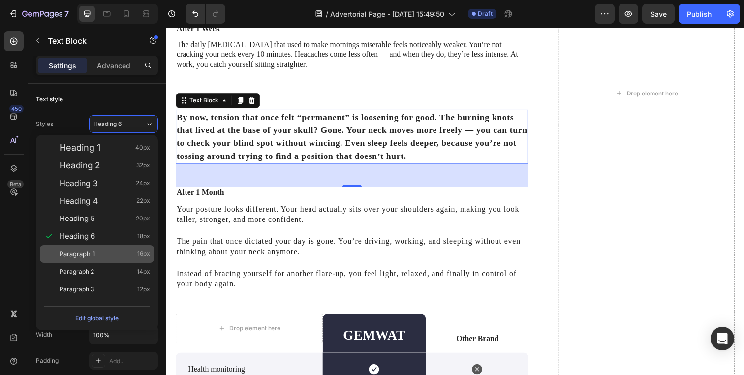
click at [109, 253] on div "Paragraph 1 16px" at bounding box center [105, 254] width 91 height 10
type input "16"
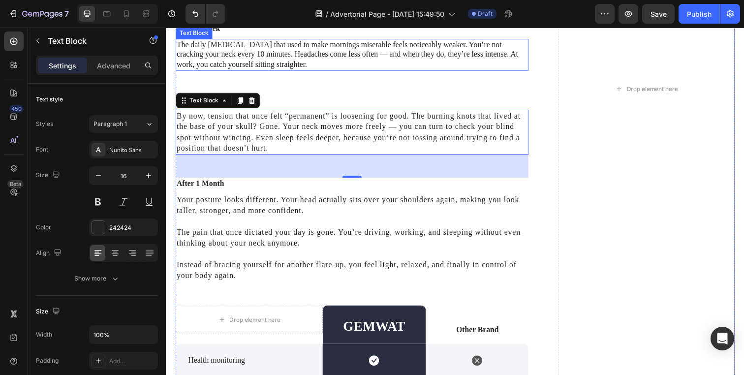
click at [234, 70] on p "The daily [MEDICAL_DATA] that used to make mornings miserable feels noticeably …" at bounding box center [356, 55] width 358 height 31
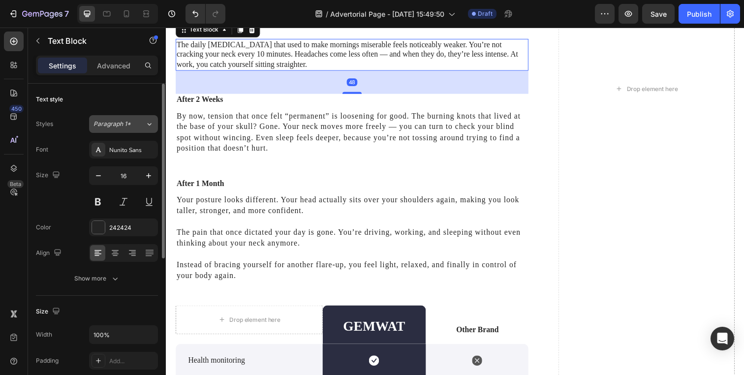
click at [117, 127] on span "Paragraph 1*" at bounding box center [111, 124] width 37 height 9
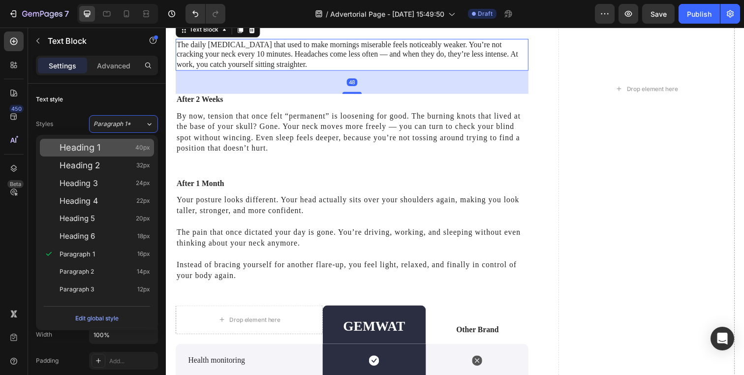
click at [112, 146] on div "Heading 1 40px" at bounding box center [105, 148] width 91 height 10
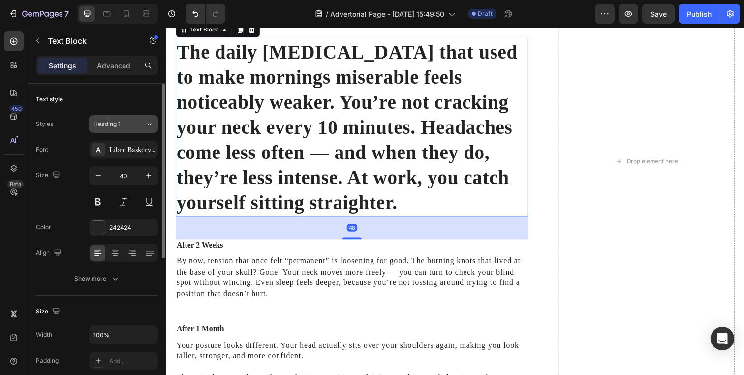
click at [125, 117] on button "Heading 1" at bounding box center [123, 124] width 69 height 18
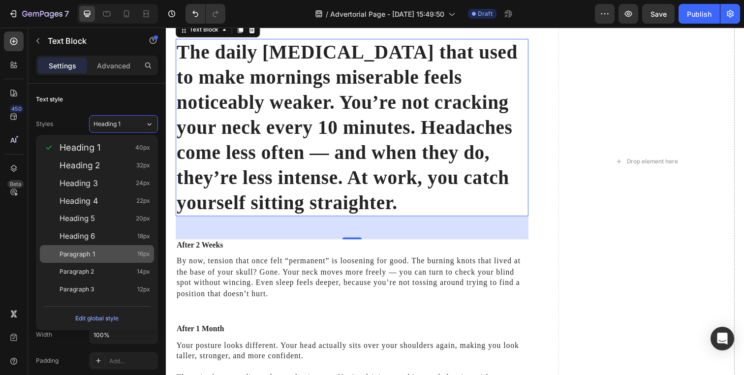
click at [111, 256] on div "Paragraph 1 16px" at bounding box center [105, 254] width 91 height 10
type input "16"
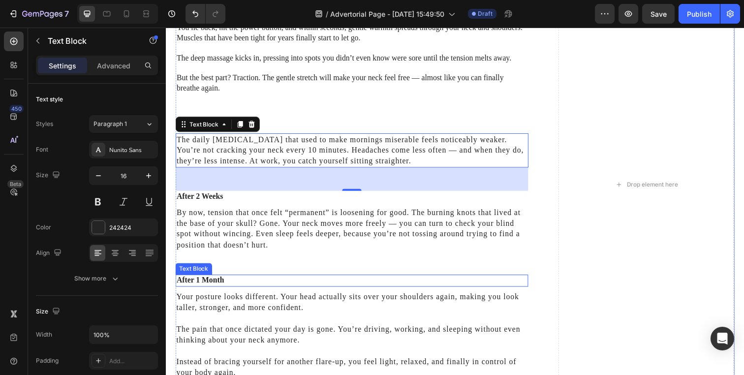
scroll to position [1647, 0]
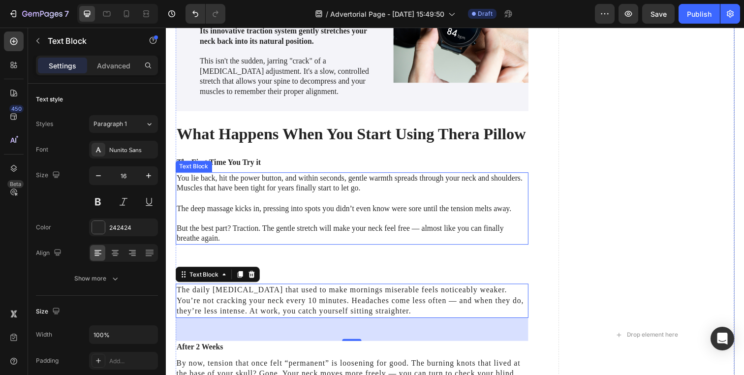
click at [245, 207] on p "You lie back, hit the power button, and within seconds, gentle warmth spreads t…" at bounding box center [356, 191] width 358 height 31
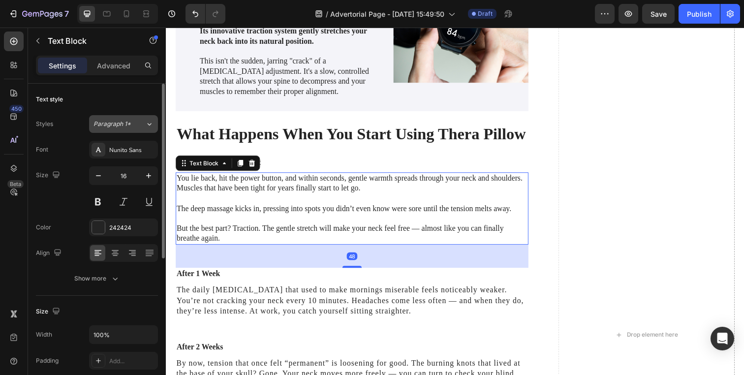
click at [130, 125] on div "Paragraph 1*" at bounding box center [113, 124] width 40 height 9
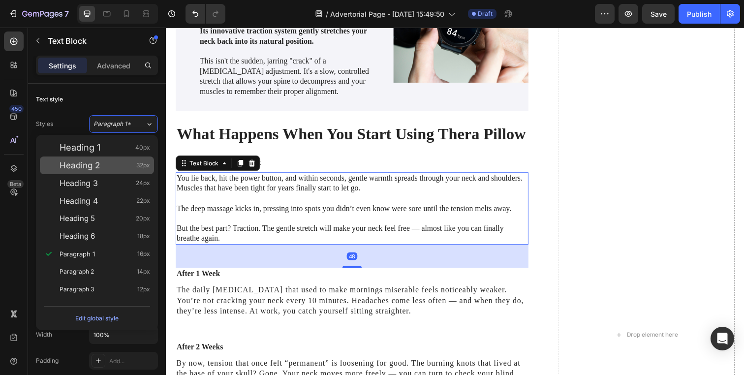
click at [128, 160] on div "Heading 2 32px" at bounding box center [97, 165] width 114 height 18
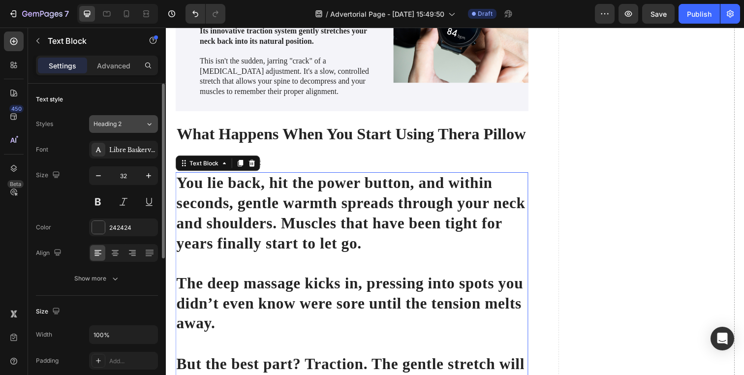
click at [128, 121] on div "Heading 2" at bounding box center [113, 124] width 40 height 9
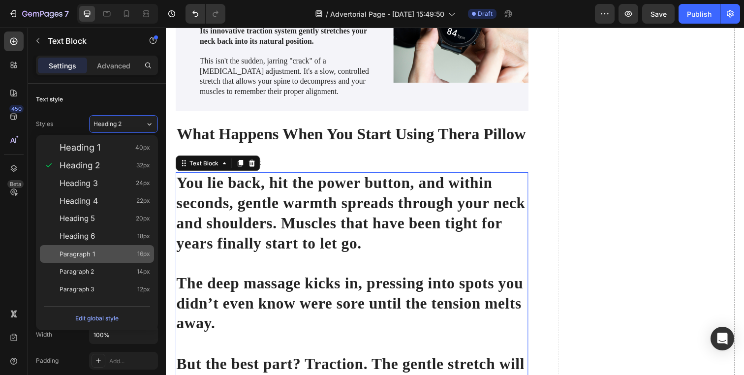
click at [125, 258] on div "Paragraph 1 16px" at bounding box center [105, 254] width 91 height 10
type input "16"
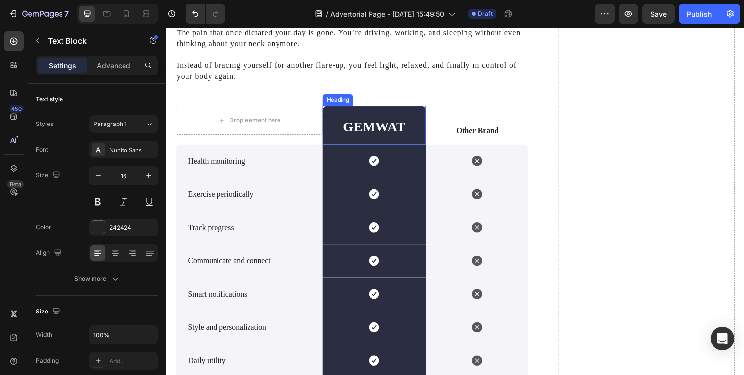
scroll to position [2109, 0]
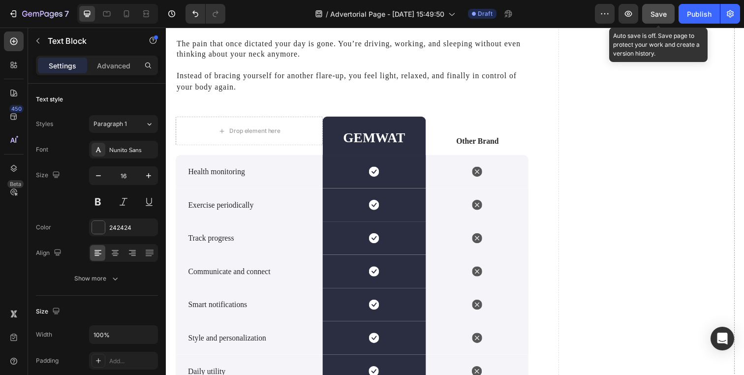
click at [648, 18] on button "Save" at bounding box center [658, 14] width 32 height 20
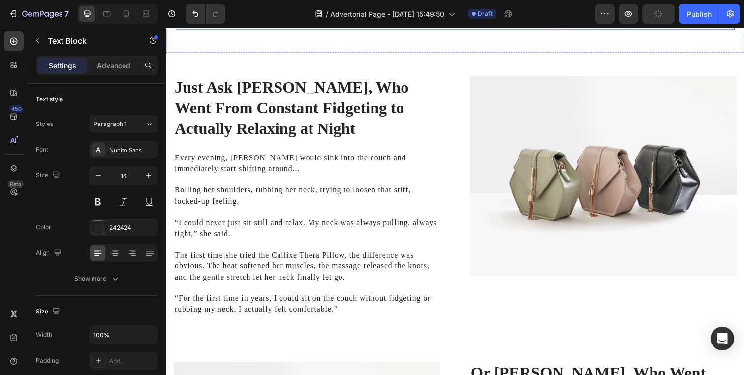
scroll to position [2656, 0]
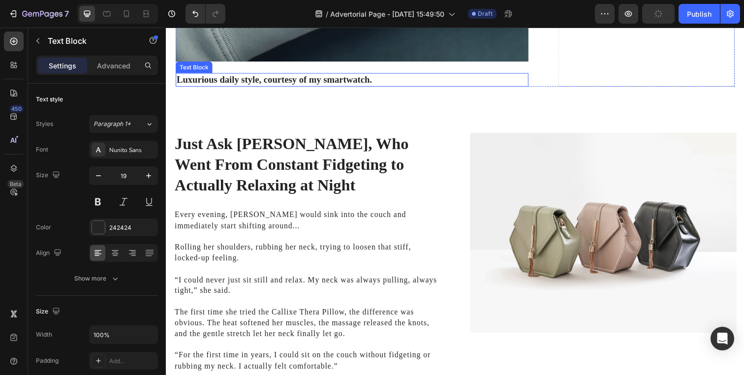
click at [427, 87] on p "Luxurious daily style, courtesy of my smartwatch." at bounding box center [356, 81] width 358 height 12
click at [253, 68] on icon at bounding box center [253, 64] width 6 height 7
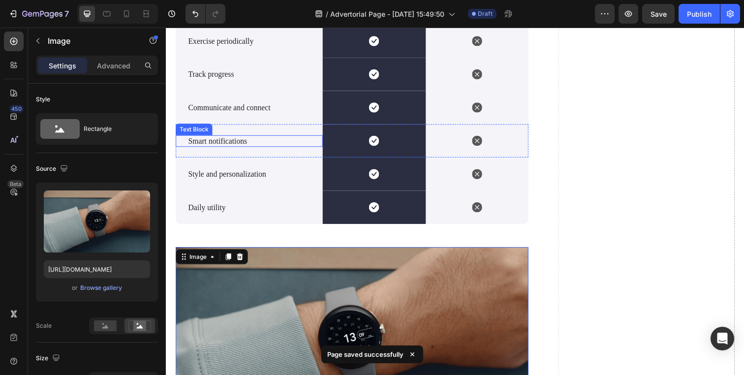
scroll to position [2275, 0]
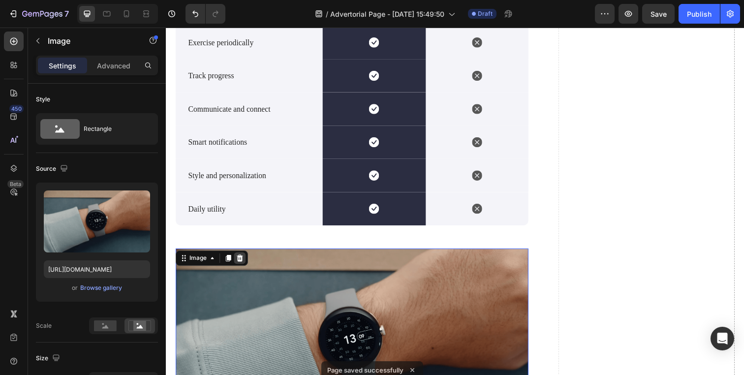
click at [242, 266] on icon at bounding box center [241, 262] width 6 height 7
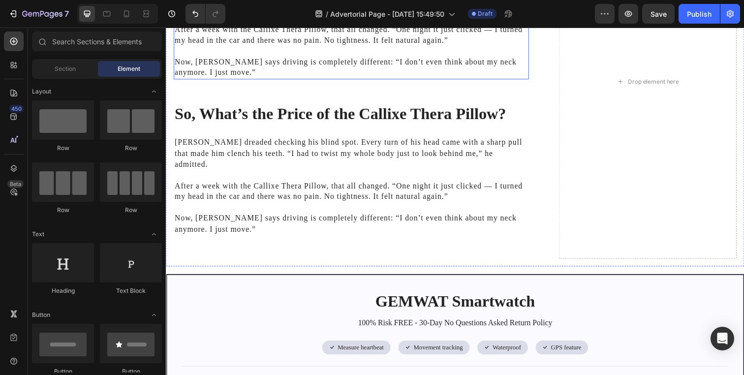
scroll to position [3288, 0]
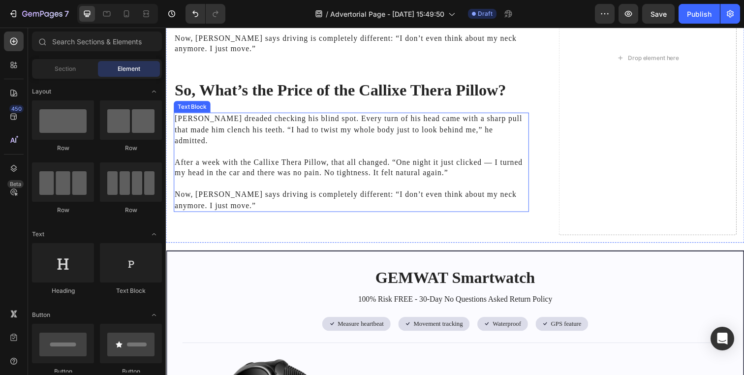
click at [268, 124] on p "[PERSON_NAME] dreaded checking his blind spot. Every turn of his head came with…" at bounding box center [355, 131] width 361 height 33
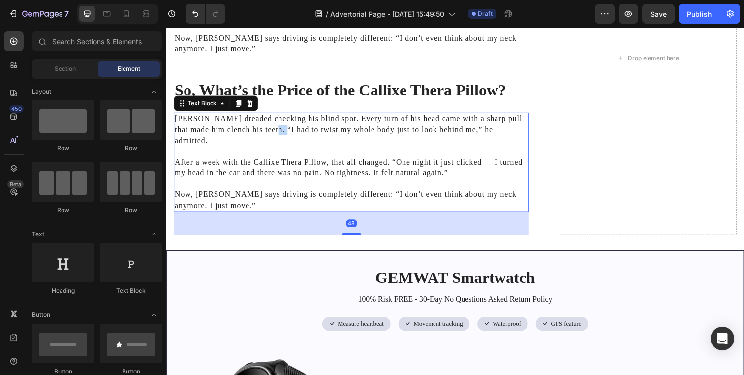
click at [268, 124] on p "[PERSON_NAME] dreaded checking his blind spot. Every turn of his head came with…" at bounding box center [355, 131] width 361 height 33
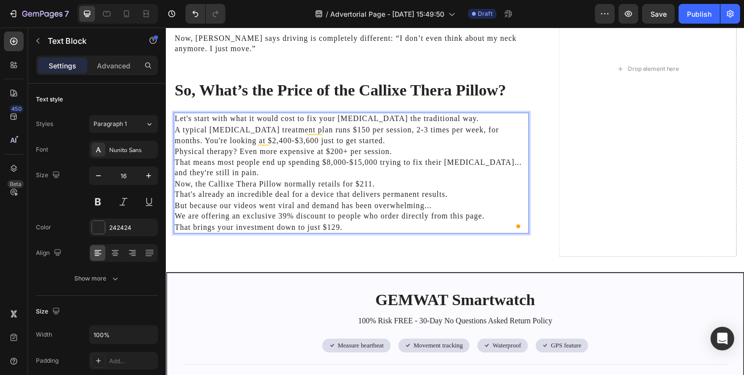
click at [493, 115] on p "Let's start with what it would cost to fix your forward head posture the tradit…" at bounding box center [355, 175] width 361 height 121
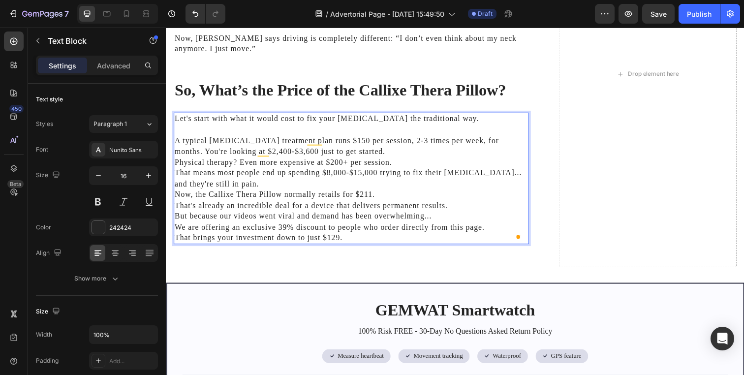
click at [467, 144] on p "⁠⁠⁠⁠⁠⁠⁠ A typical chiropractic treatment plan runs $150 per session, 2-3 times …" at bounding box center [355, 186] width 361 height 121
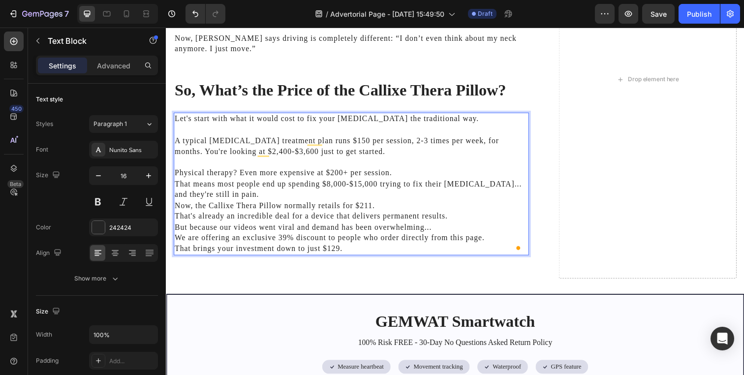
click at [450, 159] on p "⁠⁠⁠⁠⁠⁠⁠ Physical therapy? Even more expensive at $200+ per session. That means …" at bounding box center [355, 208] width 361 height 99
click at [440, 172] on p "⁠⁠⁠⁠⁠⁠⁠ Physical therapy? Even more expensive at $200+ per session. That means …" at bounding box center [355, 208] width 361 height 99
click at [440, 165] on p "Physical therapy? Even more expensive at $200+ per session. That means most peo…" at bounding box center [355, 208] width 361 height 99
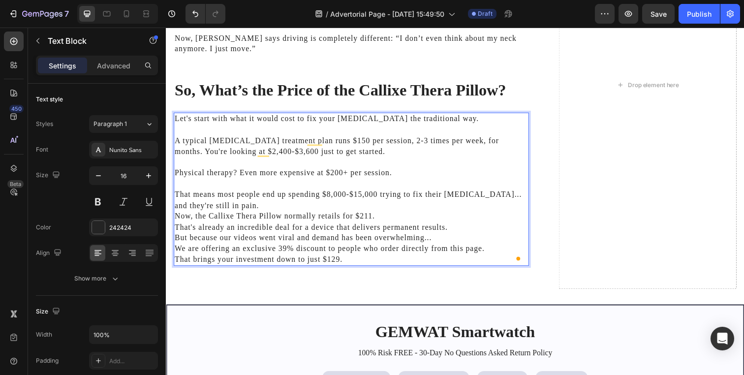
click at [411, 190] on p "⁠⁠⁠⁠⁠⁠⁠ That means most people end up spending $8,000-$15,000 trying to fix the…" at bounding box center [355, 226] width 361 height 88
click at [402, 200] on p "That means most people end up spending $8,000-$15,000 trying to fix their neck …" at bounding box center [355, 226] width 361 height 88
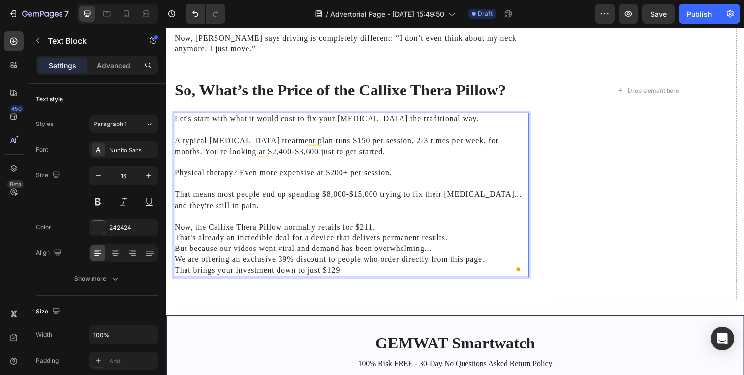
click at [402, 218] on p "⁠⁠⁠⁠⁠⁠⁠ Now, the Callixe Thera Pillow normally retails for $211. That's already…" at bounding box center [355, 248] width 361 height 66
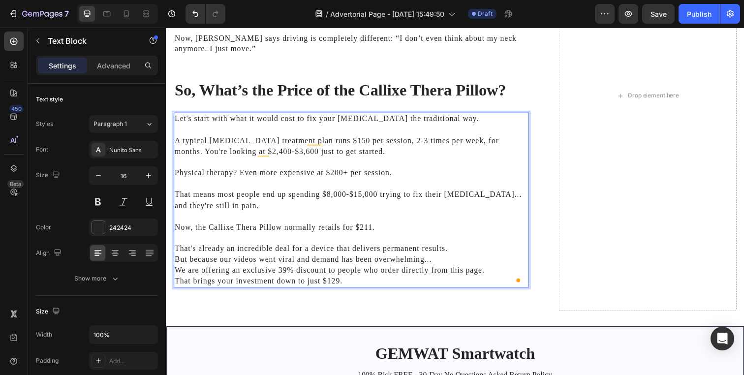
click at [469, 240] on p "⁠⁠⁠⁠⁠⁠⁠ That's already an incredible deal for a device that delivers permanent …" at bounding box center [355, 264] width 361 height 55
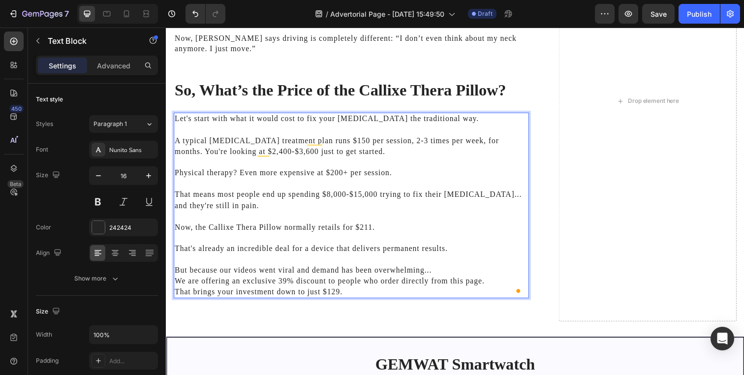
click at [460, 261] on p "⁠⁠⁠⁠⁠⁠⁠ But because our videos went viral and demand has been overwhelming... W…" at bounding box center [355, 281] width 361 height 44
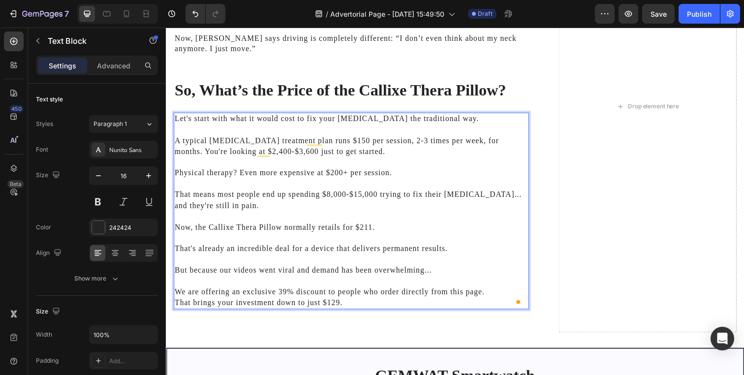
click at [491, 287] on p "⁠⁠⁠⁠⁠⁠⁠ We are offering an exclusive 39% discount to people who order directly …" at bounding box center [355, 297] width 361 height 33
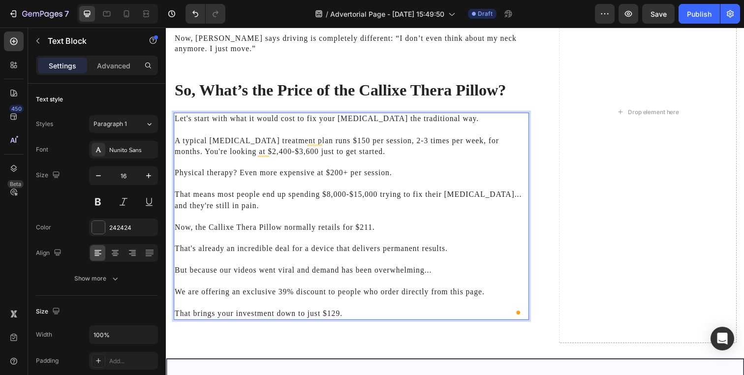
click at [374, 223] on p "Now, the Callixe Thera Pillow normally retails for $211." at bounding box center [355, 226] width 361 height 22
click at [340, 310] on p "That brings your investment down to just $129." at bounding box center [355, 314] width 361 height 22
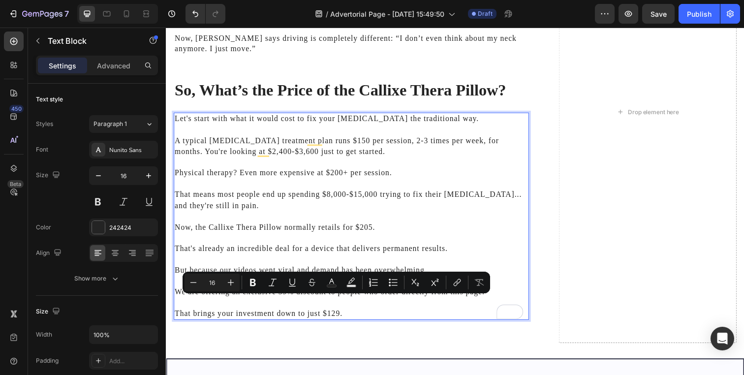
click at [363, 303] on p "That brings your investment down to just $129." at bounding box center [355, 314] width 361 height 22
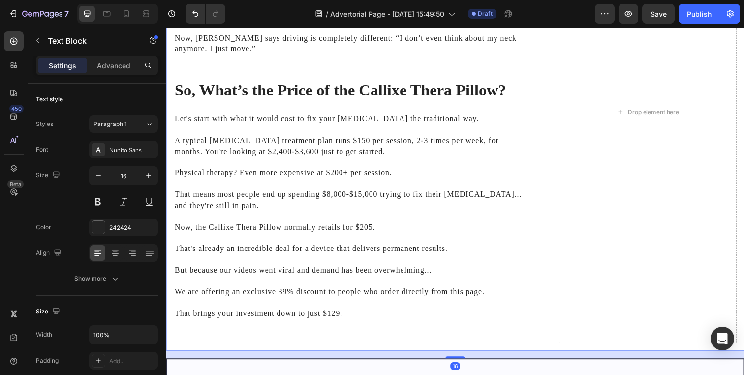
click at [354, 329] on div "More Than 40,000 People Have Erased Pain, Tension, and Stiffness in Their Necks…" at bounding box center [355, 113] width 363 height 472
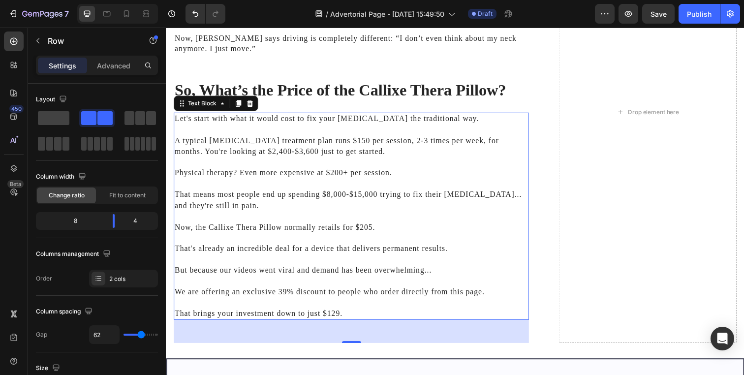
click at [183, 184] on p "That means most people end up spending $8,000-$15,000 trying to fix their [MEDI…" at bounding box center [355, 198] width 361 height 33
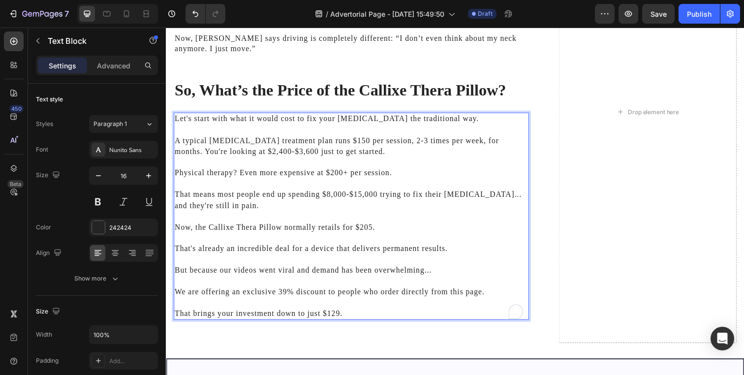
click at [184, 184] on p "That means most people end up spending $8,000-$15,000 trying to fix their [MEDI…" at bounding box center [355, 198] width 361 height 33
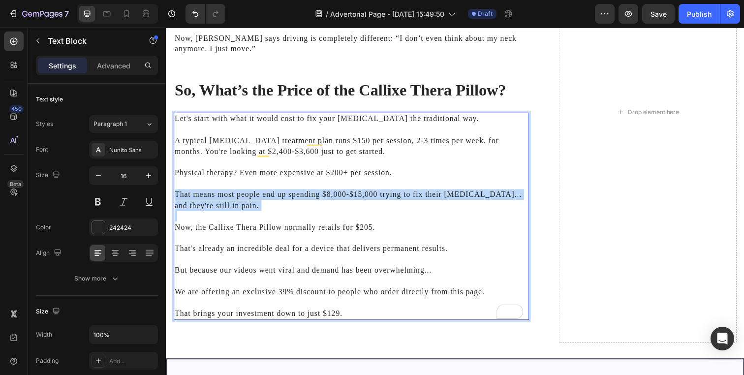
drag, startPoint x: 184, startPoint y: 184, endPoint x: 244, endPoint y: 199, distance: 62.3
click at [244, 199] on p "That means most people end up spending $8,000-$15,000 trying to fix their [MEDI…" at bounding box center [355, 198] width 361 height 33
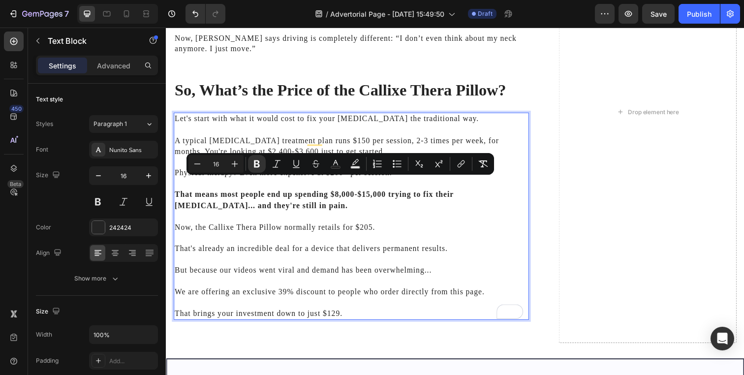
click at [355, 303] on p "That brings your investment down to just $129." at bounding box center [355, 314] width 361 height 22
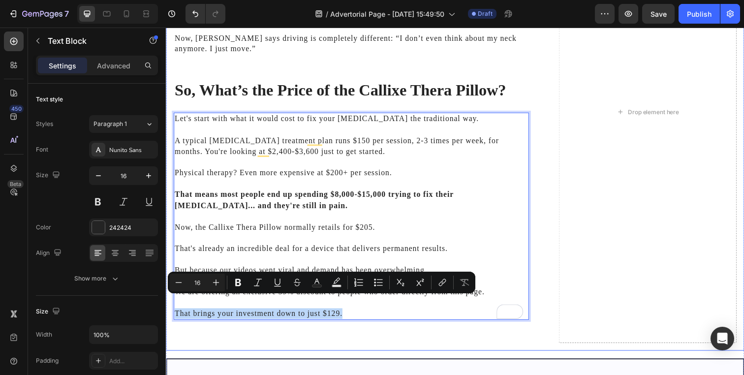
drag, startPoint x: 355, startPoint y: 304, endPoint x: 167, endPoint y: 308, distance: 188.0
click at [167, 308] on div "More Than 40,000 People Have Erased Pain, Tension, and Stiffness in Their Necks…" at bounding box center [461, 114] width 590 height 488
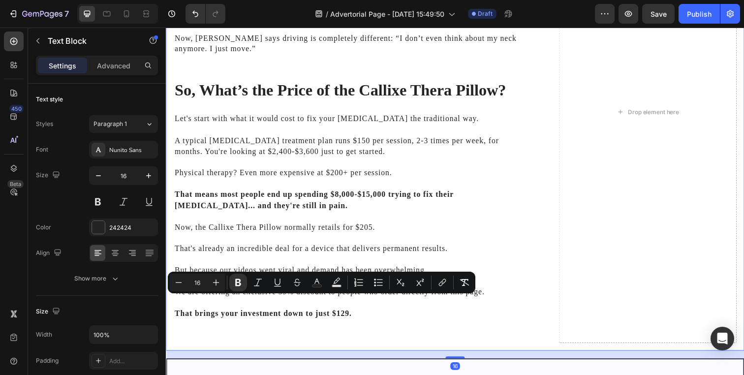
click at [310, 320] on div "More Than 40,000 People Have Erased Pain, Tension, and Stiffness in Their Necks…" at bounding box center [355, 113] width 363 height 472
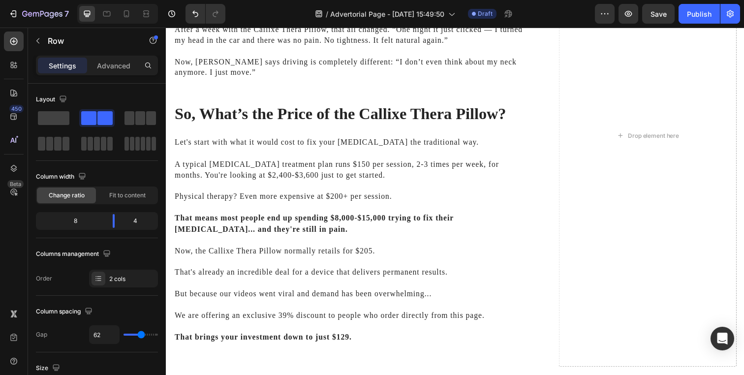
scroll to position [3257, 0]
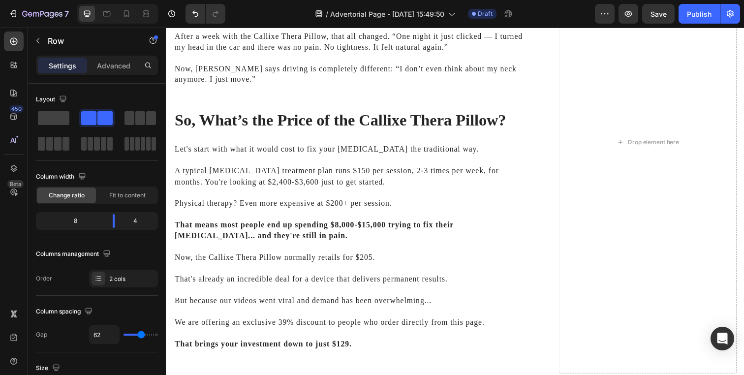
click at [299, 111] on h2 "So, What’s the Price of the Callixe Thera Pillow?" at bounding box center [355, 122] width 363 height 23
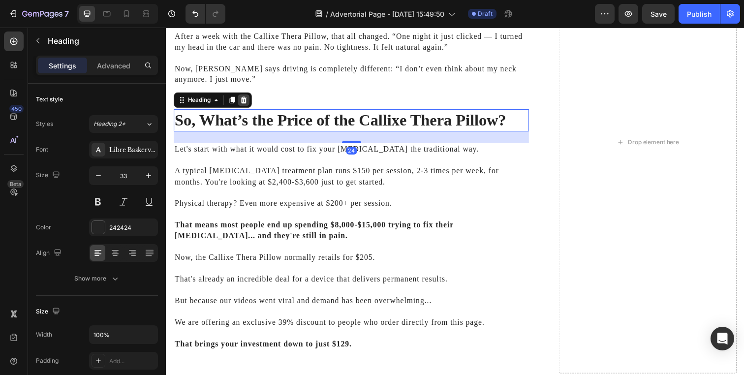
click at [242, 97] on icon at bounding box center [245, 101] width 8 height 8
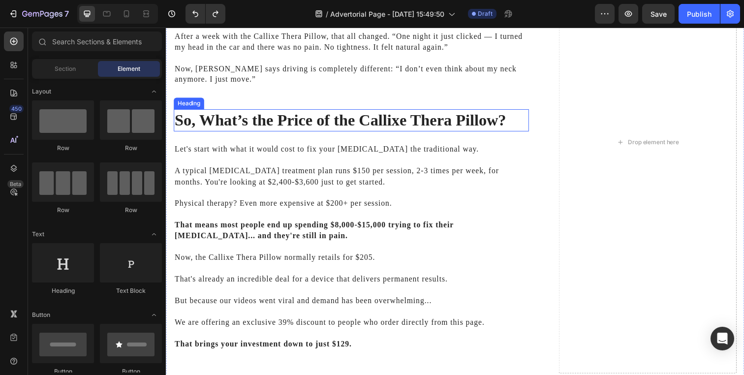
click at [237, 113] on h2 "So, What’s the Price of the Callixe Thera Pillow?" at bounding box center [355, 122] width 363 height 23
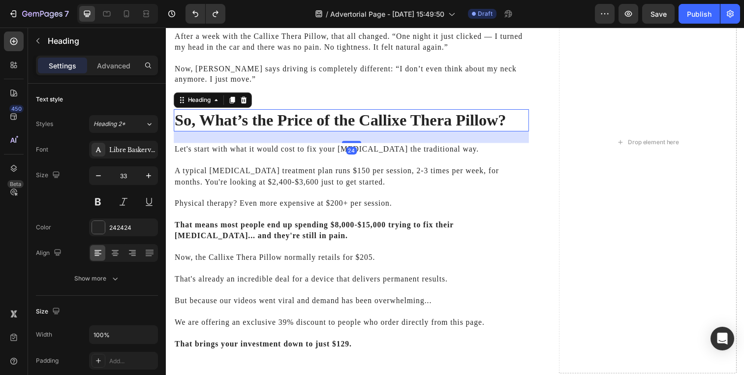
click at [232, 96] on div "Heading" at bounding box center [214, 101] width 80 height 16
click at [234, 98] on icon at bounding box center [233, 101] width 5 height 7
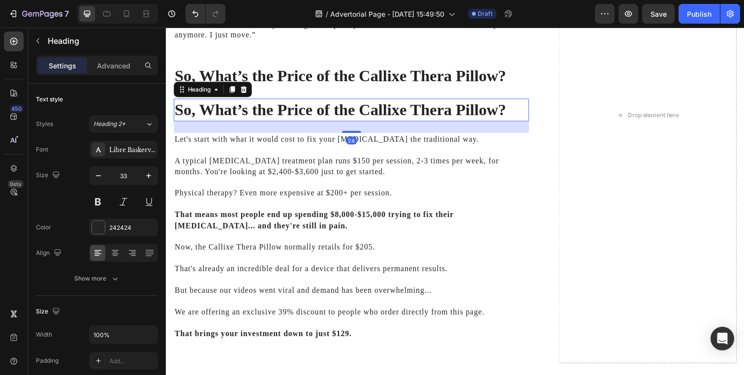
scroll to position [3328, 0]
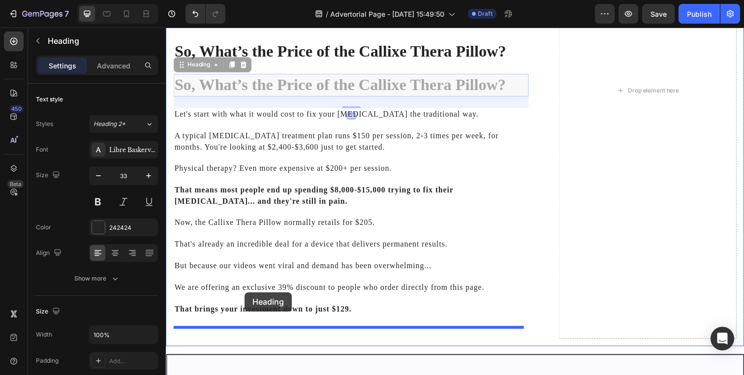
drag, startPoint x: 210, startPoint y: 56, endPoint x: 246, endPoint y: 297, distance: 243.8
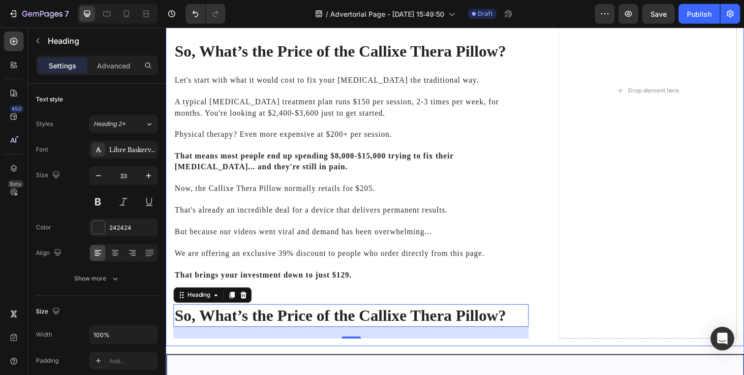
click at [260, 310] on h2 "So, What’s the Price of the Callixe Thera Pillow?" at bounding box center [355, 321] width 363 height 23
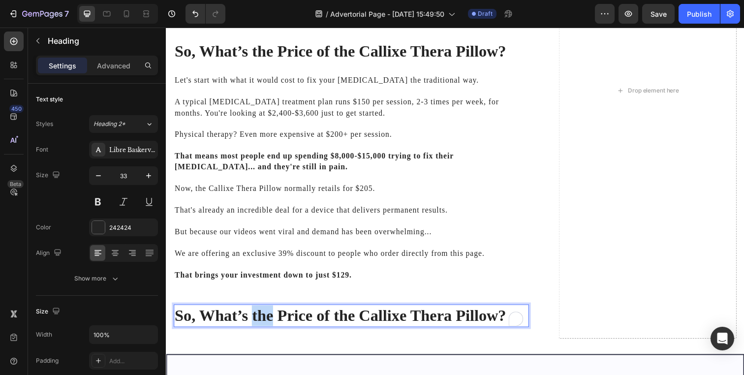
click at [260, 311] on p "So, What’s the Price of the Callixe Thera Pillow?" at bounding box center [355, 321] width 361 height 21
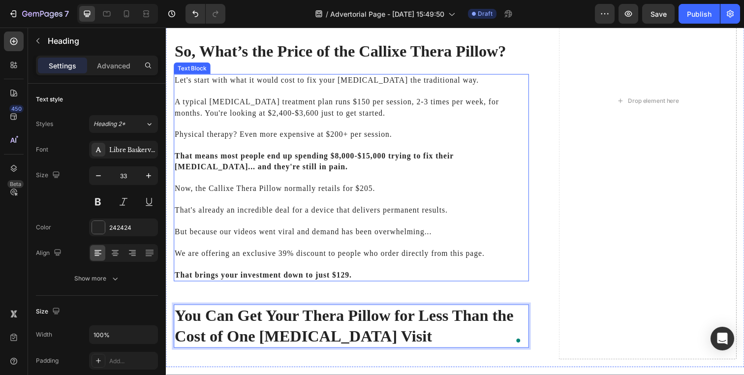
click at [273, 197] on p "That's already an incredible deal for a device that delivers permanent results." at bounding box center [355, 208] width 361 height 22
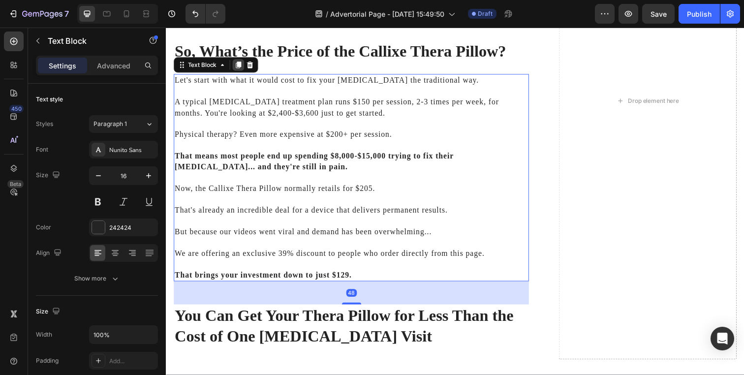
click at [236, 62] on icon at bounding box center [240, 66] width 8 height 8
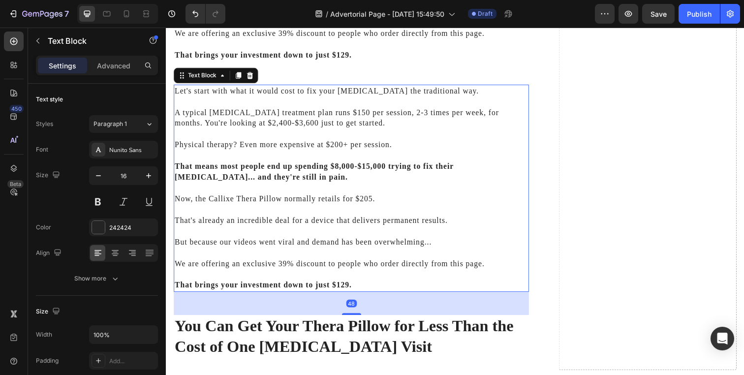
scroll to position [3565, 0]
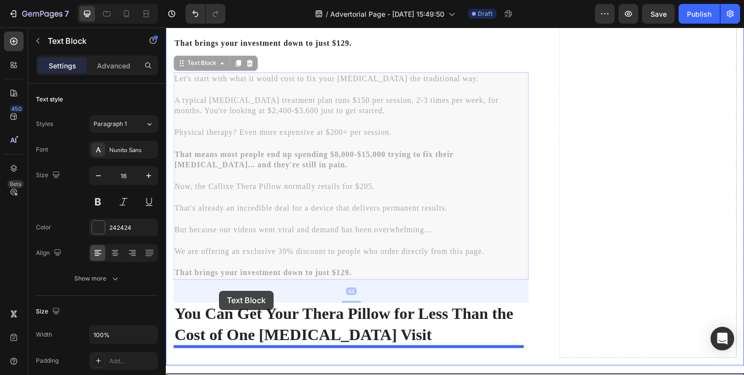
drag, startPoint x: 210, startPoint y: 53, endPoint x: 220, endPoint y: 296, distance: 242.8
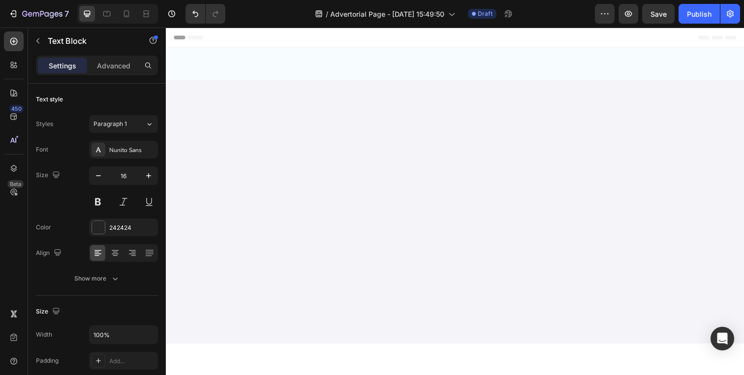
scroll to position [3565, 0]
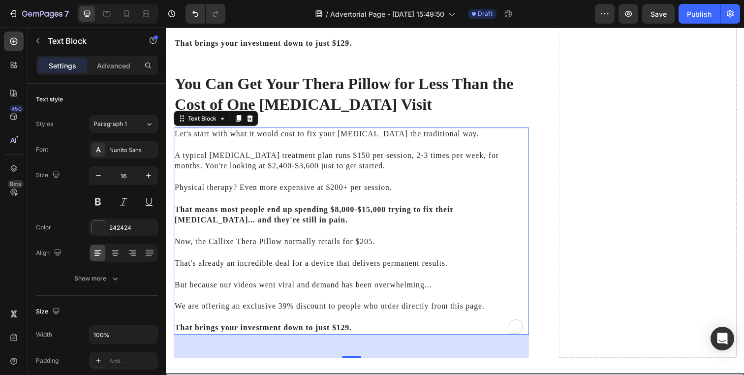
click at [244, 196] on p "That means most people end up spending $8,000-$15,000 trying to fix their [MEDI…" at bounding box center [355, 212] width 361 height 33
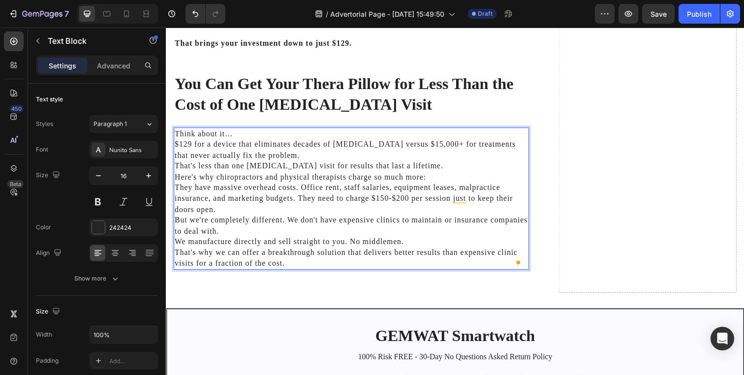
click at [276, 145] on p "Think about it… $129 for a device that eliminates decades of [MEDICAL_DATA] ver…" at bounding box center [355, 201] width 361 height 143
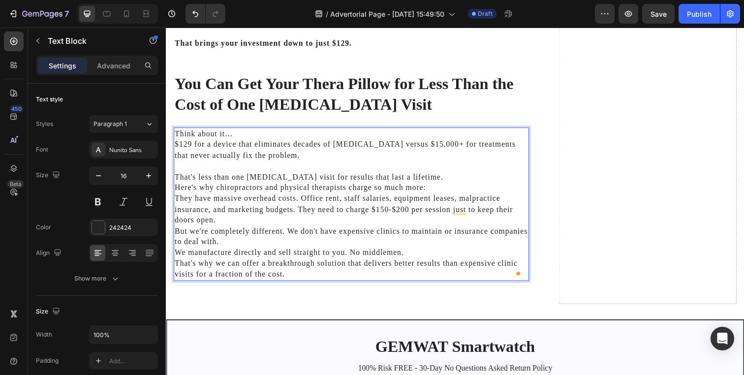
click at [262, 130] on p "Think about it… $129 for a device that eliminates decades of [MEDICAL_DATA] ver…" at bounding box center [355, 146] width 361 height 33
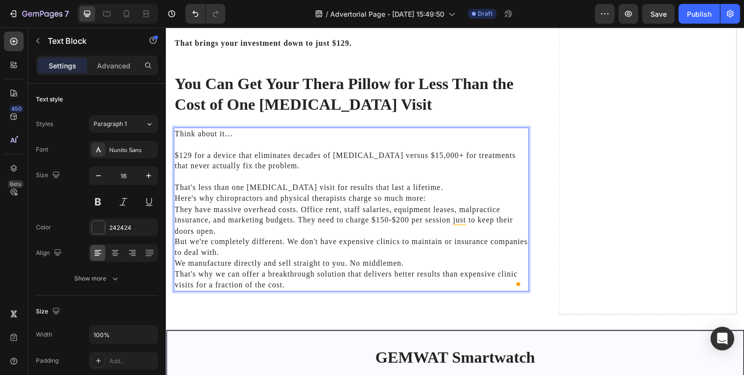
click at [438, 179] on p "That's less than one [MEDICAL_DATA] visit for results that last a lifetime. Her…" at bounding box center [355, 235] width 361 height 121
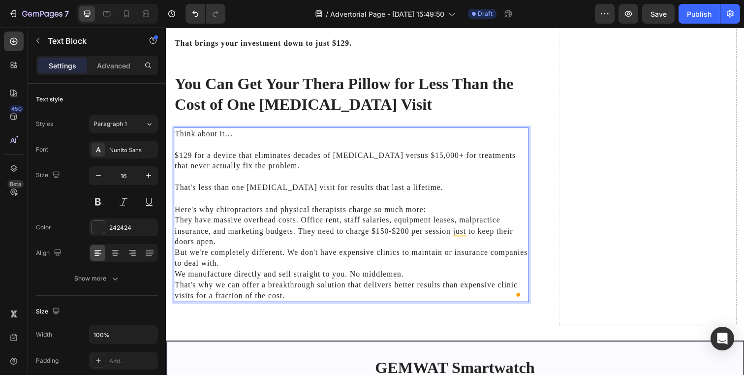
click at [440, 205] on p "⁠⁠⁠⁠⁠⁠⁠ Here's why chiropractors and physical therapists charge so much more: T…" at bounding box center [355, 251] width 361 height 110
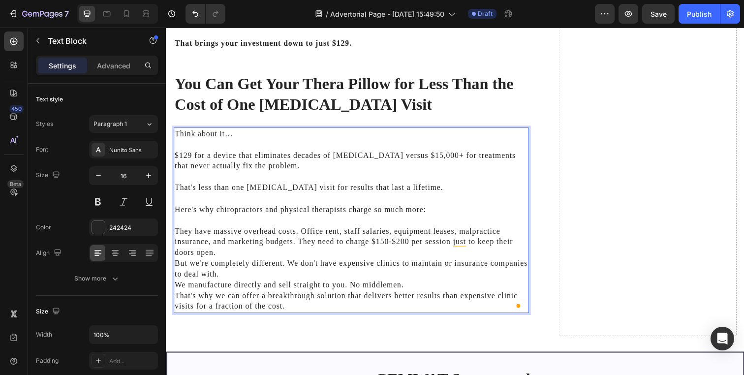
click at [373, 242] on p "⁠⁠⁠⁠⁠⁠⁠ They have massive overhead costs. Office rent, staff salaries, equipmen…" at bounding box center [355, 267] width 361 height 99
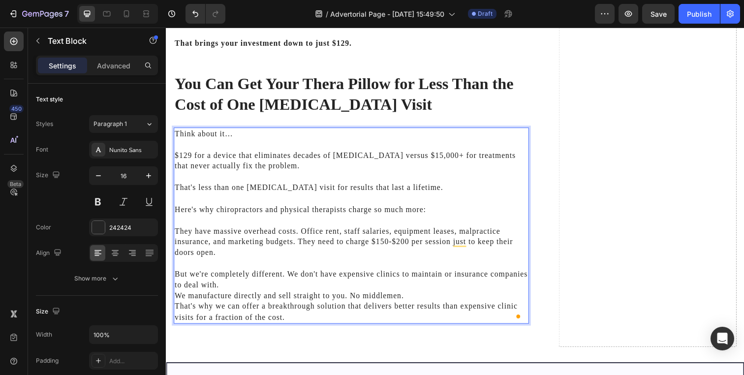
click at [425, 281] on p "⁠⁠⁠⁠⁠⁠⁠ But we're completely different. We don't have expensive clinics to main…" at bounding box center [355, 296] width 361 height 66
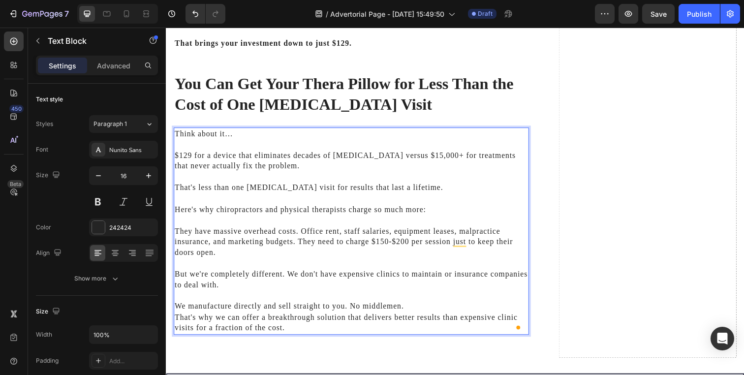
click at [411, 298] on p "⁠⁠⁠⁠⁠⁠⁠ We manufacture directly and sell straight to you. No middlemen. That's …" at bounding box center [355, 318] width 361 height 44
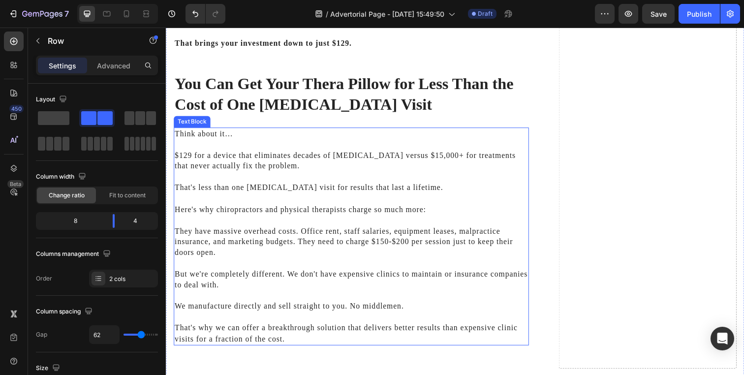
scroll to position [3557, 0]
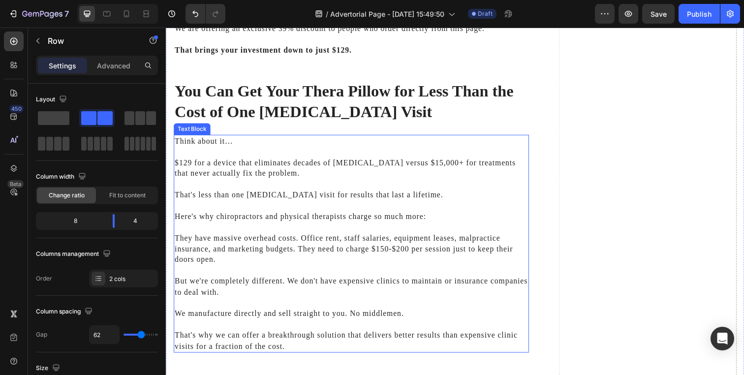
click at [308, 107] on p "You Can Get Your Thera Pillow for Less Than the Cost of One [MEDICAL_DATA] Visit" at bounding box center [355, 103] width 361 height 42
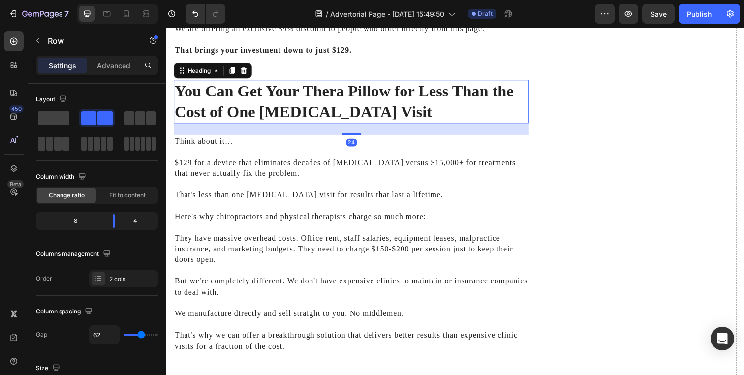
click at [235, 82] on p "You Can Get Your Thera Pillow for Less Than the Cost of One [MEDICAL_DATA] Visit" at bounding box center [355, 103] width 361 height 42
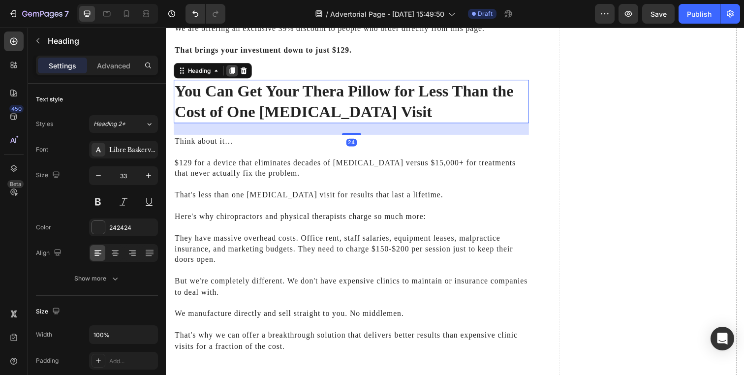
click at [235, 68] on icon at bounding box center [233, 71] width 5 height 7
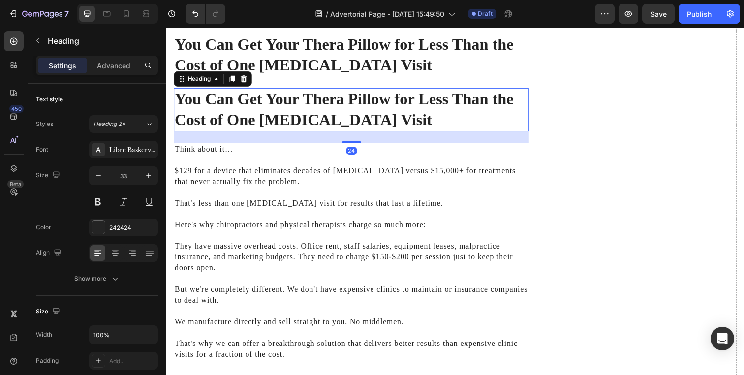
scroll to position [3624, 0]
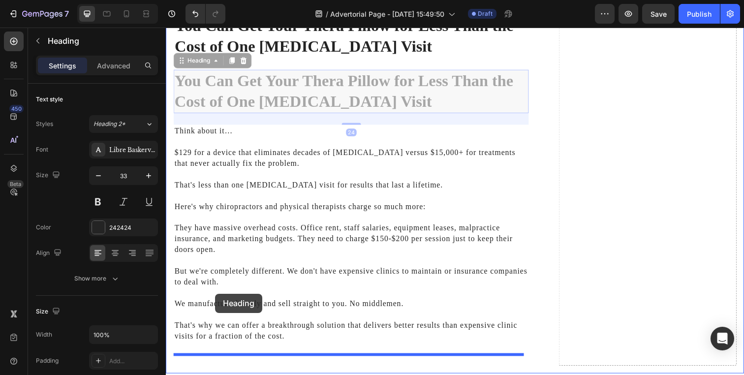
drag, startPoint x: 206, startPoint y: 56, endPoint x: 216, endPoint y: 305, distance: 248.7
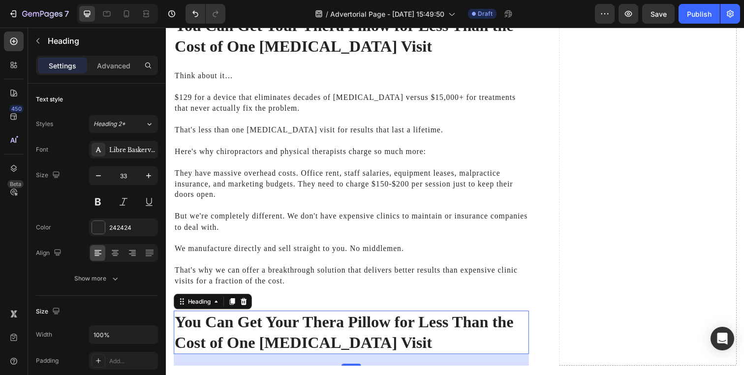
click at [238, 324] on h2 "You Can Get Your Thera Pillow for Less Than the Cost of One [MEDICAL_DATA] Visit" at bounding box center [355, 338] width 363 height 44
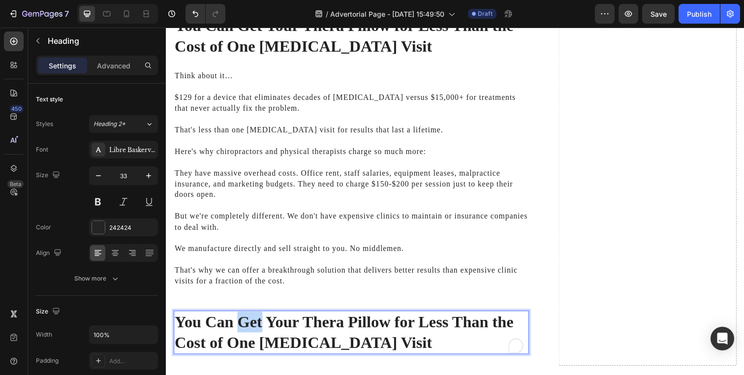
click at [238, 324] on p "You Can Get Your Thera Pillow for Less Than the Cost of One [MEDICAL_DATA] Visit" at bounding box center [355, 338] width 361 height 42
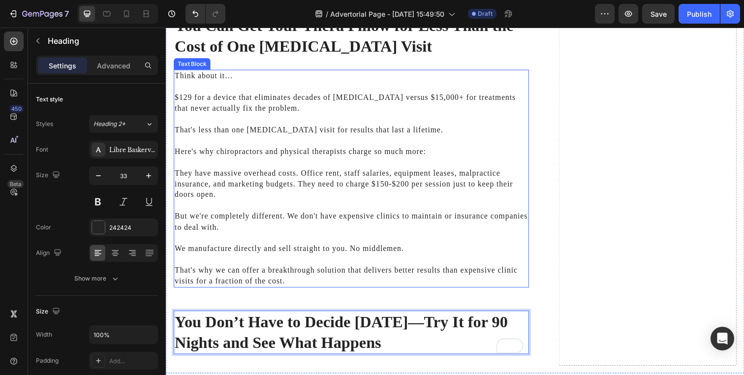
click at [287, 187] on p "They have massive overhead costs. Office rent, staff salaries, equipment leases…" at bounding box center [355, 181] width 361 height 44
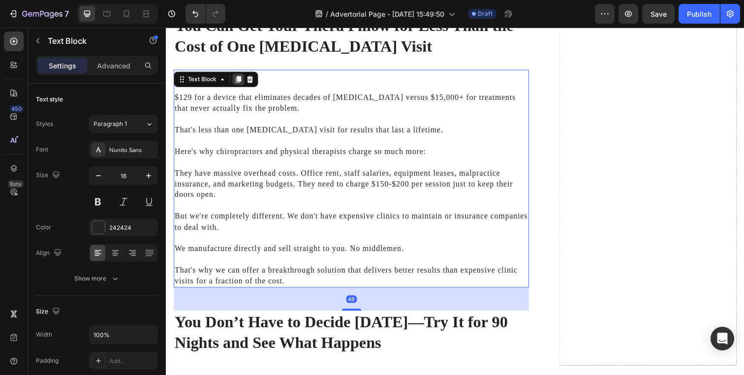
click at [238, 77] on icon at bounding box center [239, 80] width 5 height 7
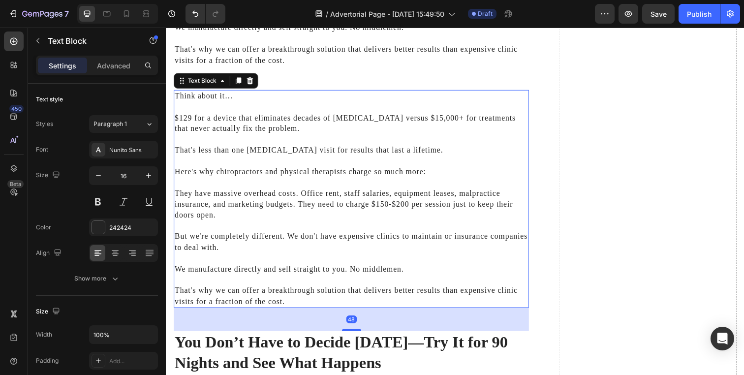
scroll to position [3867, 0]
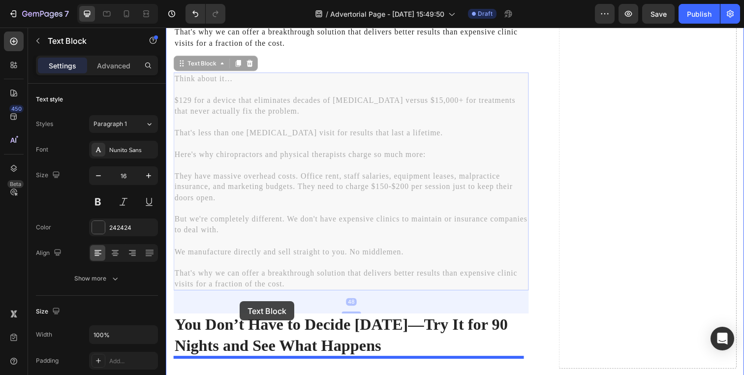
drag, startPoint x: 208, startPoint y: 51, endPoint x: 241, endPoint y: 307, distance: 258.0
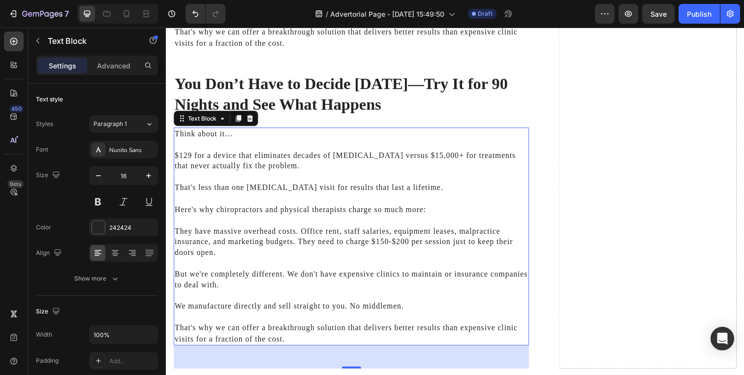
click at [259, 296] on p "We manufacture directly and sell straight to you. No middlemen." at bounding box center [355, 307] width 361 height 22
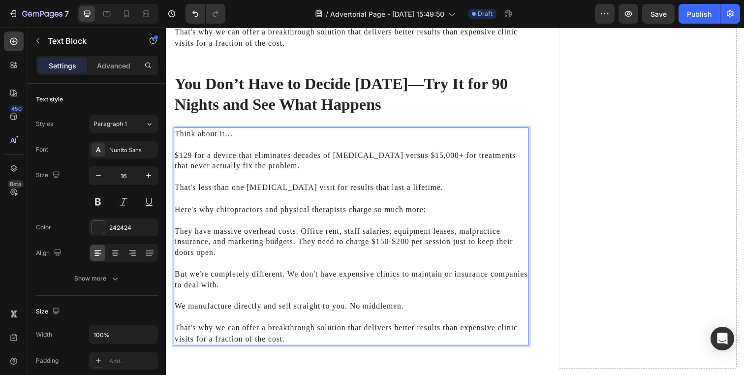
click at [259, 296] on p "⁠⁠⁠⁠⁠⁠⁠ We manufacture directly and sell straight to you. No middlemen." at bounding box center [355, 307] width 361 height 22
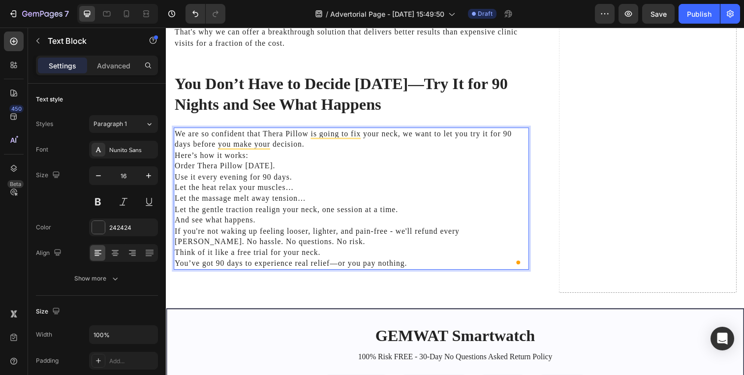
click at [339, 130] on p "We are so confident that Thera Pillow is going to fix your neck, we want to let…" at bounding box center [355, 141] width 361 height 22
click at [329, 139] on p "We are so confident that Thera Pillow is going to fix your neck, we want to let…" at bounding box center [355, 141] width 361 height 22
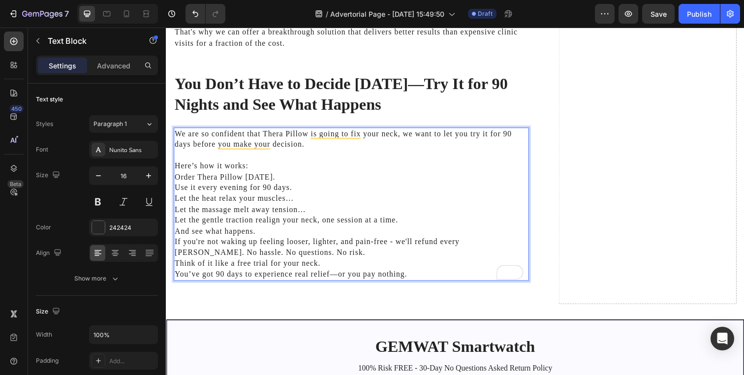
click at [318, 153] on p "To enrich screen reader interactions, please activate Accessibility in Grammarl…" at bounding box center [355, 158] width 361 height 11
click at [309, 163] on p "Here’s how it works:" at bounding box center [355, 168] width 361 height 11
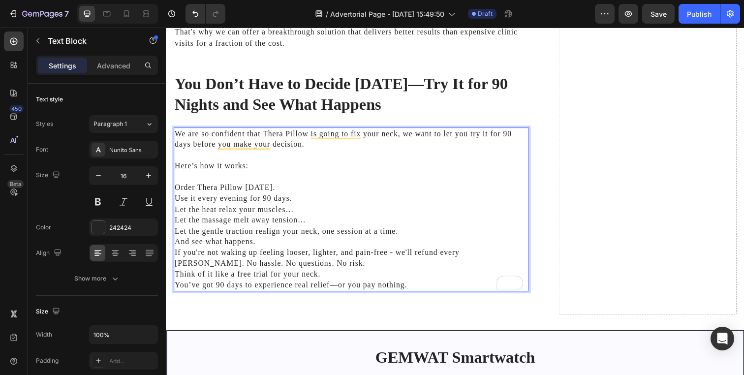
click at [291, 186] on p "Order Thera Pillow [DATE]." at bounding box center [355, 191] width 361 height 11
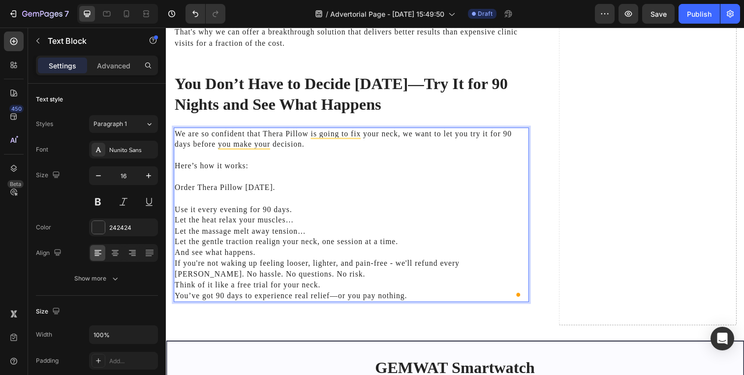
click at [301, 218] on p "Let the heat relax your muscles…" at bounding box center [355, 223] width 361 height 11
click at [303, 218] on p "Let the heat relax your muscles…" at bounding box center [355, 223] width 361 height 11
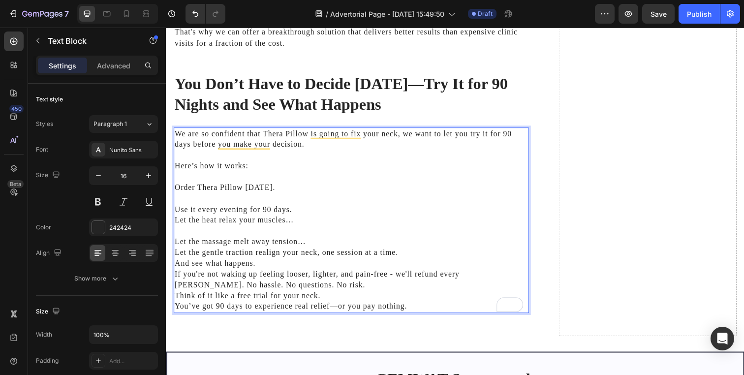
click at [305, 208] on p "Use it every evening for 90 days." at bounding box center [355, 213] width 361 height 11
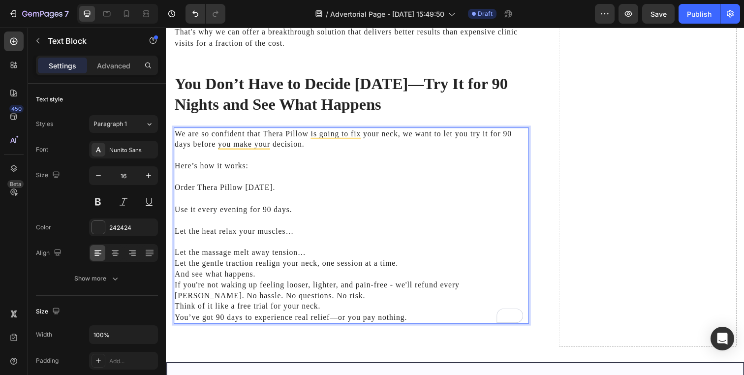
click at [321, 251] on p "Let the massage melt away tension…" at bounding box center [355, 256] width 361 height 11
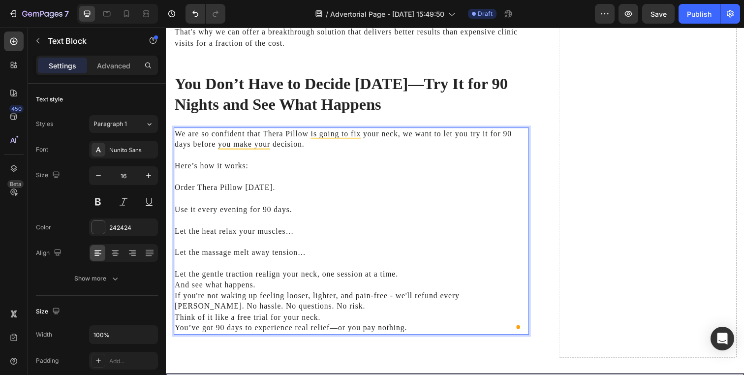
click at [420, 274] on p "Let the gentle traction realign your neck, one session at a time." at bounding box center [355, 279] width 361 height 11
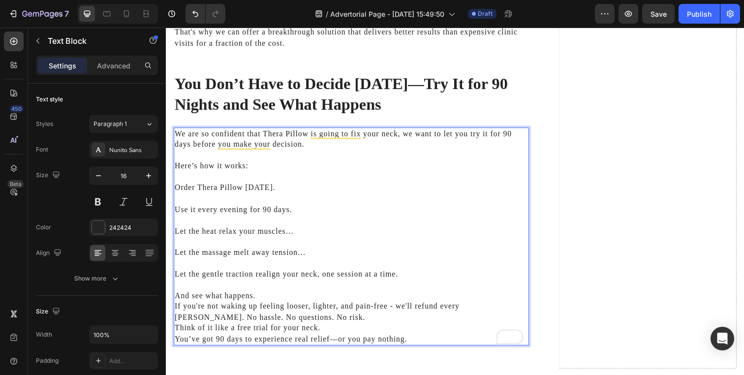
click at [406, 296] on p "And see what happens." at bounding box center [355, 301] width 361 height 11
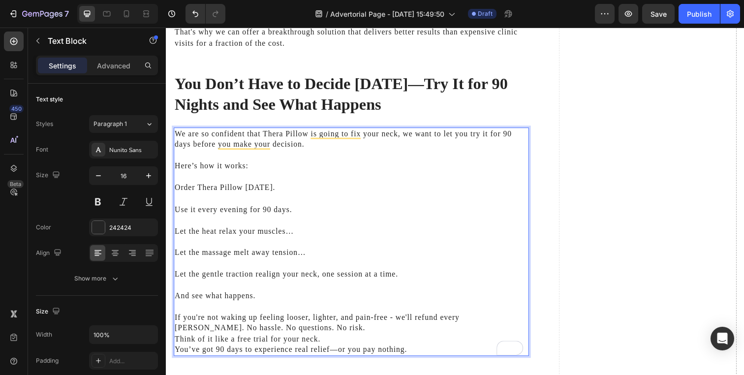
click at [475, 319] on p "If you're not waking up feeling looser, lighter, and pain-free - we'll refund e…" at bounding box center [355, 329] width 361 height 22
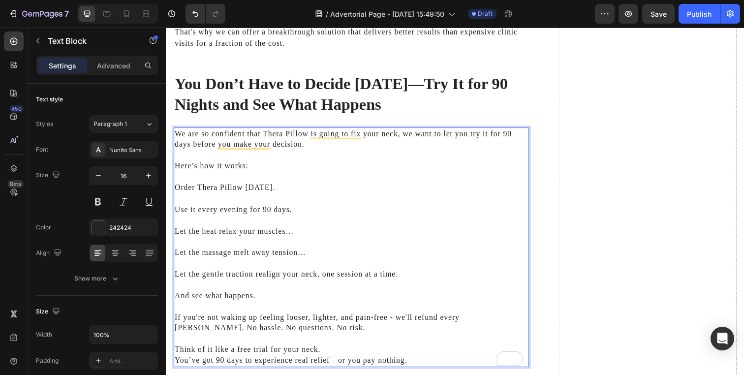
click at [463, 351] on p "Think of it like a free trial for your neck." at bounding box center [355, 356] width 361 height 11
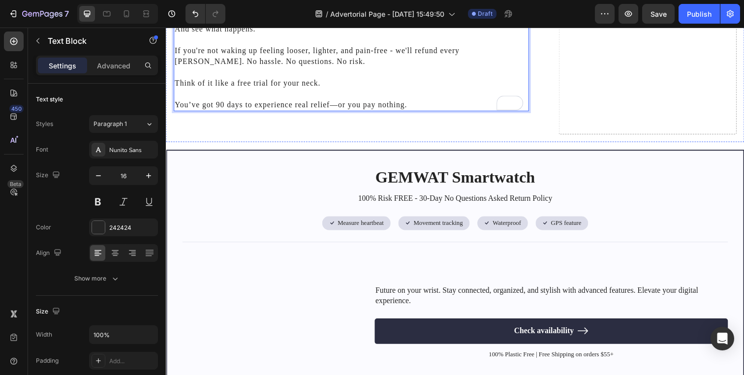
scroll to position [4134, 0]
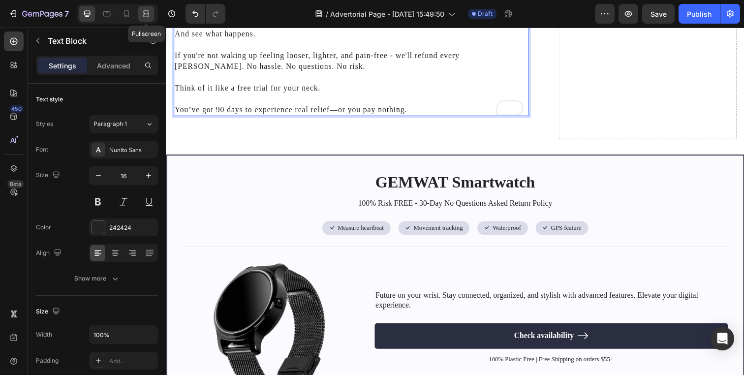
click at [142, 10] on icon at bounding box center [146, 14] width 10 height 10
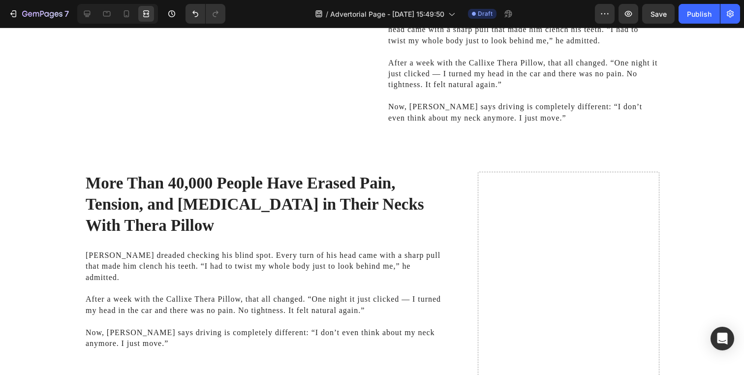
scroll to position [3000, 0]
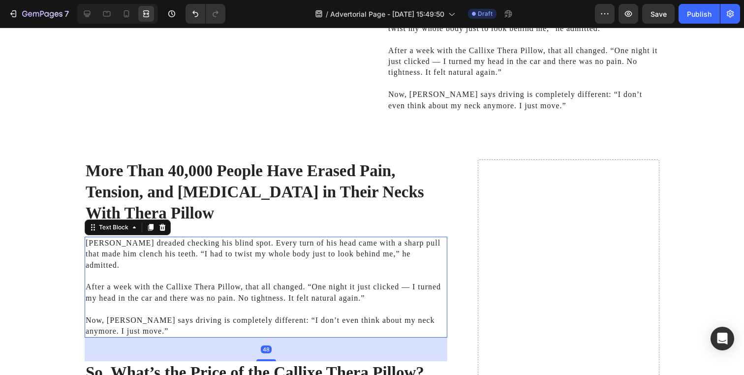
click at [124, 273] on p "After a week with the Callixe Thera Pillow, that all changed. “One night it jus…" at bounding box center [266, 287] width 361 height 33
click at [159, 227] on icon at bounding box center [162, 227] width 8 height 8
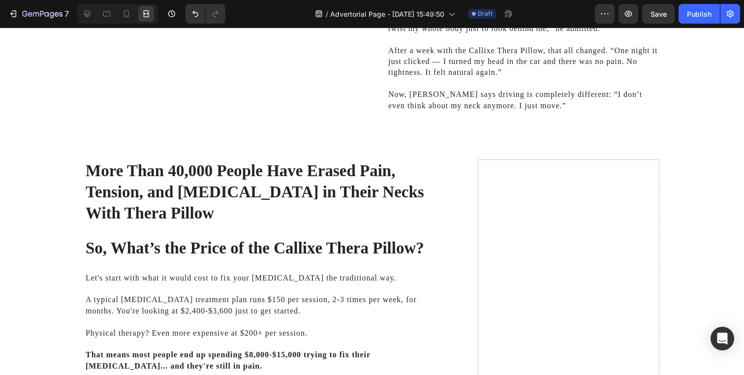
scroll to position [3033, 0]
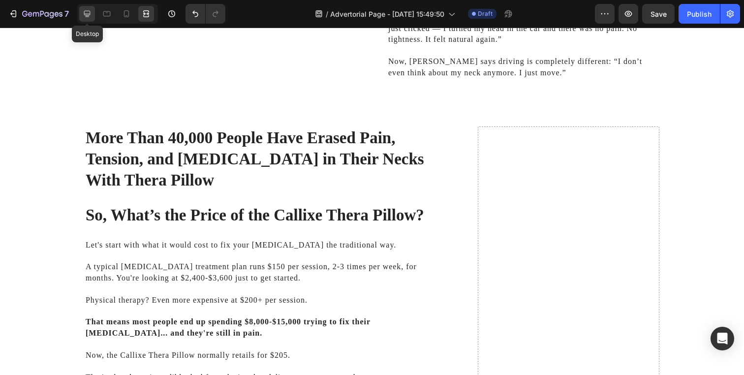
click at [83, 14] on icon at bounding box center [87, 14] width 10 height 10
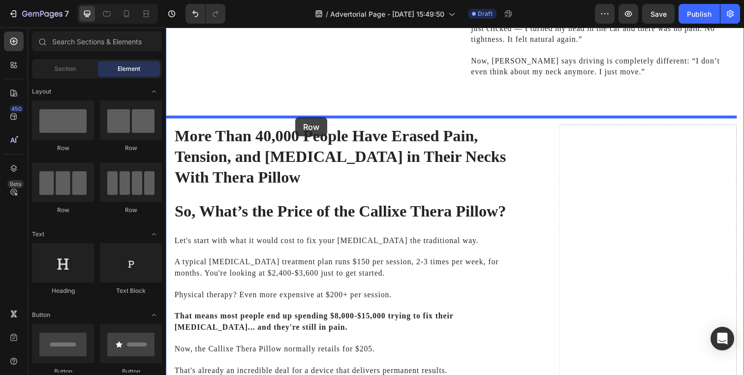
drag, startPoint x: 236, startPoint y: 155, endPoint x: 298, endPoint y: 119, distance: 72.1
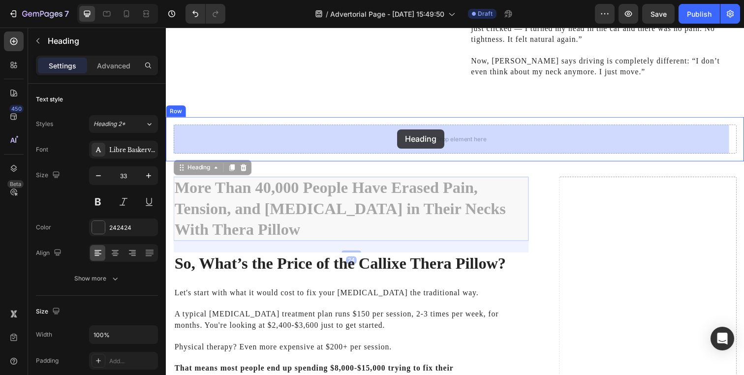
drag, startPoint x: 310, startPoint y: 177, endPoint x: 402, endPoint y: 132, distance: 101.9
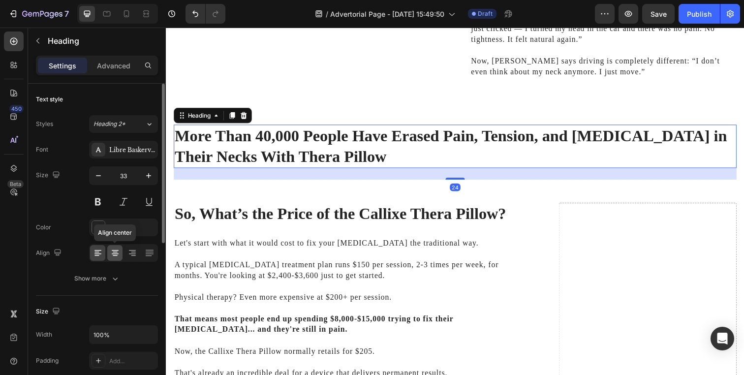
click at [118, 251] on icon at bounding box center [115, 253] width 10 height 10
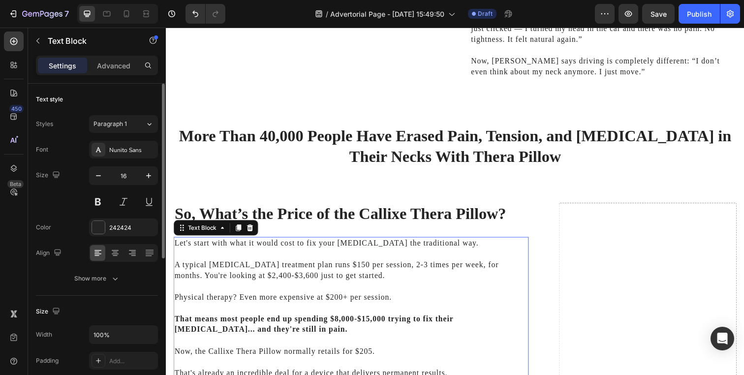
click at [234, 248] on p "Let's start with what it would cost to fix your [MEDICAL_DATA] the traditional …" at bounding box center [355, 247] width 361 height 11
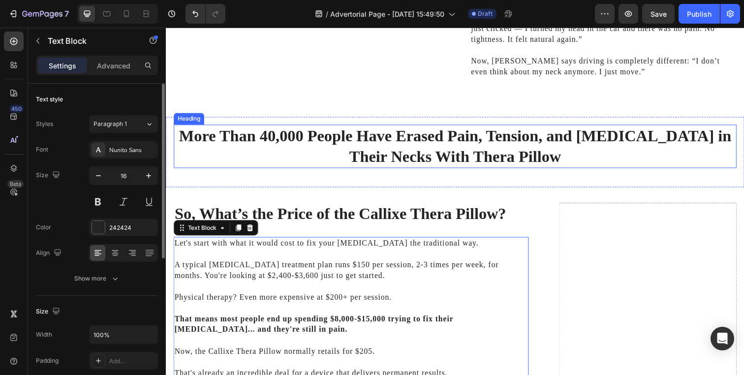
click at [245, 157] on h2 "More Than 40,000 People Have Erased Pain, Tension, and [MEDICAL_DATA] in Their …" at bounding box center [461, 148] width 575 height 44
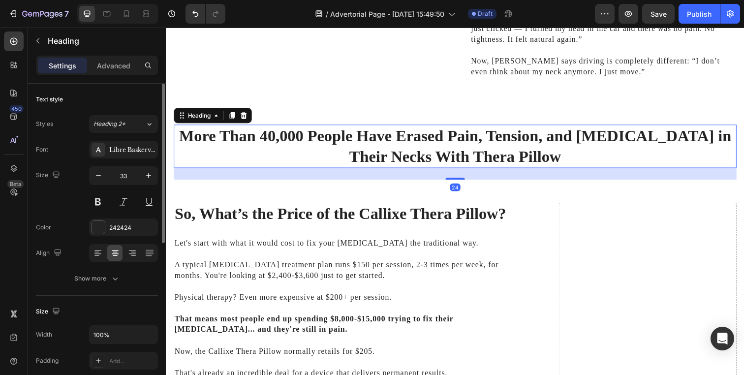
click at [222, 182] on div "24" at bounding box center [461, 177] width 575 height 12
click at [159, 173] on div at bounding box center [161, 163] width 5 height 159
click at [167, 175] on div "More Than 40,000 People Have Erased Pain, Tension, and Stiffness in Their Necks…" at bounding box center [461, 155] width 590 height 72
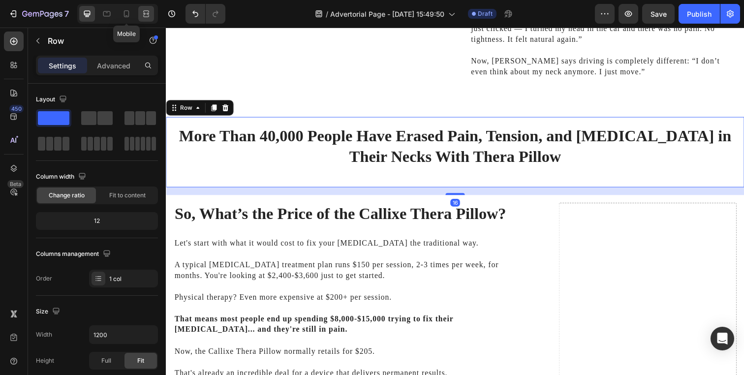
click at [146, 13] on icon at bounding box center [147, 13] width 3 height 2
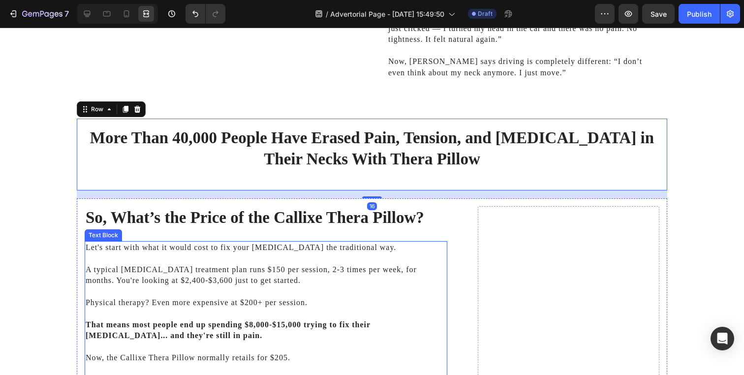
click at [159, 281] on p "A typical [MEDICAL_DATA] treatment plan runs $150 per session, 2-3 times per we…" at bounding box center [266, 269] width 361 height 33
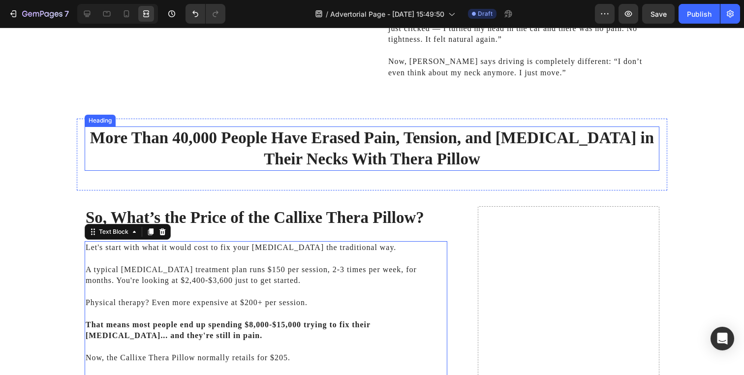
click at [178, 164] on h2 "More Than 40,000 People Have Erased Pain, Tension, and [MEDICAL_DATA] in Their …" at bounding box center [372, 148] width 575 height 44
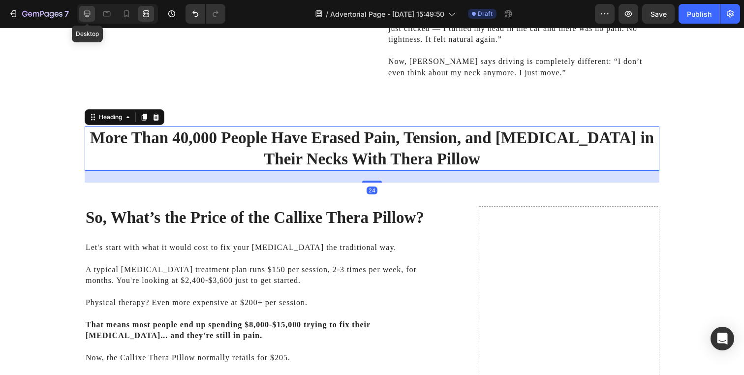
click at [86, 10] on icon at bounding box center [87, 14] width 10 height 10
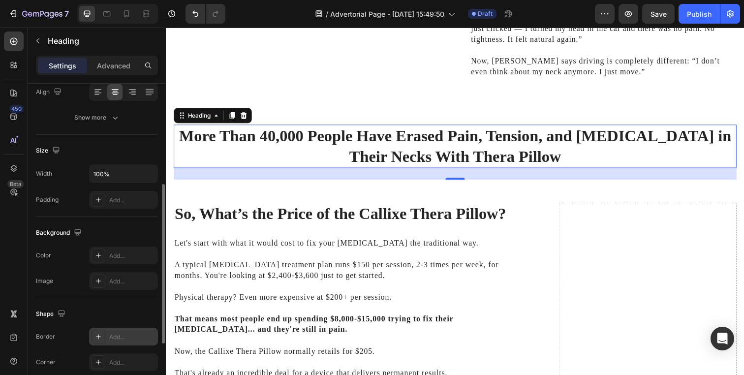
scroll to position [150, 0]
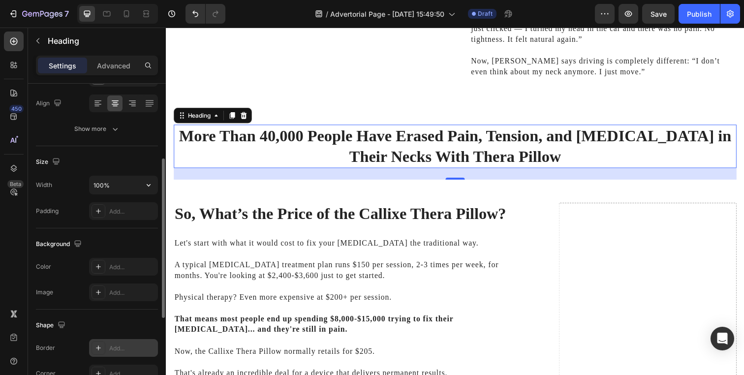
click at [115, 183] on input "100%" at bounding box center [124, 185] width 68 height 18
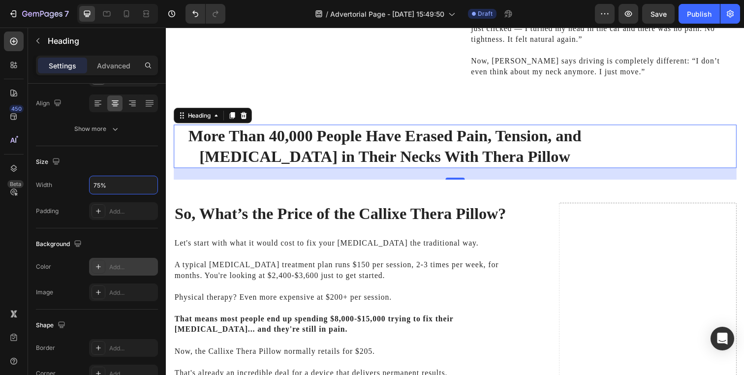
scroll to position [319, 0]
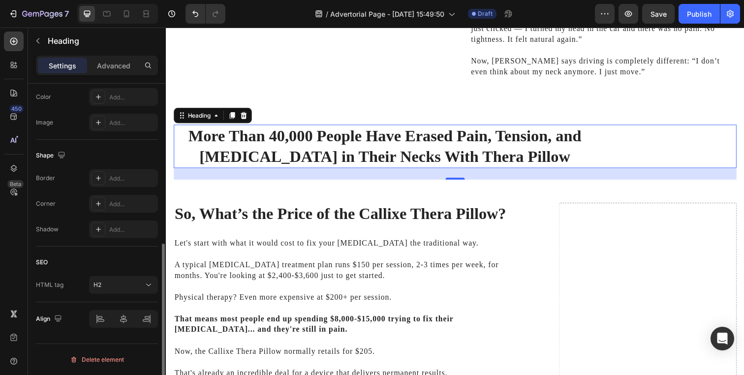
type input "75%"
click at [118, 326] on div at bounding box center [123, 319] width 21 height 16
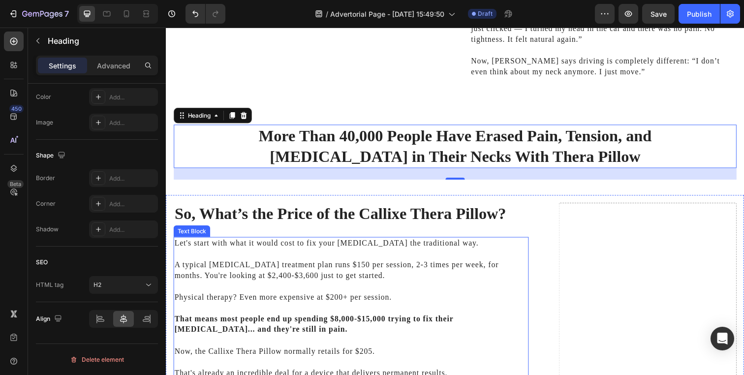
click at [229, 296] on p "Physical therapy? Even more expensive at $200+ per session." at bounding box center [355, 297] width 361 height 22
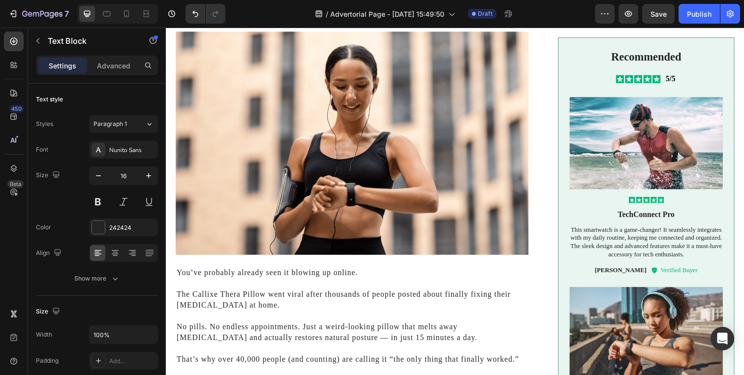
scroll to position [0, 0]
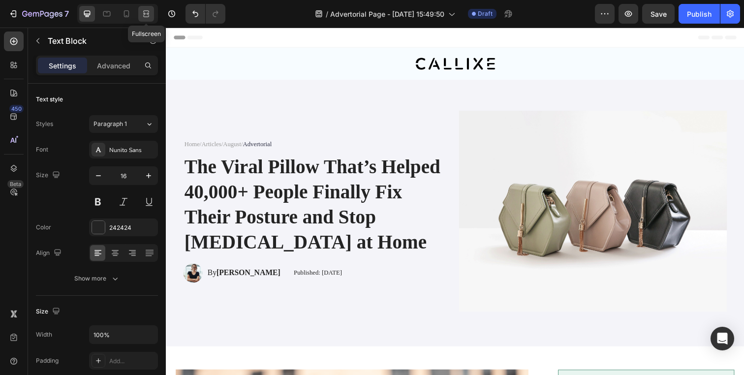
click at [146, 15] on icon at bounding box center [144, 13] width 3 height 2
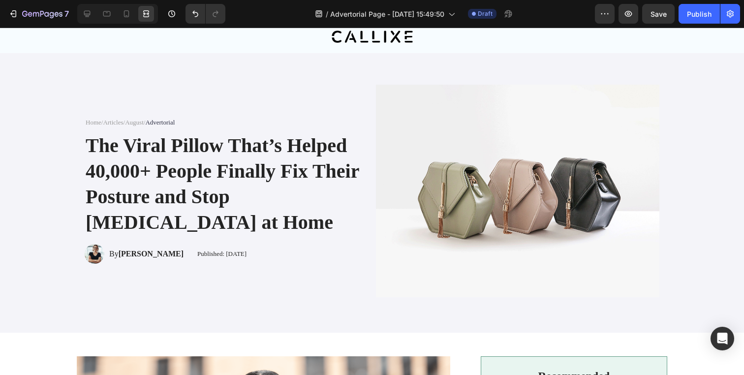
scroll to position [12, 0]
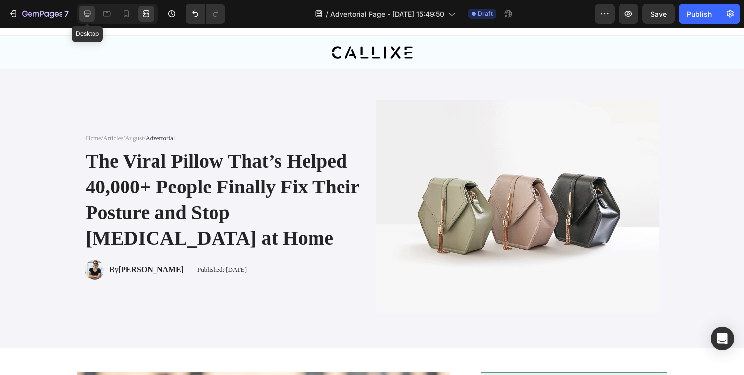
click at [85, 20] on div at bounding box center [87, 14] width 16 height 16
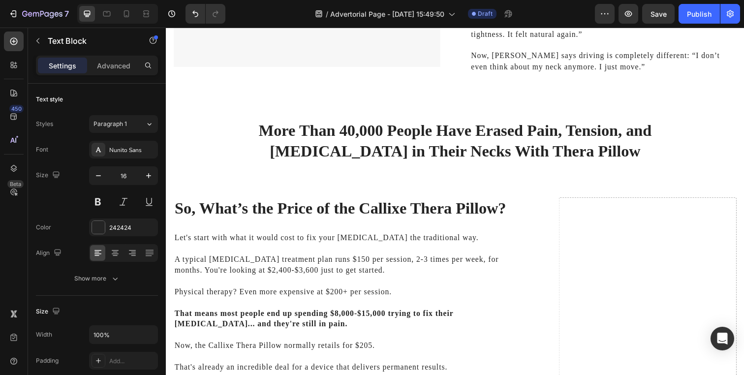
scroll to position [3043, 0]
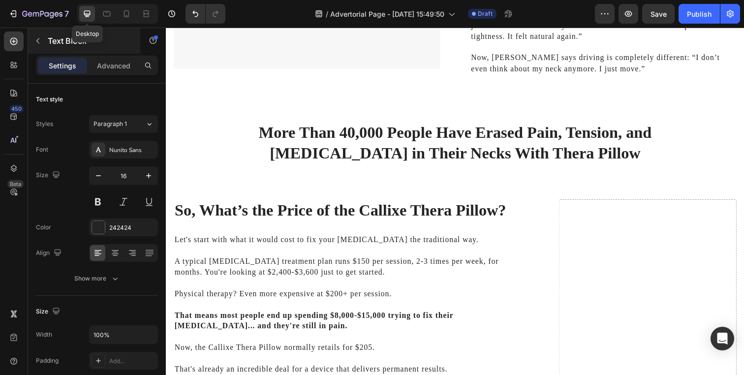
click at [68, 47] on div "Text Block" at bounding box center [84, 41] width 112 height 26
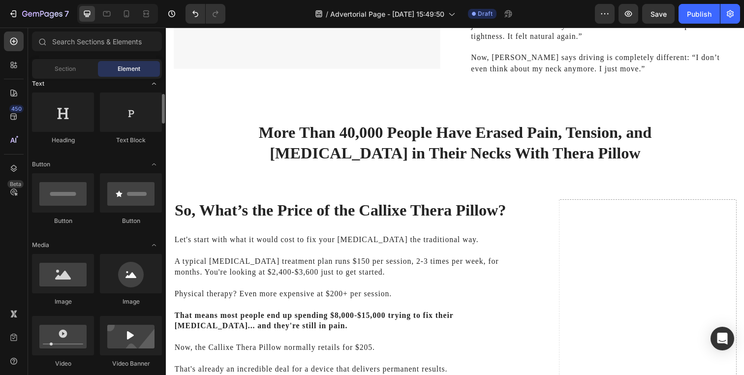
scroll to position [155, 0]
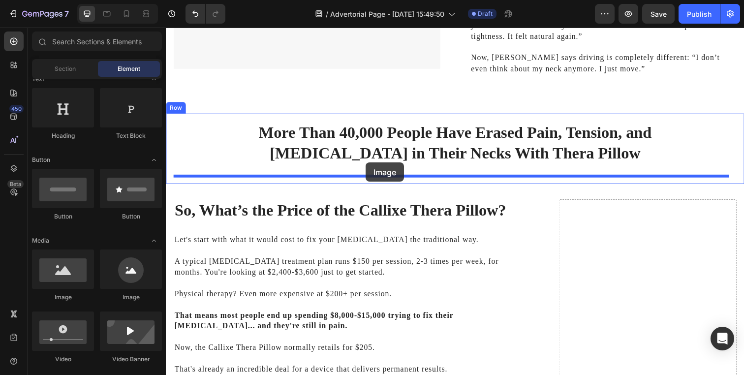
drag, startPoint x: 281, startPoint y: 285, endPoint x: 370, endPoint y: 165, distance: 149.1
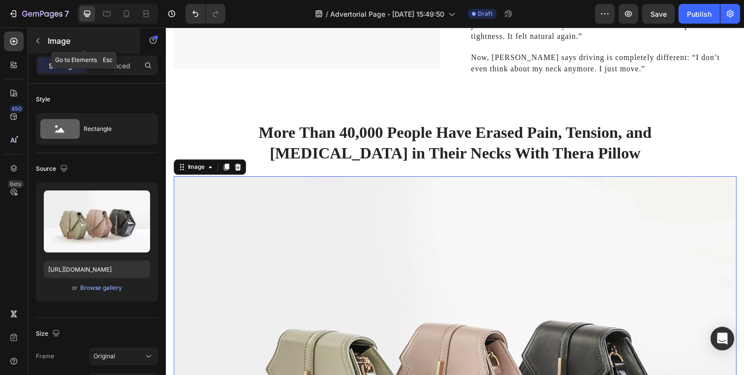
click at [59, 33] on div "Image" at bounding box center [84, 41] width 112 height 26
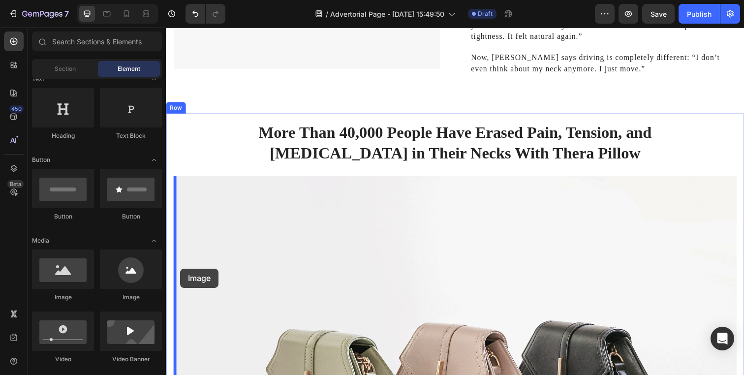
drag, startPoint x: 224, startPoint y: 297, endPoint x: 181, endPoint y: 274, distance: 49.1
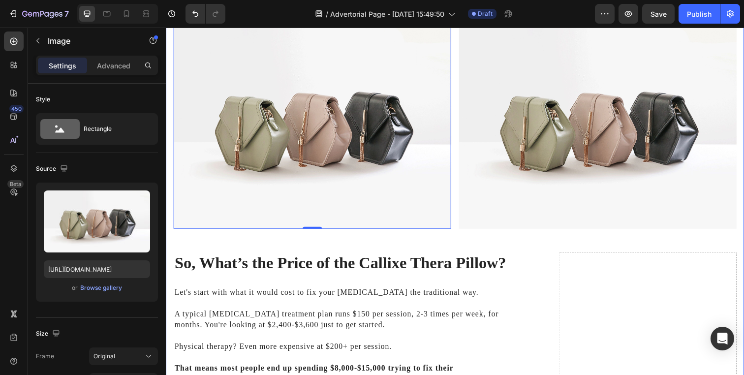
click at [360, 256] on h2 "So, What’s the Price of the Callixe Thera Pillow?" at bounding box center [355, 267] width 363 height 23
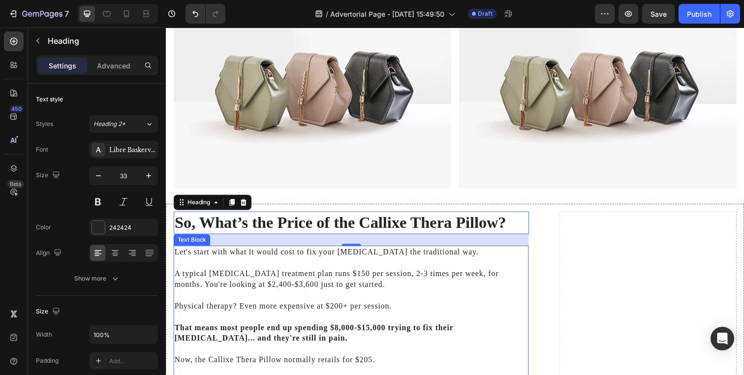
scroll to position [3243, 0]
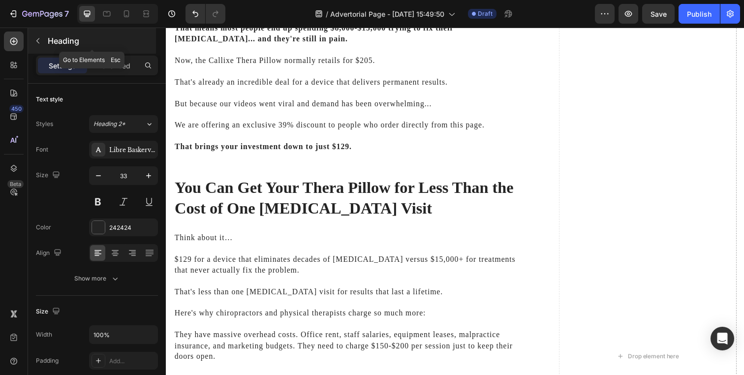
click at [81, 43] on p "Heading" at bounding box center [101, 41] width 106 height 12
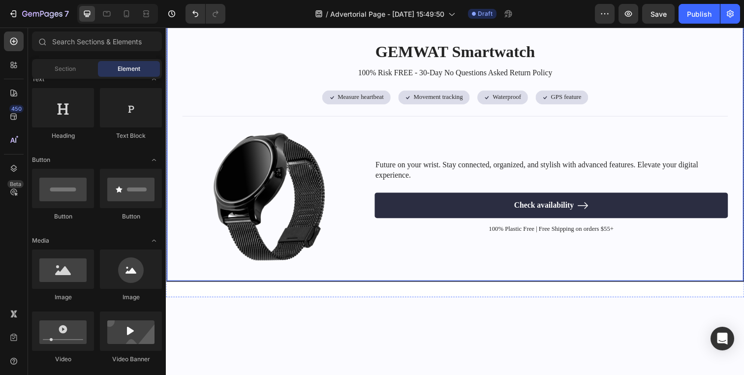
scroll to position [4368, 0]
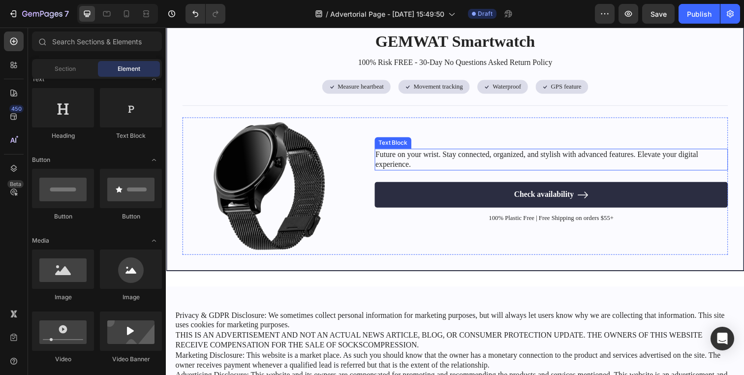
click at [426, 163] on p "Future on your wrist. Stay connected, organized, and stylish with advanced feat…" at bounding box center [559, 162] width 359 height 21
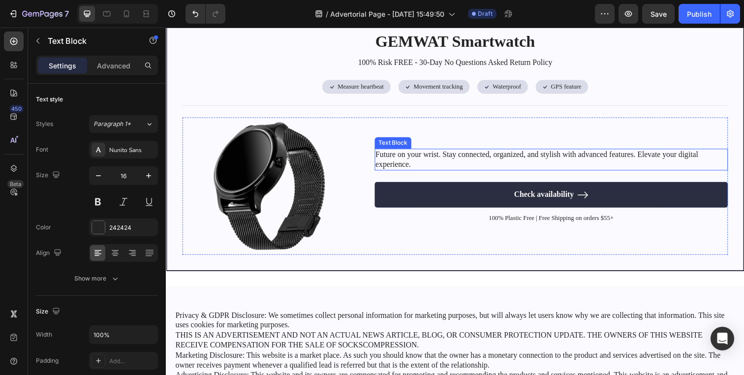
click at [426, 163] on p "Future on your wrist. Stay connected, organized, and stylish with advanced feat…" at bounding box center [559, 162] width 359 height 21
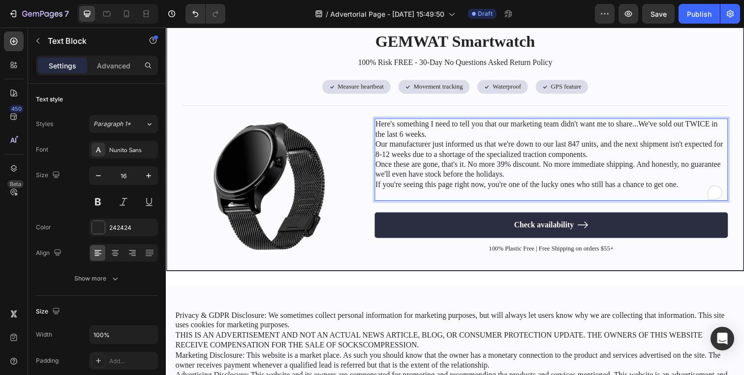
scroll to position [4337, 0]
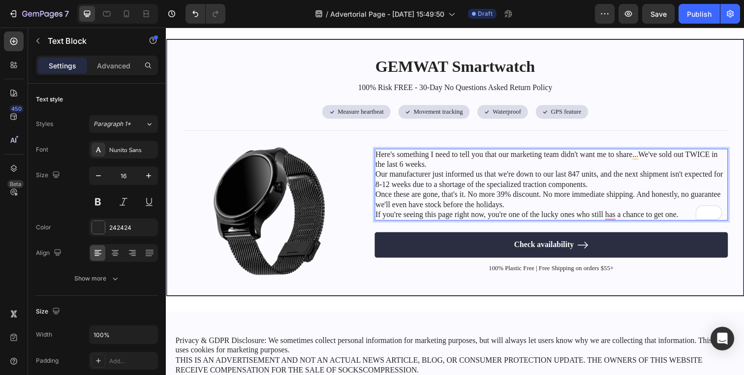
click at [436, 165] on p "Here's something I need to tell you that our marketing team didn't want me to s…" at bounding box center [559, 162] width 359 height 21
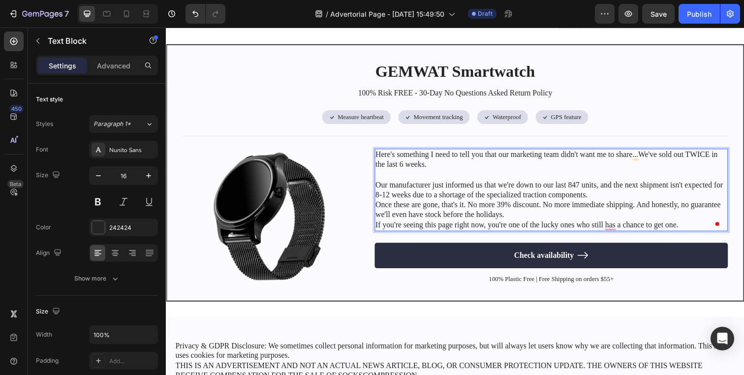
click at [628, 197] on p "Our manufacturer just informed us that we're down to our last 847 units, and th…" at bounding box center [559, 193] width 359 height 21
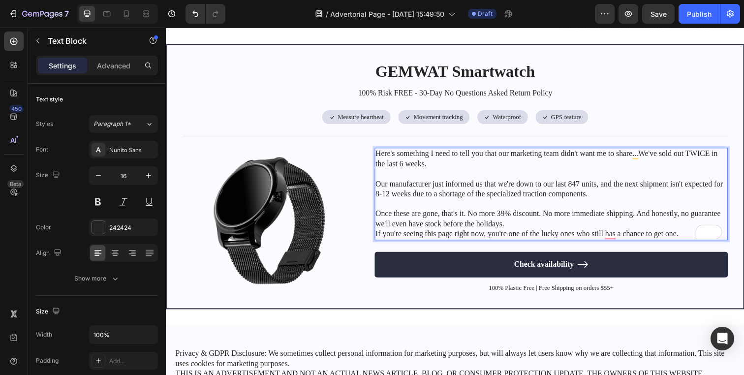
click at [547, 226] on p "Once these are gone, that's it. No more 39% discount. No more immediate shippin…" at bounding box center [559, 223] width 359 height 21
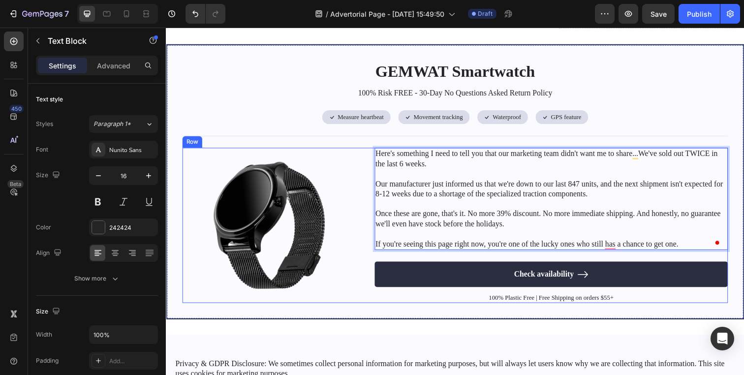
click at [364, 236] on div "Image Here's something I need to tell you that our marketing team didn't want m…" at bounding box center [461, 229] width 557 height 158
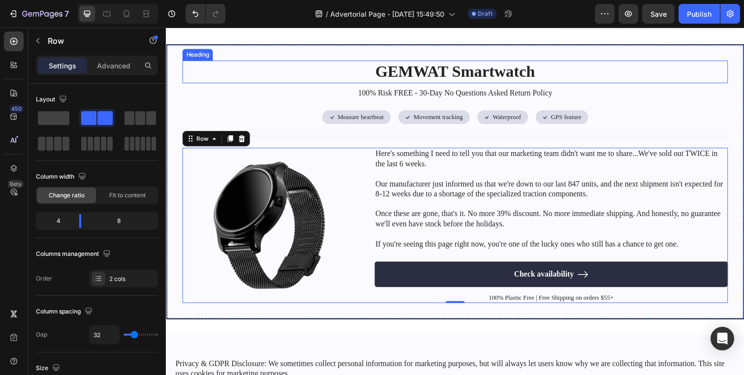
click at [421, 74] on h2 "GEMWAT Smartwatch" at bounding box center [461, 72] width 557 height 23
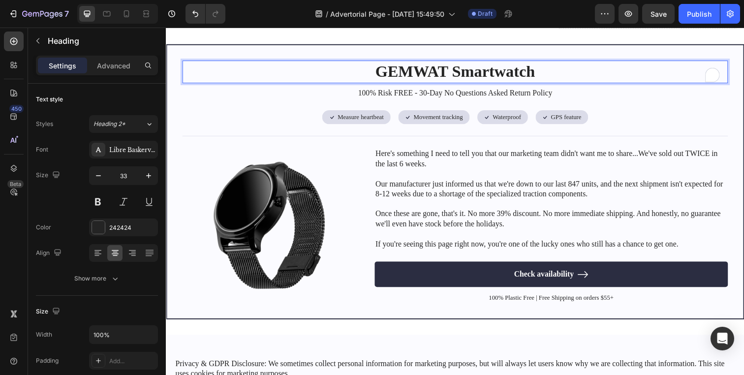
click at [421, 74] on h2 "GEMWAT Smartwatch" at bounding box center [461, 72] width 557 height 23
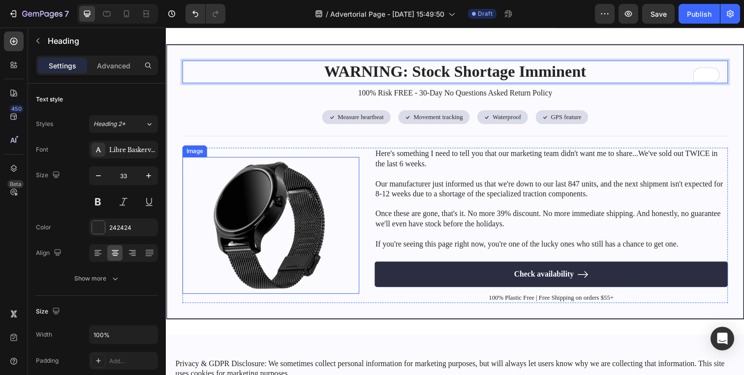
click at [333, 191] on img at bounding box center [273, 229] width 181 height 140
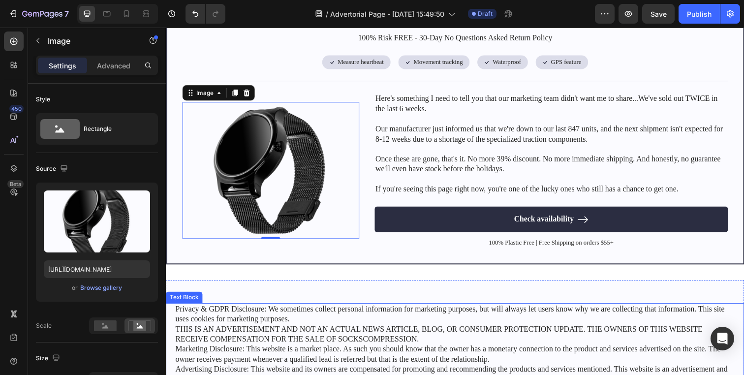
scroll to position [4219, 0]
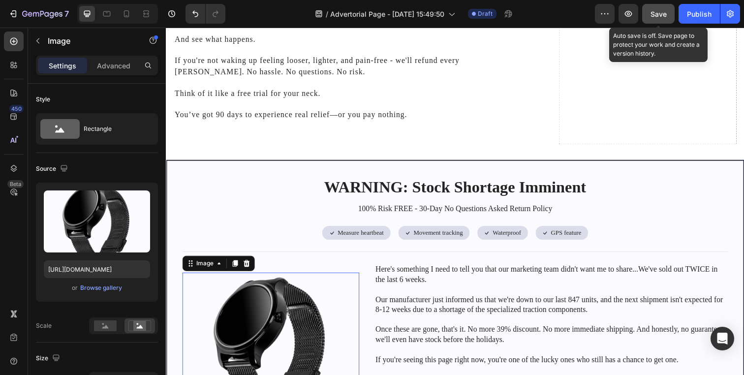
click at [646, 12] on button "Save" at bounding box center [658, 14] width 32 height 20
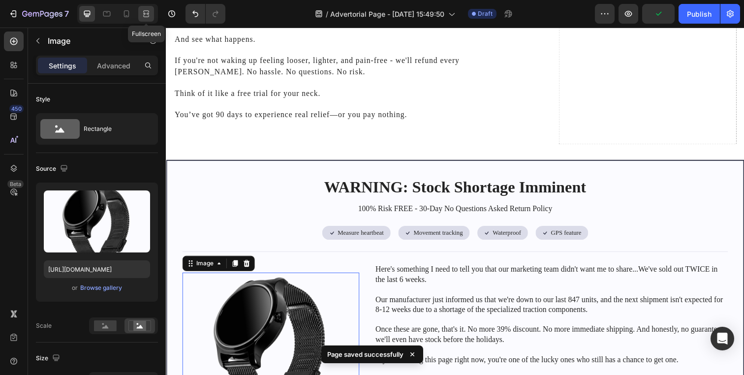
click at [145, 16] on icon at bounding box center [146, 14] width 10 height 10
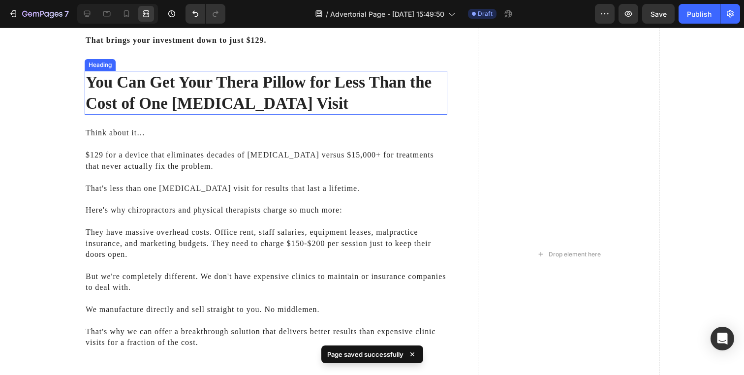
scroll to position [3583, 0]
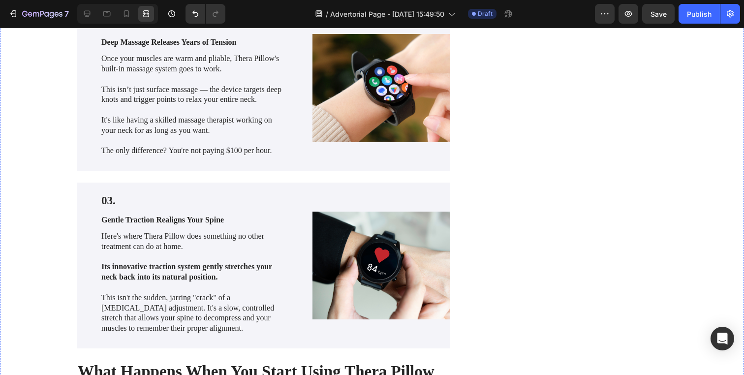
scroll to position [1446, 0]
click at [86, 16] on icon at bounding box center [87, 14] width 6 height 6
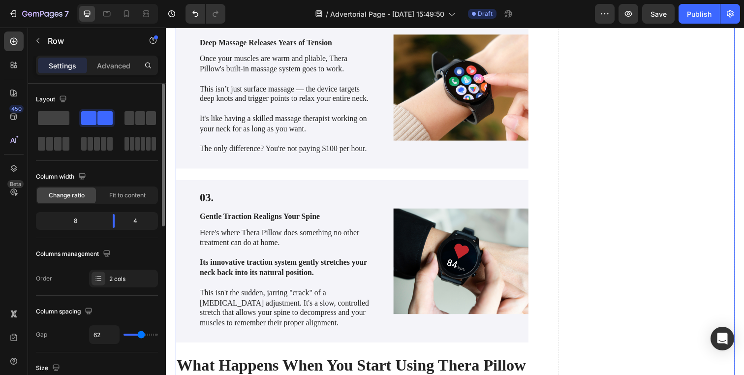
click at [52, 130] on div at bounding box center [97, 130] width 122 height 43
click at [52, 120] on span at bounding box center [53, 118] width 31 height 14
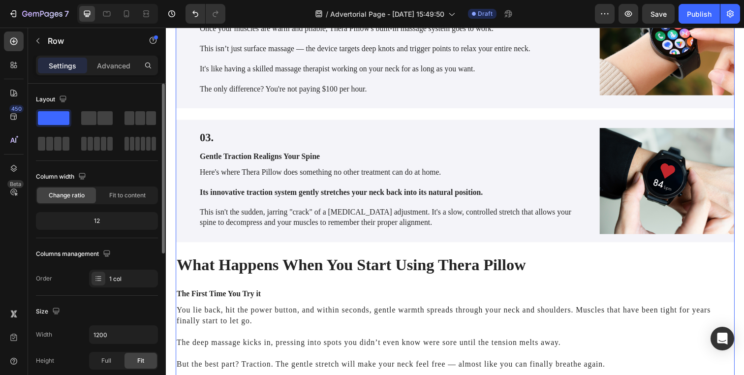
scroll to position [1415, 0]
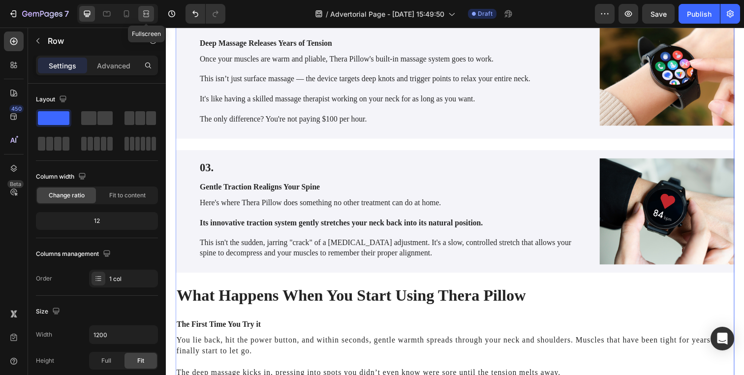
click at [146, 15] on icon at bounding box center [144, 13] width 3 height 2
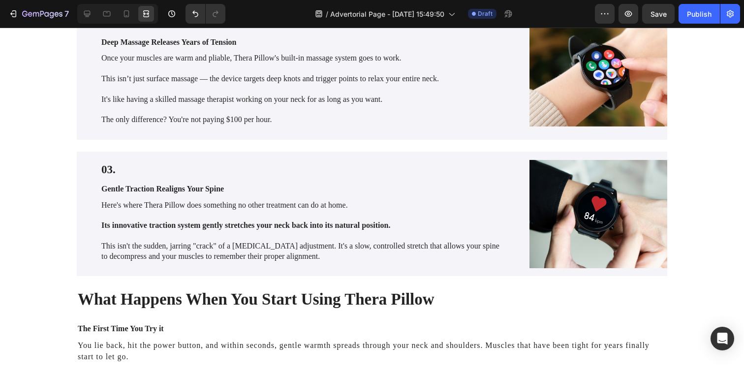
scroll to position [1148, 0]
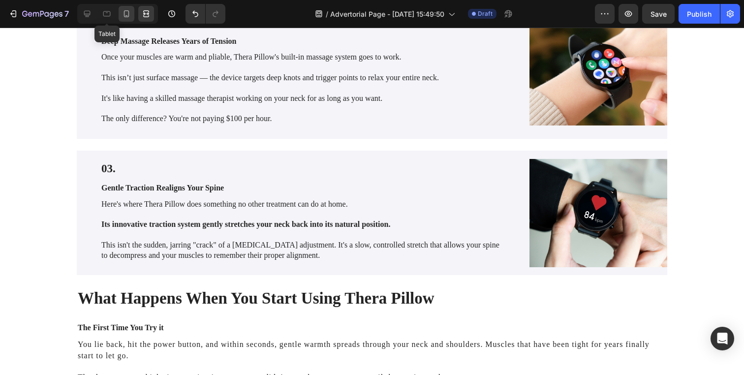
click at [120, 13] on div at bounding box center [127, 14] width 16 height 16
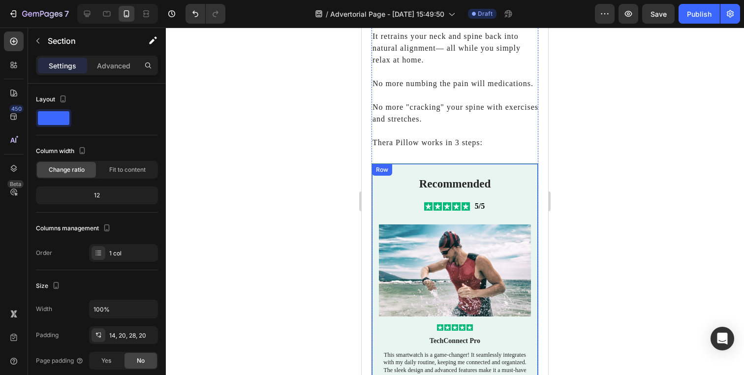
scroll to position [928, 0]
click at [378, 299] on div "Recommended Text Block Icon Icon Icon Icon Icon Icon List 5/5 Text Block Row Im…" at bounding box center [455, 379] width 167 height 431
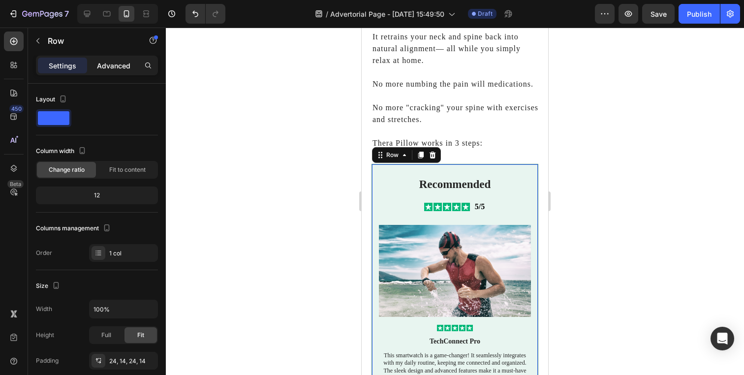
click at [117, 68] on p "Advanced" at bounding box center [113, 66] width 33 height 10
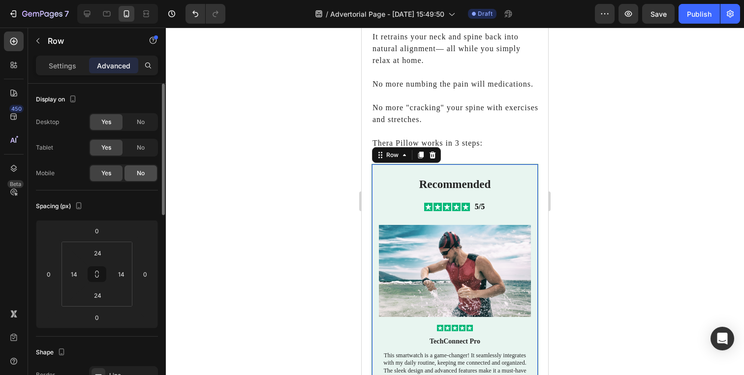
click at [145, 170] on span "No" at bounding box center [141, 173] width 8 height 9
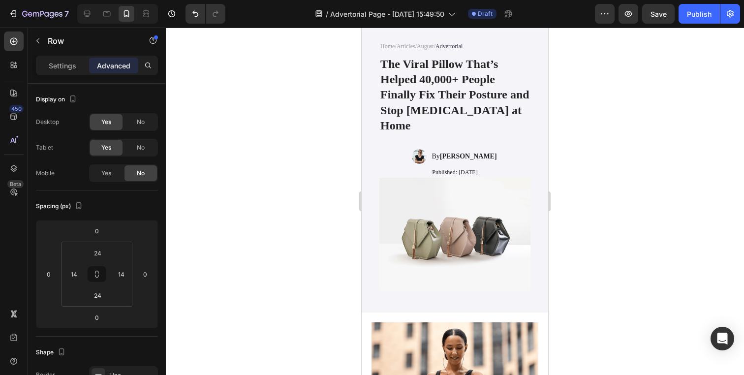
scroll to position [0, 0]
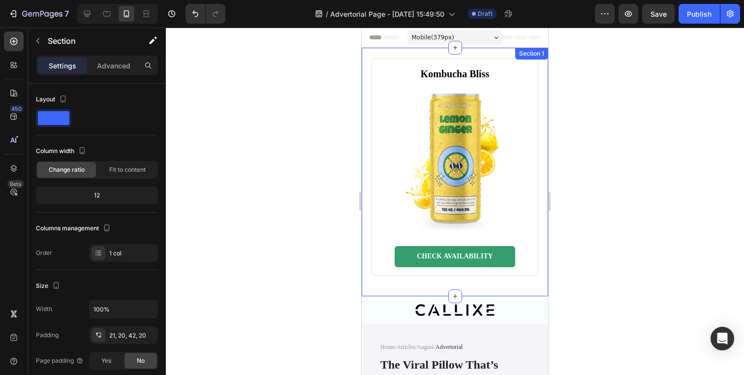
click at [367, 197] on div "Kombucha Bliss Heading Image CHECK AVAILABILITY Button Row Section 1" at bounding box center [455, 172] width 186 height 248
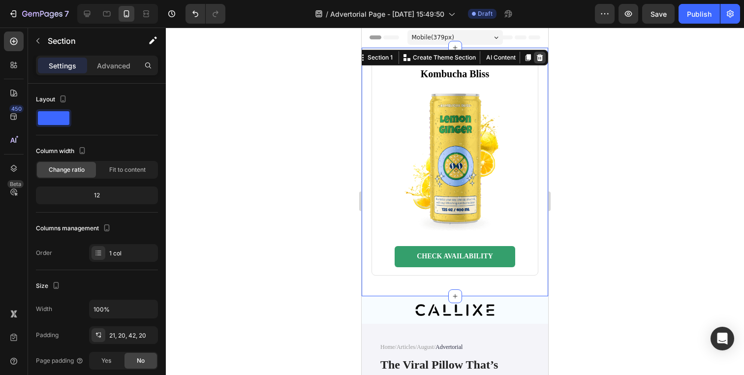
click at [534, 52] on div at bounding box center [540, 58] width 12 height 12
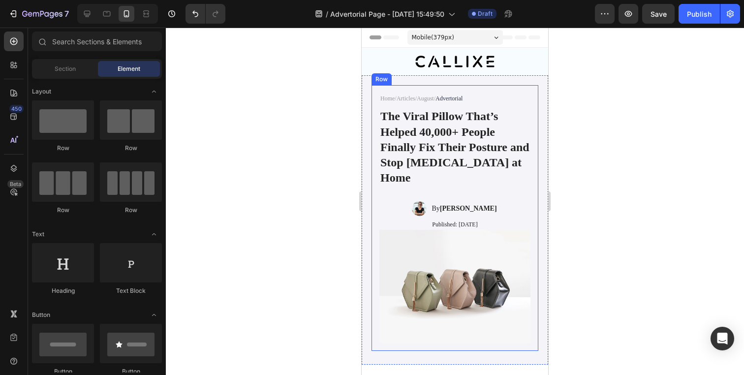
click at [522, 196] on div "Home / Articles / August / Advertorial Text Block The Viral Pillow That’s Helpe…" at bounding box center [454, 161] width 151 height 137
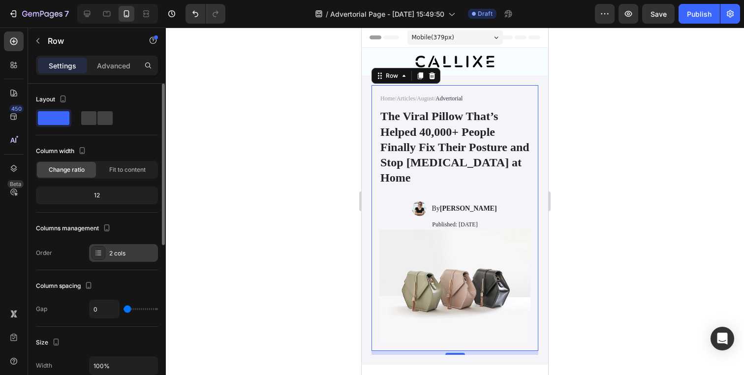
click at [111, 252] on div "2 cols" at bounding box center [132, 253] width 46 height 9
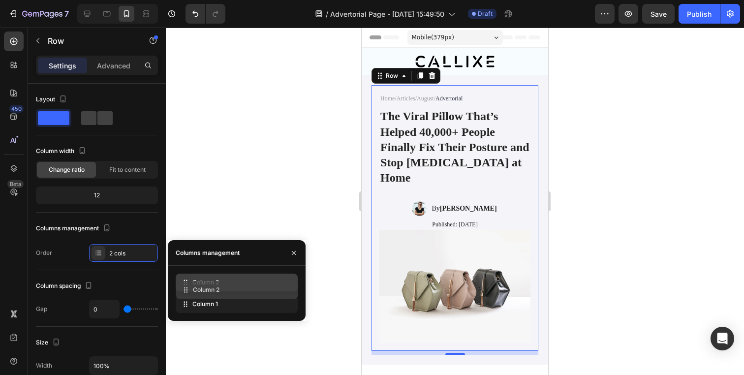
drag, startPoint x: 199, startPoint y: 299, endPoint x: 200, endPoint y: 285, distance: 13.8
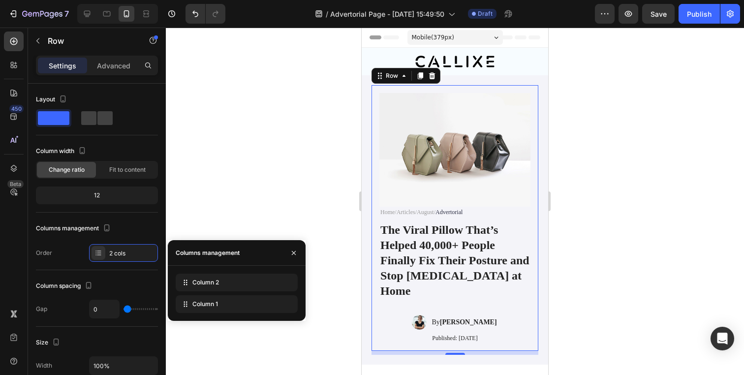
click at [268, 203] on div at bounding box center [455, 201] width 578 height 347
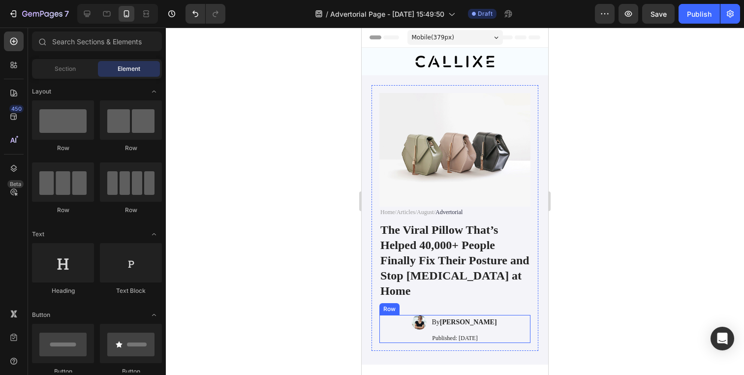
click at [434, 326] on div "Image By [PERSON_NAME] Text Block Row" at bounding box center [454, 324] width 151 height 19
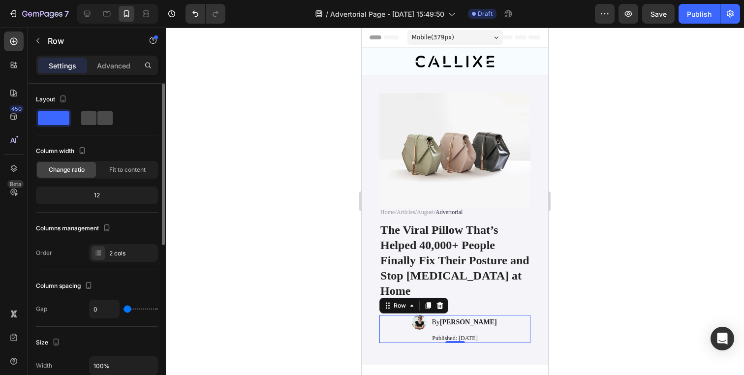
click at [98, 120] on span at bounding box center [104, 118] width 15 height 14
type input "24"
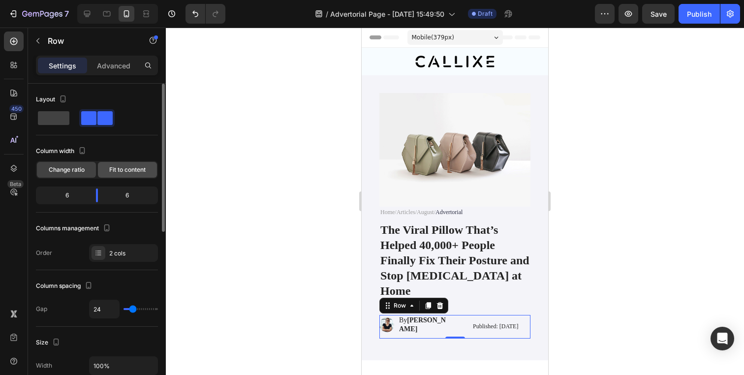
click at [130, 170] on span "Fit to content" at bounding box center [127, 169] width 36 height 9
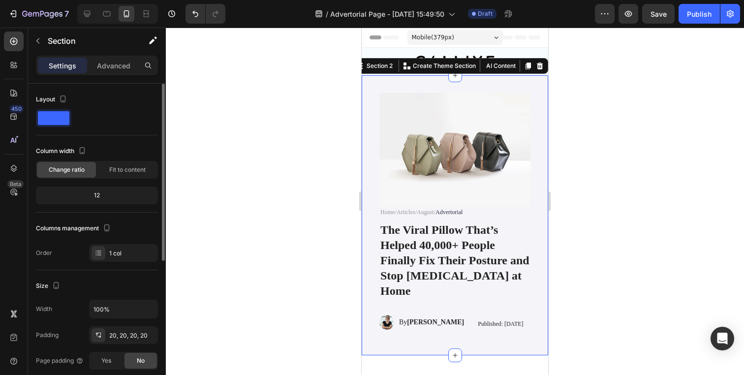
click at [368, 254] on div "Home / Articles / August / Advertorial Text Block The Viral Pillow That’s Helpe…" at bounding box center [455, 214] width 186 height 279
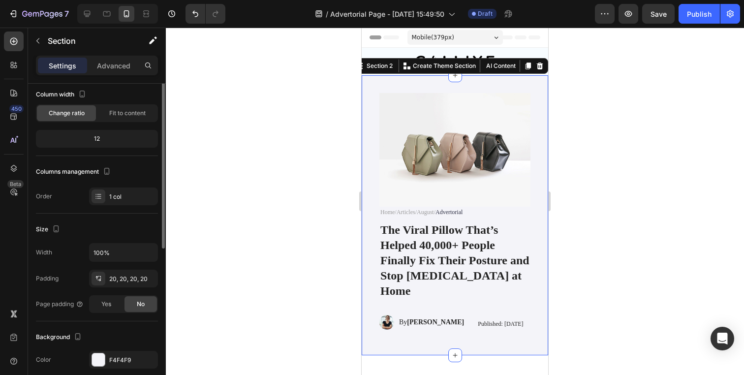
scroll to position [128, 0]
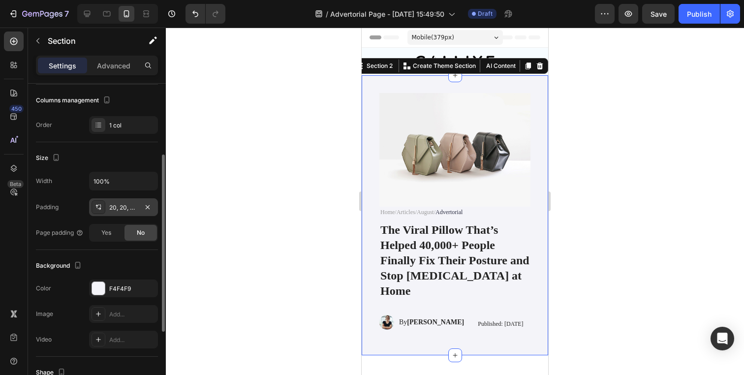
click at [116, 214] on div "20, 20, 20, 20" at bounding box center [123, 207] width 69 height 18
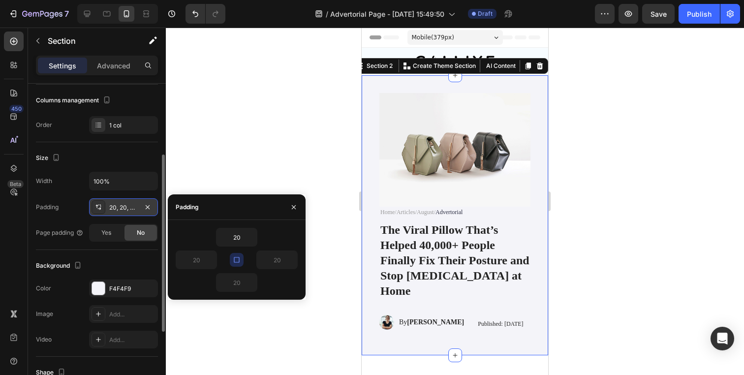
click at [116, 214] on div "20, 20, 20, 20" at bounding box center [123, 207] width 69 height 18
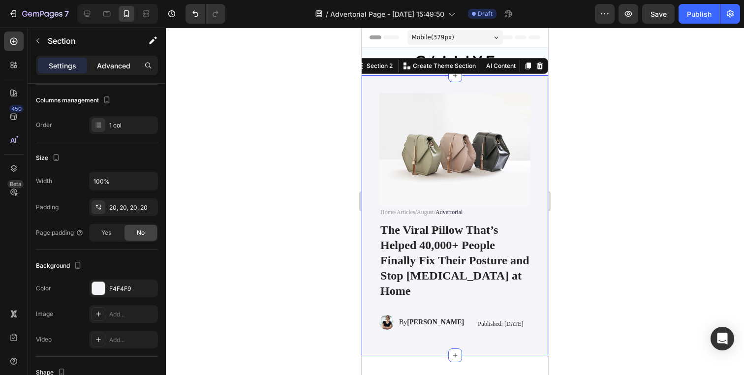
click at [114, 63] on p "Advanced" at bounding box center [113, 66] width 33 height 10
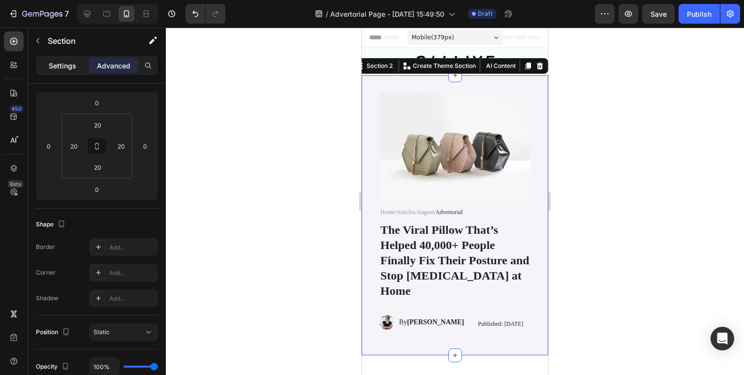
click at [63, 64] on p "Settings" at bounding box center [63, 66] width 28 height 10
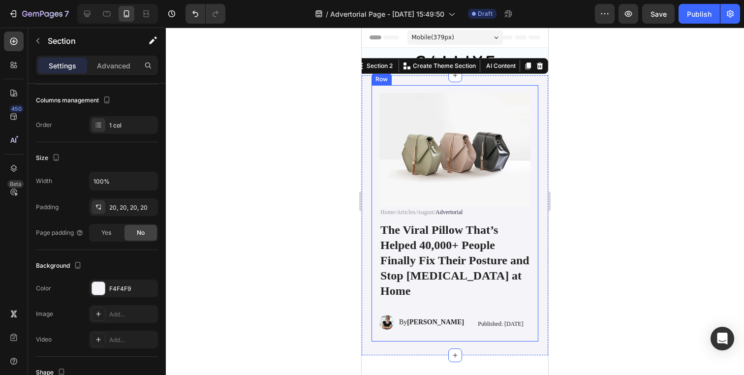
click at [377, 203] on div "Home / Articles / August / Advertorial Text Block The Viral Pillow That’s Helpe…" at bounding box center [455, 213] width 167 height 256
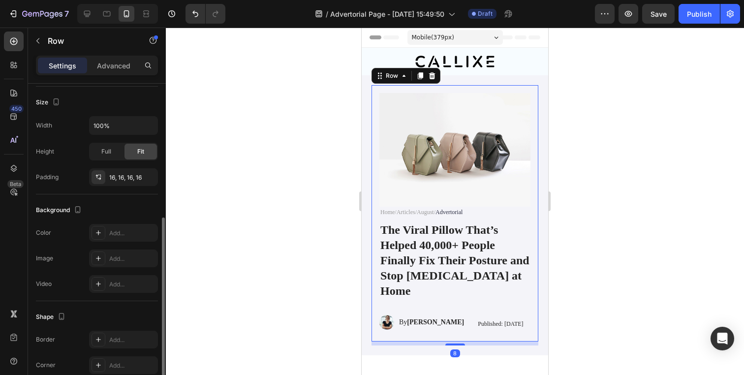
scroll to position [259, 0]
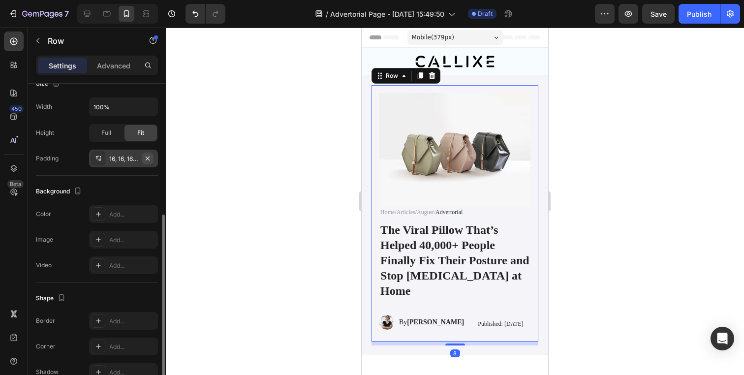
click at [151, 160] on icon "button" at bounding box center [148, 159] width 8 height 8
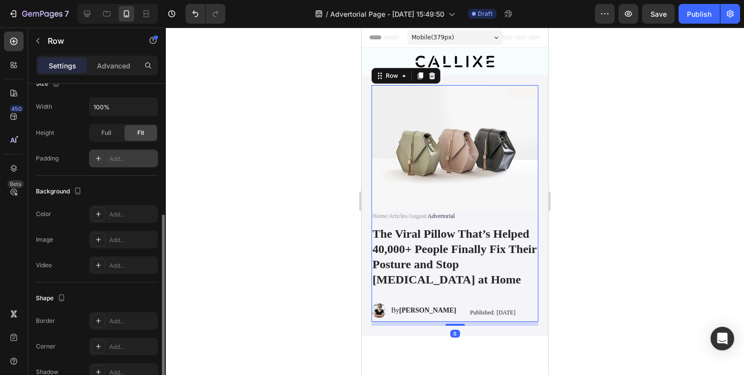
click at [249, 169] on div at bounding box center [455, 201] width 578 height 347
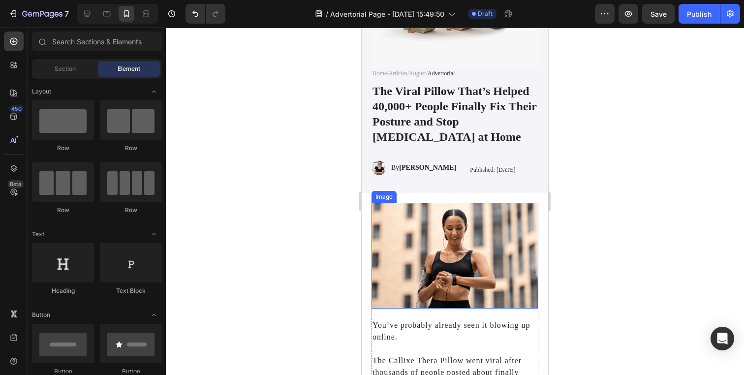
scroll to position [132, 0]
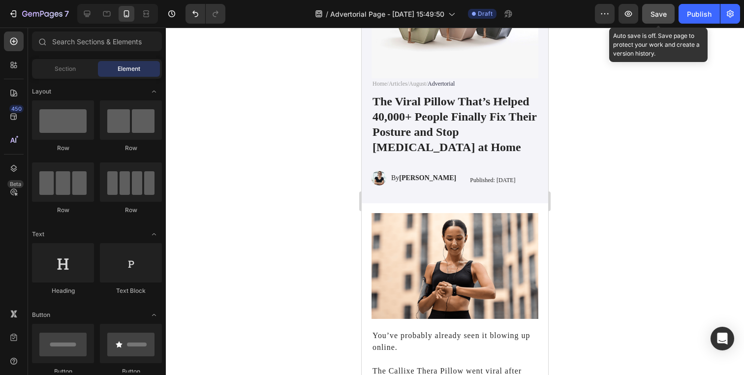
click at [653, 18] on div "Save" at bounding box center [659, 14] width 16 height 10
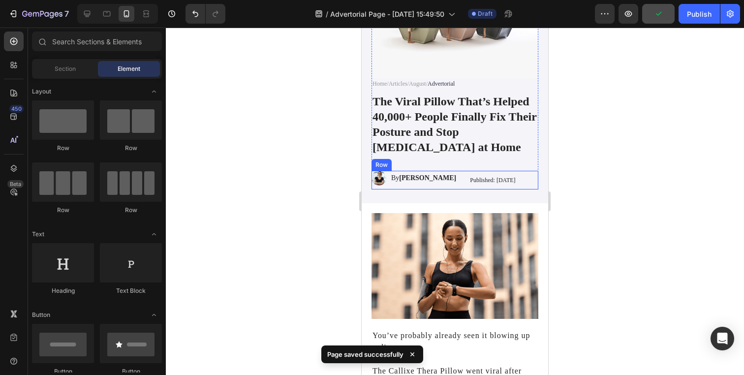
click at [469, 171] on div "Published: [DATE] Text Block" at bounding box center [492, 180] width 47 height 19
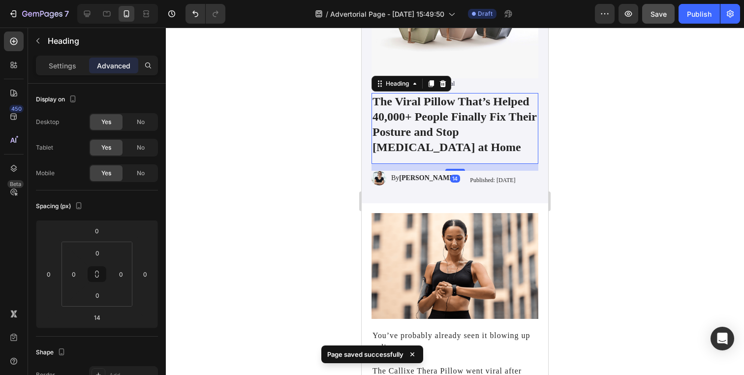
drag, startPoint x: 448, startPoint y: 106, endPoint x: 424, endPoint y: 142, distance: 43.3
click at [448, 106] on h1 "The Viral Pillow That’s Helped 40,000+ People Finally Fix Their Posture and Sto…" at bounding box center [455, 124] width 167 height 63
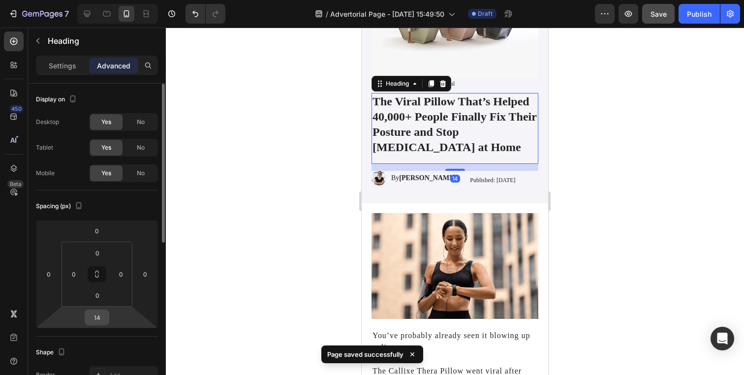
click at [101, 312] on input "14" at bounding box center [97, 317] width 20 height 15
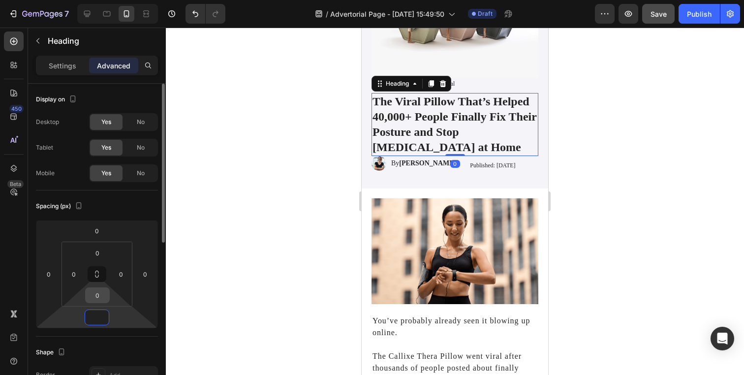
type input "0"
click at [100, 289] on input "0" at bounding box center [98, 295] width 20 height 15
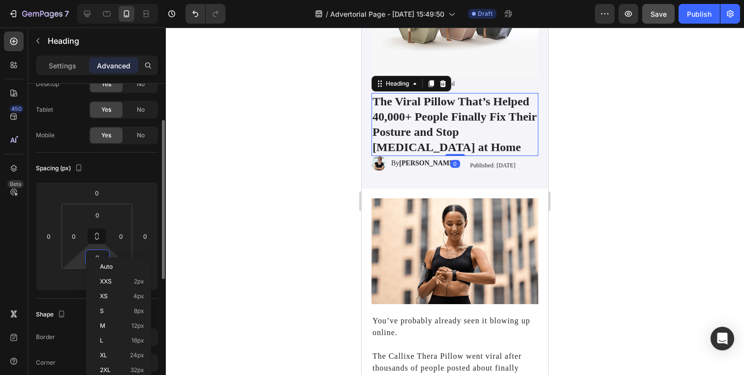
scroll to position [62, 0]
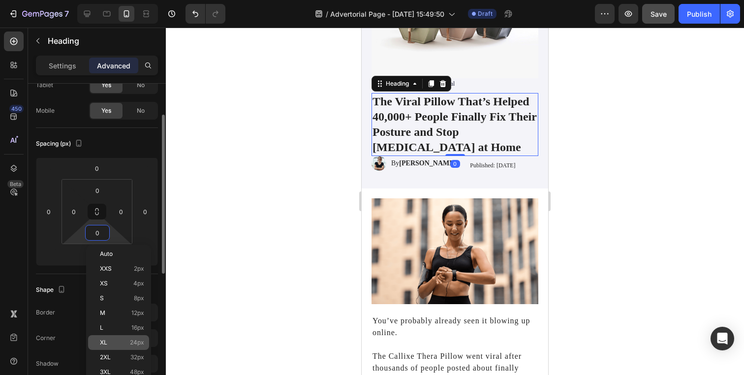
click at [116, 341] on p "XL 24px" at bounding box center [122, 342] width 44 height 7
type input "24"
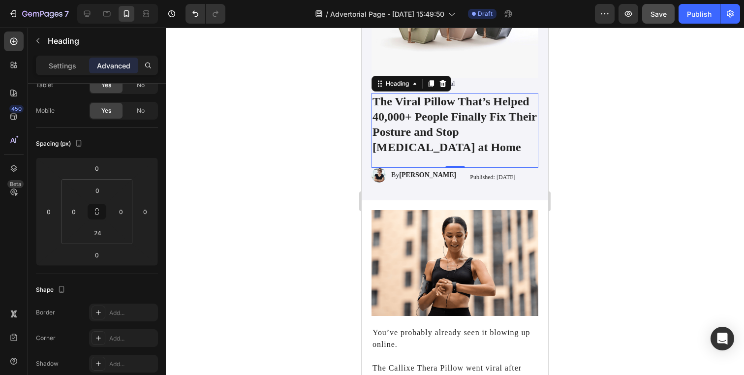
click at [267, 218] on div at bounding box center [455, 201] width 578 height 347
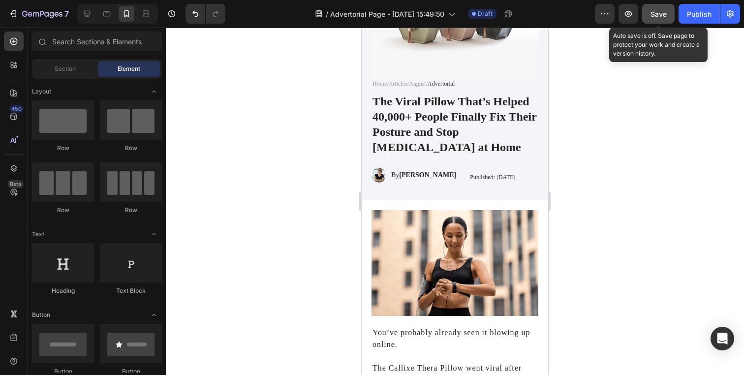
click at [665, 12] on span "Save" at bounding box center [659, 14] width 16 height 8
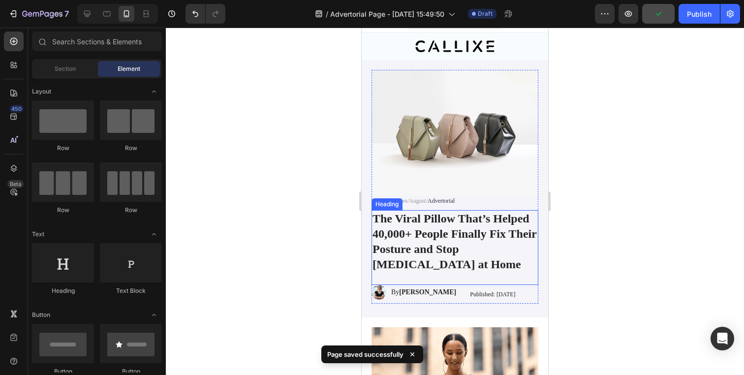
scroll to position [0, 0]
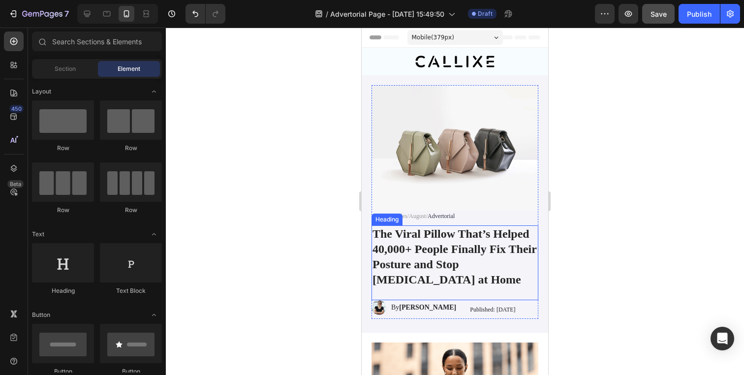
click at [503, 225] on h1 "The Viral Pillow That’s Helped 40,000+ People Finally Fix Their Posture and Sto…" at bounding box center [455, 256] width 167 height 63
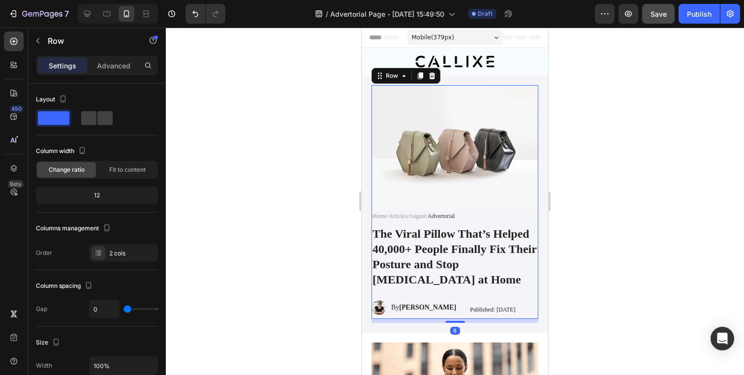
click at [387, 218] on div "Home / Articles / August / Advertorial Text Block The Viral Pillow That’s Helpe…" at bounding box center [455, 265] width 167 height 109
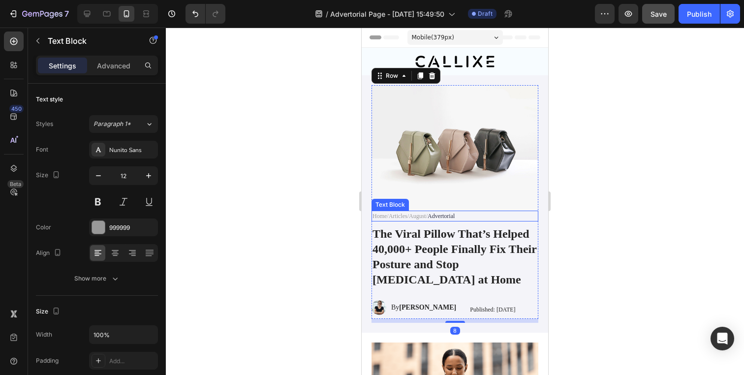
click at [397, 213] on link "Articles" at bounding box center [398, 216] width 19 height 7
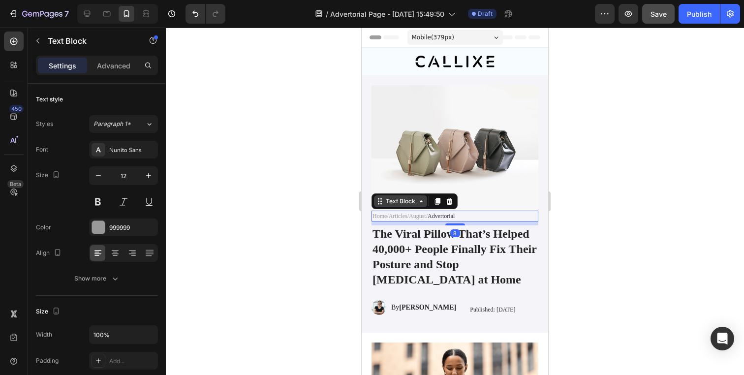
click at [396, 197] on div "Text Block" at bounding box center [400, 201] width 33 height 9
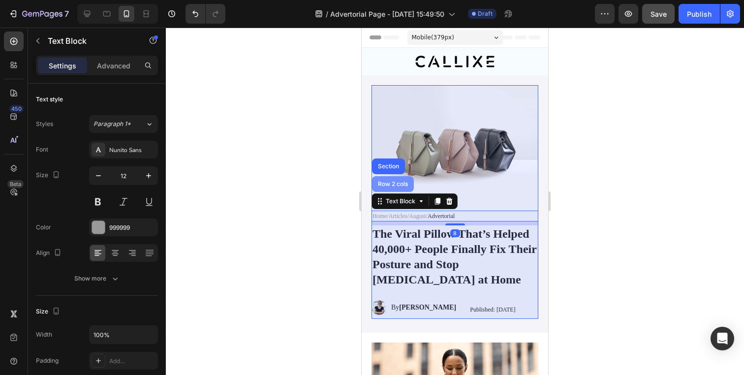
click at [395, 181] on div "Row 2 cols" at bounding box center [393, 184] width 42 height 16
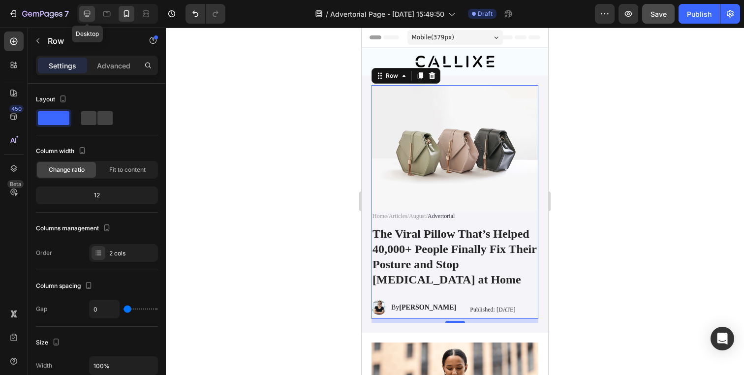
click at [83, 15] on icon at bounding box center [87, 14] width 10 height 10
type input "16"
type input "1200"
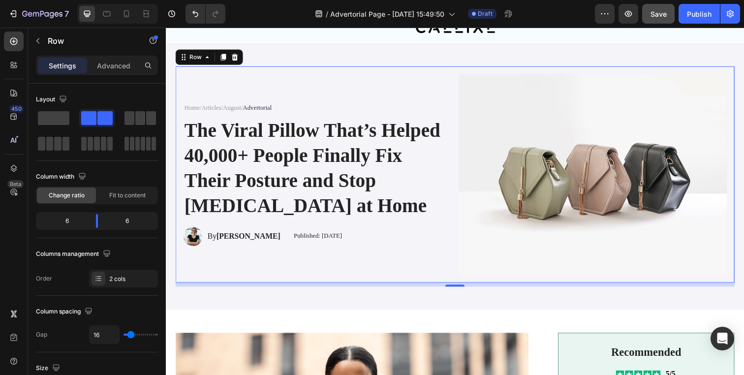
scroll to position [42, 0]
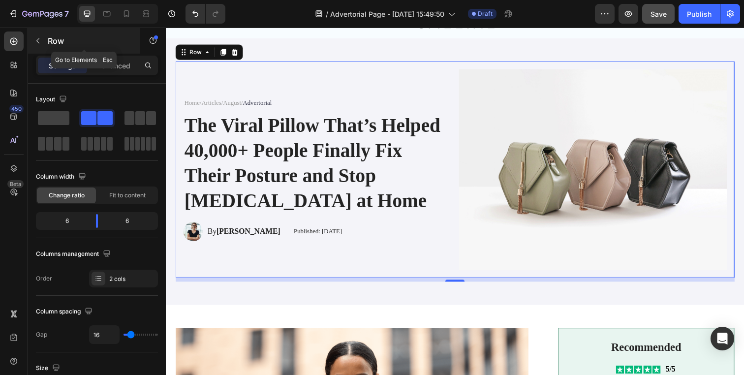
click at [60, 37] on p "Row" at bounding box center [90, 41] width 84 height 12
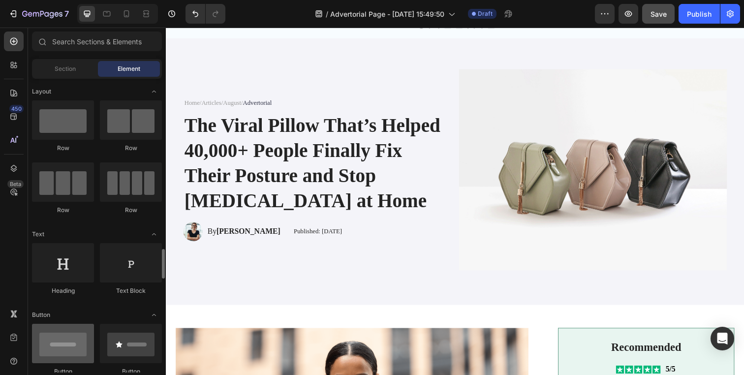
scroll to position [0, 0]
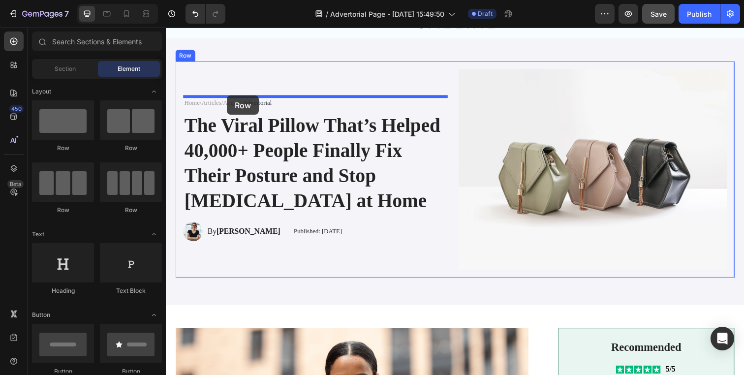
drag, startPoint x: 233, startPoint y: 158, endPoint x: 228, endPoint y: 97, distance: 61.2
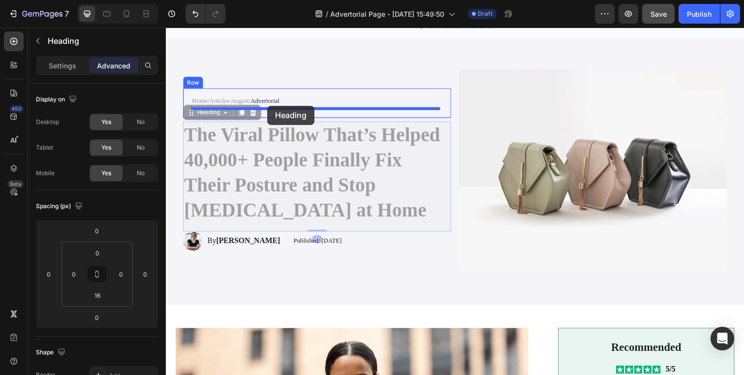
drag, startPoint x: 306, startPoint y: 146, endPoint x: 269, endPoint y: 107, distance: 53.3
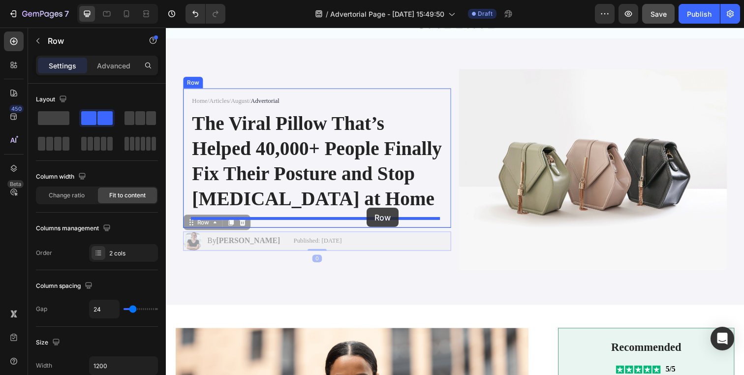
drag, startPoint x: 368, startPoint y: 251, endPoint x: 371, endPoint y: 212, distance: 40.0
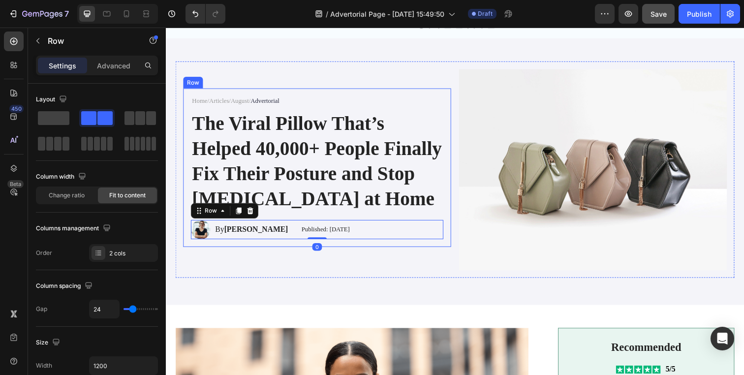
click at [186, 210] on div "Home / Articles / August / Advertorial Text Block The Viral Pillow That’s Helpe…" at bounding box center [321, 171] width 274 height 162
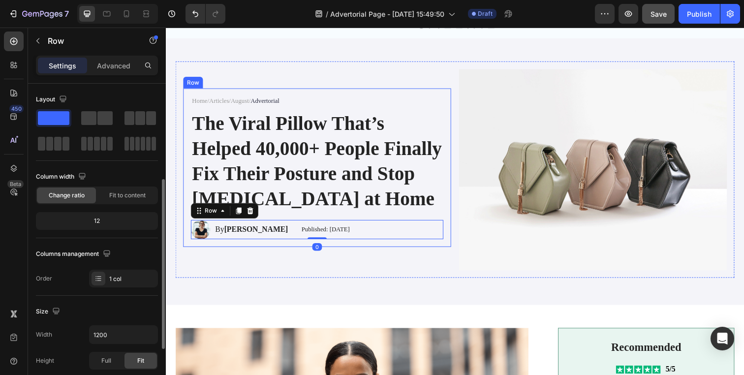
scroll to position [62, 0]
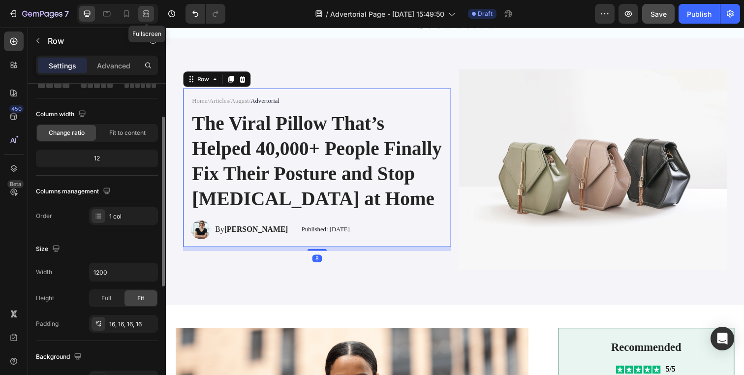
click at [145, 9] on icon at bounding box center [146, 14] width 10 height 10
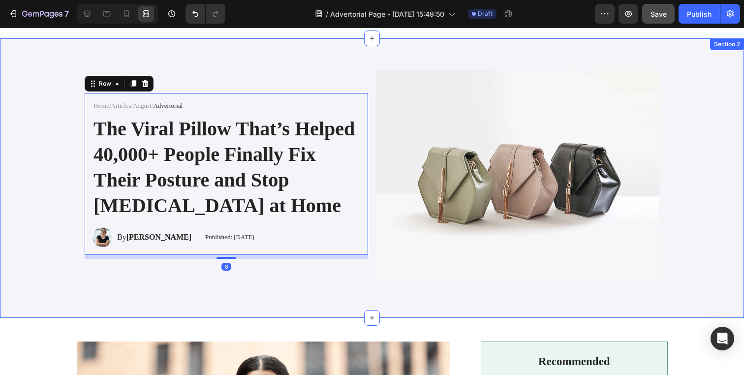
click at [20, 195] on div "Home / Articles / August / Advertorial Text Block The Viral Pillow That’s Helpe…" at bounding box center [372, 178] width 724 height 232
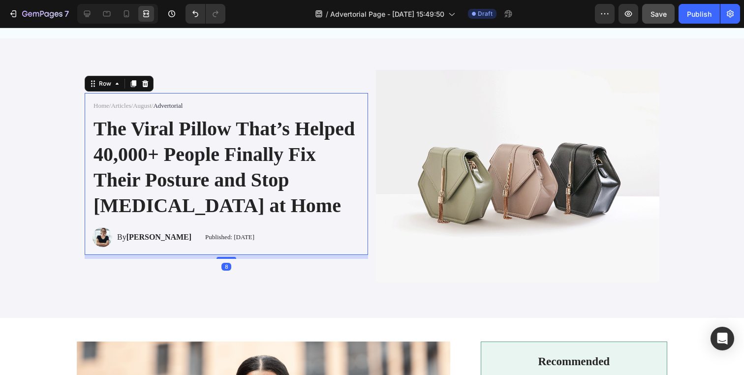
click at [85, 130] on div "Home / Articles / August / Advertorial Text Block The Viral Pillow That’s Helpe…" at bounding box center [226, 174] width 283 height 162
click at [85, 15] on icon at bounding box center [87, 14] width 10 height 10
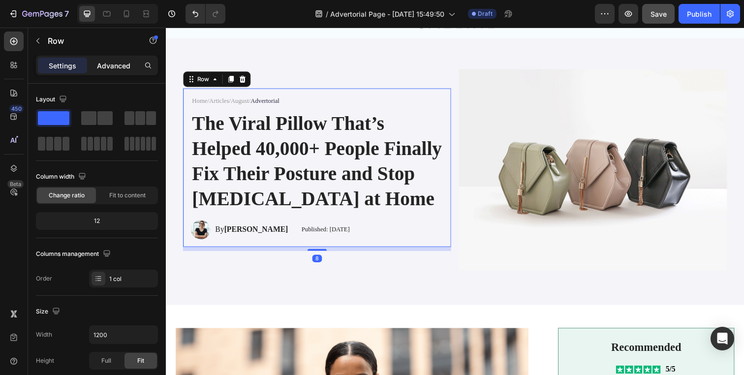
click at [114, 71] on div "Advanced" at bounding box center [113, 66] width 49 height 16
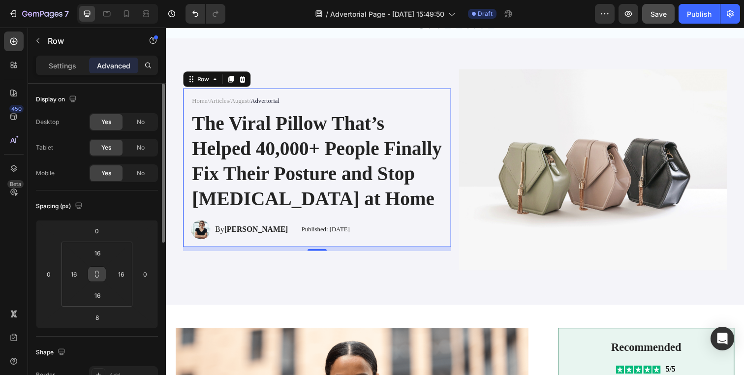
click at [93, 270] on icon at bounding box center [97, 274] width 8 height 8
click at [74, 274] on input "16" at bounding box center [73, 274] width 15 height 15
type input "0"
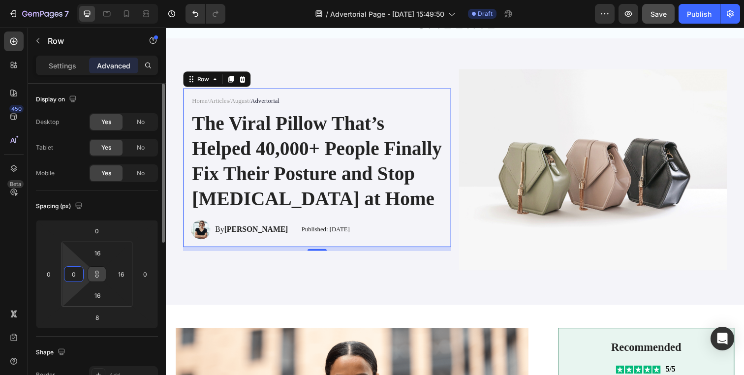
type input "0"
click at [114, 206] on div "Spacing (px)" at bounding box center [97, 206] width 122 height 16
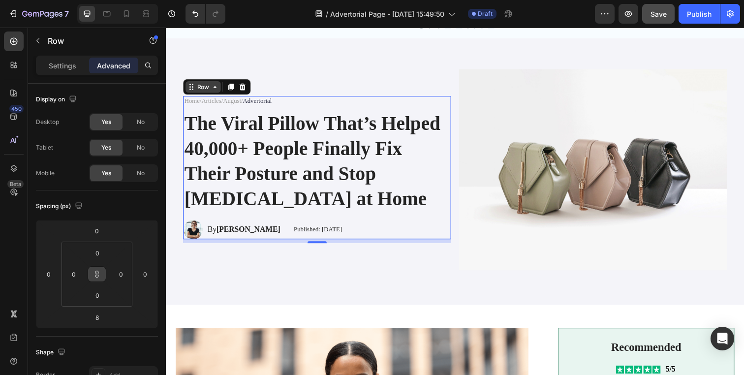
click at [201, 89] on div "Row" at bounding box center [204, 88] width 16 height 9
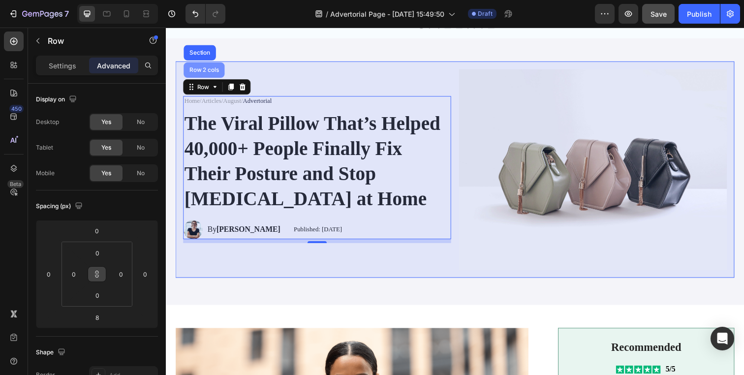
click at [202, 70] on div "Row 2 cols" at bounding box center [205, 71] width 34 height 6
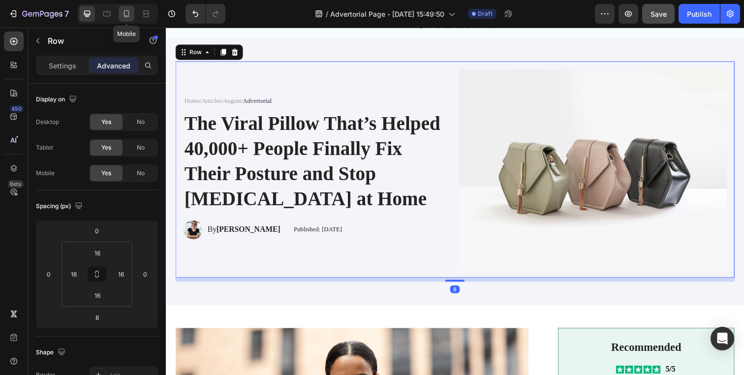
click at [129, 17] on icon at bounding box center [127, 14] width 10 height 10
type input "0"
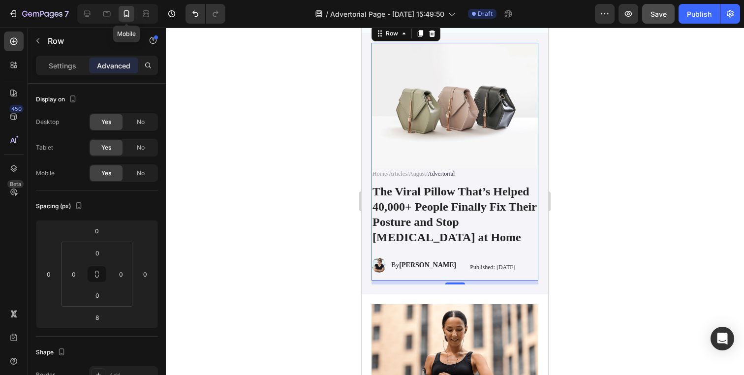
scroll to position [23, 0]
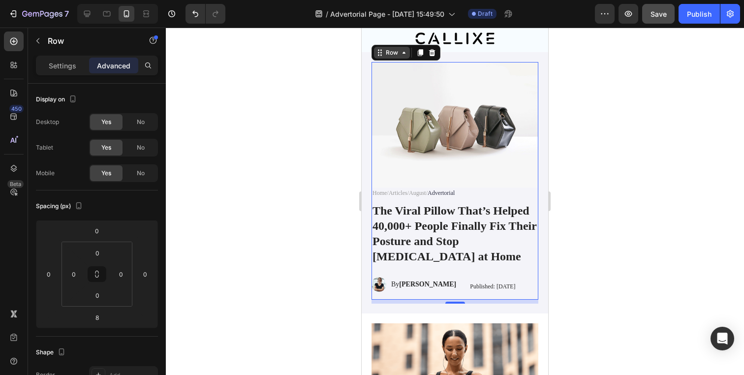
click at [397, 49] on div "Row" at bounding box center [392, 52] width 16 height 9
click at [74, 62] on p "Settings" at bounding box center [63, 66] width 28 height 10
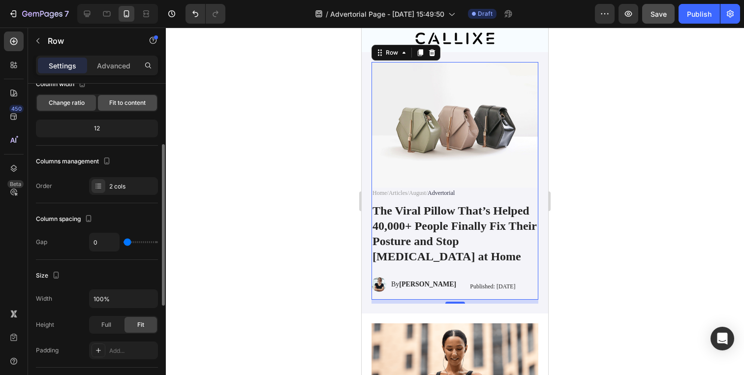
scroll to position [105, 0]
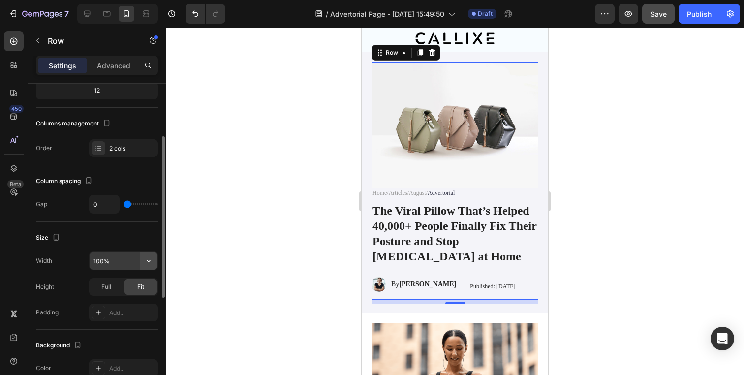
click at [143, 262] on button "button" at bounding box center [149, 261] width 18 height 18
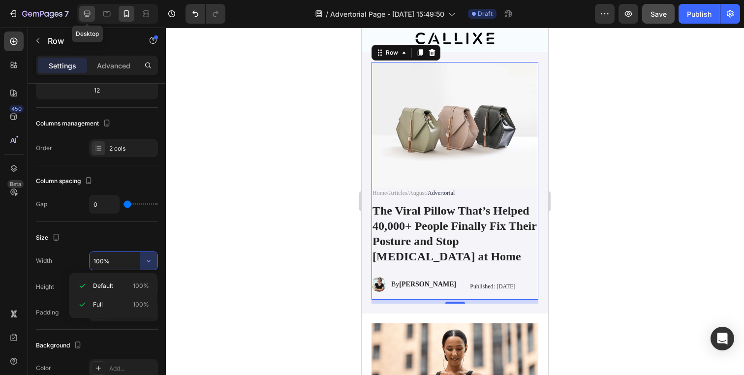
click at [80, 17] on div at bounding box center [87, 14] width 16 height 16
type input "16"
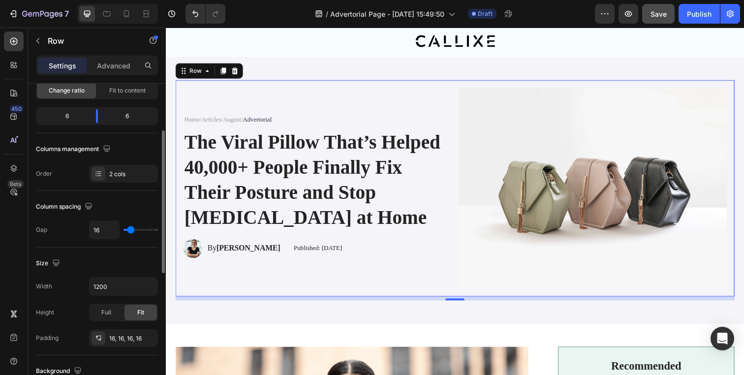
scroll to position [42, 0]
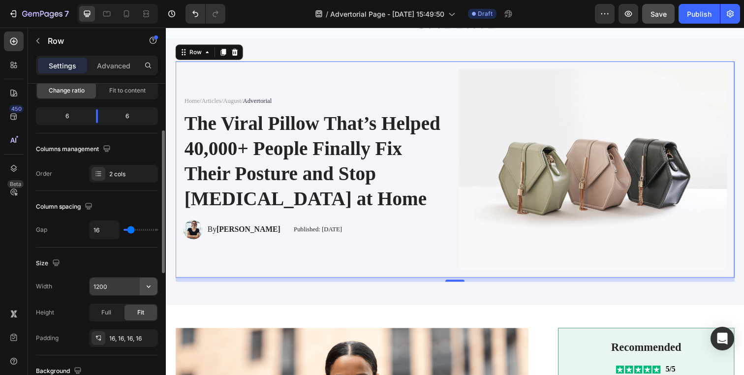
click at [147, 285] on icon "button" at bounding box center [149, 286] width 4 height 2
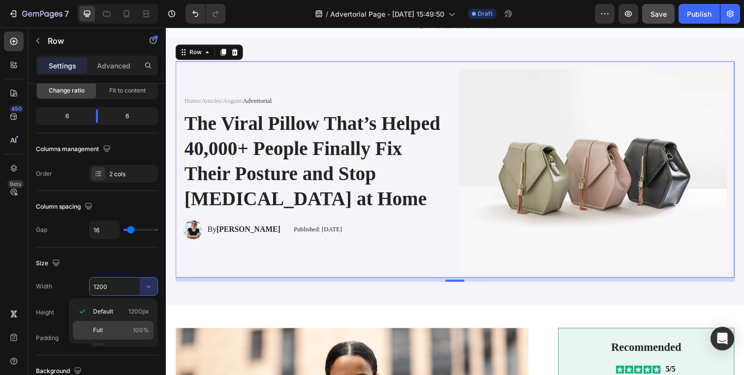
click at [124, 328] on p "Full 100%" at bounding box center [121, 330] width 56 height 9
type input "100%"
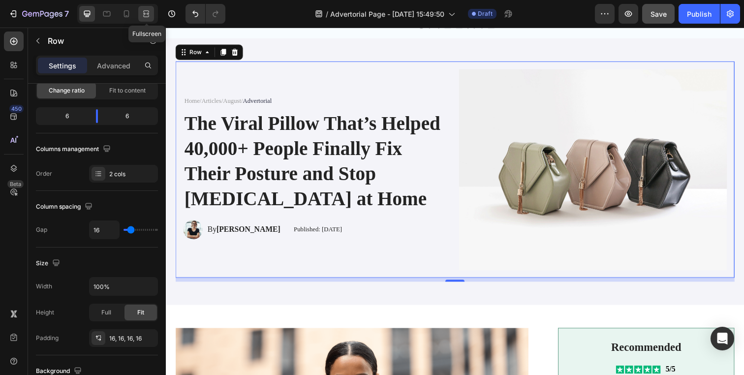
click at [141, 18] on div at bounding box center [146, 14] width 16 height 16
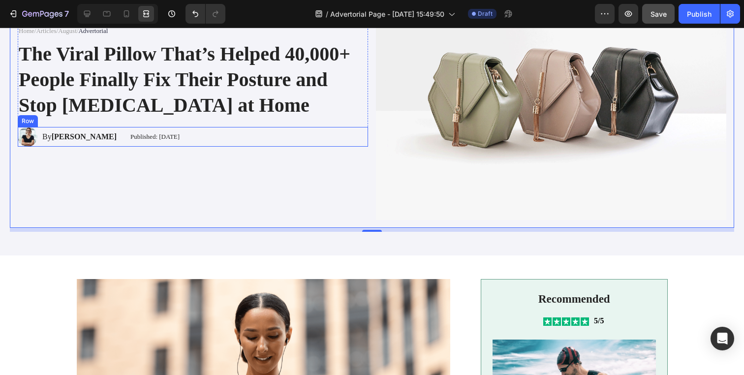
scroll to position [176, 0]
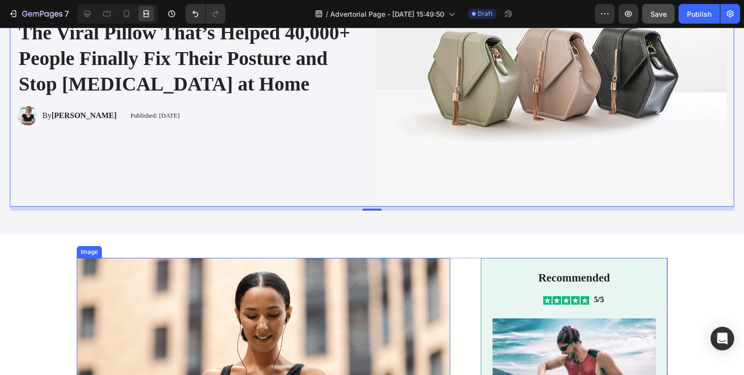
click at [101, 276] on img at bounding box center [263, 376] width 373 height 236
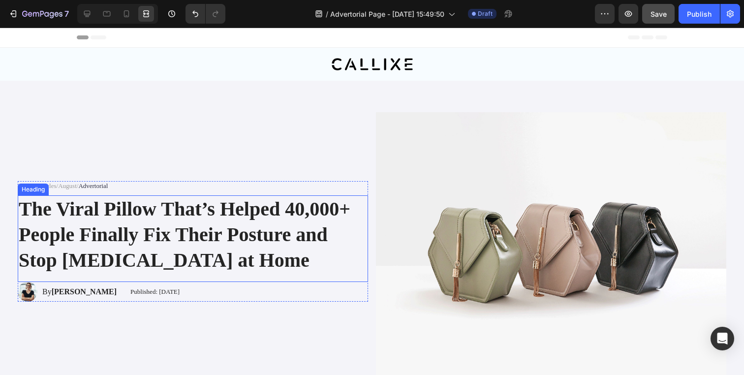
scroll to position [15, 0]
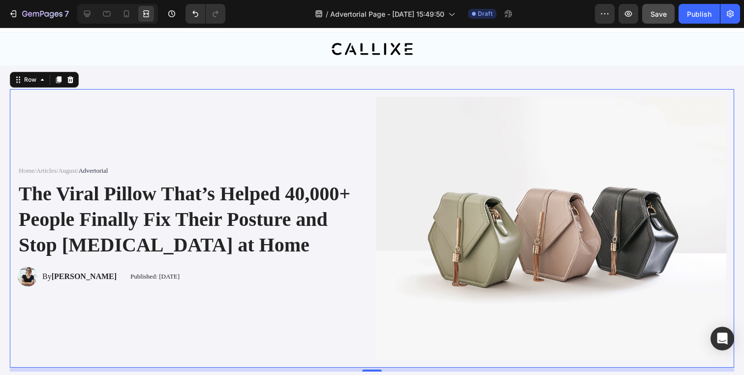
click at [269, 92] on div "Home / Articles / August / Advertorial Text Block The Viral Pillow That’s Helpe…" at bounding box center [372, 228] width 724 height 279
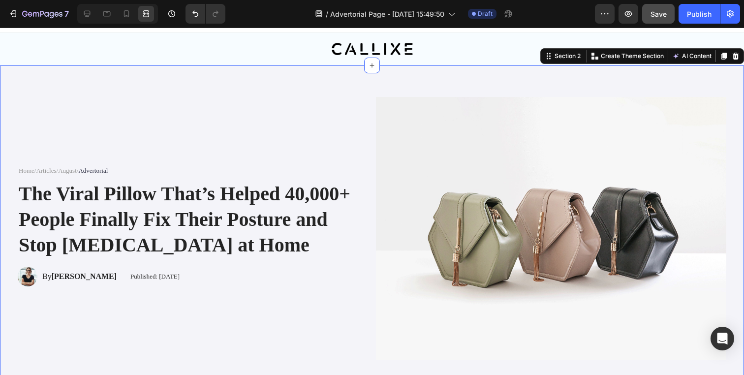
click at [235, 72] on div "Home / Articles / August / Advertorial Text Block The Viral Pillow That’s Helpe…" at bounding box center [372, 230] width 744 height 330
click at [89, 19] on div at bounding box center [87, 14] width 16 height 16
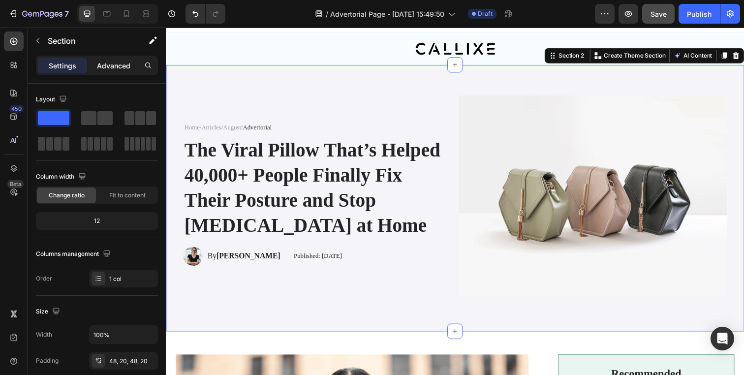
click at [119, 65] on p "Advanced" at bounding box center [113, 66] width 33 height 10
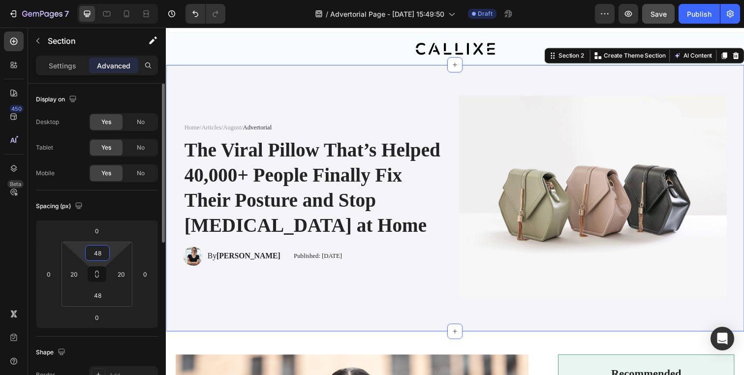
click at [101, 247] on input "48" at bounding box center [98, 253] width 20 height 15
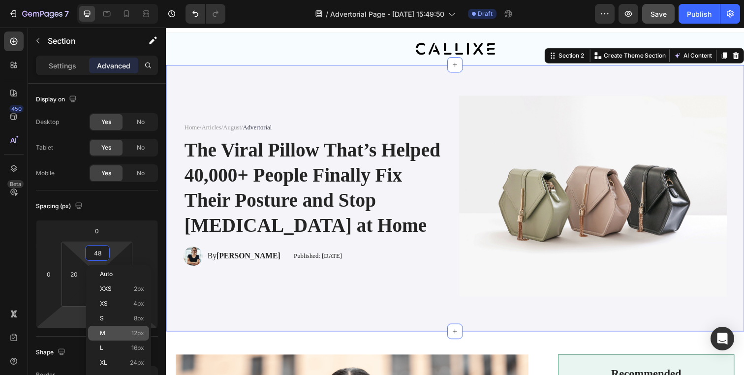
click at [101, 331] on span "M" at bounding box center [102, 333] width 5 height 7
type input "12"
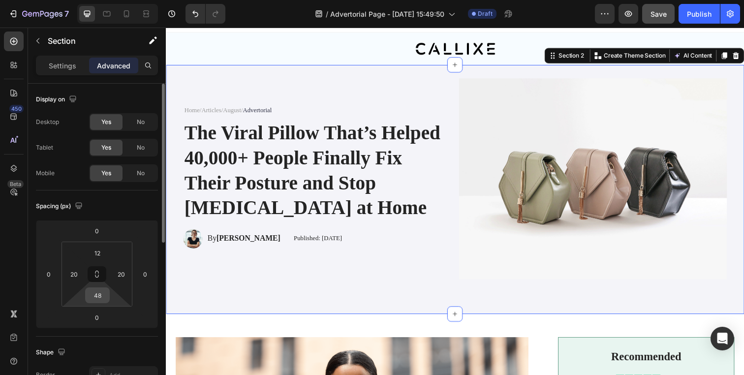
click at [99, 293] on input "48" at bounding box center [98, 295] width 20 height 15
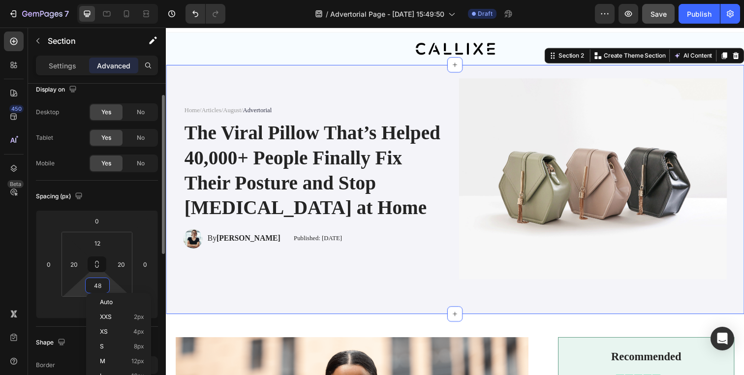
scroll to position [14, 0]
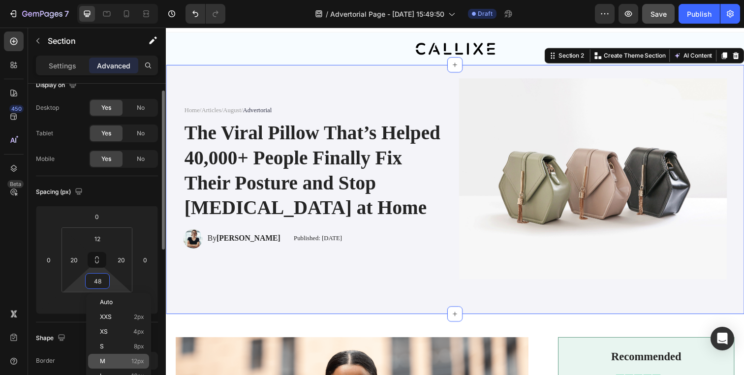
click at [106, 359] on p "M 12px" at bounding box center [122, 361] width 44 height 7
type input "12"
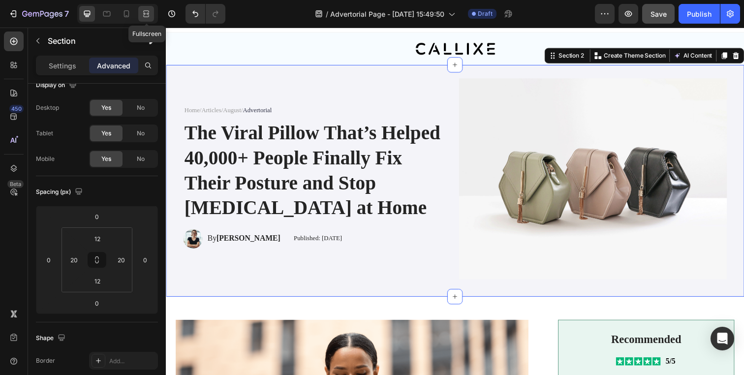
click at [146, 16] on icon at bounding box center [146, 14] width 10 height 10
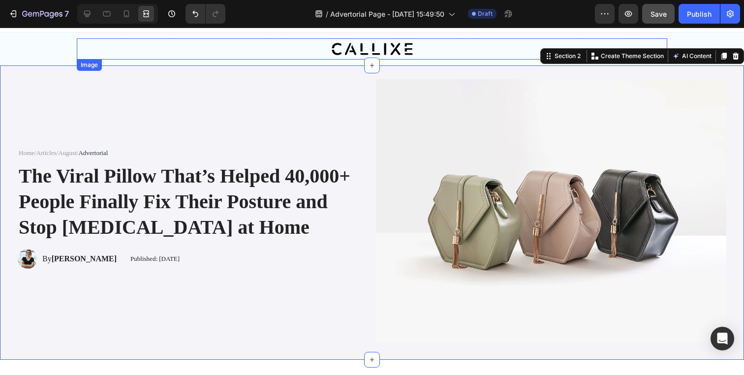
click at [110, 48] on div at bounding box center [372, 49] width 590 height 12
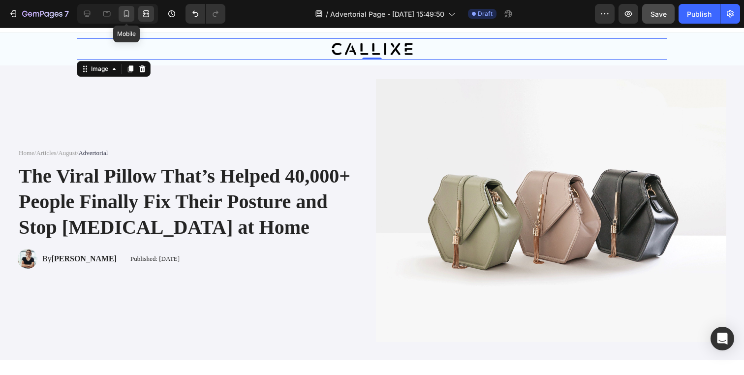
click at [128, 16] on icon at bounding box center [126, 13] width 5 height 7
type input "161"
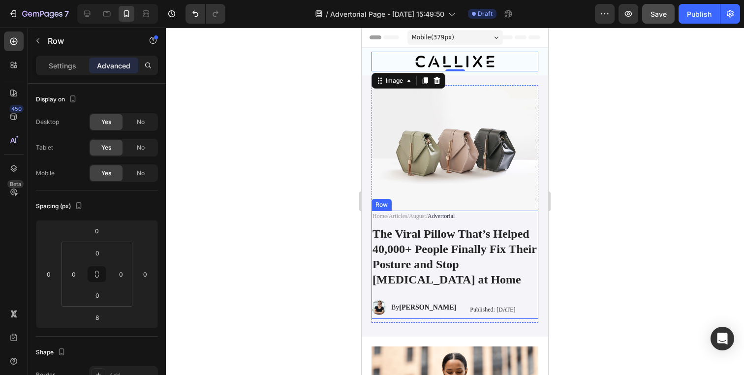
click at [515, 216] on div "Home / Articles / August / Advertorial Text Block The Viral Pillow That’s Helpe…" at bounding box center [455, 265] width 167 height 109
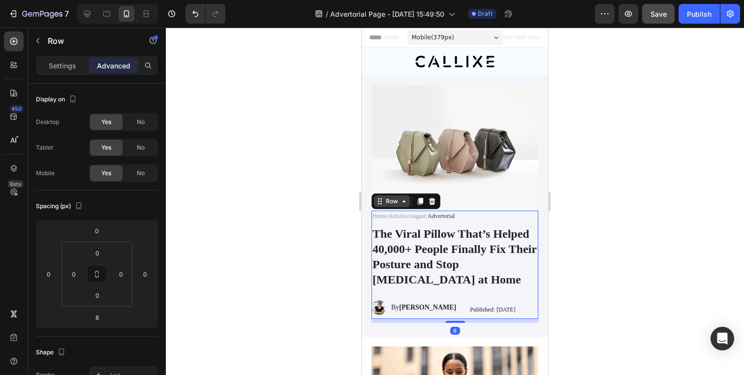
click at [400, 197] on icon at bounding box center [404, 201] width 8 height 8
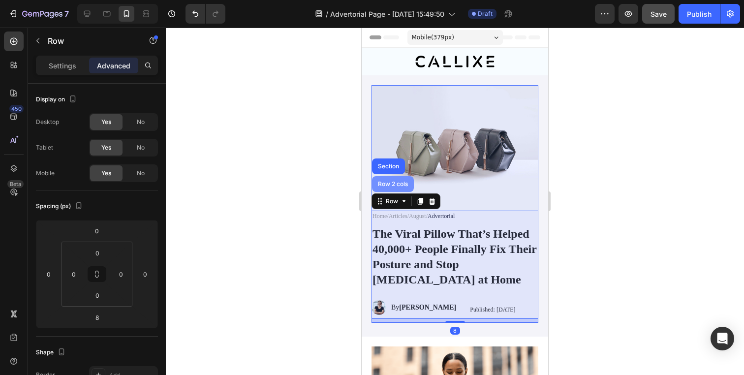
click at [400, 182] on div "Row 2 cols" at bounding box center [393, 184] width 42 height 16
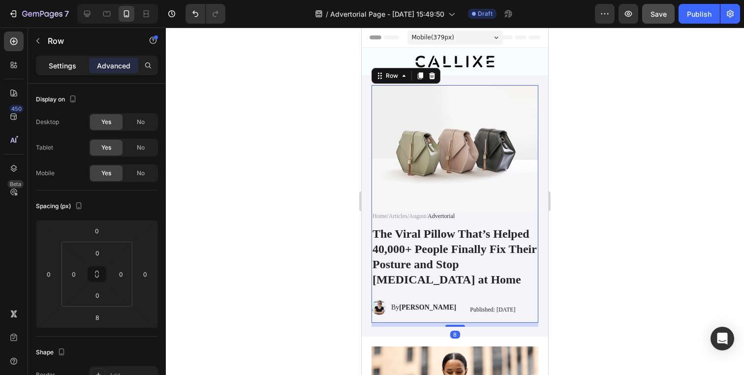
click at [65, 65] on p "Settings" at bounding box center [63, 66] width 28 height 10
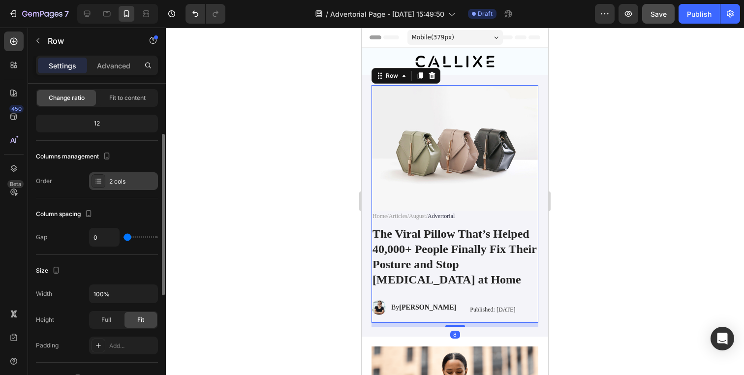
scroll to position [101, 0]
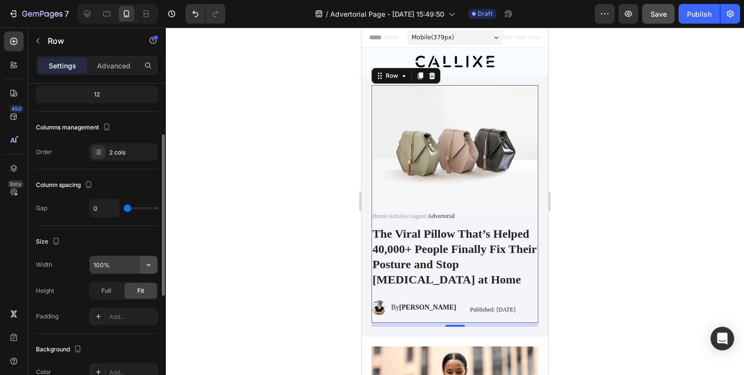
click at [147, 262] on icon "button" at bounding box center [149, 265] width 10 height 10
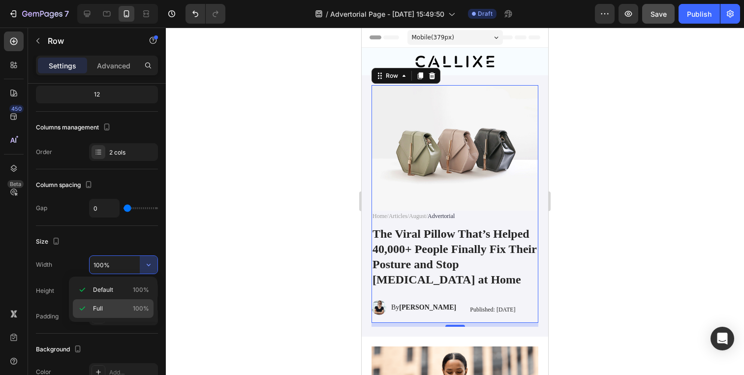
click at [130, 306] on p "Full 100%" at bounding box center [121, 308] width 56 height 9
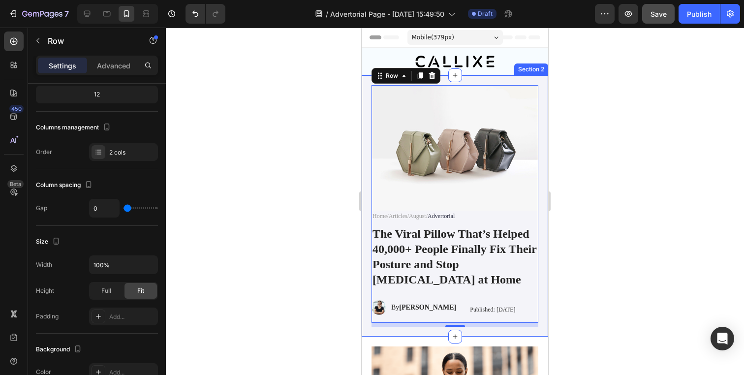
click at [364, 199] on div "Home / Articles / August / Advertorial Text Block The Viral Pillow That’s Helpe…" at bounding box center [455, 205] width 186 height 261
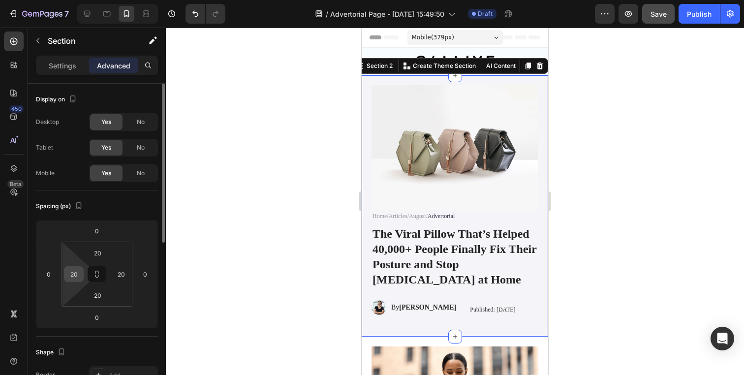
click at [79, 271] on input "20" at bounding box center [73, 274] width 15 height 15
type input "0"
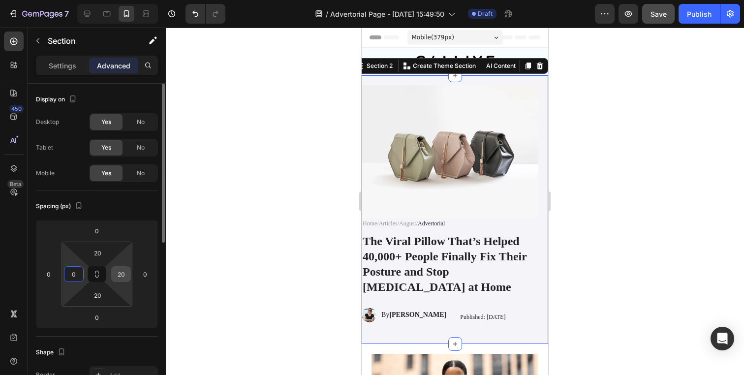
click at [121, 273] on input "20" at bounding box center [121, 274] width 15 height 15
click at [247, 249] on div at bounding box center [455, 201] width 578 height 347
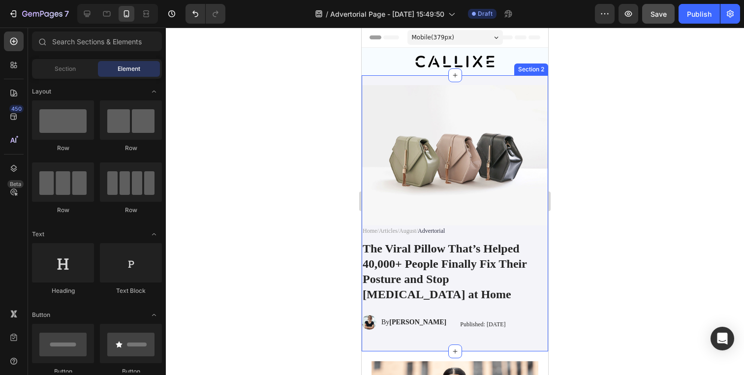
click at [464, 82] on div "Home / Articles / August / Advertorial Text Block The Viral Pillow That’s Helpe…" at bounding box center [455, 213] width 186 height 276
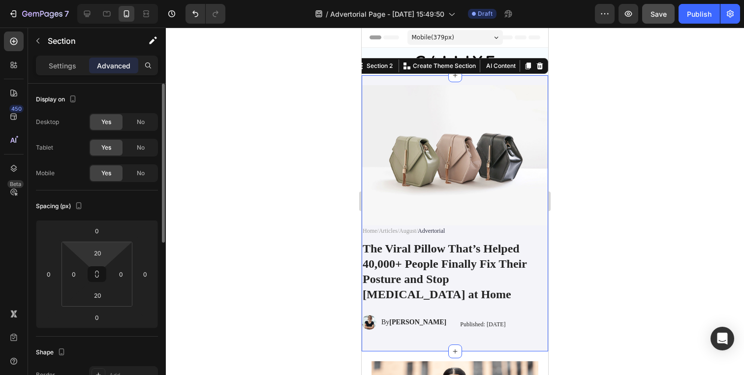
click at [100, 247] on input "20" at bounding box center [98, 253] width 20 height 15
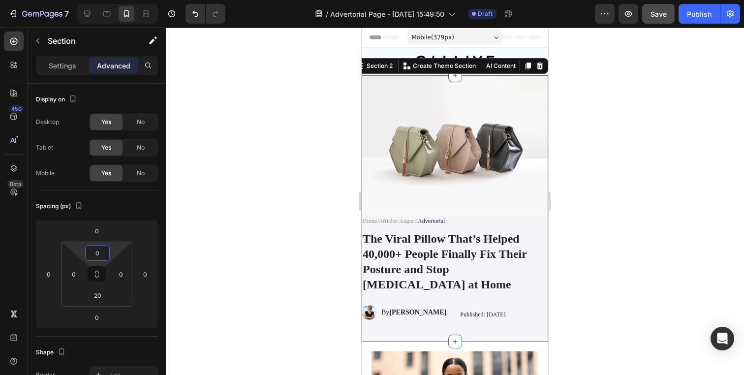
click at [258, 206] on div at bounding box center [455, 201] width 578 height 347
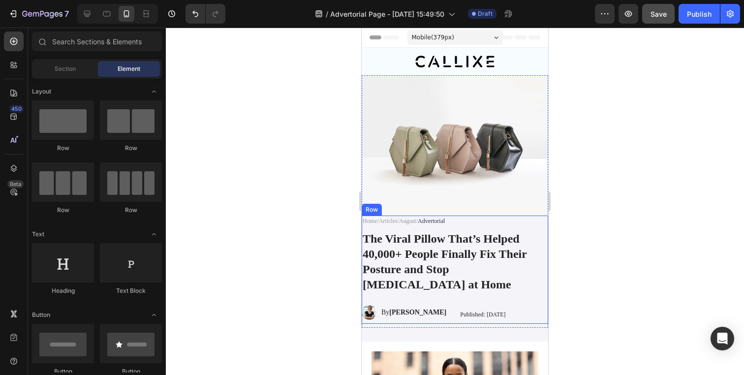
click at [476, 223] on div "Home / Articles / August / Advertorial Text Block The Viral Pillow That’s Helpe…" at bounding box center [455, 270] width 186 height 109
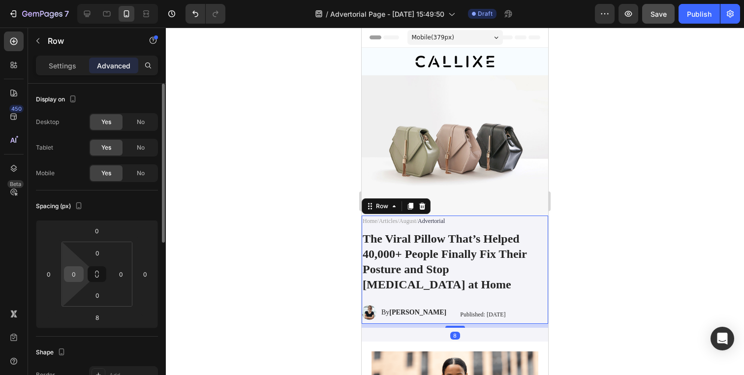
click at [77, 277] on input "0" at bounding box center [73, 274] width 15 height 15
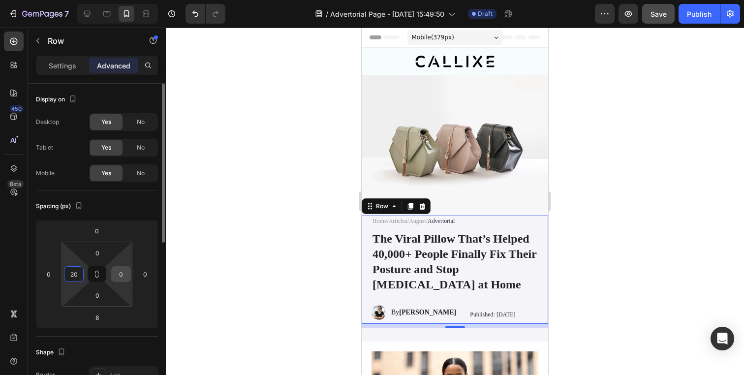
type input "20"
click at [124, 272] on input "0" at bounding box center [121, 274] width 15 height 15
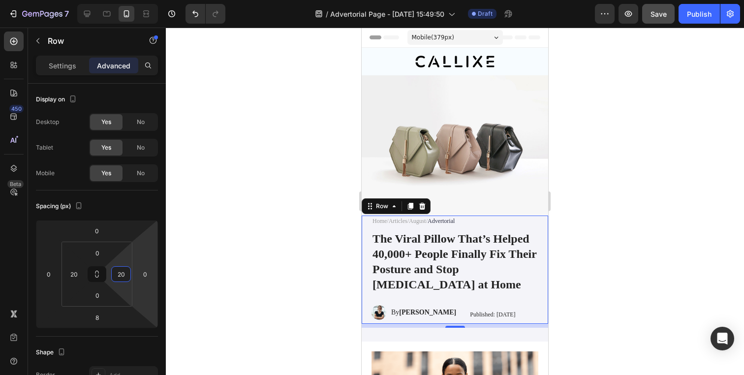
type input "20"
click at [250, 233] on div at bounding box center [455, 201] width 578 height 347
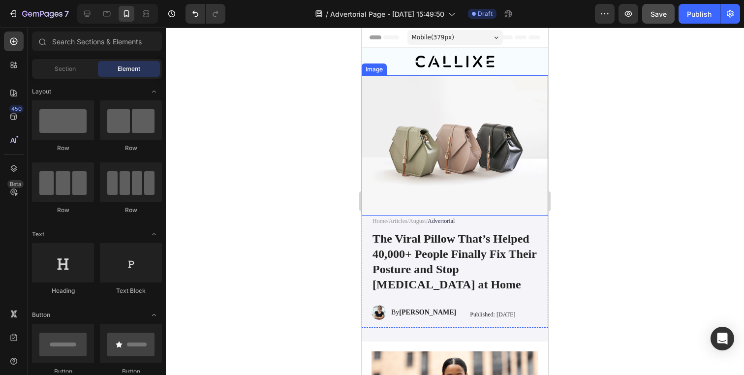
click at [662, 21] on button "Save" at bounding box center [658, 14] width 32 height 20
click at [588, 170] on div at bounding box center [455, 201] width 578 height 347
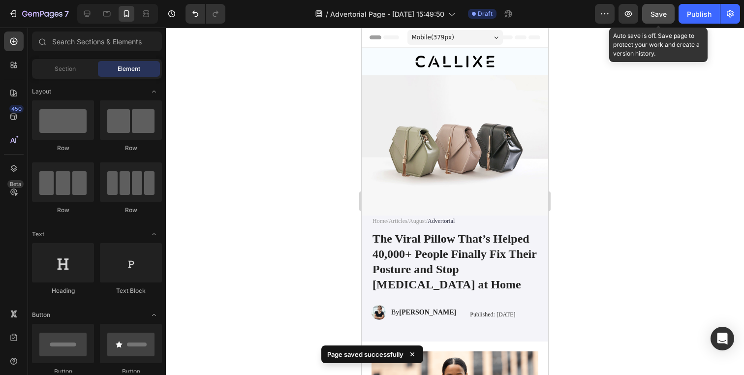
click at [650, 19] on button "Save" at bounding box center [658, 14] width 32 height 20
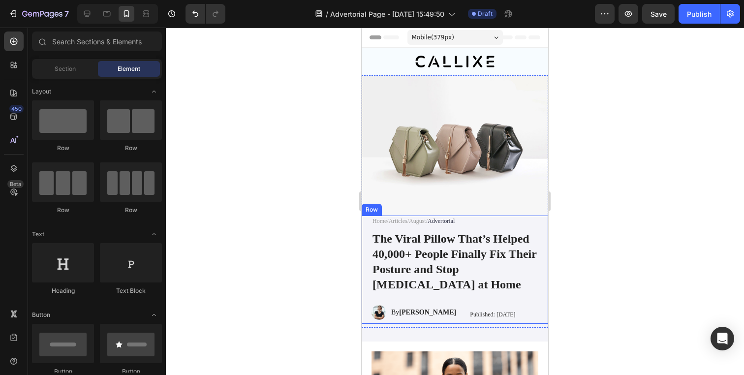
click at [414, 223] on div "Home / Articles / August / Advertorial Text Block The Viral Pillow That’s Helpe…" at bounding box center [455, 270] width 167 height 109
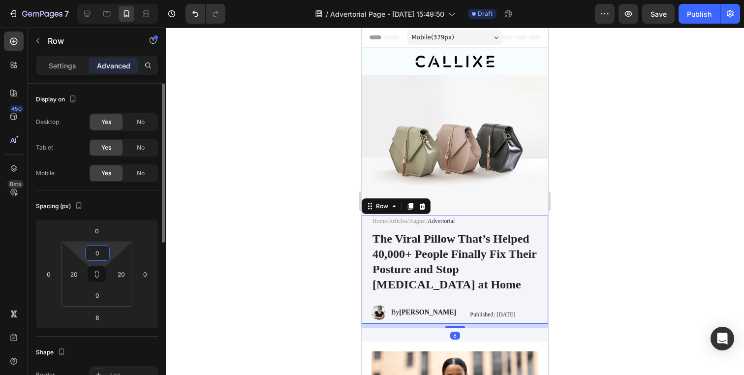
click at [98, 253] on input "0" at bounding box center [98, 253] width 20 height 15
type input "20"
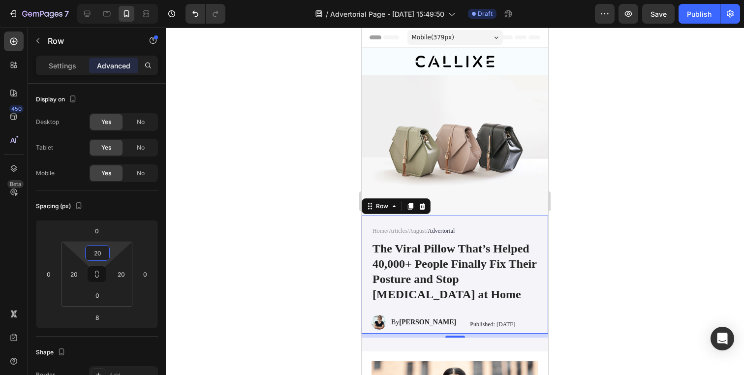
click at [284, 253] on div at bounding box center [455, 201] width 578 height 347
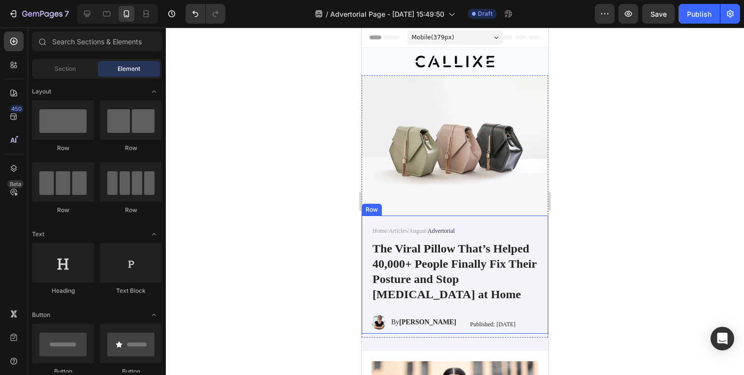
click at [367, 241] on div "Home / Articles / August / Advertorial Text Block The Viral Pillow That’s Helpe…" at bounding box center [455, 275] width 186 height 119
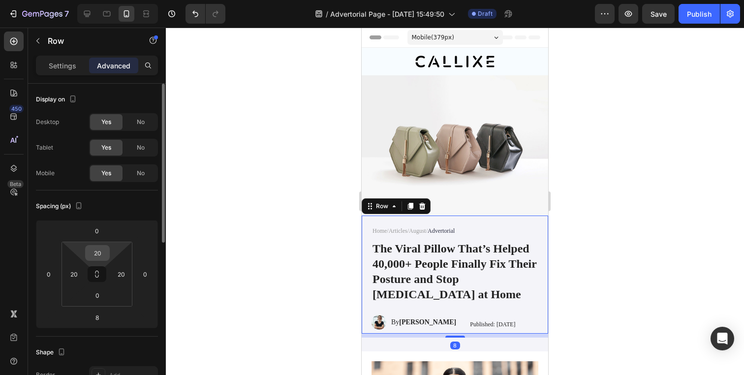
click at [105, 250] on input "20" at bounding box center [98, 253] width 20 height 15
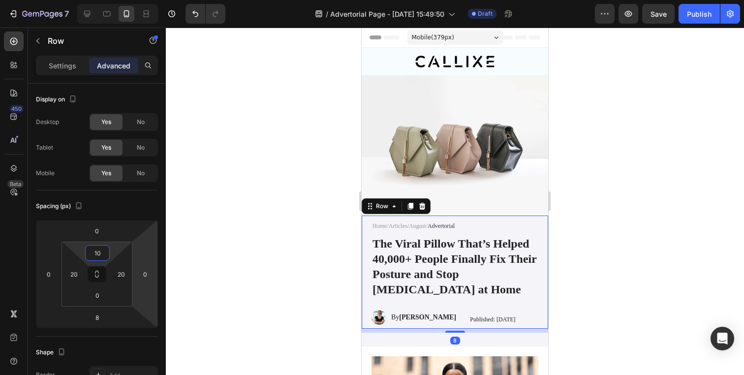
type input "10"
click at [274, 199] on div at bounding box center [455, 201] width 578 height 347
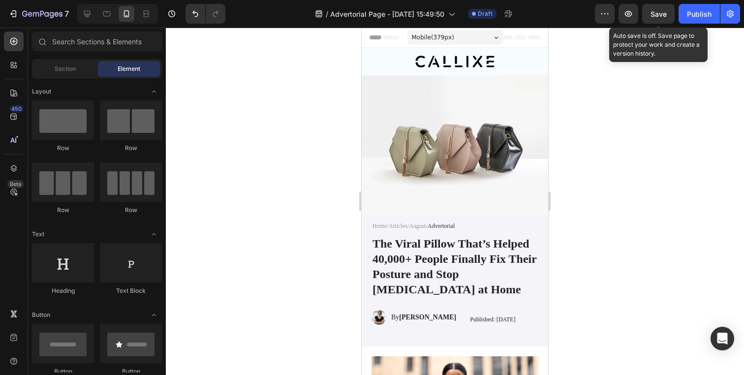
click at [663, 14] on span "Save" at bounding box center [659, 14] width 16 height 8
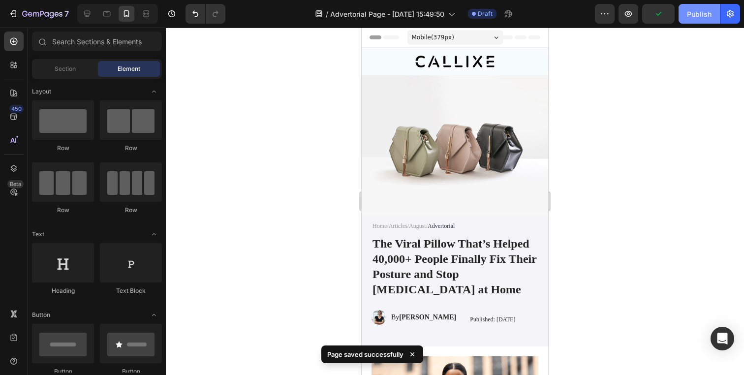
click at [687, 15] on button "Publish" at bounding box center [699, 14] width 41 height 20
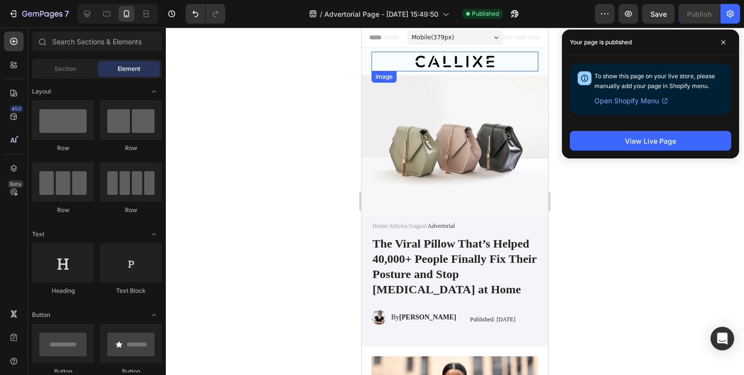
click at [415, 59] on img at bounding box center [454, 62] width 79 height 12
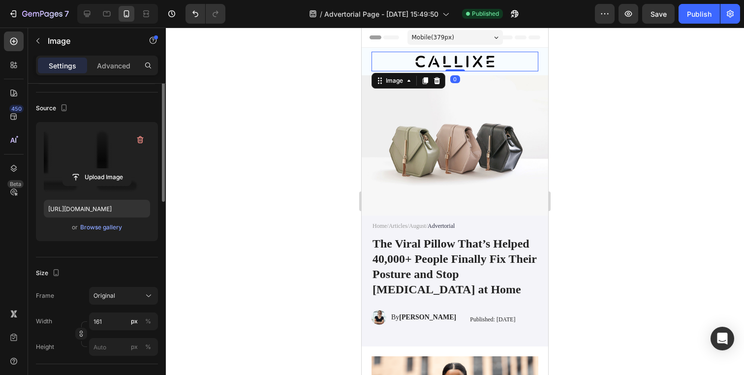
scroll to position [99, 0]
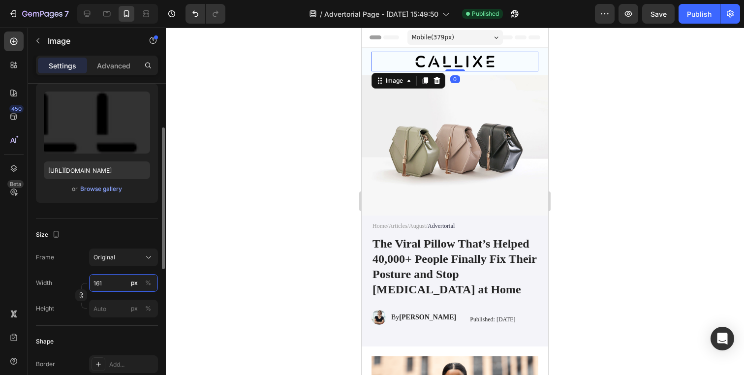
click at [105, 279] on input "161" at bounding box center [123, 283] width 69 height 18
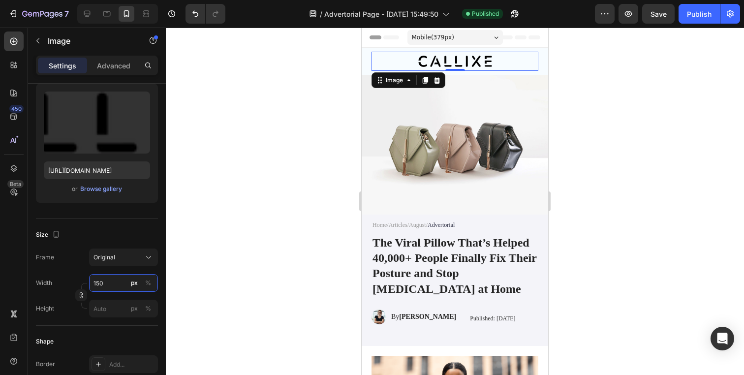
type input "150"
click at [230, 267] on div at bounding box center [455, 201] width 578 height 347
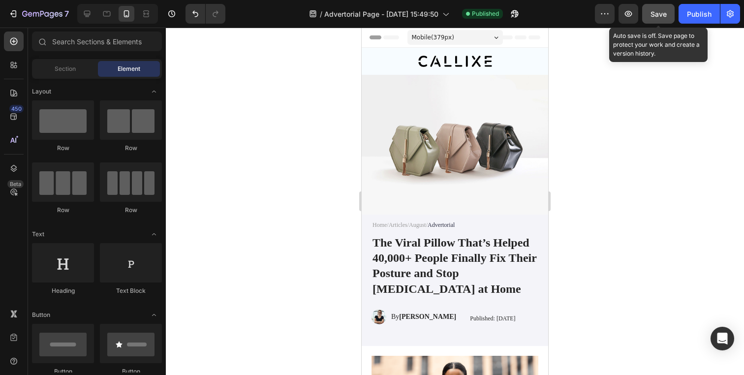
click at [649, 14] on button "Save" at bounding box center [658, 14] width 32 height 20
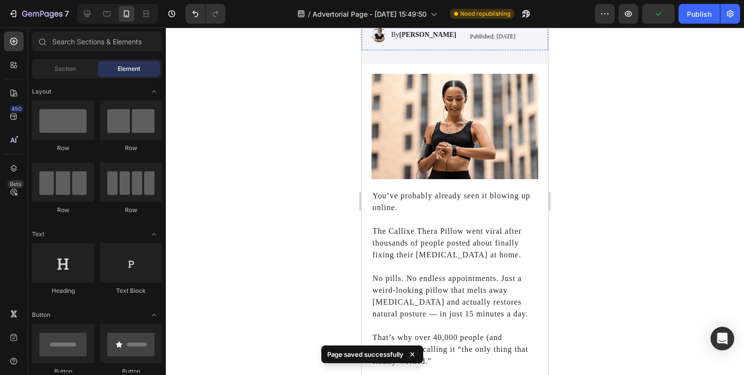
scroll to position [289, 0]
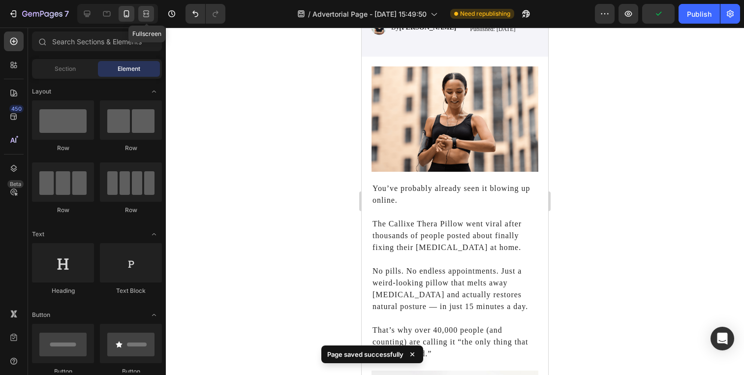
click at [152, 16] on div at bounding box center [146, 14] width 16 height 16
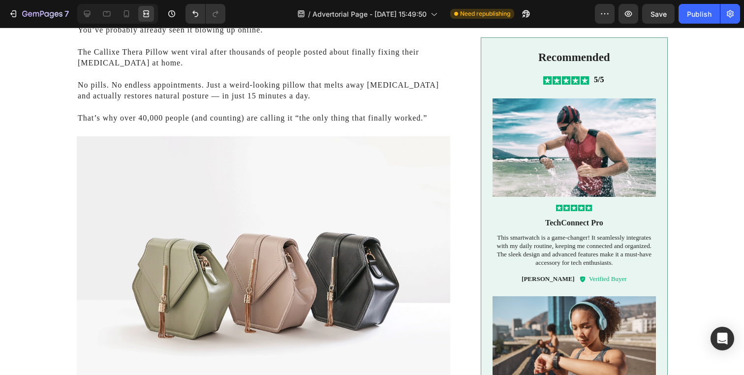
scroll to position [635, 0]
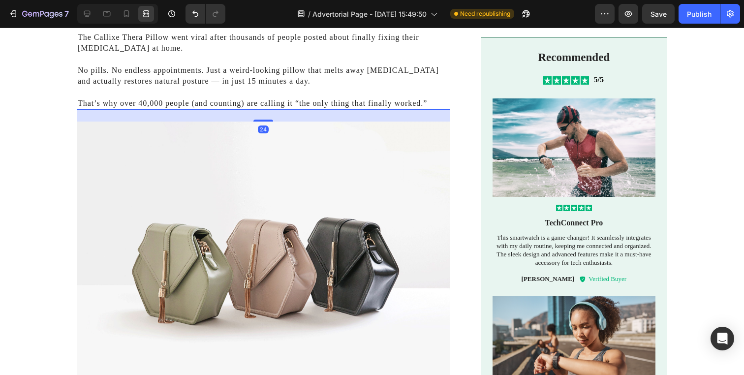
click at [319, 76] on p "No pills. No endless appointments. Just a weird-looking pillow that melts away …" at bounding box center [264, 76] width 372 height 22
click at [85, 19] on div at bounding box center [87, 14] width 16 height 16
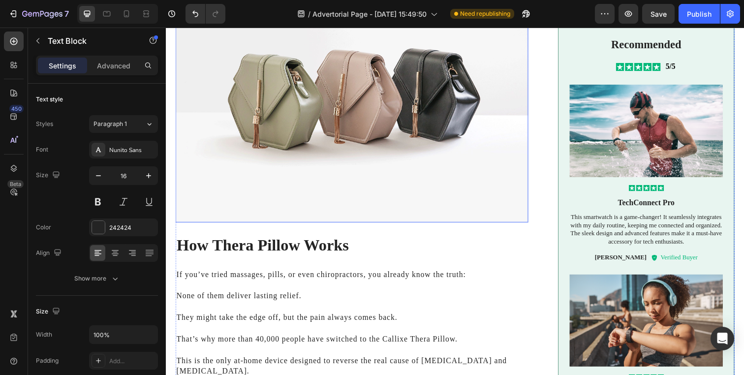
scroll to position [940, 0]
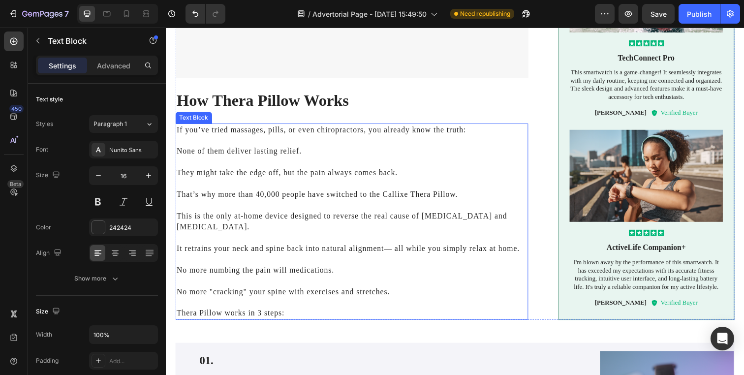
click at [236, 149] on p "None of them deliver lasting relief." at bounding box center [355, 148] width 357 height 22
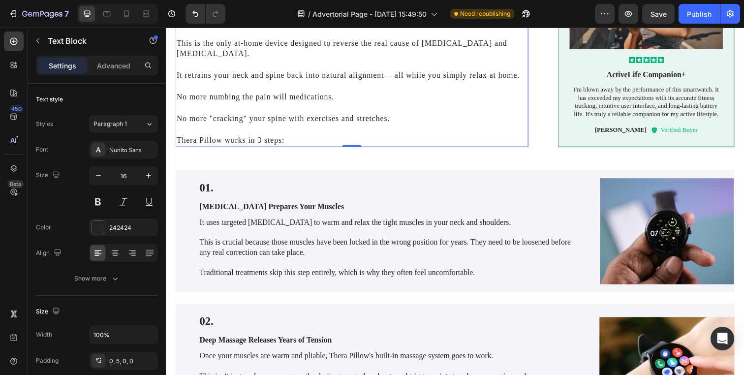
scroll to position [1306, 0]
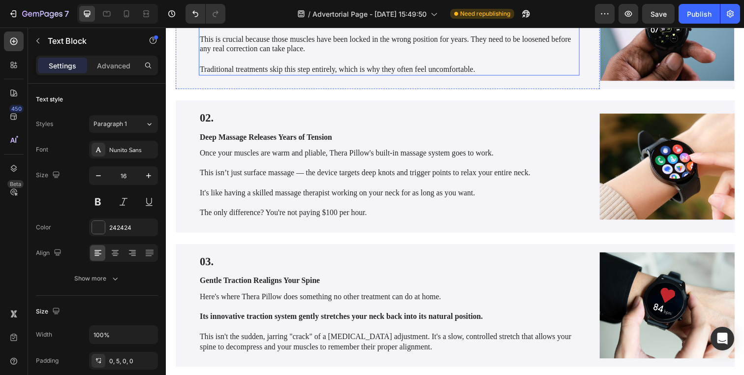
click at [260, 54] on p "This is crucial because those muscles have been locked in the wrong position fo…" at bounding box center [393, 39] width 387 height 31
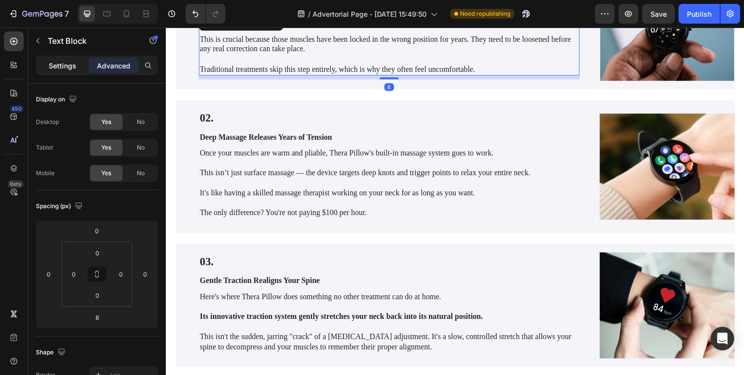
click at [79, 67] on div "Settings" at bounding box center [62, 66] width 49 height 16
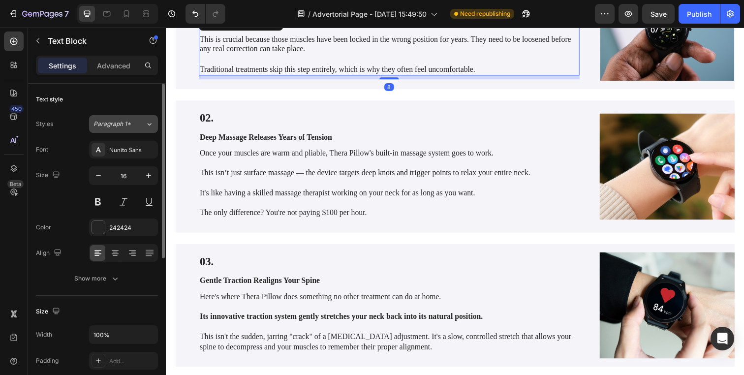
click at [119, 122] on span "Paragraph 1*" at bounding box center [111, 124] width 37 height 9
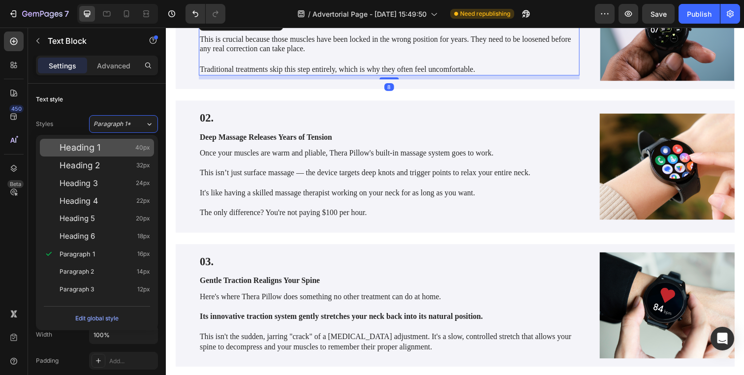
click at [101, 145] on div "Heading 1 40px" at bounding box center [105, 148] width 91 height 10
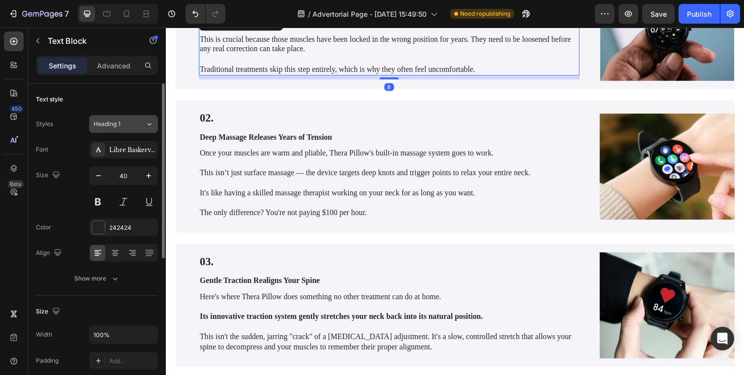
scroll to position [1389, 0]
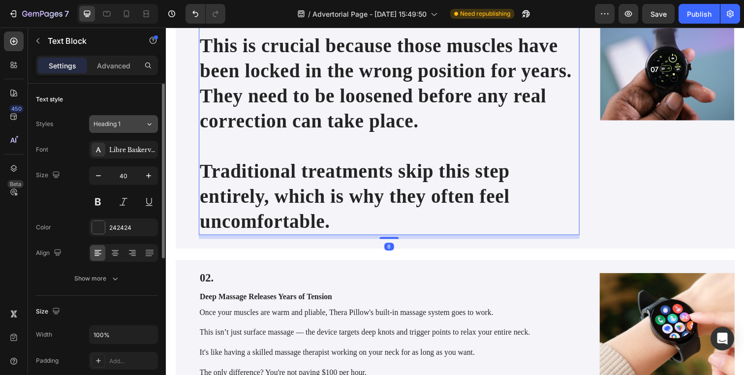
click at [121, 118] on button "Heading 1" at bounding box center [123, 124] width 69 height 18
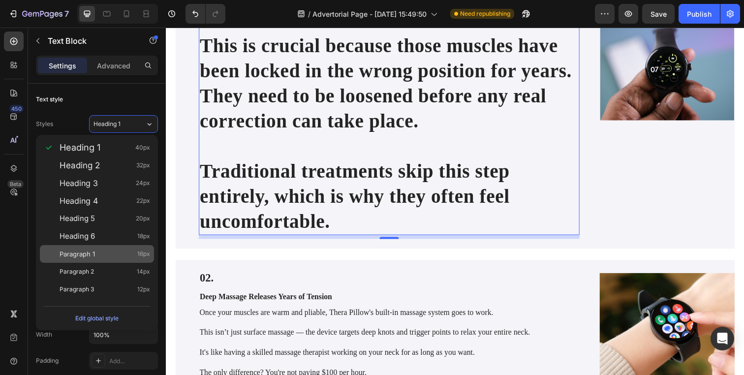
click at [93, 256] on span "Paragraph 1" at bounding box center [77, 254] width 35 height 10
type input "16"
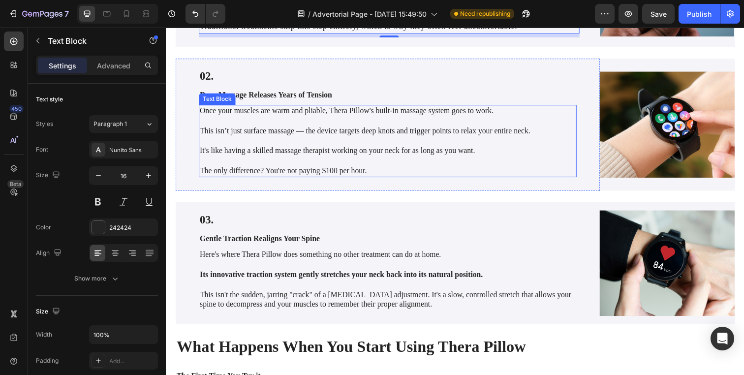
scroll to position [1371, 0]
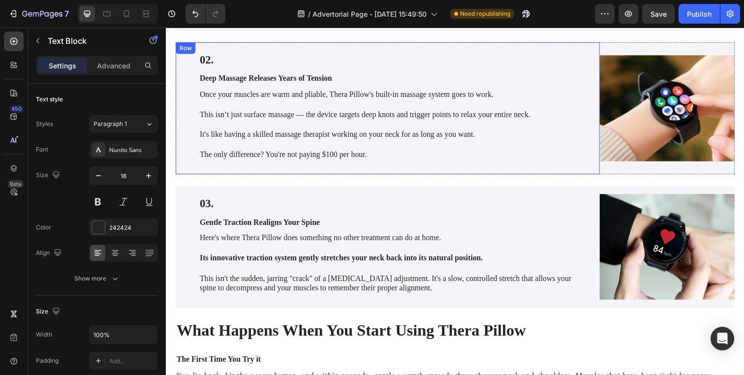
click at [279, 139] on p "It's like having a skilled massage therapist working on your neck for as long a…" at bounding box center [392, 132] width 384 height 21
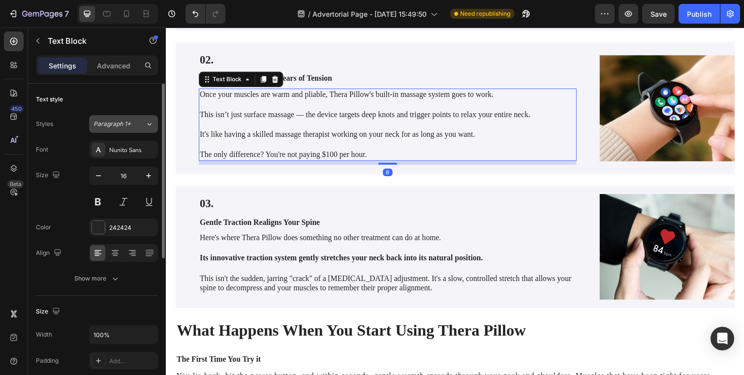
click at [148, 129] on button "Paragraph 1*" at bounding box center [123, 124] width 69 height 18
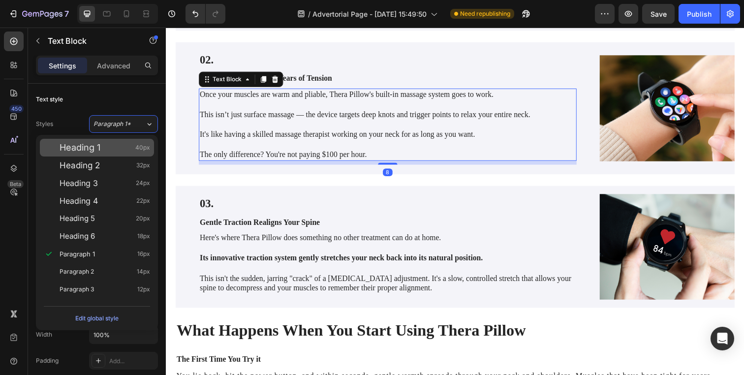
click at [128, 144] on div "Heading 1 40px" at bounding box center [105, 148] width 91 height 10
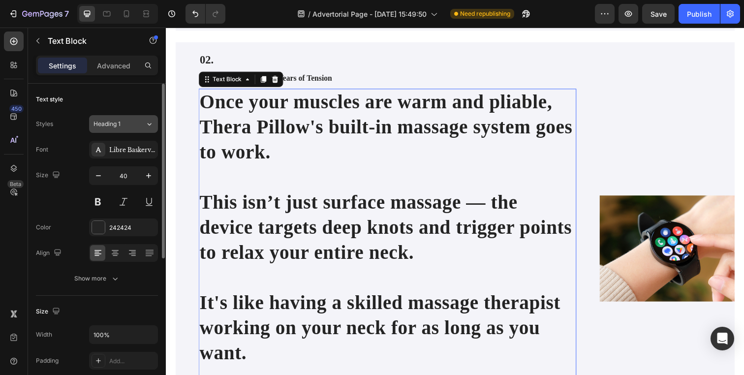
click at [138, 120] on div "Heading 1" at bounding box center [119, 124] width 52 height 9
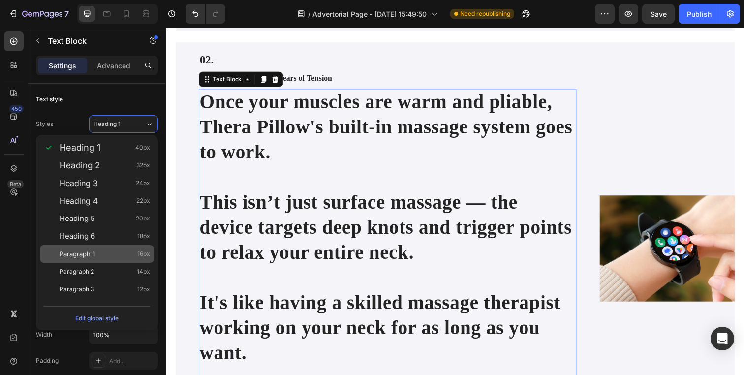
click at [107, 255] on div "Paragraph 1 16px" at bounding box center [105, 254] width 91 height 10
type input "16"
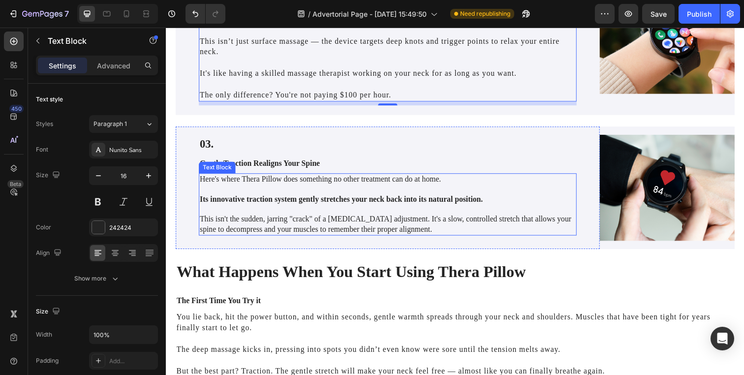
scroll to position [1487, 0]
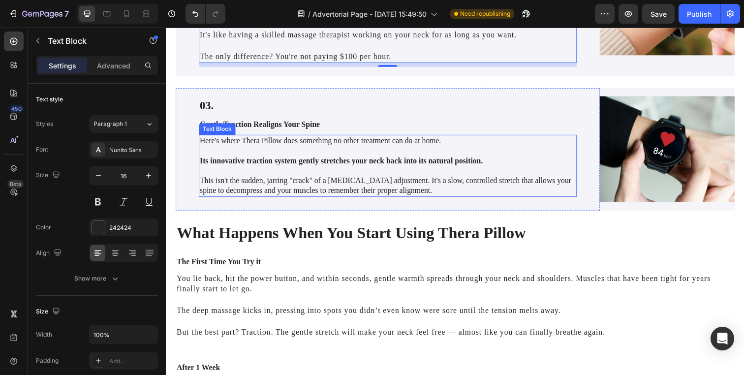
click at [316, 184] on p "This isn't the sudden, jarring "crack" of a [MEDICAL_DATA] adjustment. It's a s…" at bounding box center [392, 184] width 384 height 31
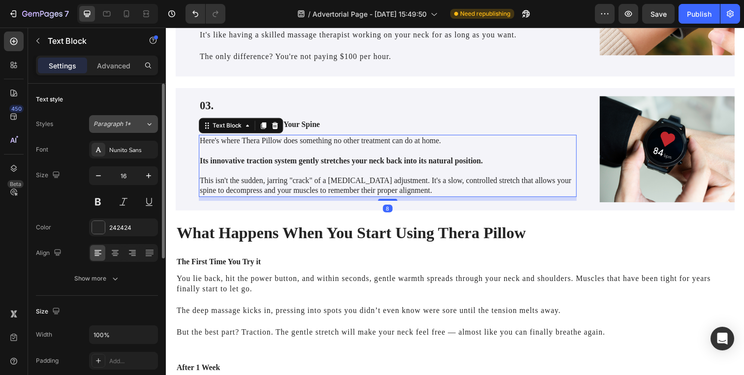
click at [143, 122] on div "Paragraph 1*" at bounding box center [119, 124] width 52 height 9
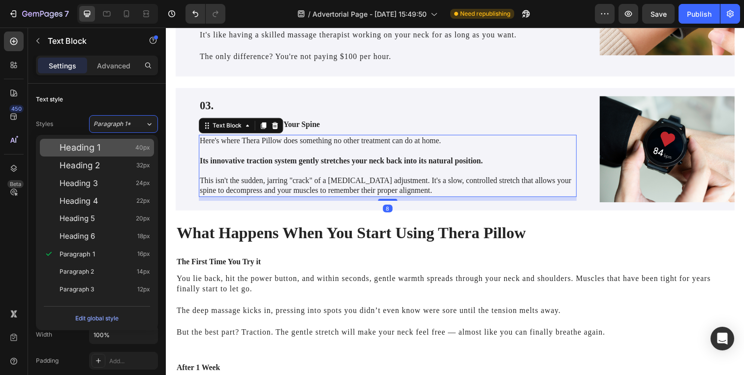
click at [124, 152] on div "Heading 1 40px" at bounding box center [105, 148] width 91 height 10
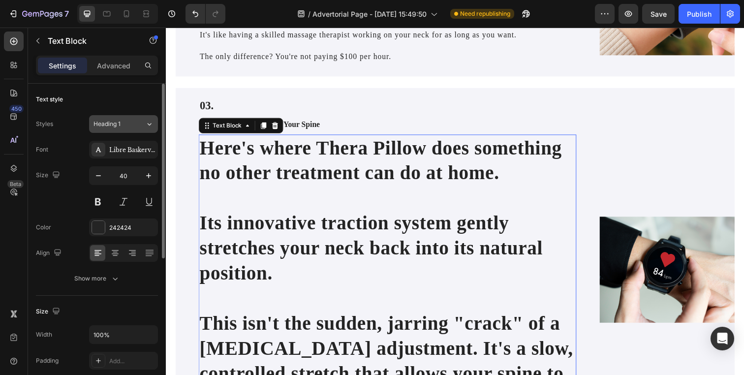
click at [136, 123] on div "Heading 1" at bounding box center [119, 124] width 52 height 9
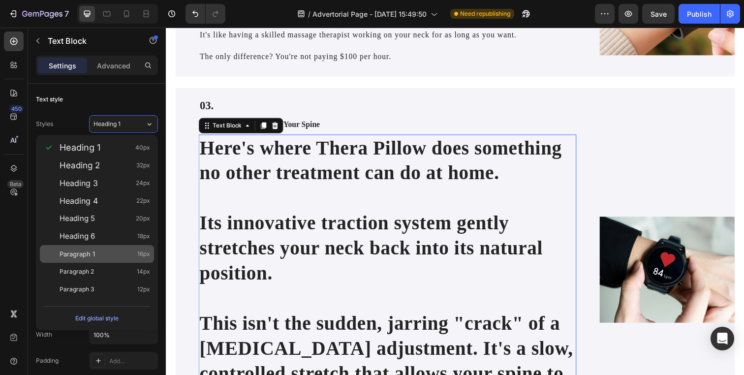
click at [124, 254] on div "Paragraph 1 16px" at bounding box center [105, 254] width 91 height 10
type input "16"
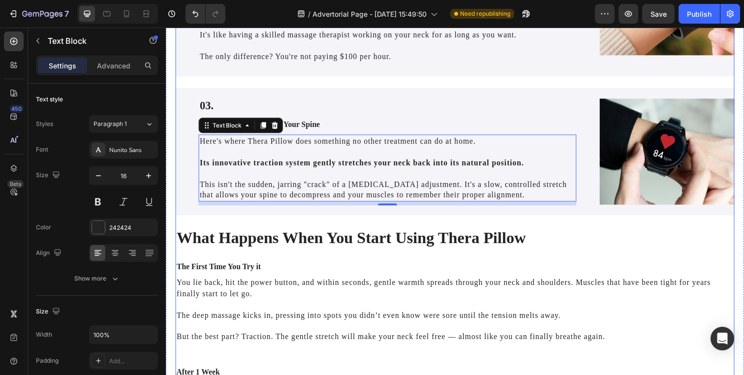
scroll to position [1505, 0]
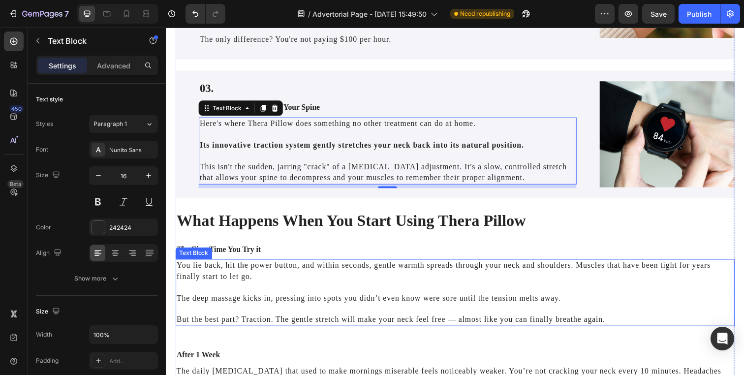
click at [321, 273] on p "You lie back, hit the power button, and within seconds, gentle warmth spreads t…" at bounding box center [461, 281] width 569 height 33
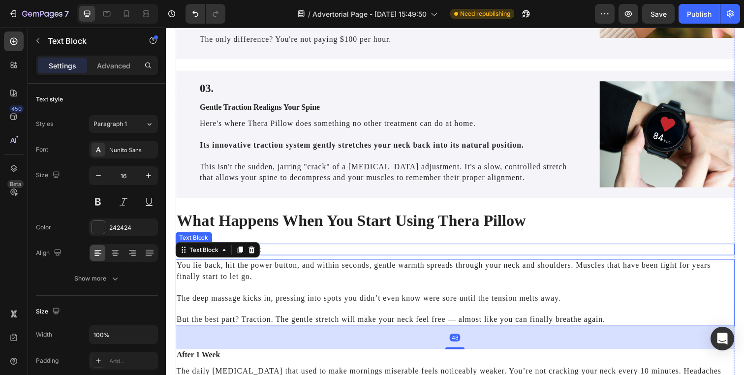
click at [308, 254] on p "The First Time You Try it" at bounding box center [461, 254] width 569 height 10
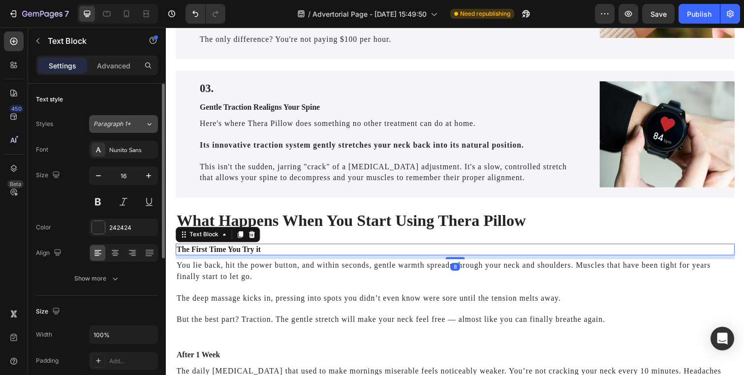
click at [111, 120] on span "Paragraph 1*" at bounding box center [111, 124] width 37 height 9
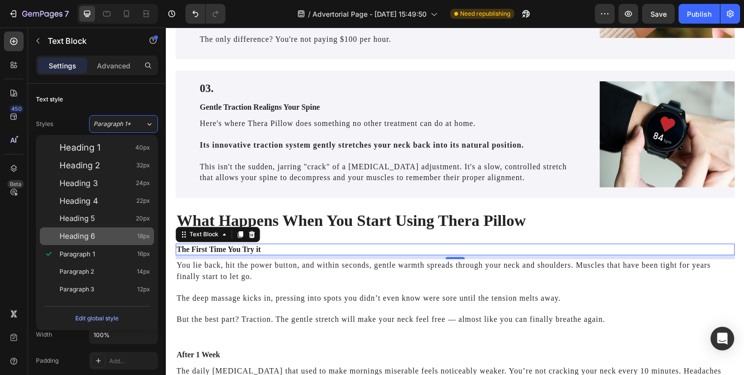
click at [105, 236] on div "Heading 6 18px" at bounding box center [105, 236] width 91 height 10
type input "18"
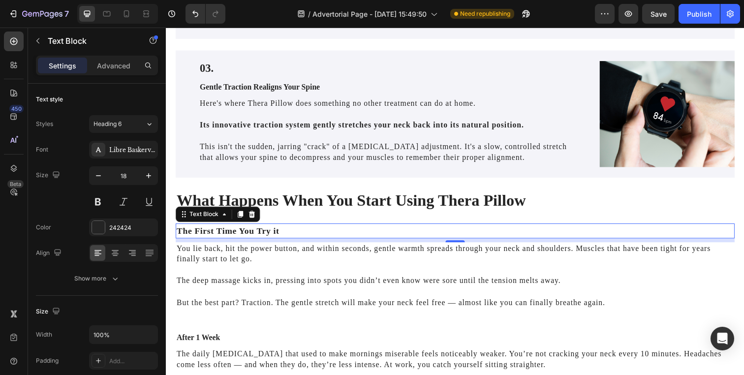
scroll to position [1548, 0]
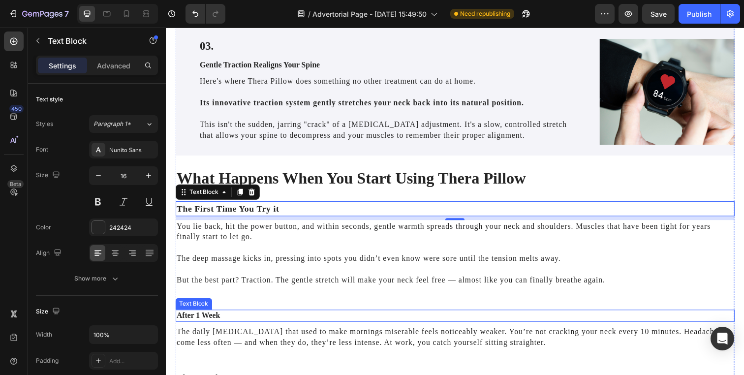
click at [211, 322] on p "After 1 Week" at bounding box center [461, 321] width 569 height 10
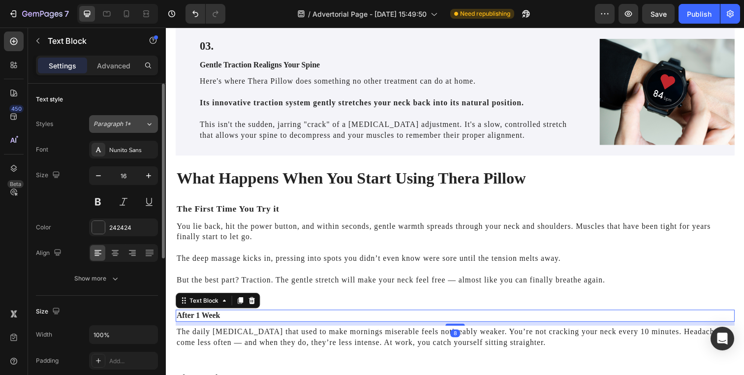
click at [150, 130] on button "Paragraph 1*" at bounding box center [123, 124] width 69 height 18
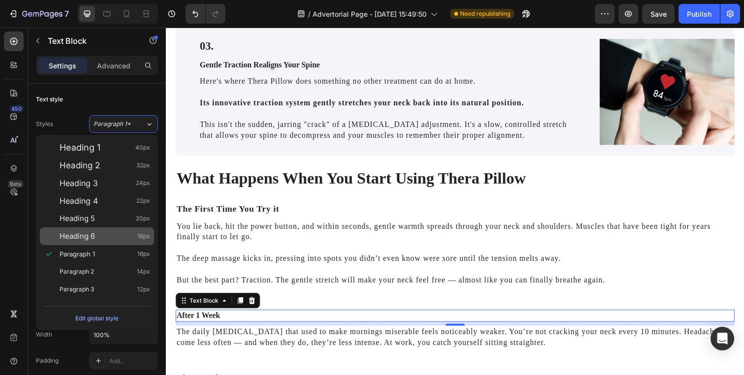
click at [129, 233] on div "Heading 6 18px" at bounding box center [105, 236] width 91 height 10
type input "18"
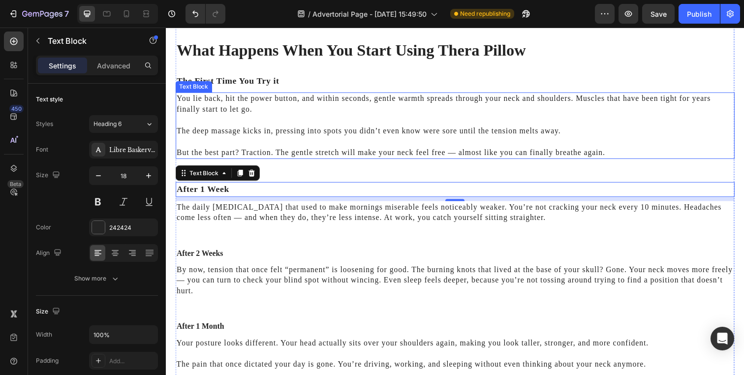
scroll to position [1713, 0]
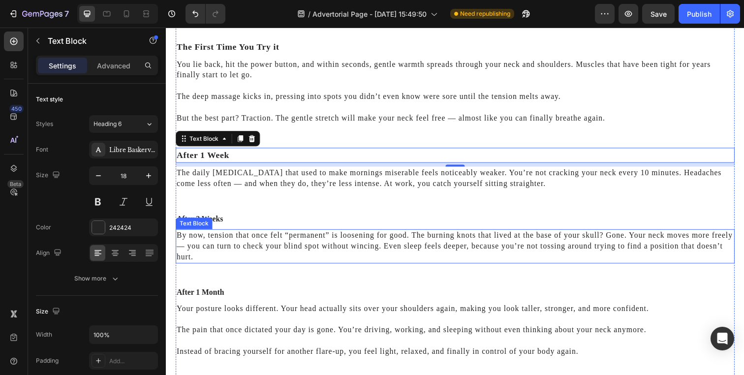
click at [220, 222] on p "After 2 Weeks" at bounding box center [461, 223] width 569 height 10
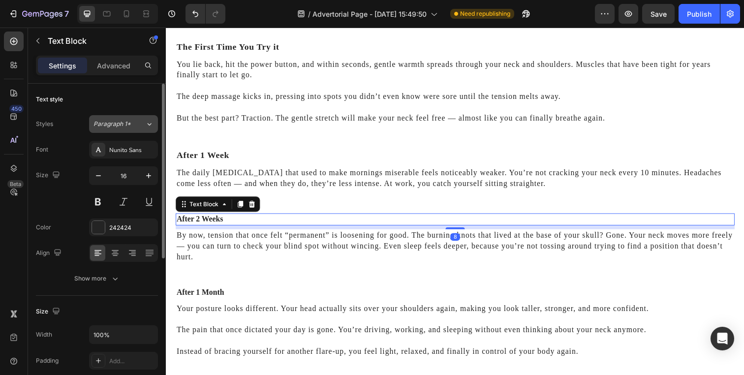
click at [147, 124] on icon at bounding box center [149, 124] width 8 height 10
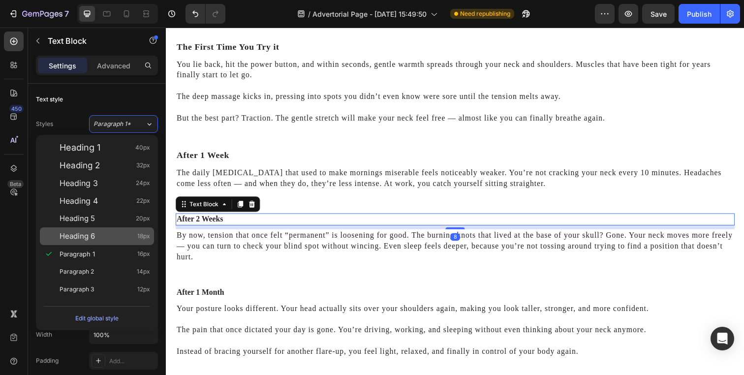
click at [135, 242] on div "Heading 6 18px" at bounding box center [97, 236] width 114 height 18
type input "18"
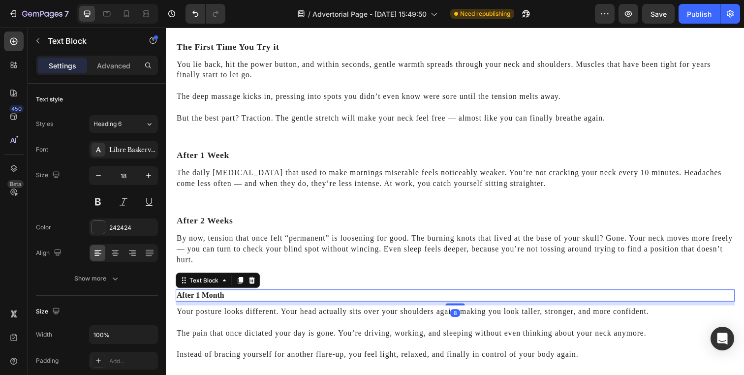
click at [212, 301] on p "After 1 Month" at bounding box center [461, 301] width 569 height 10
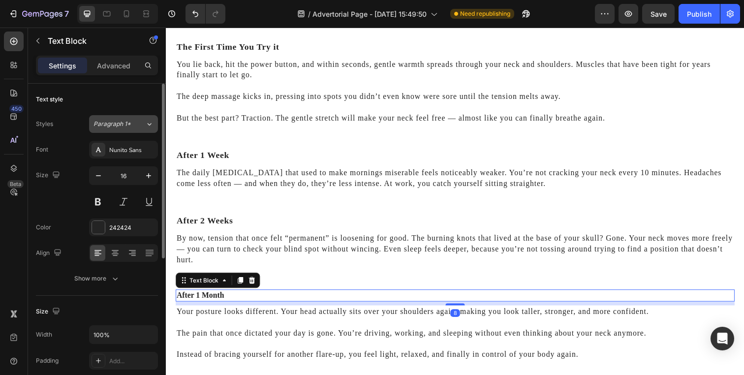
click at [147, 123] on icon at bounding box center [149, 124] width 8 height 10
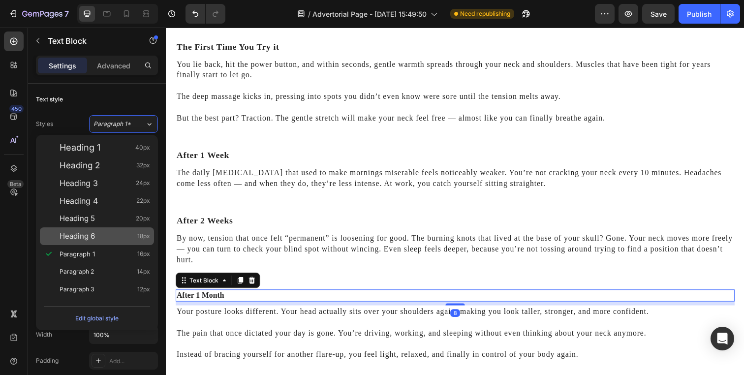
click at [134, 235] on div "Heading 6 18px" at bounding box center [105, 236] width 91 height 10
type input "18"
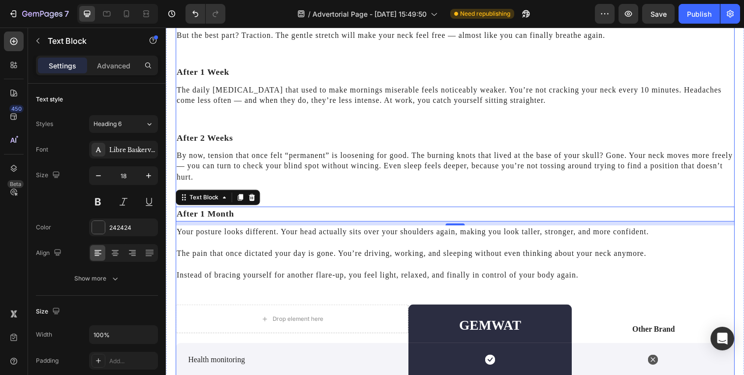
click at [289, 166] on p "By now, tension that once felt “permanent” is loosening for good. The burning k…" at bounding box center [461, 169] width 569 height 33
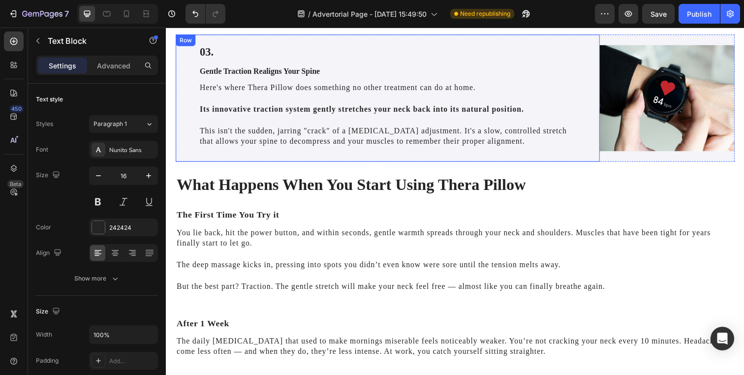
scroll to position [1539, 0]
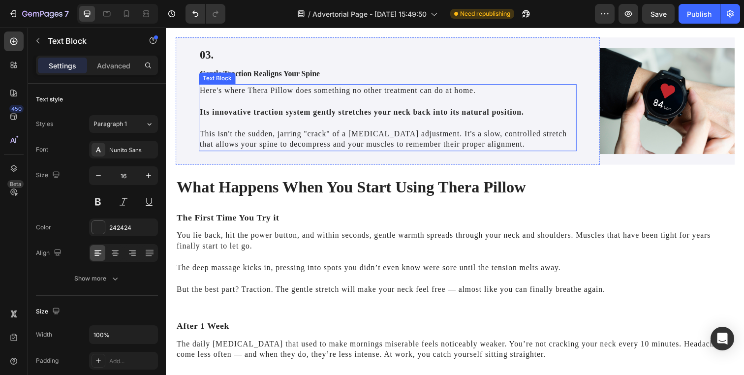
click at [274, 136] on p "This isn't the sudden, jarring "crack" of a [MEDICAL_DATA] adjustment. It's a s…" at bounding box center [392, 135] width 384 height 33
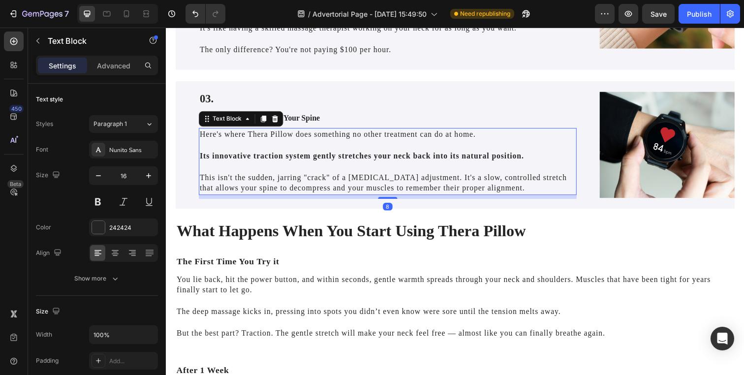
scroll to position [1451, 0]
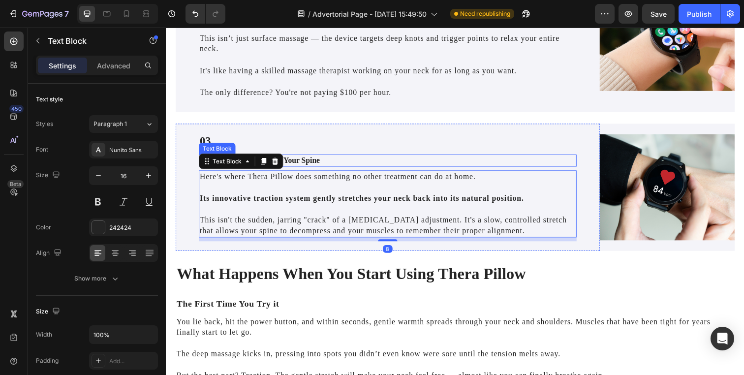
click at [308, 162] on p "Gentle Traction Realigns Your Spine" at bounding box center [392, 163] width 384 height 10
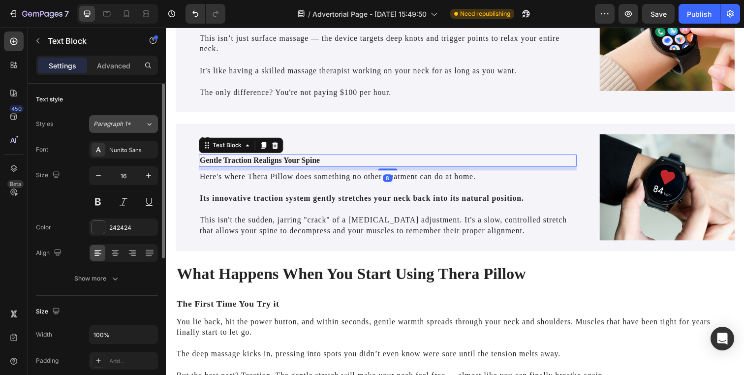
click at [125, 126] on span "Paragraph 1*" at bounding box center [111, 124] width 37 height 9
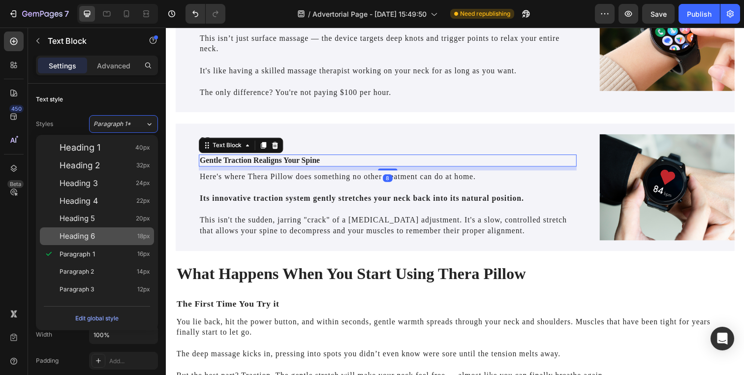
click at [110, 229] on div "Heading 6 18px" at bounding box center [97, 236] width 114 height 18
type input "18"
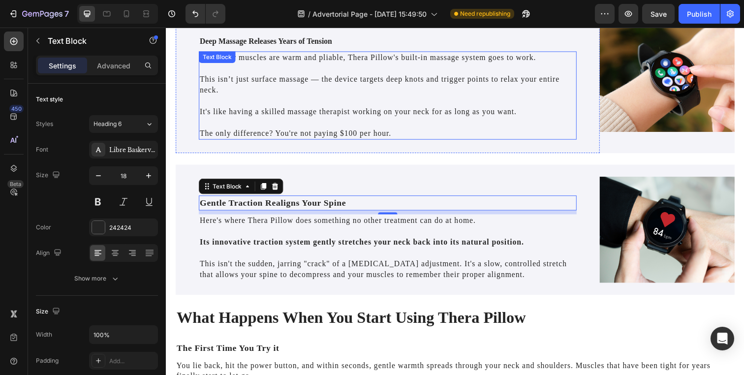
scroll to position [1385, 0]
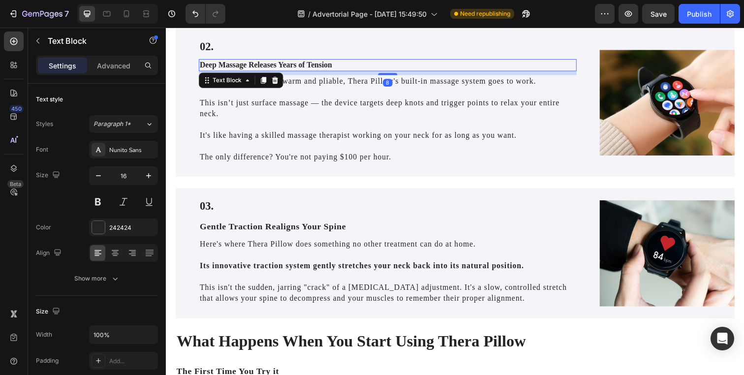
click at [233, 71] on div "Deep Massage Releases Years of Tension" at bounding box center [392, 66] width 386 height 12
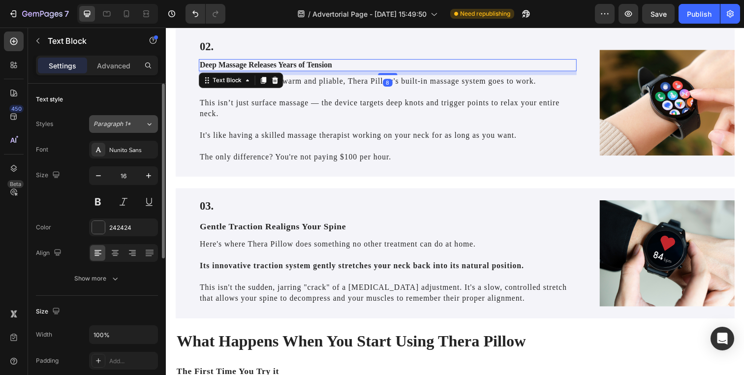
click at [126, 129] on button "Paragraph 1*" at bounding box center [123, 124] width 69 height 18
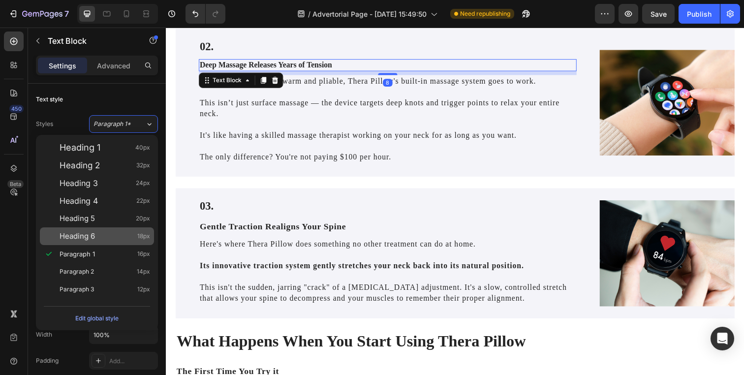
click at [118, 234] on div "Heading 6 18px" at bounding box center [105, 236] width 91 height 10
type input "18"
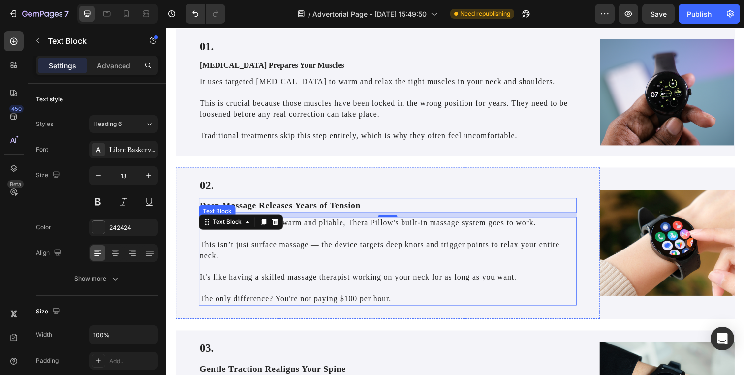
scroll to position [1198, 0]
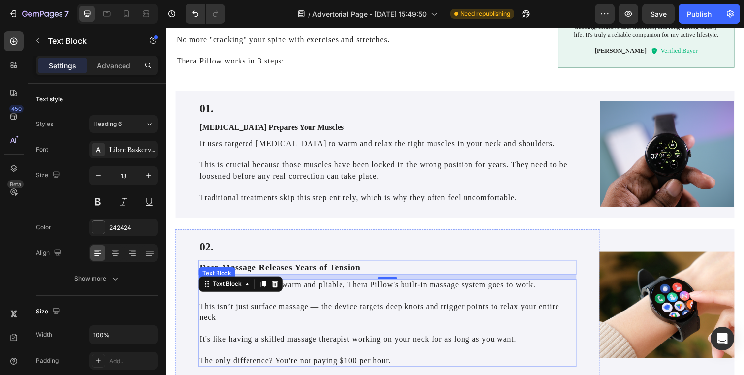
click at [258, 124] on p "[MEDICAL_DATA] Prepares Your Muscles" at bounding box center [393, 129] width 387 height 10
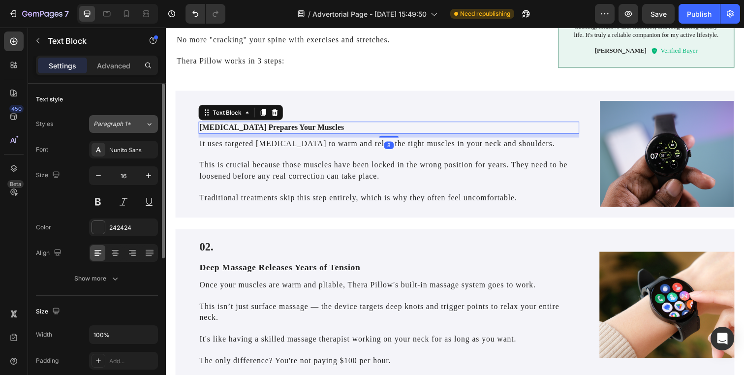
click at [149, 126] on icon at bounding box center [149, 124] width 8 height 10
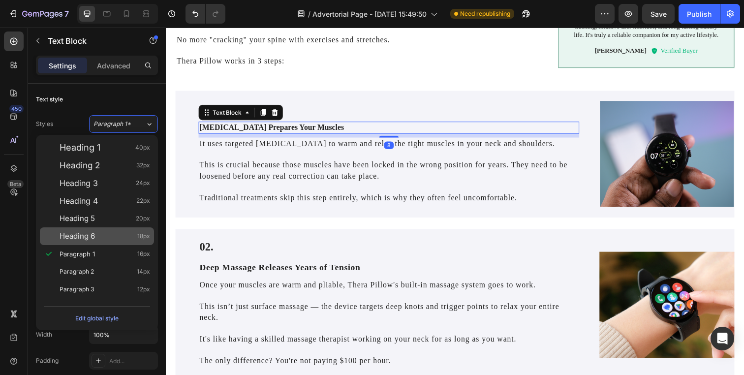
click at [120, 235] on div "Heading 6 18px" at bounding box center [105, 236] width 91 height 10
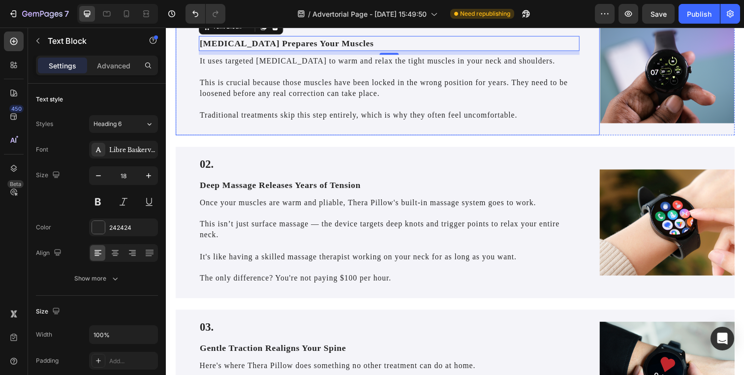
scroll to position [1242, 0]
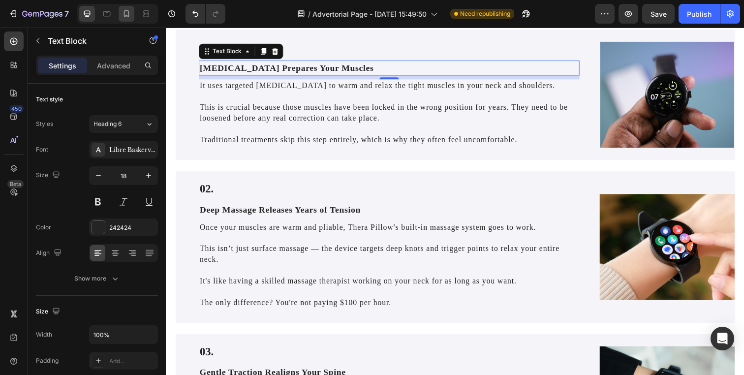
click at [125, 20] on div at bounding box center [127, 14] width 16 height 16
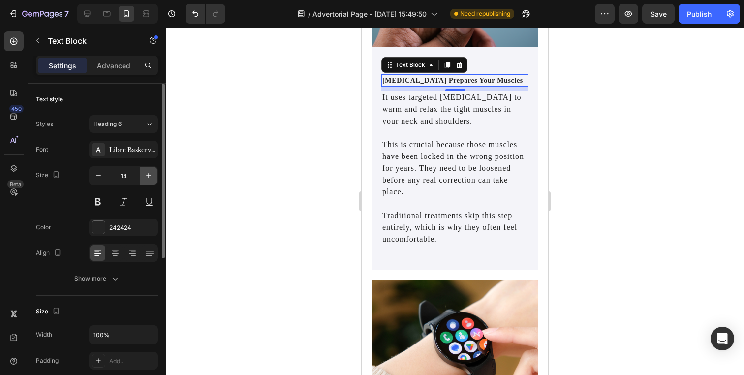
click at [149, 174] on icon "button" at bounding box center [149, 176] width 10 height 10
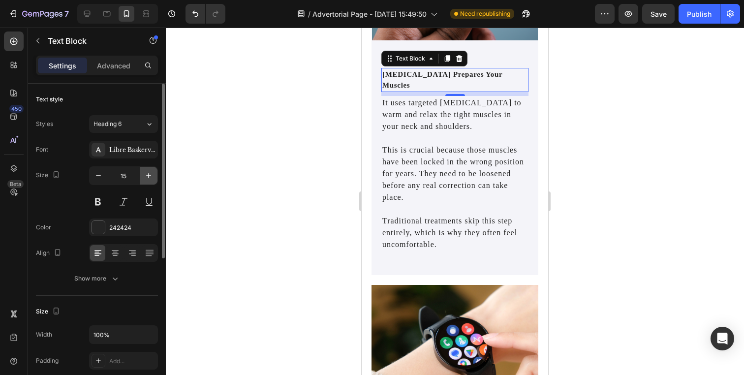
click at [149, 174] on icon "button" at bounding box center [149, 176] width 10 height 10
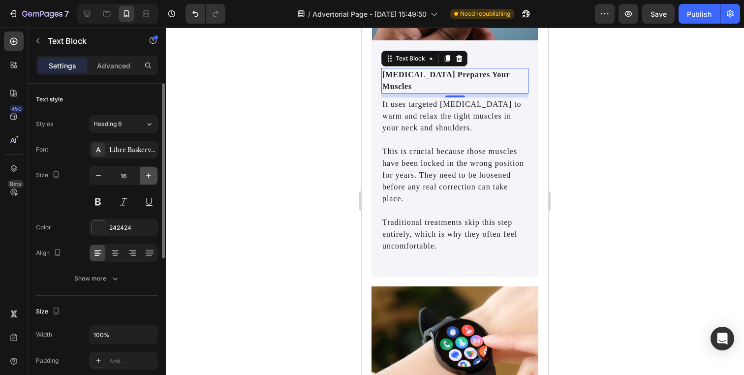
click at [149, 174] on icon "button" at bounding box center [149, 176] width 10 height 10
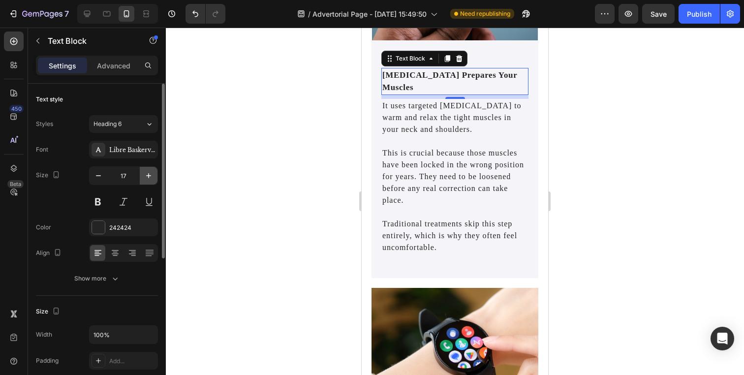
click at [149, 174] on icon "button" at bounding box center [149, 176] width 10 height 10
type input "18"
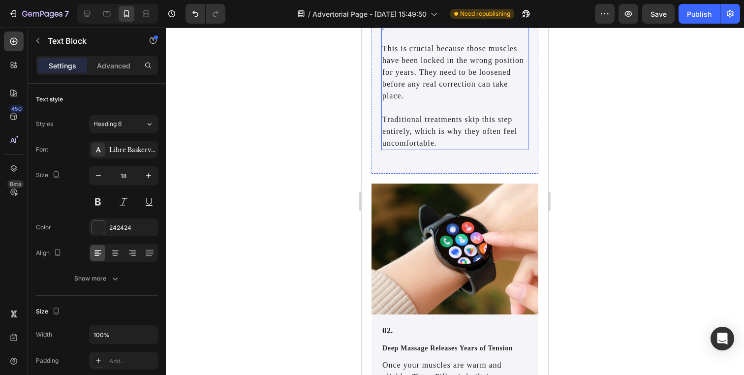
scroll to position [1402, 0]
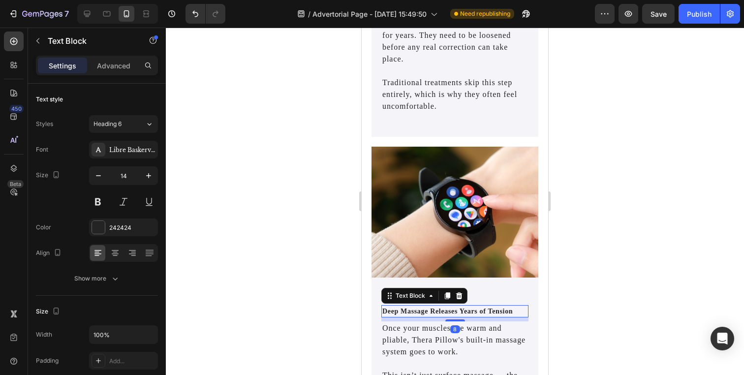
drag, startPoint x: 422, startPoint y: 300, endPoint x: 721, endPoint y: 307, distance: 299.7
click at [422, 306] on p "Deep Massage Releases Years of Tension" at bounding box center [454, 311] width 145 height 10
click at [156, 175] on button "button" at bounding box center [149, 176] width 18 height 18
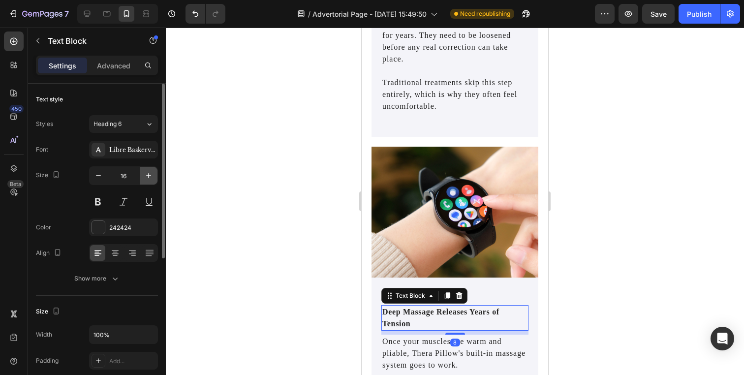
click at [156, 175] on button "button" at bounding box center [149, 176] width 18 height 18
type input "18"
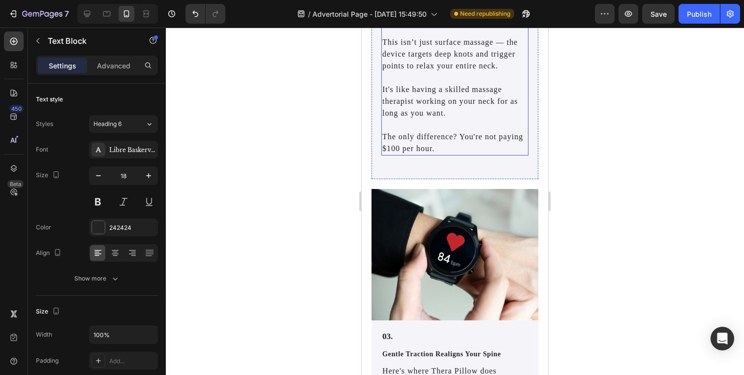
scroll to position [1834, 0]
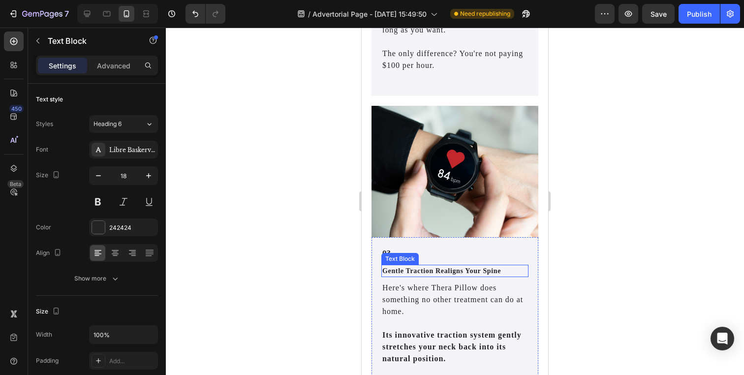
click at [422, 266] on p "Gentle Traction Realigns Your Spine" at bounding box center [454, 271] width 145 height 10
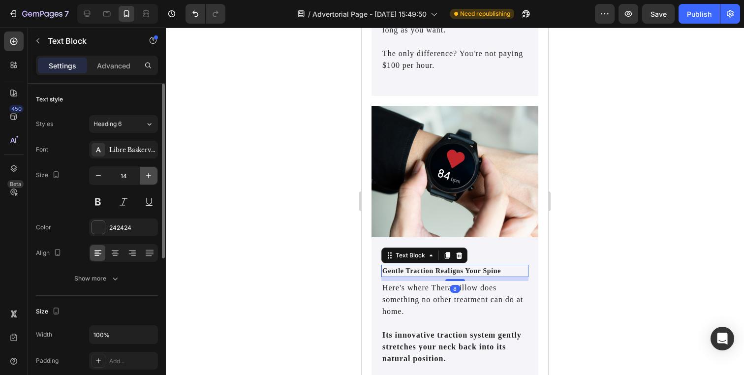
click at [153, 172] on icon "button" at bounding box center [149, 176] width 10 height 10
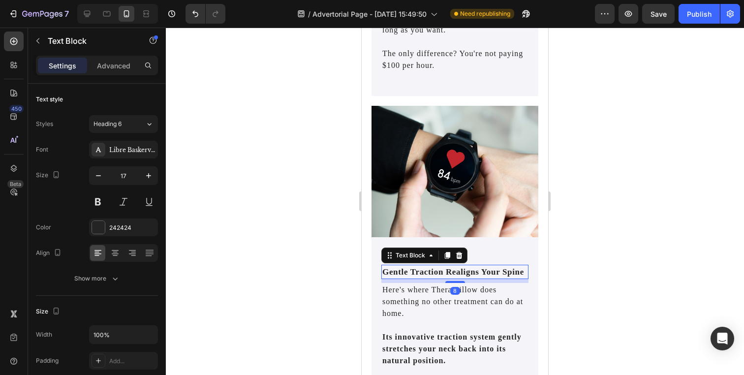
type input "18"
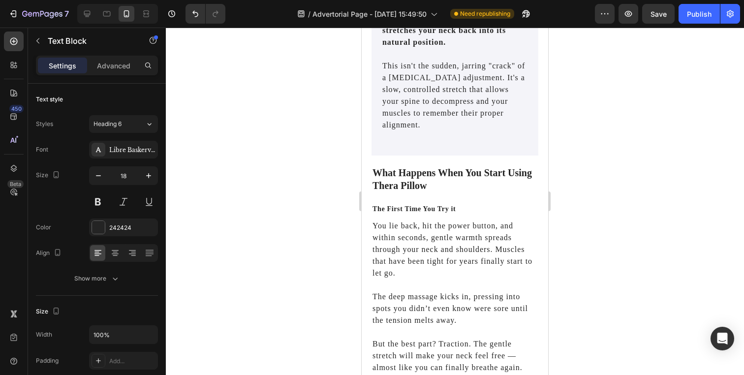
scroll to position [2177, 0]
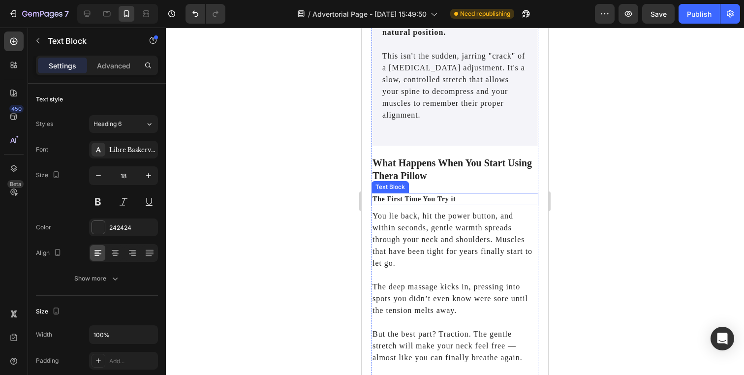
click at [440, 194] on p "The First Time You Try it" at bounding box center [454, 199] width 165 height 10
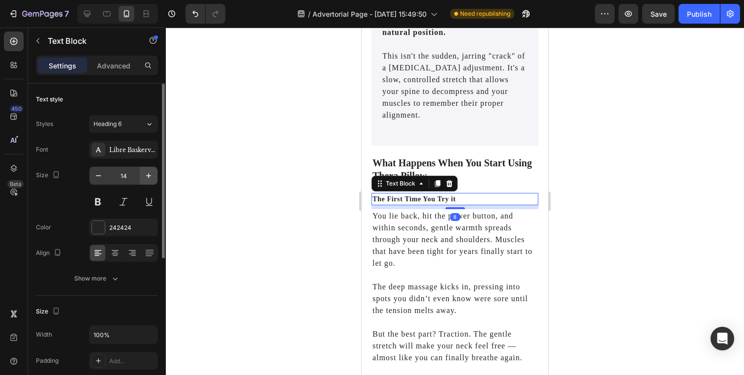
click at [151, 171] on icon "button" at bounding box center [149, 176] width 10 height 10
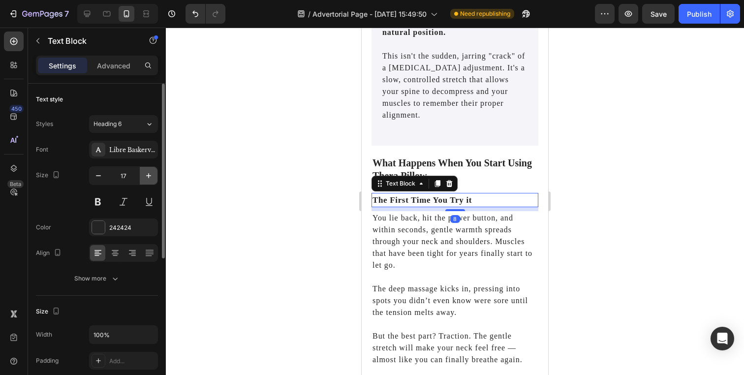
click at [151, 171] on icon "button" at bounding box center [149, 176] width 10 height 10
type input "18"
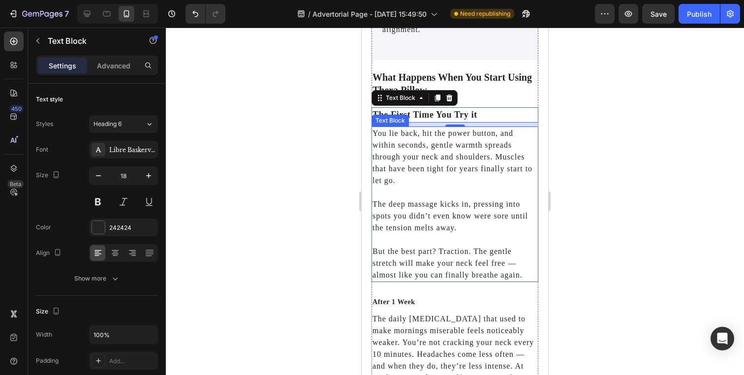
scroll to position [2296, 0]
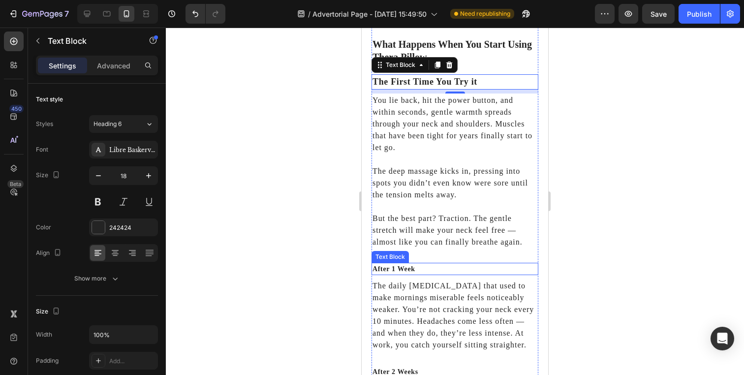
click at [393, 264] on p "After 1 Week" at bounding box center [454, 269] width 165 height 10
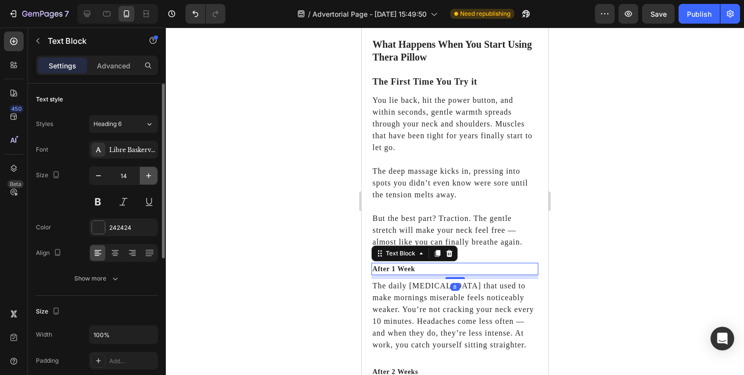
click at [151, 176] on icon "button" at bounding box center [149, 176] width 10 height 10
type input "18"
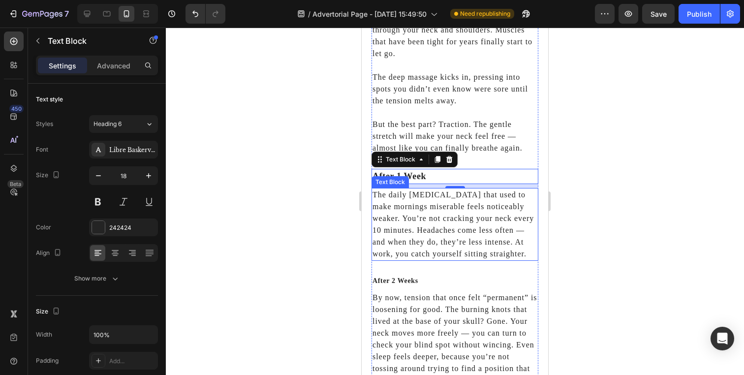
scroll to position [2421, 0]
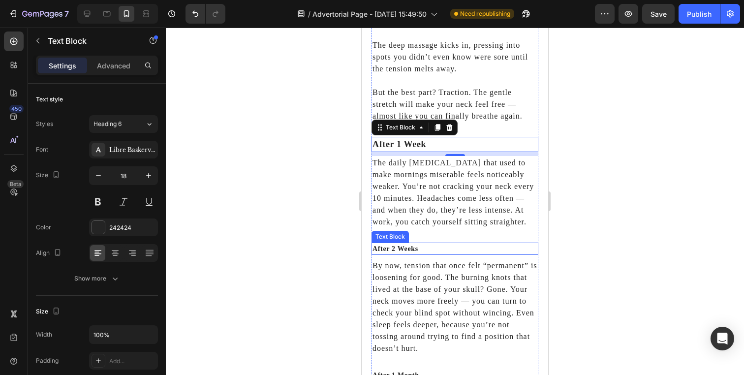
click at [408, 245] on p "After 2 Weeks" at bounding box center [454, 249] width 165 height 10
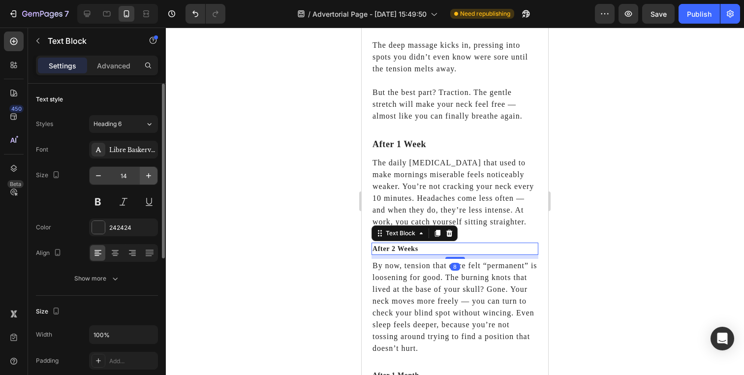
click at [153, 171] on icon "button" at bounding box center [149, 176] width 10 height 10
type input "18"
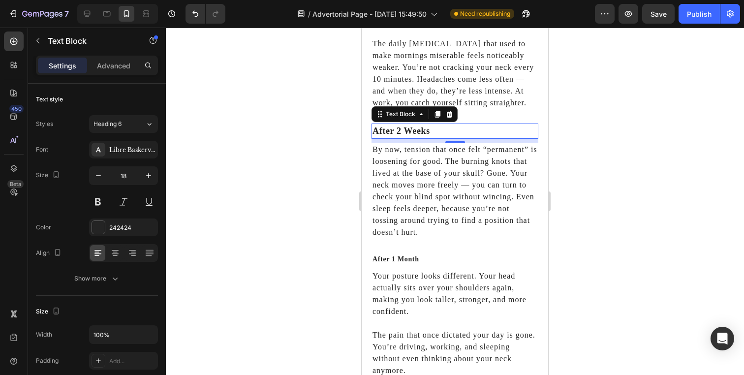
scroll to position [2576, 0]
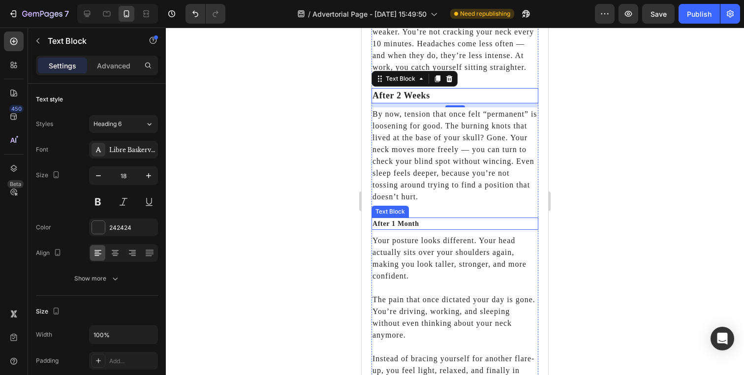
click at [416, 221] on p "After 1 Month" at bounding box center [454, 223] width 165 height 10
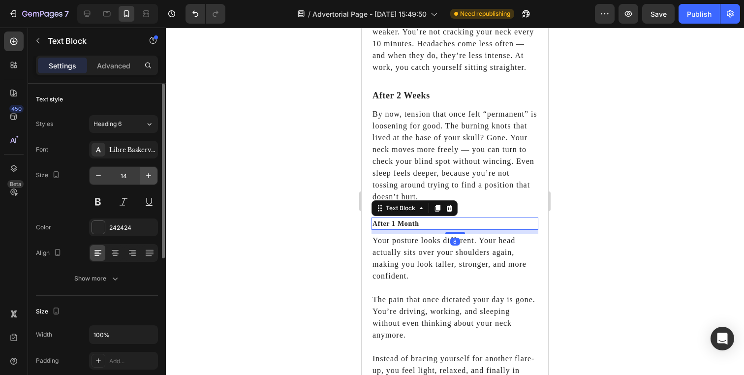
click at [153, 177] on icon "button" at bounding box center [149, 176] width 10 height 10
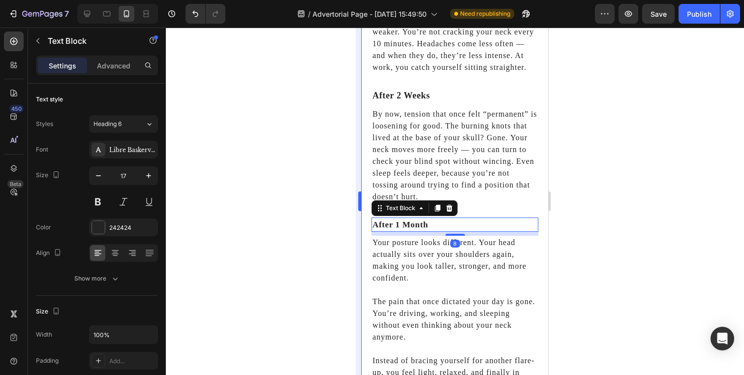
type input "18"
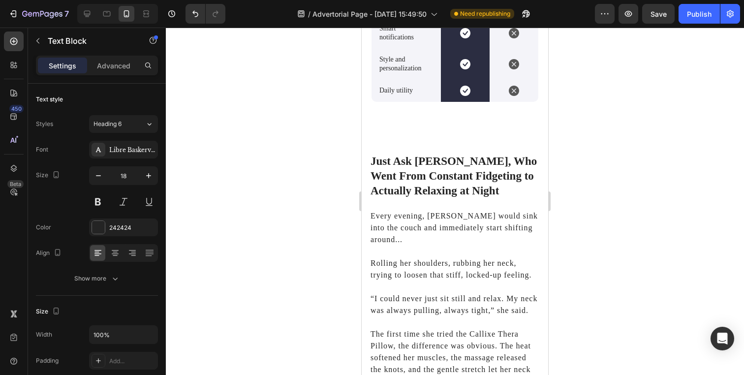
scroll to position [3105, 0]
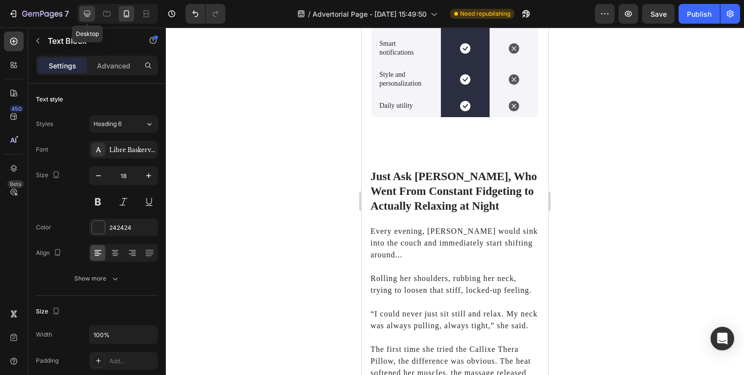
click at [83, 15] on icon at bounding box center [87, 14] width 10 height 10
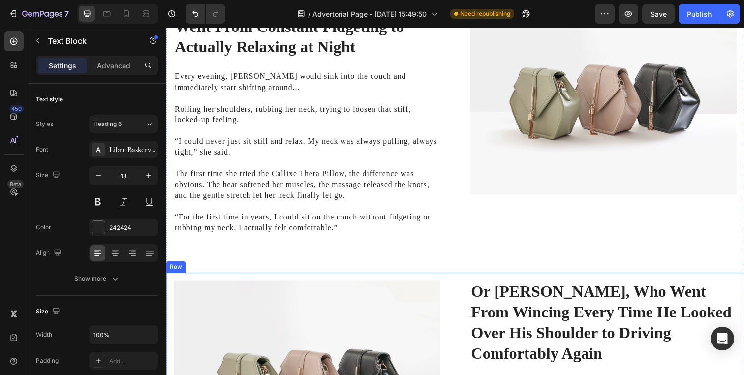
scroll to position [2395, 0]
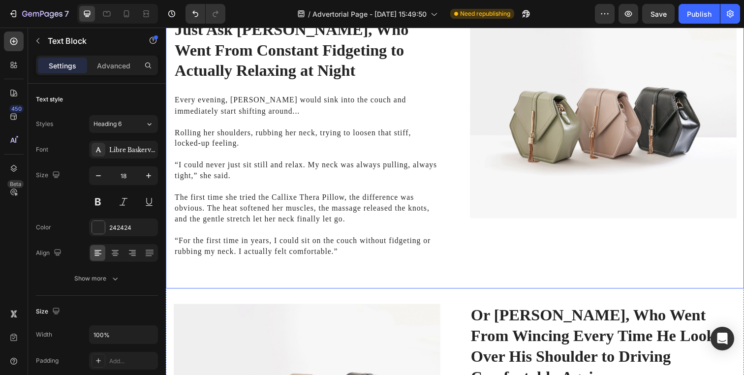
click at [452, 150] on div "Just Ask [PERSON_NAME], Who Went From Constant Fidgeting to Actually Relaxing a…" at bounding box center [461, 152] width 590 height 284
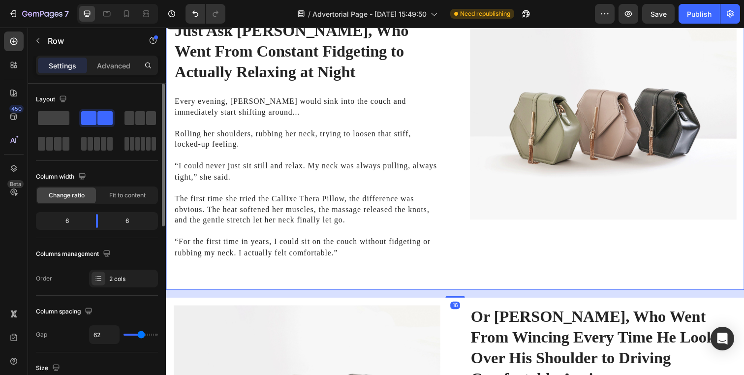
scroll to position [2336, 0]
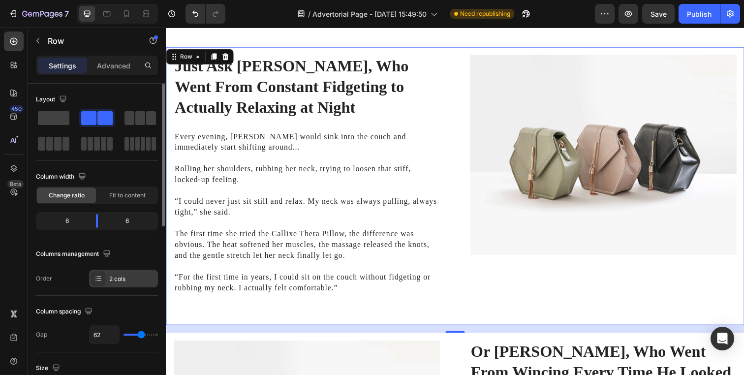
click at [116, 274] on div "2 cols" at bounding box center [123, 279] width 69 height 18
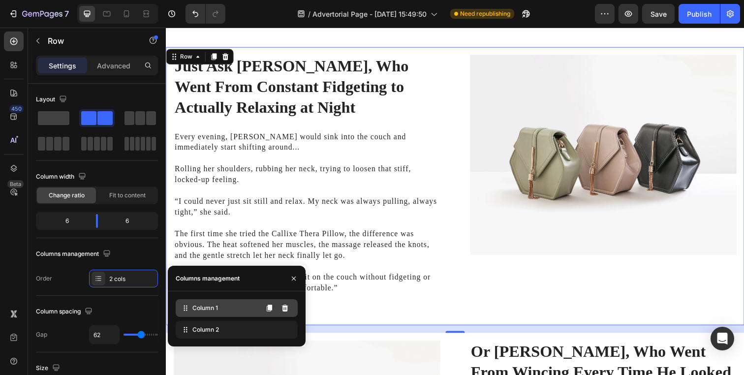
drag, startPoint x: 207, startPoint y: 329, endPoint x: 207, endPoint y: 315, distance: 14.3
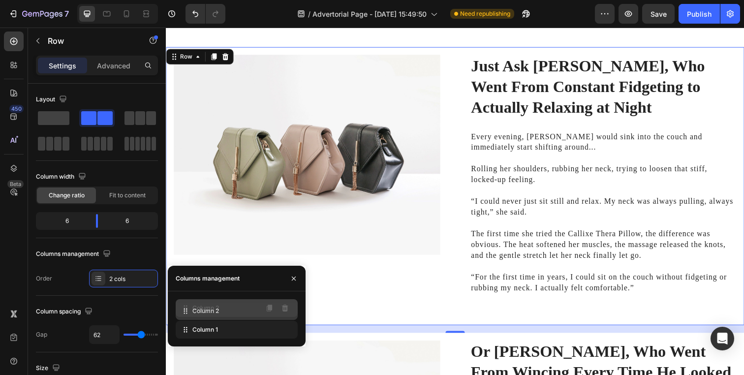
drag, startPoint x: 189, startPoint y: 316, endPoint x: 189, endPoint y: 325, distance: 8.9
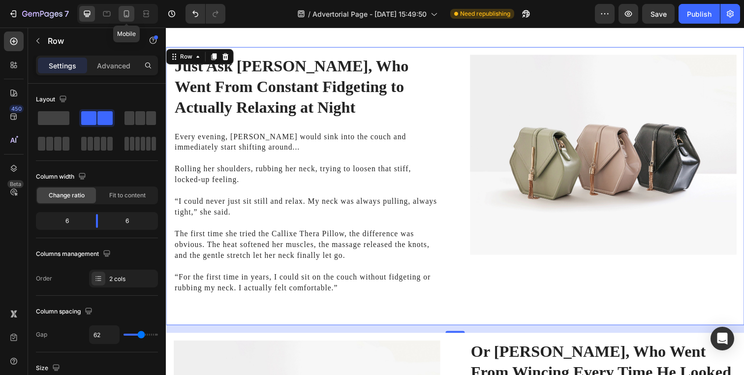
click at [128, 15] on icon at bounding box center [127, 14] width 10 height 10
type input "0"
type input "100%"
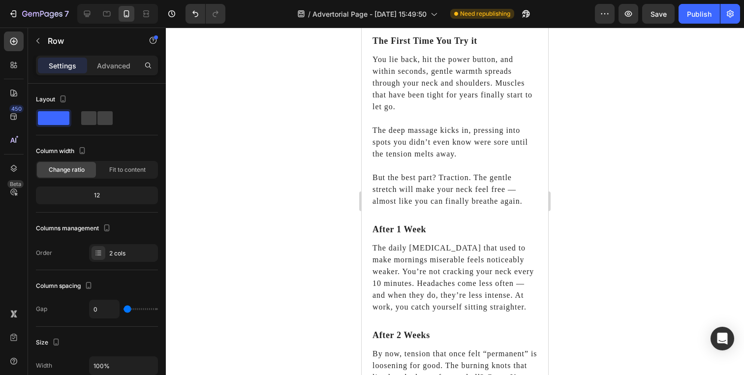
scroll to position [2372, 0]
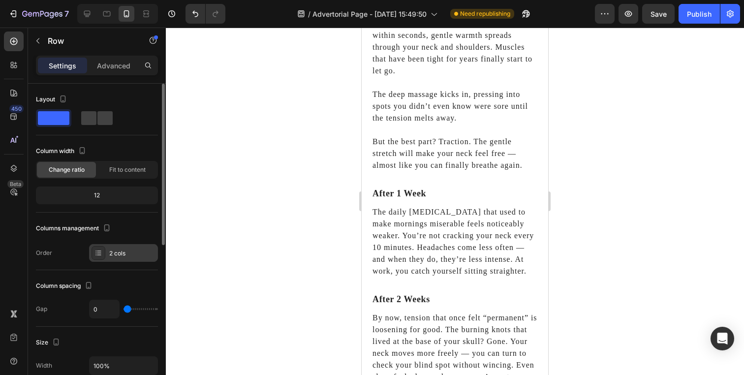
click at [127, 247] on div "2 cols" at bounding box center [123, 253] width 69 height 18
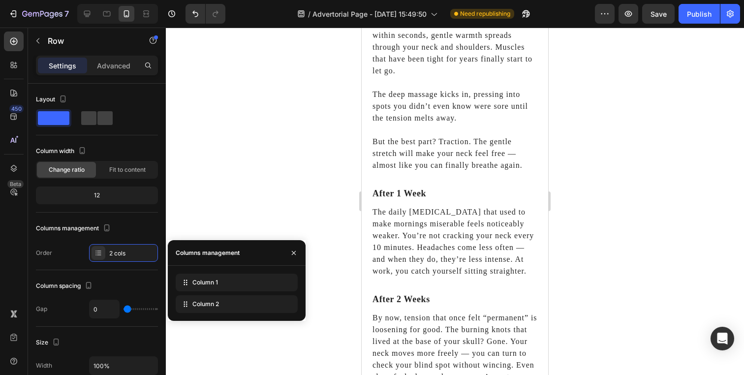
drag, startPoint x: 195, startPoint y: 310, endPoint x: 195, endPoint y: 292, distance: 17.7
click at [195, 292] on div "Column 1 Column 2" at bounding box center [237, 293] width 122 height 39
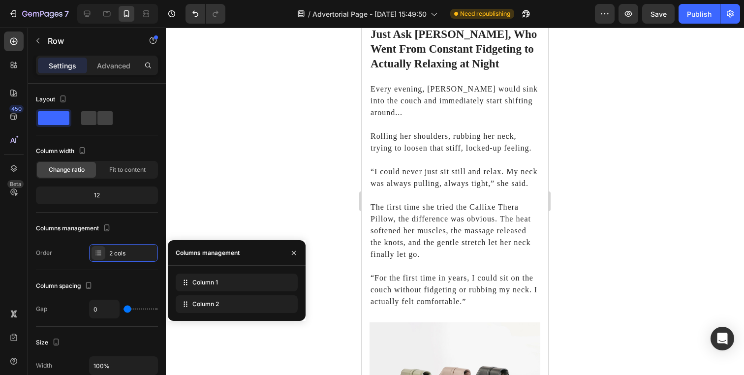
scroll to position [3102, 0]
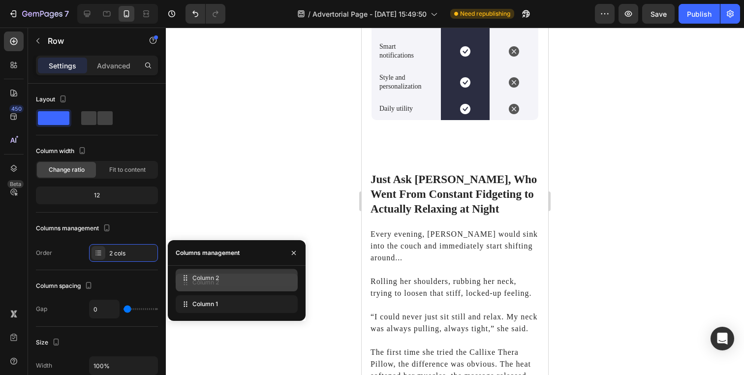
drag, startPoint x: 235, startPoint y: 305, endPoint x: 235, endPoint y: 279, distance: 26.1
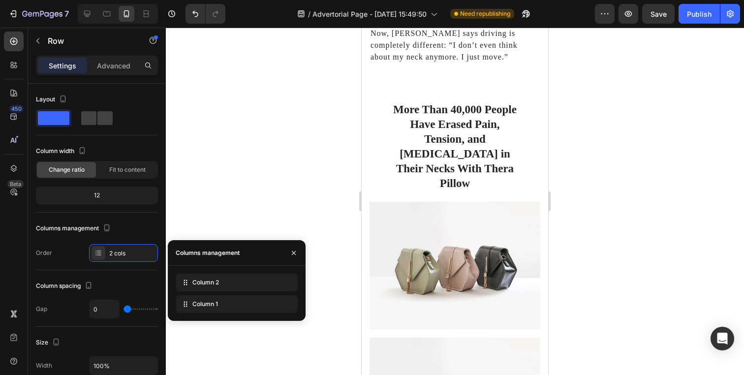
scroll to position [4029, 0]
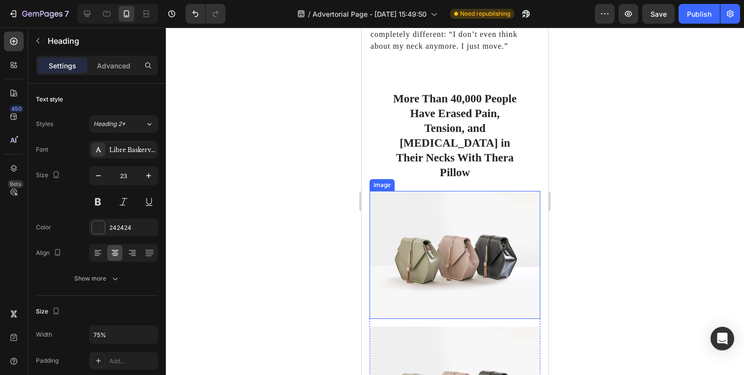
click at [447, 133] on h2 "More Than 40,000 People Have Erased Pain, Tension, and [MEDICAL_DATA] in Their …" at bounding box center [455, 136] width 128 height 90
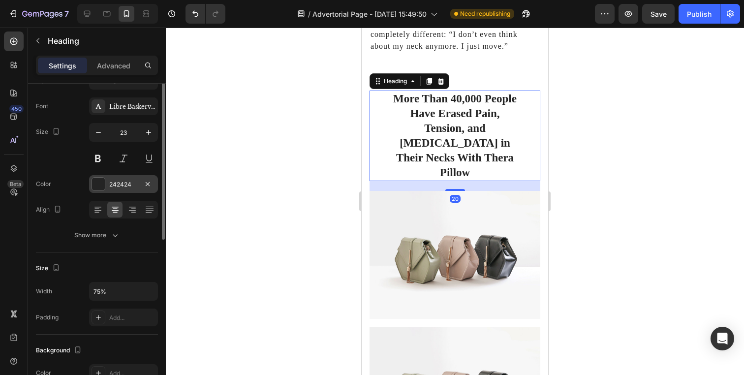
scroll to position [71, 0]
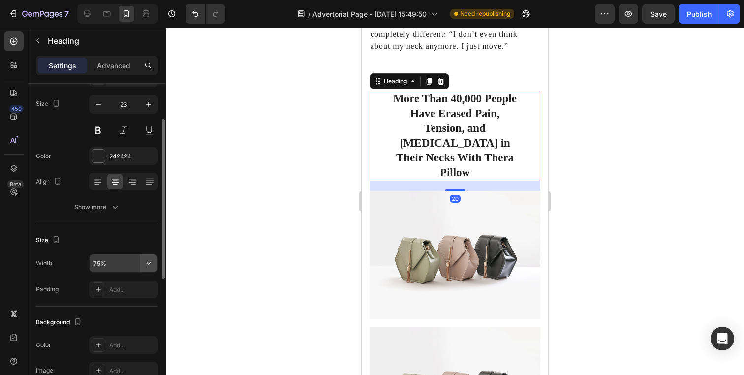
click at [143, 261] on button "button" at bounding box center [149, 263] width 18 height 18
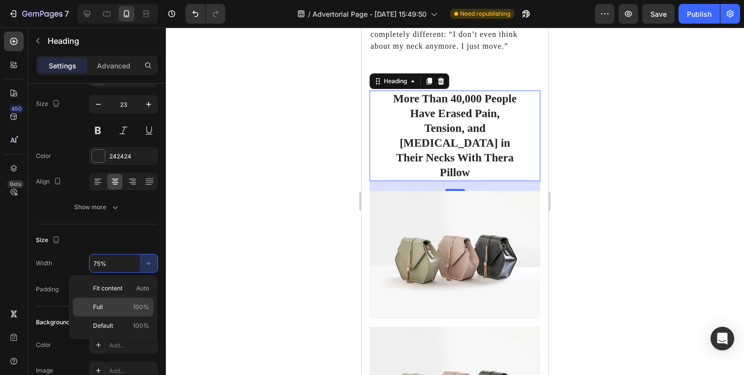
click at [117, 311] on p "Full 100%" at bounding box center [121, 307] width 56 height 9
type input "100%"
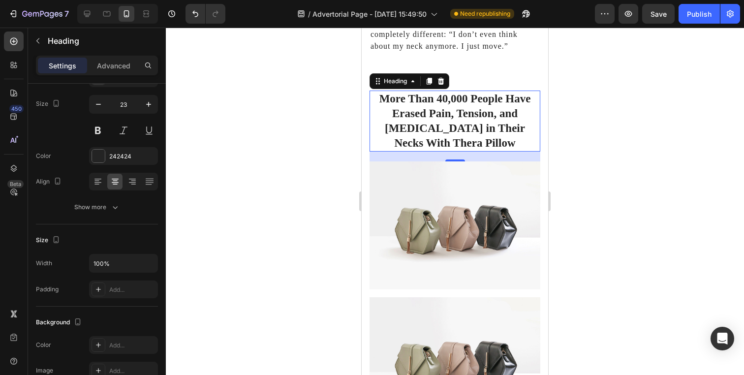
click at [311, 237] on div at bounding box center [455, 201] width 578 height 347
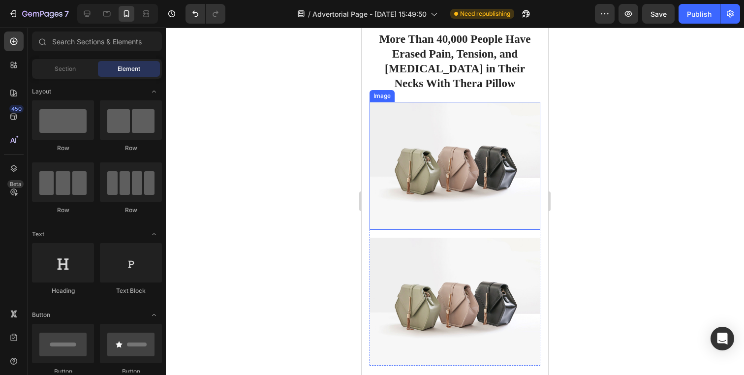
scroll to position [4127, 0]
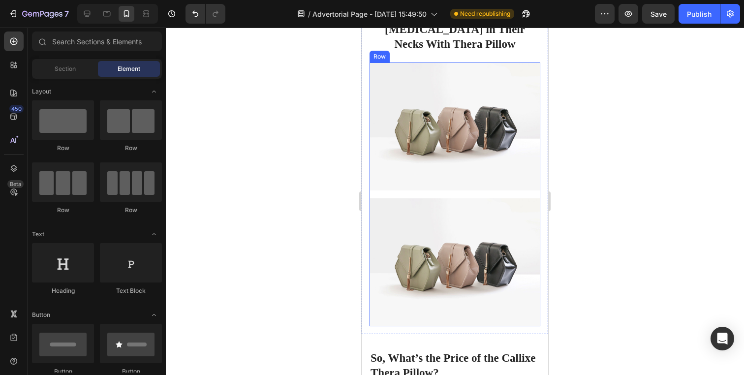
click at [443, 188] on div "Image Image Row" at bounding box center [455, 194] width 171 height 264
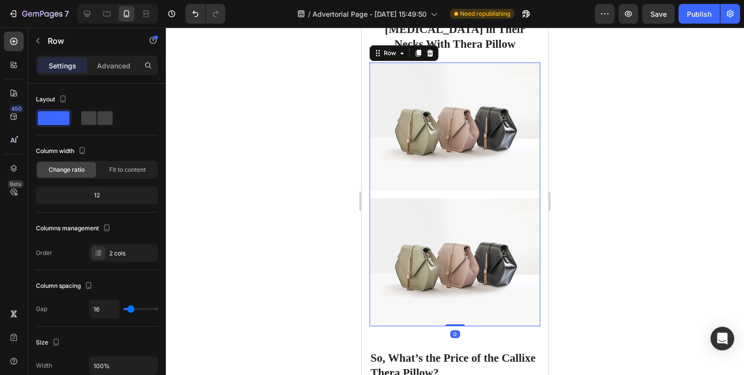
click at [248, 206] on div at bounding box center [455, 201] width 578 height 347
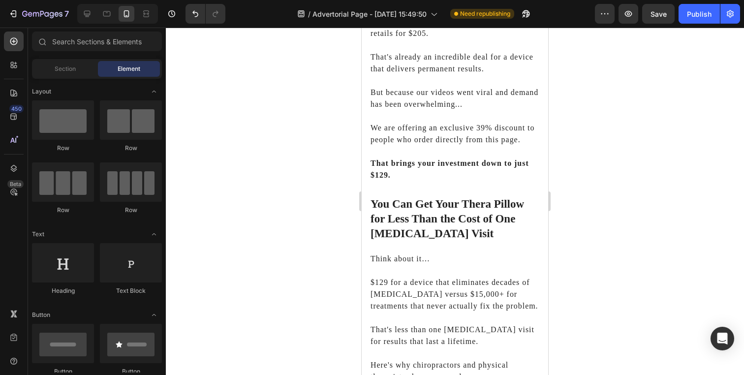
scroll to position [4692, 0]
click at [85, 11] on icon at bounding box center [87, 14] width 6 height 6
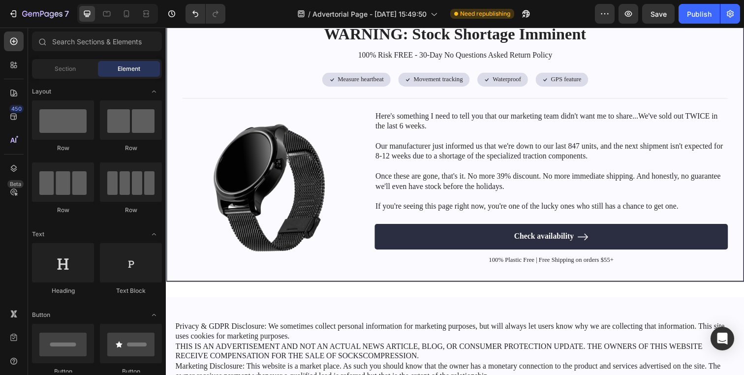
scroll to position [5070, 0]
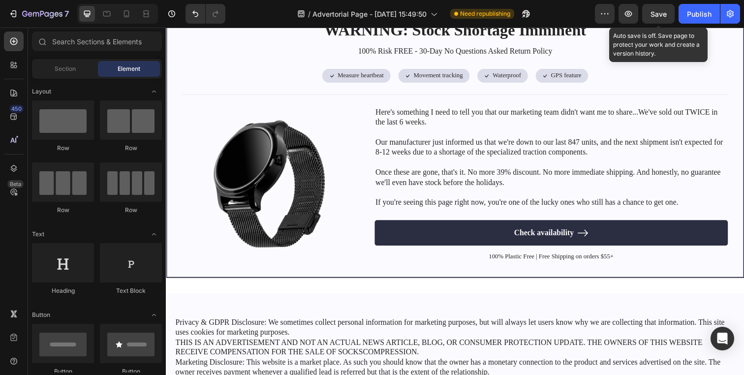
click at [660, 15] on span "Save" at bounding box center [659, 14] width 16 height 8
click at [656, 20] on button "Save" at bounding box center [658, 14] width 32 height 20
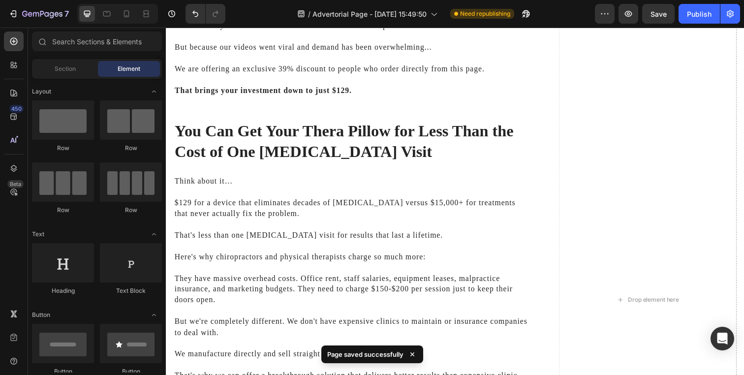
scroll to position [2026, 0]
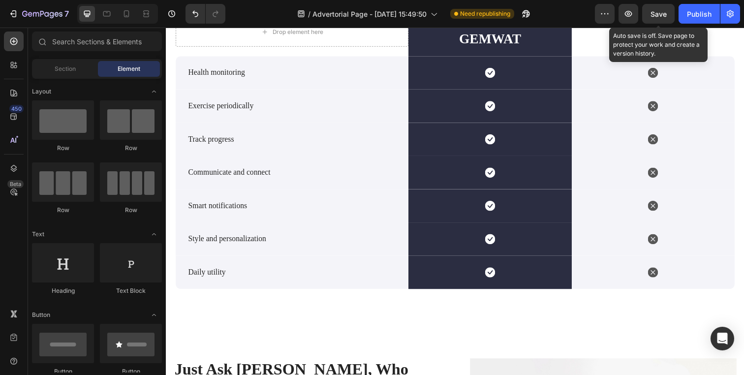
click at [661, 16] on span "Save" at bounding box center [659, 14] width 16 height 8
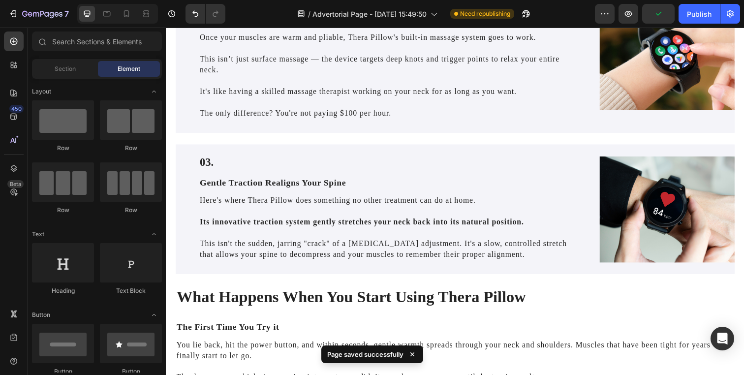
scroll to position [1353, 0]
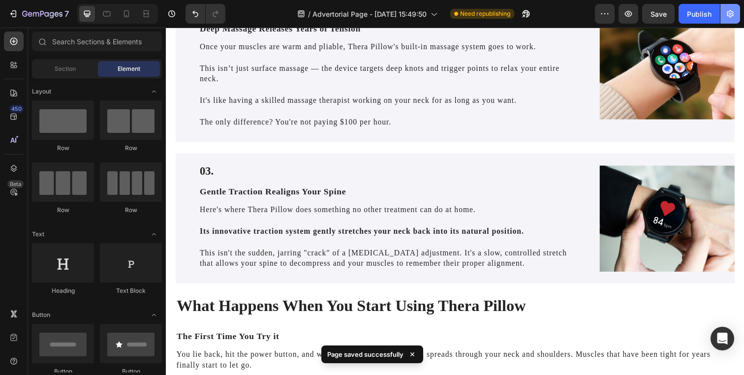
click at [728, 10] on icon "button" at bounding box center [730, 14] width 10 height 10
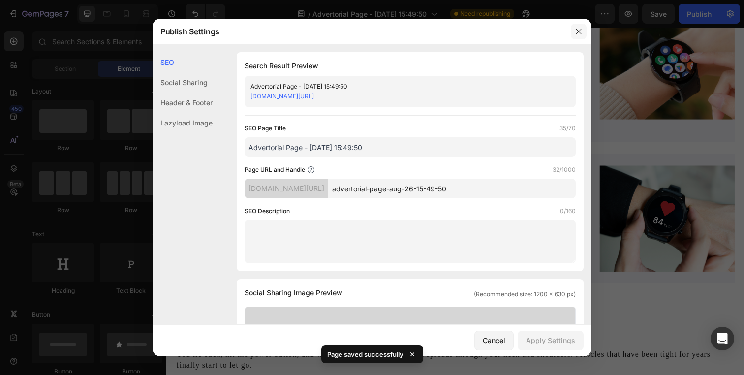
click at [580, 28] on icon "button" at bounding box center [579, 32] width 8 height 8
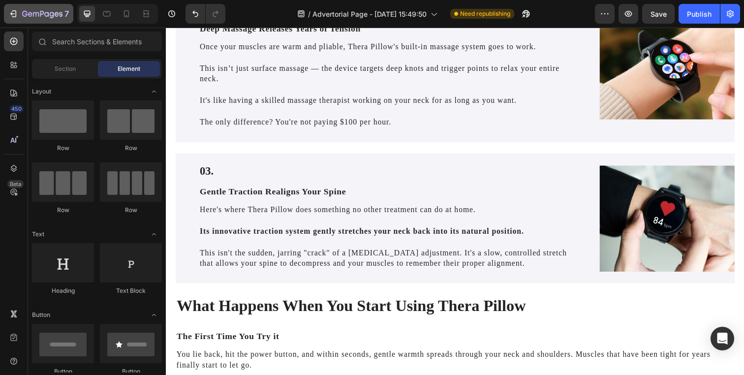
click at [50, 21] on button "7" at bounding box center [38, 14] width 69 height 20
